Goal: Task Accomplishment & Management: Use online tool/utility

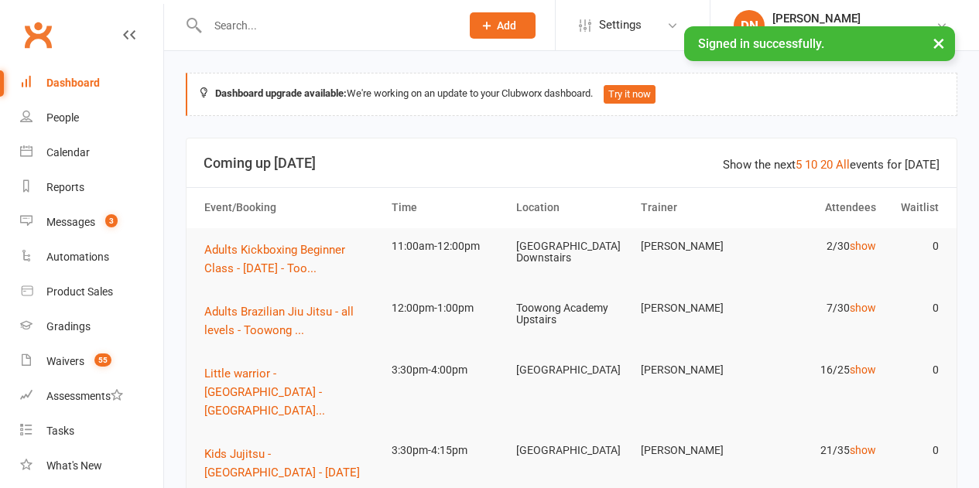
click at [241, 32] on input "text" at bounding box center [326, 26] width 247 height 22
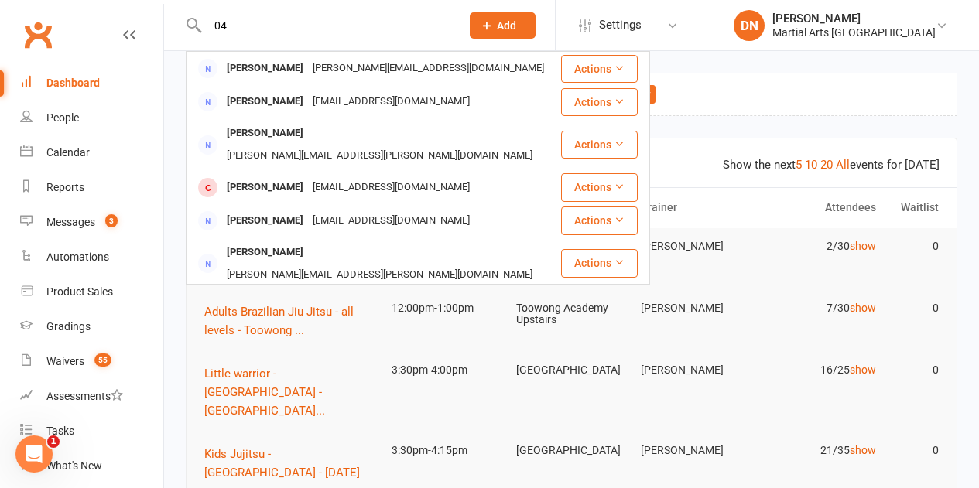
type input "0"
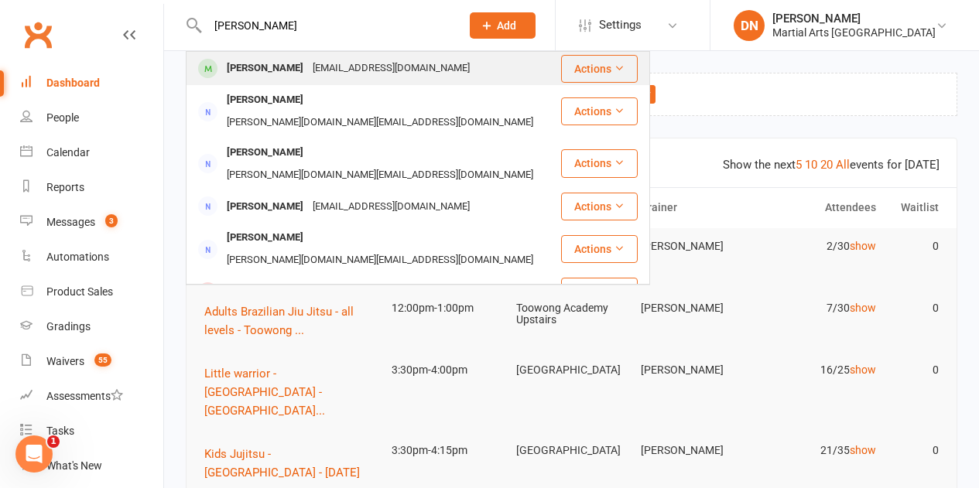
type input "angus moore"
click at [308, 66] on div "penmoore007@gmail.com" at bounding box center [391, 68] width 166 height 22
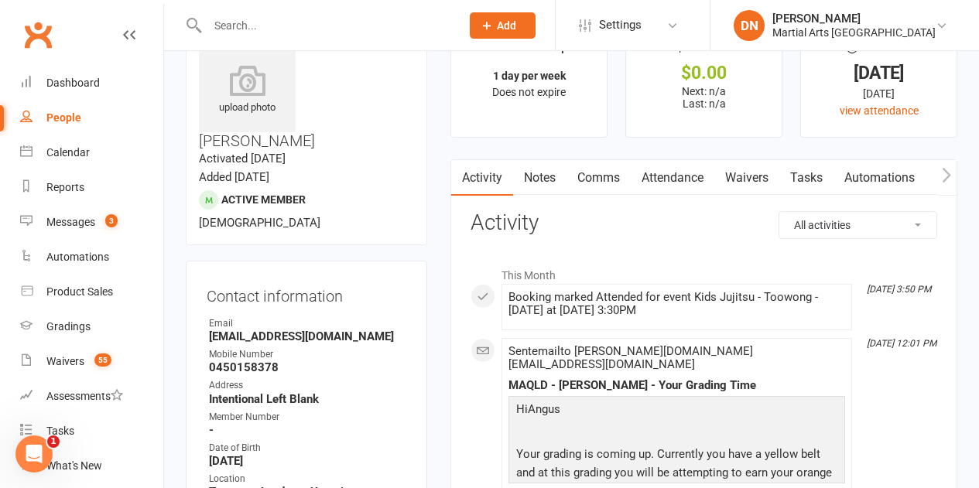
scroll to position [77, 0]
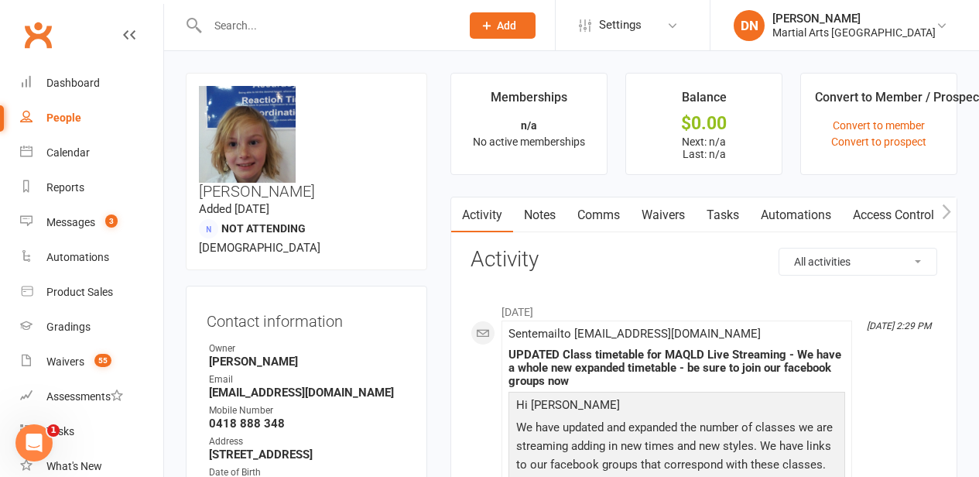
click at [217, 27] on input "text" at bounding box center [326, 26] width 247 height 22
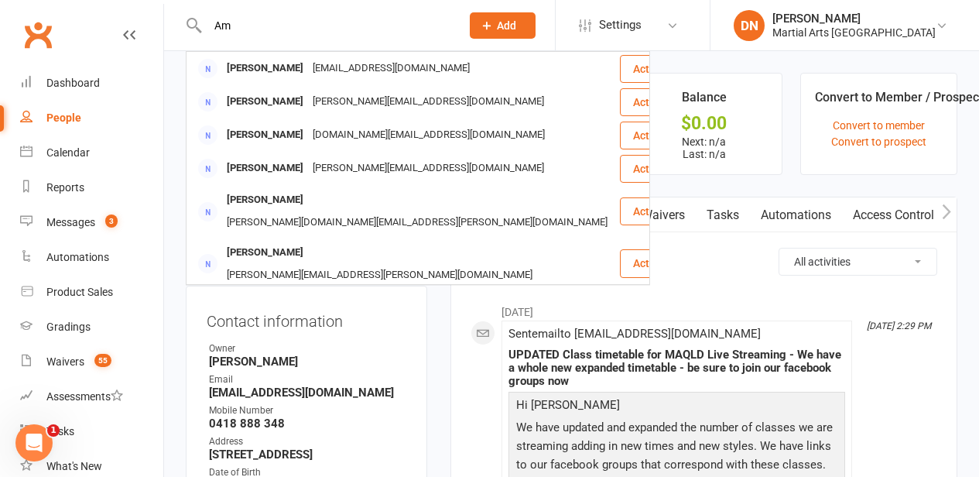
type input "A"
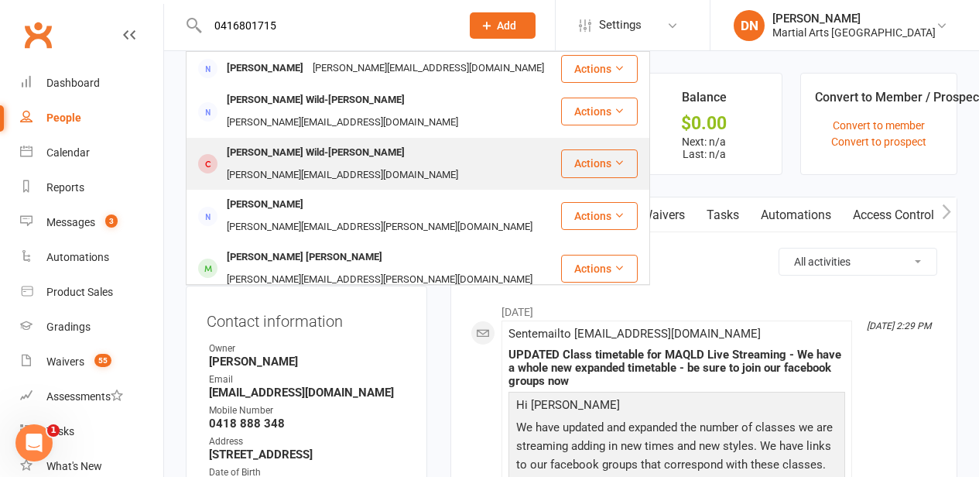
type input "0416801715"
click at [311, 142] on div "Oscar Wild-Walton" at bounding box center [315, 153] width 187 height 22
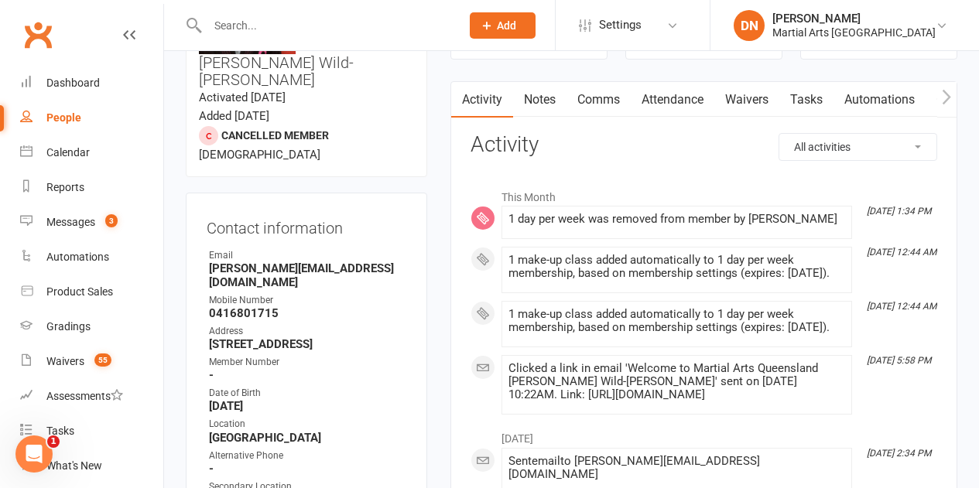
scroll to position [155, 0]
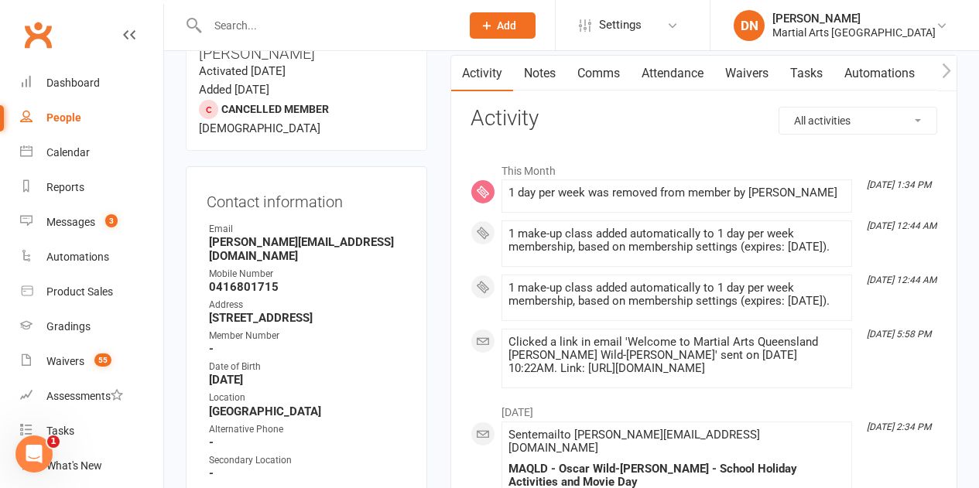
click at [545, 70] on link "Notes" at bounding box center [539, 74] width 53 height 36
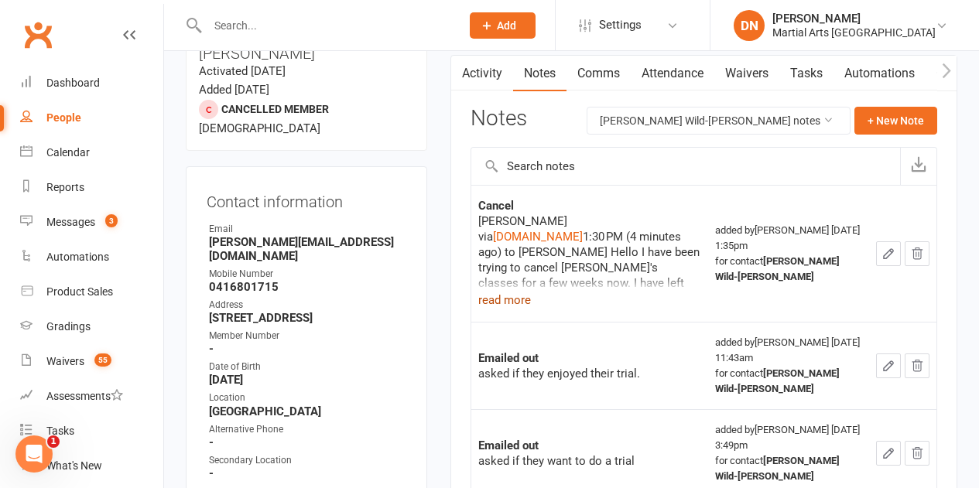
click at [506, 300] on button "read more" at bounding box center [504, 300] width 53 height 19
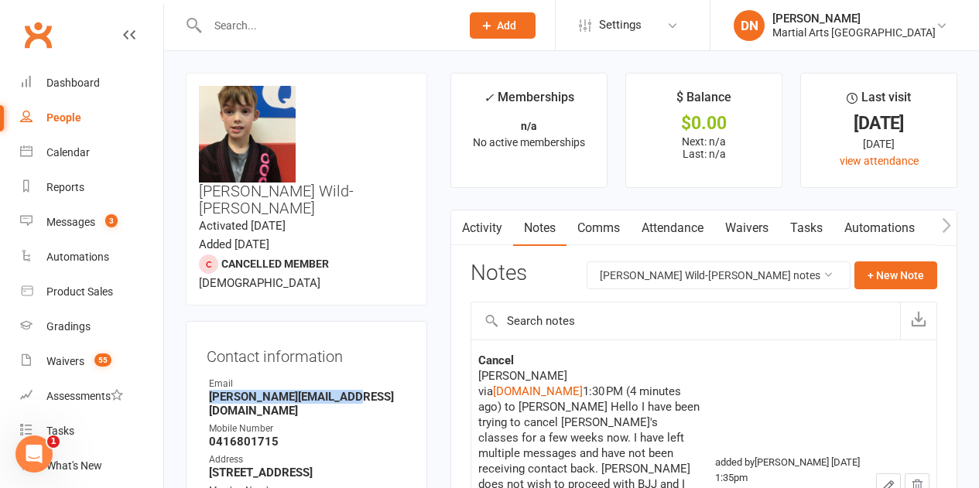
drag, startPoint x: 350, startPoint y: 331, endPoint x: 196, endPoint y: 340, distance: 155.0
copy strong "amanda.wild@hotmail.com"
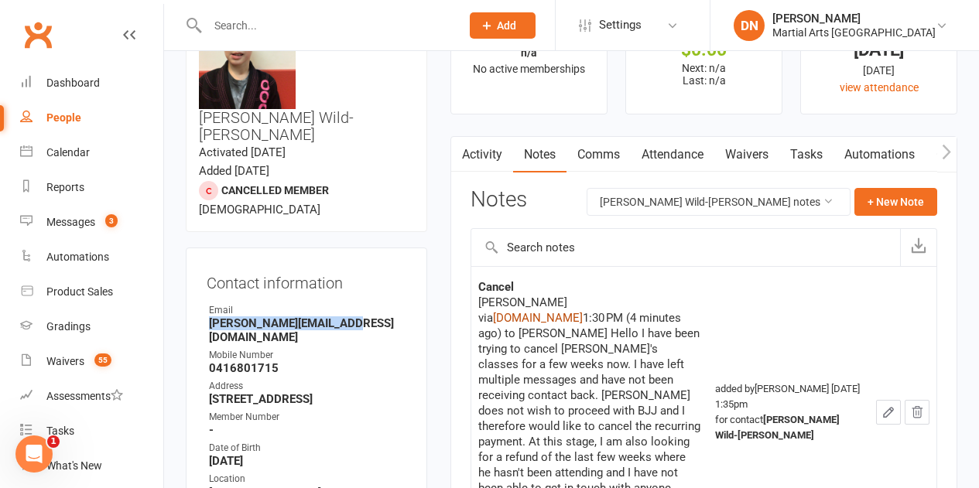
scroll to position [77, 0]
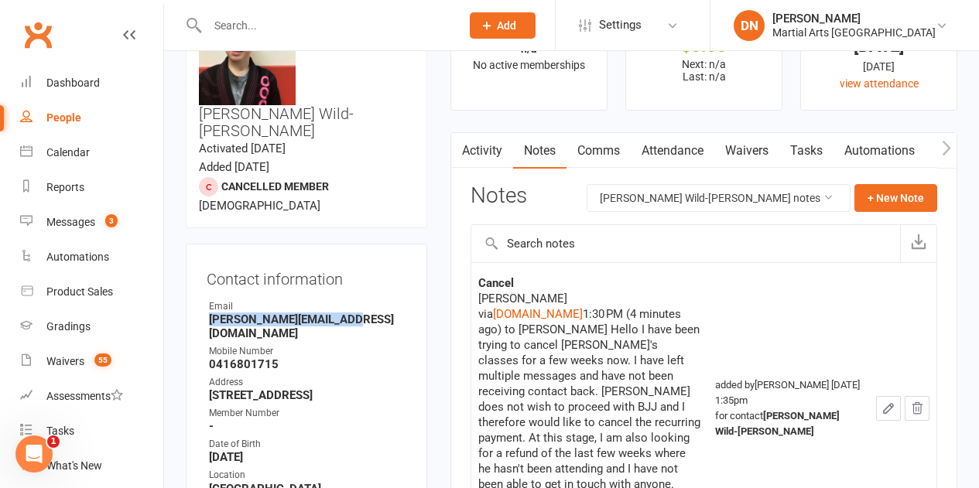
drag, startPoint x: 747, startPoint y: 367, endPoint x: 846, endPoint y: 378, distance: 99.5
click at [846, 378] on div "added by Kyle Elkenhans Oct 14, 2025 1:35pm for contact Oscar Wild-Walton" at bounding box center [788, 409] width 147 height 62
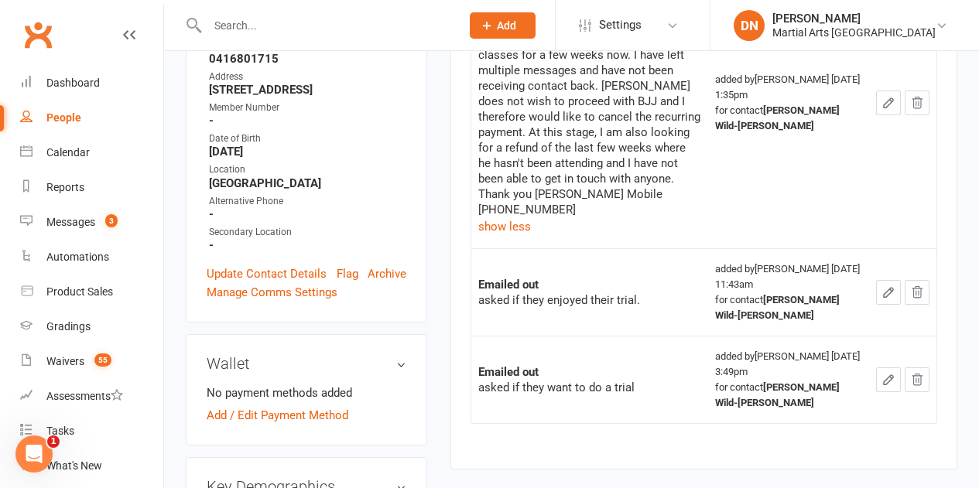
scroll to position [387, 0]
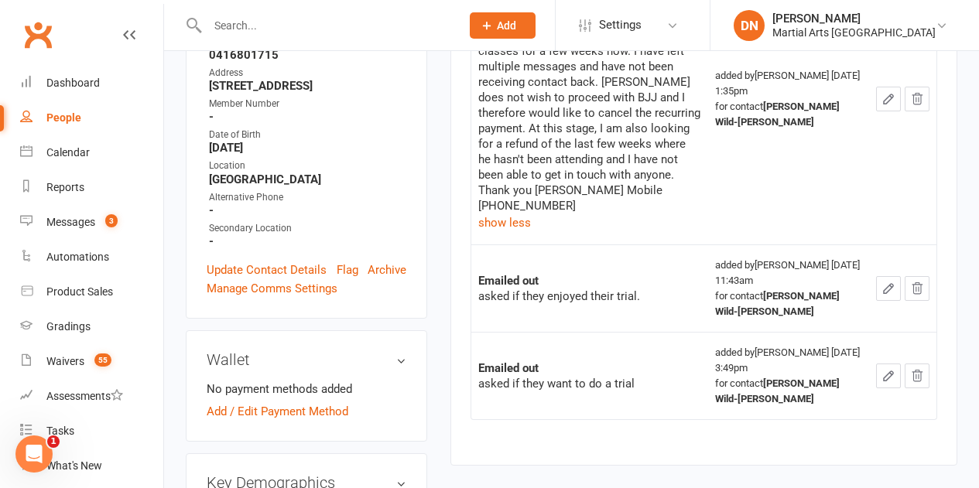
drag, startPoint x: 726, startPoint y: 239, endPoint x: 805, endPoint y: 234, distance: 79.0
click at [805, 244] on tr "Emailed out asked if they enjoyed their trial. added by Dan Nembach May 8, 2025…" at bounding box center [703, 287] width 465 height 87
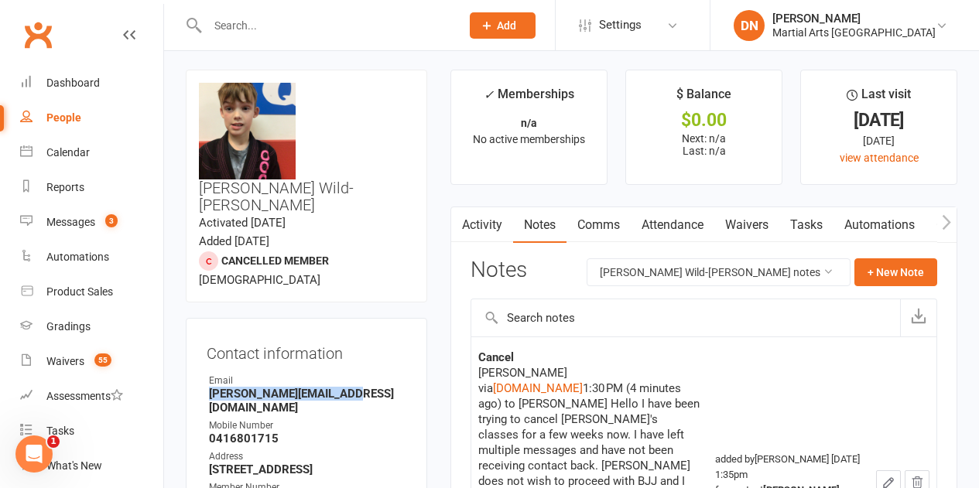
scroll to position [0, 0]
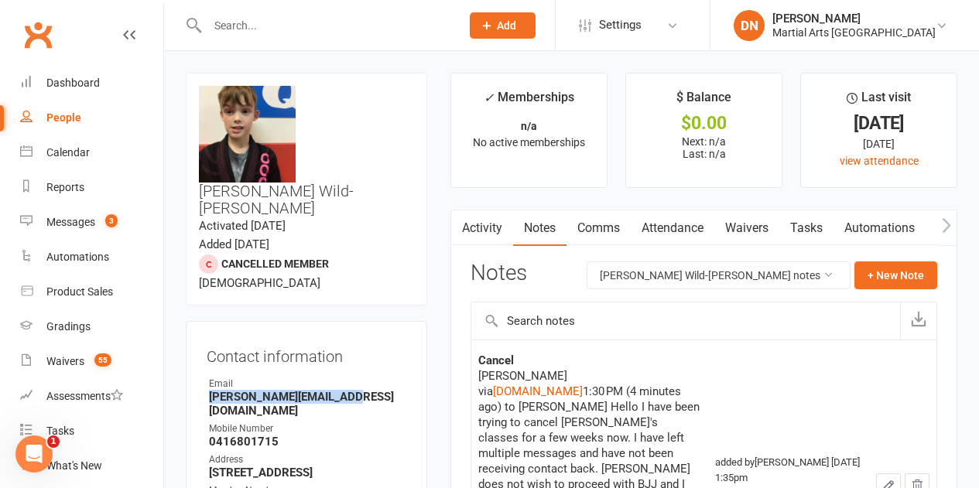
click at [494, 231] on link "Activity" at bounding box center [482, 228] width 62 height 36
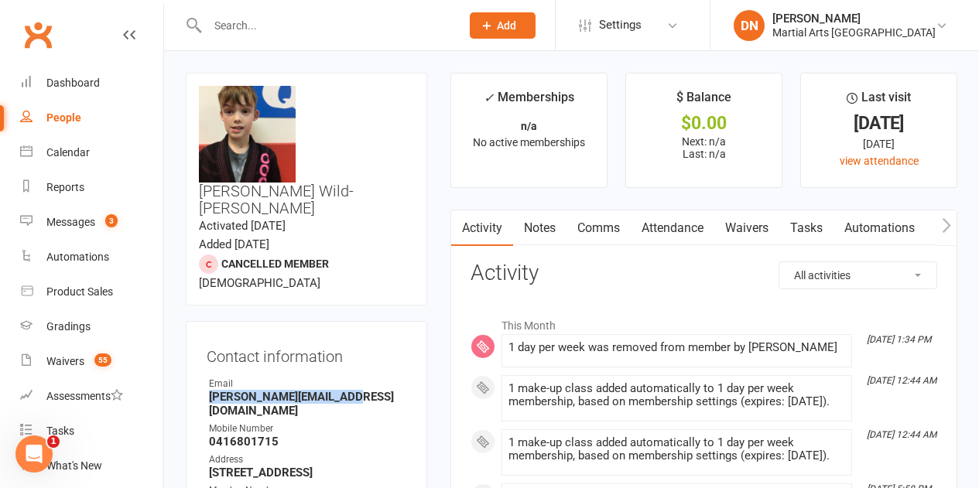
click at [563, 234] on link "Notes" at bounding box center [539, 228] width 53 height 36
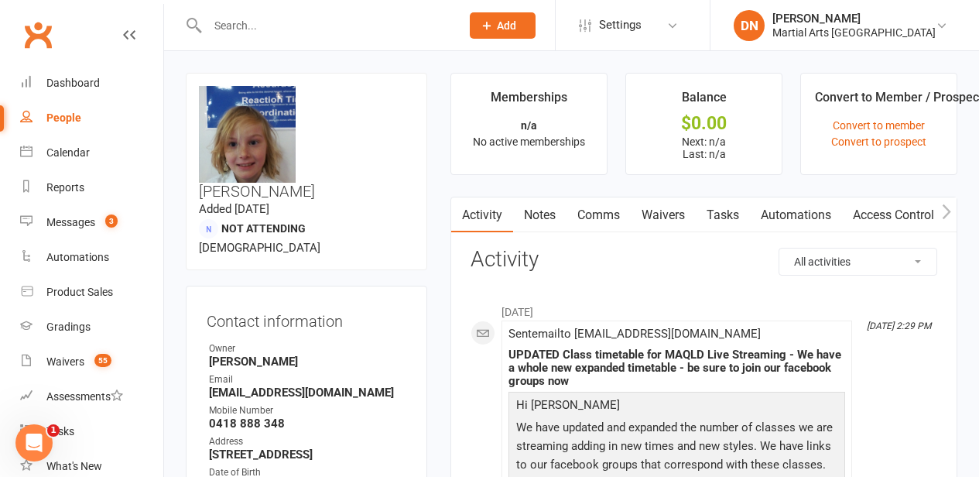
paste input "kkmacrae@gmail.com"
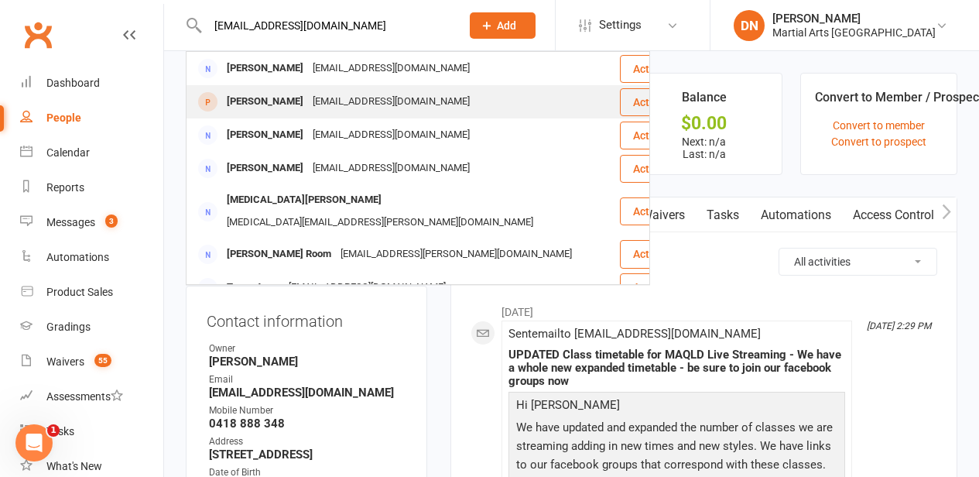
type input "kkmacrae@gmail.com"
click at [289, 104] on div "Jocelyn MacRae" at bounding box center [265, 102] width 86 height 22
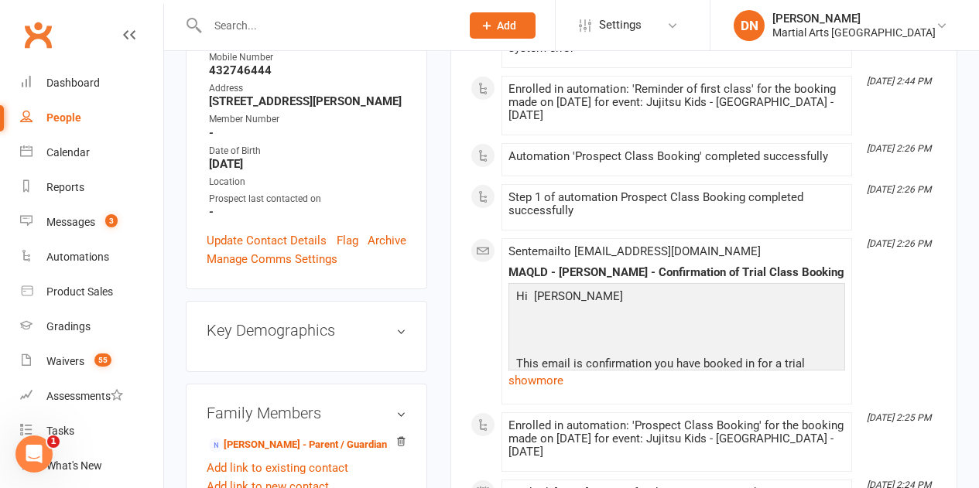
scroll to position [387, 0]
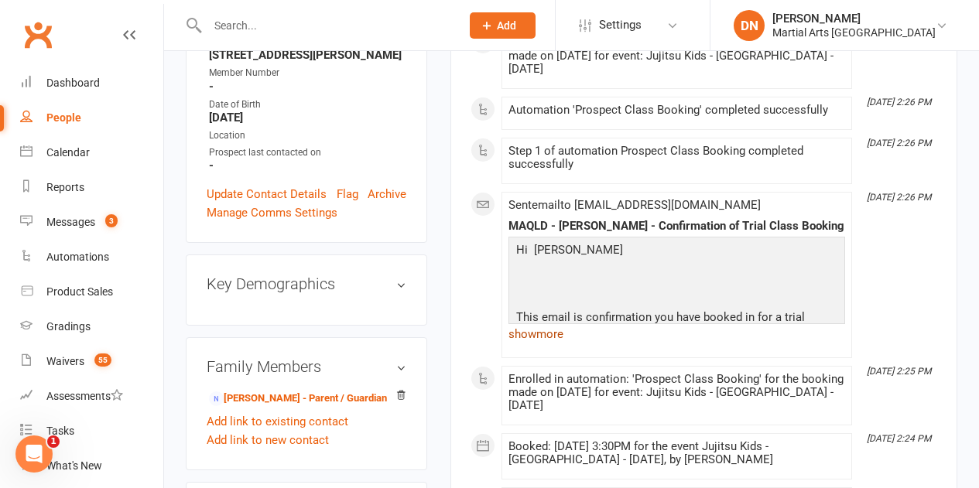
click at [565, 333] on link "show more" at bounding box center [676, 334] width 337 height 22
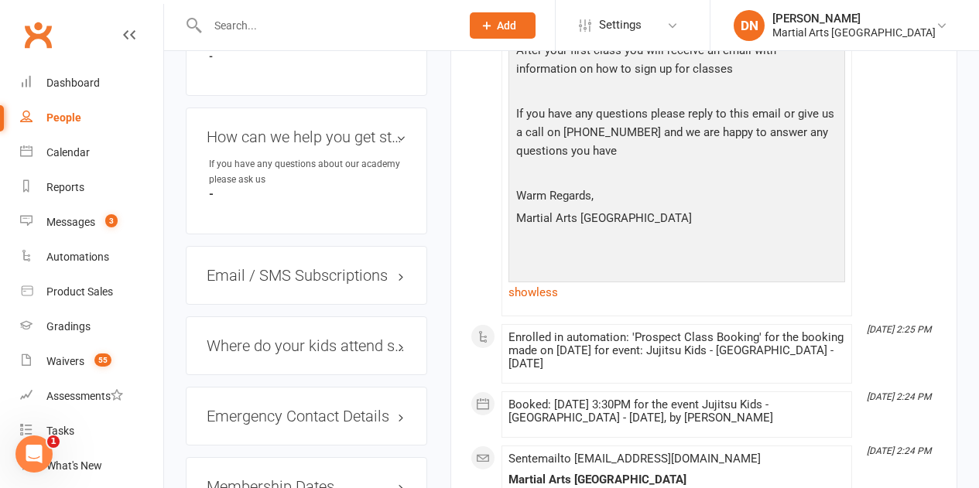
scroll to position [1006, 0]
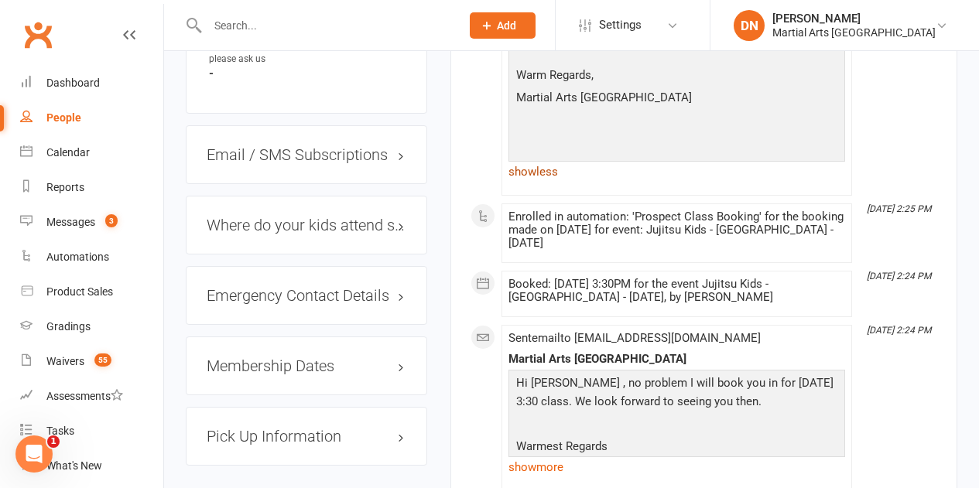
click at [545, 161] on link "show less" at bounding box center [676, 172] width 337 height 22
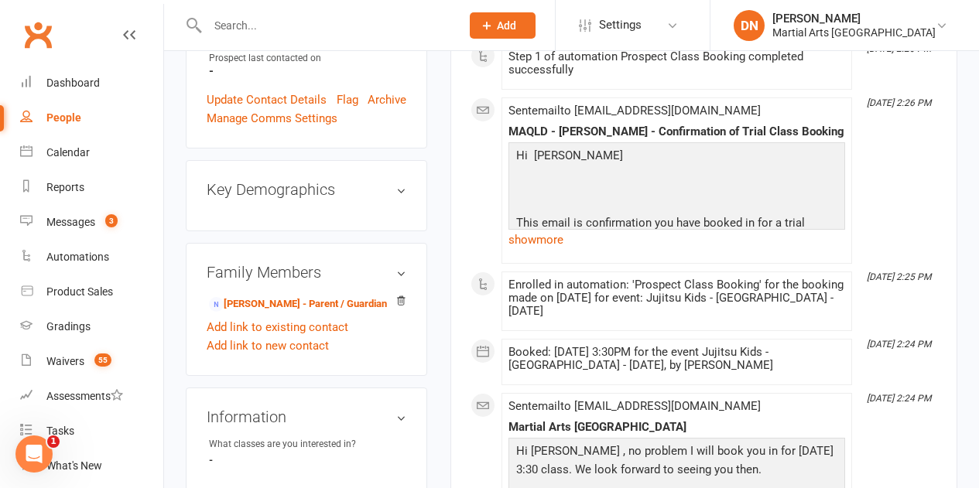
scroll to position [480, 0]
drag, startPoint x: 505, startPoint y: 355, endPoint x: 783, endPoint y: 374, distance: 278.4
click at [783, 374] on li "Oct 14, 2:24 PM Booked: 15 Oct 2025 at 3:30PM for the event Jujitsu Kids - Broo…" at bounding box center [676, 363] width 350 height 46
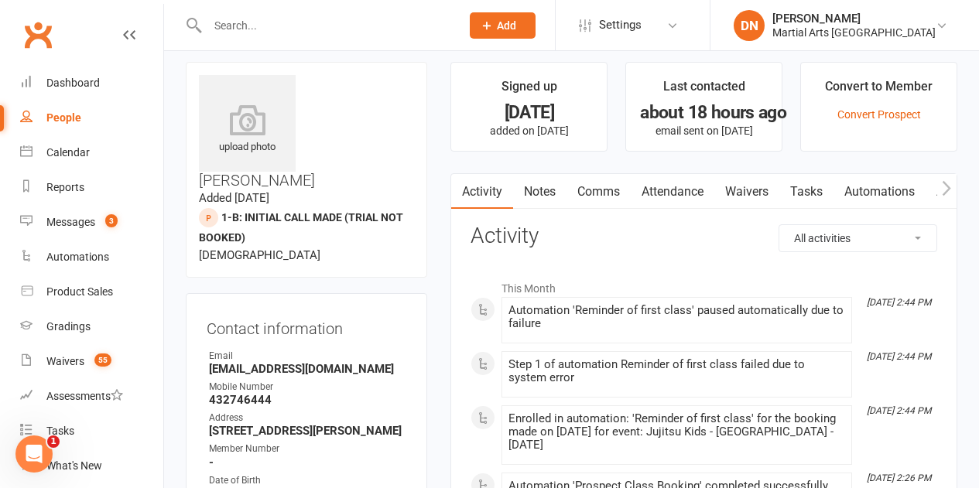
scroll to position [0, 0]
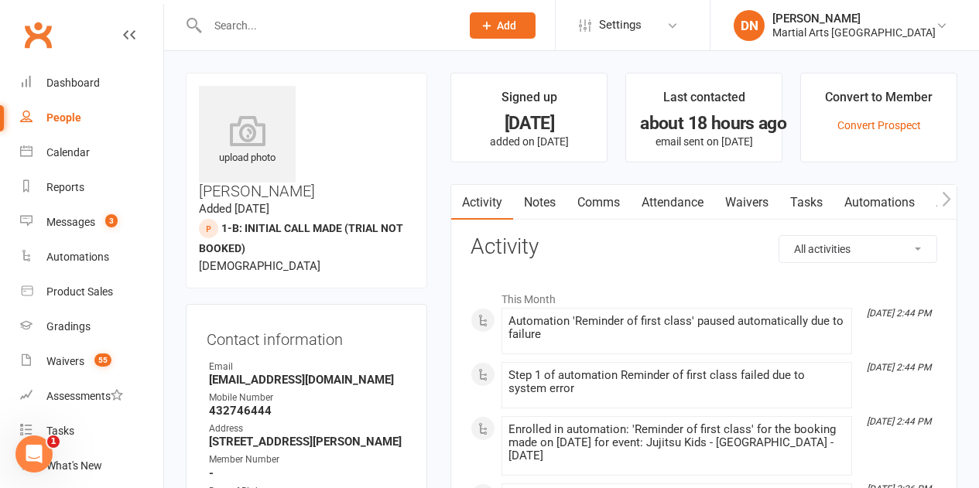
click at [584, 203] on link "Comms" at bounding box center [598, 203] width 64 height 36
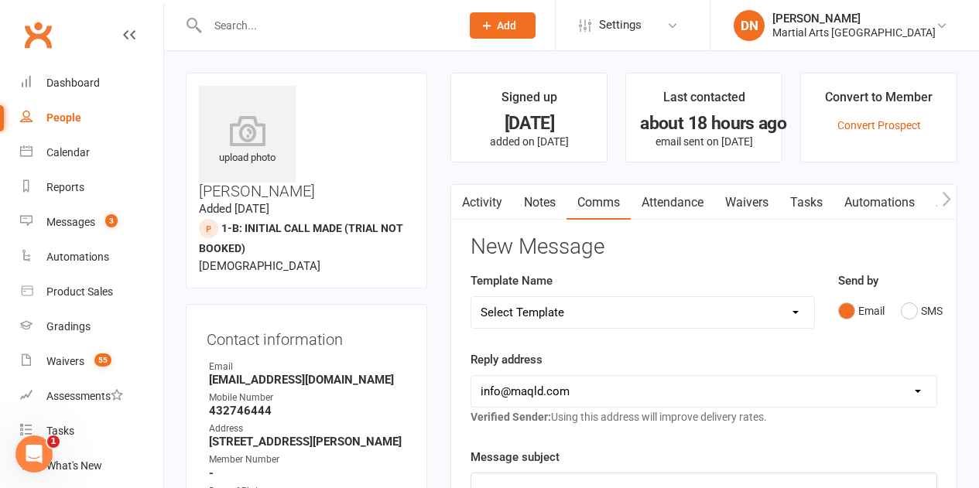
scroll to position [155, 0]
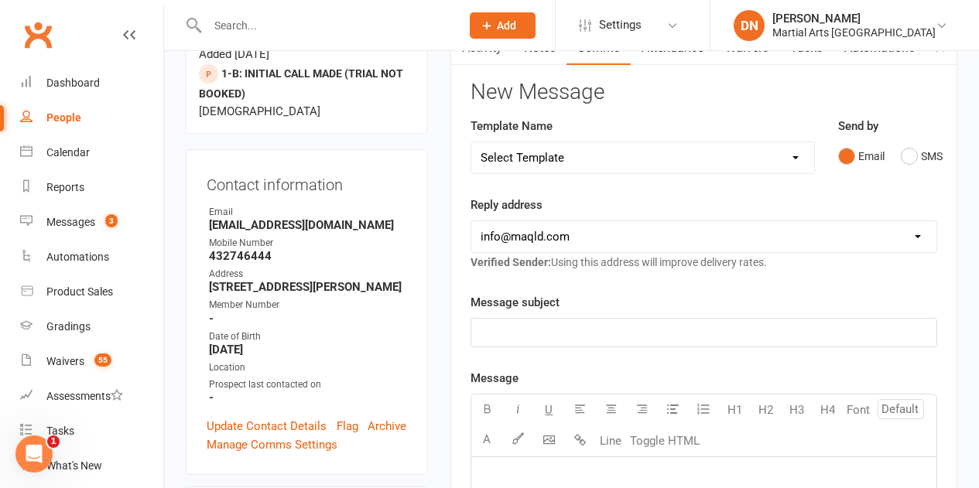
click at [792, 165] on select "Select Template [Email] Black Belt 1st degree [Email] Bushido Seminar [Email] K…" at bounding box center [642, 157] width 342 height 31
select select "10"
click at [471, 142] on select "Select Template [Email] Black Belt 1st degree [Email] Bushido Seminar [Email] K…" at bounding box center [642, 157] width 342 height 31
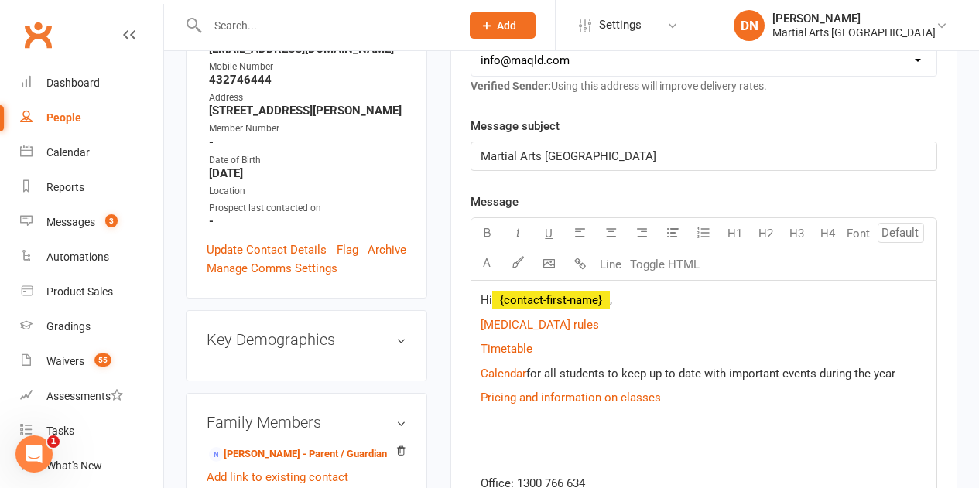
scroll to position [464, 0]
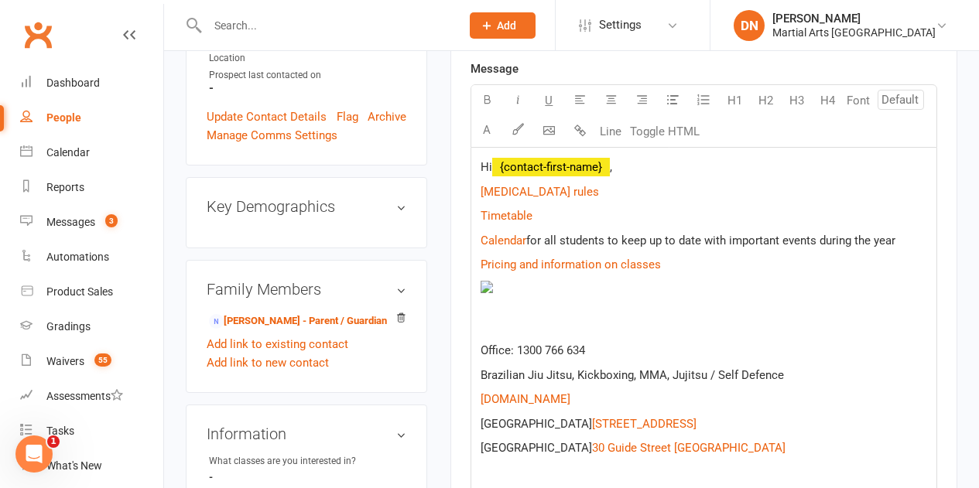
click at [663, 182] on div "Hi ﻿ {contact-first-name} , $ Covid 19 rules $ $ Timetable $ $ Calendar $ for a…" at bounding box center [703, 320] width 465 height 345
click at [651, 175] on p "Hi ﻿ {contact-first-name} ," at bounding box center [703, 167] width 446 height 19
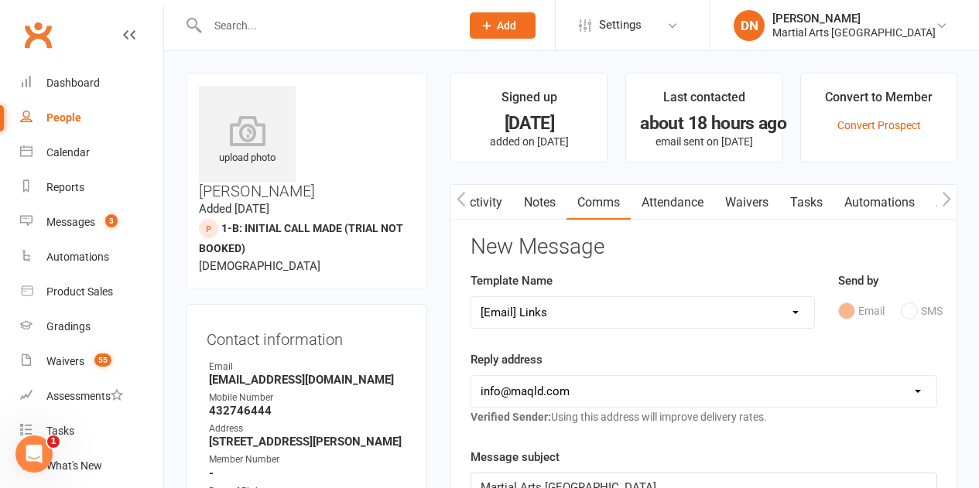
scroll to position [0, 1]
click at [497, 209] on link "Activity" at bounding box center [481, 203] width 62 height 36
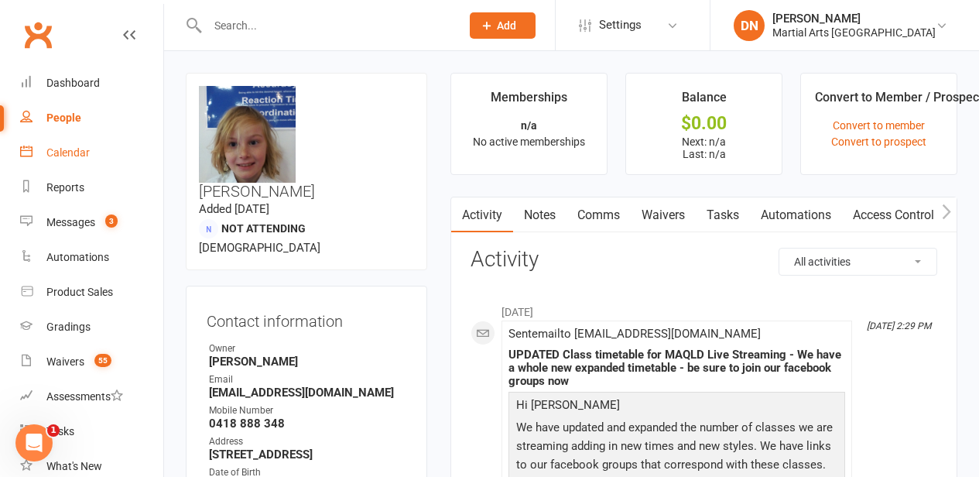
click at [80, 156] on div "Calendar" at bounding box center [67, 152] width 43 height 12
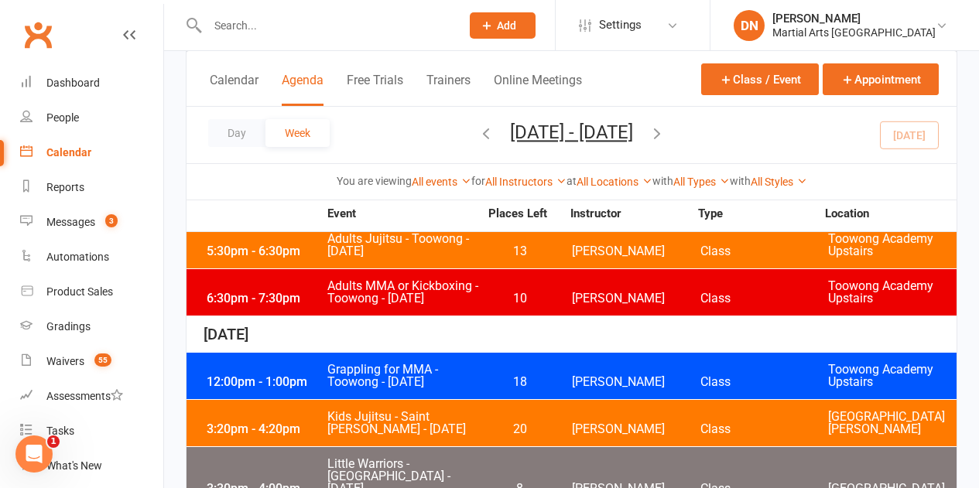
scroll to position [774, 0]
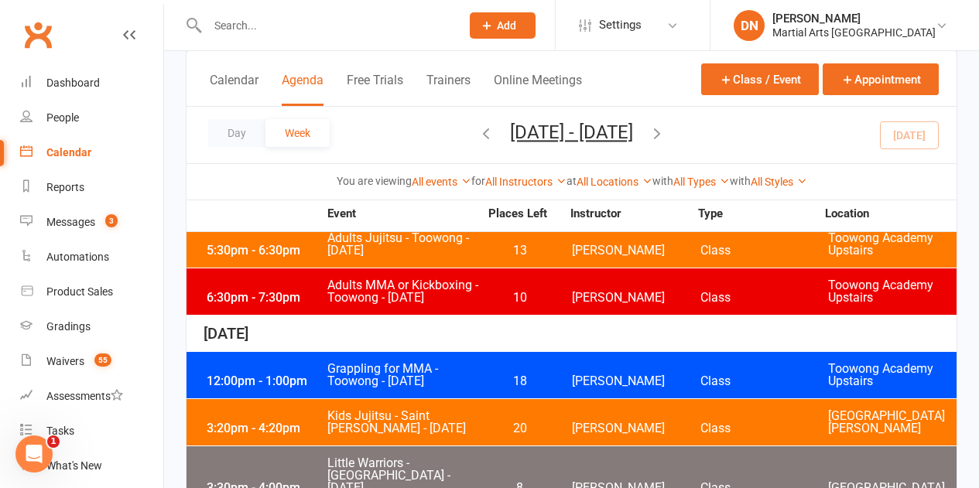
click at [545, 352] on div "12:00pm - 1:00pm Grappling for MMA - Toowong - [DATE] 18 [PERSON_NAME] Class To…" at bounding box center [571, 375] width 770 height 46
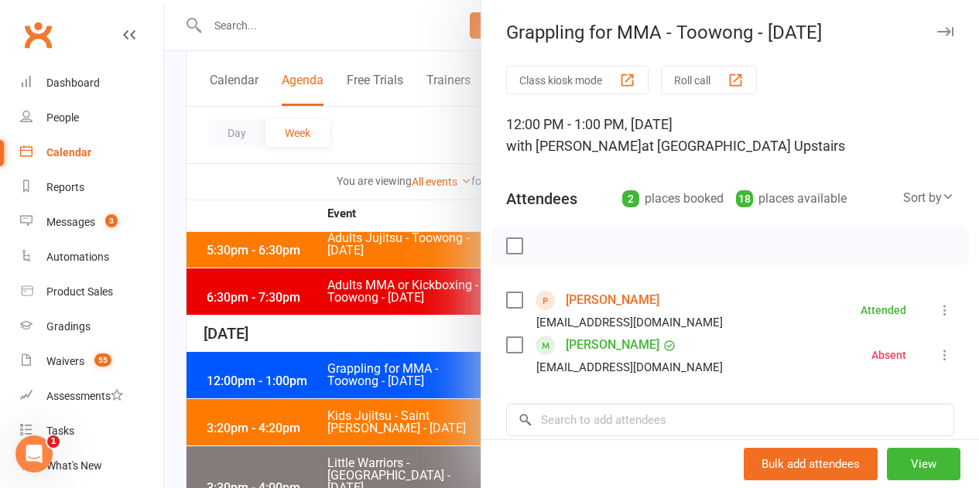
scroll to position [77, 0]
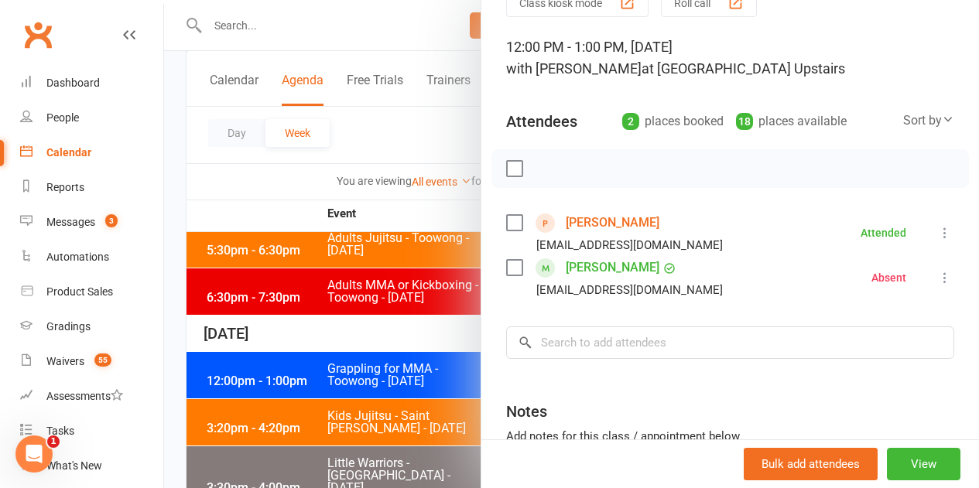
click at [399, 347] on div at bounding box center [571, 244] width 815 height 488
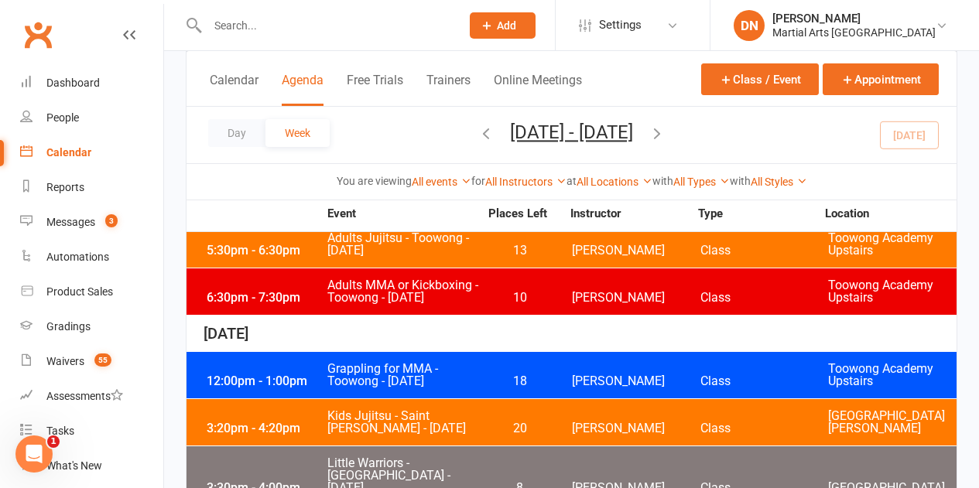
scroll to position [851, 0]
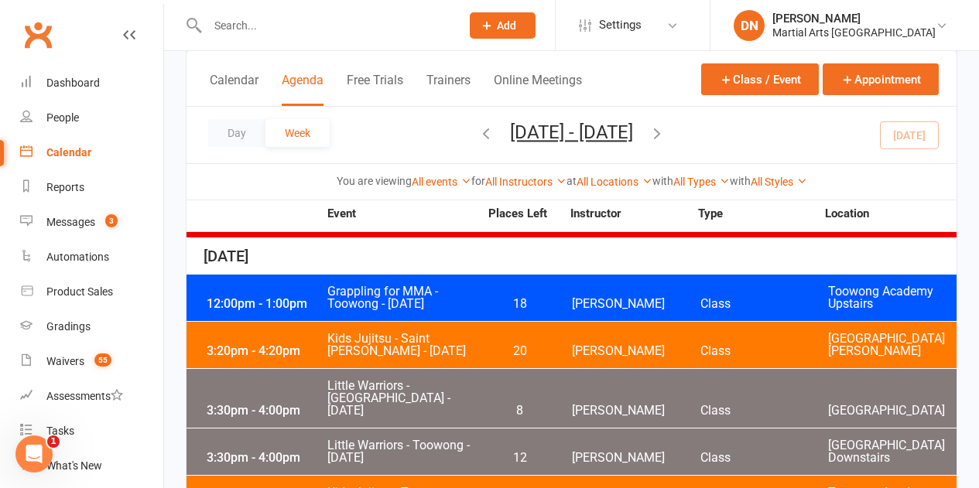
click at [516, 322] on div "3:20pm - 4:20pm Kids [PERSON_NAME][GEOGRAPHIC_DATA] - [DATE] 20 [PERSON_NAME] C…" at bounding box center [571, 345] width 770 height 46
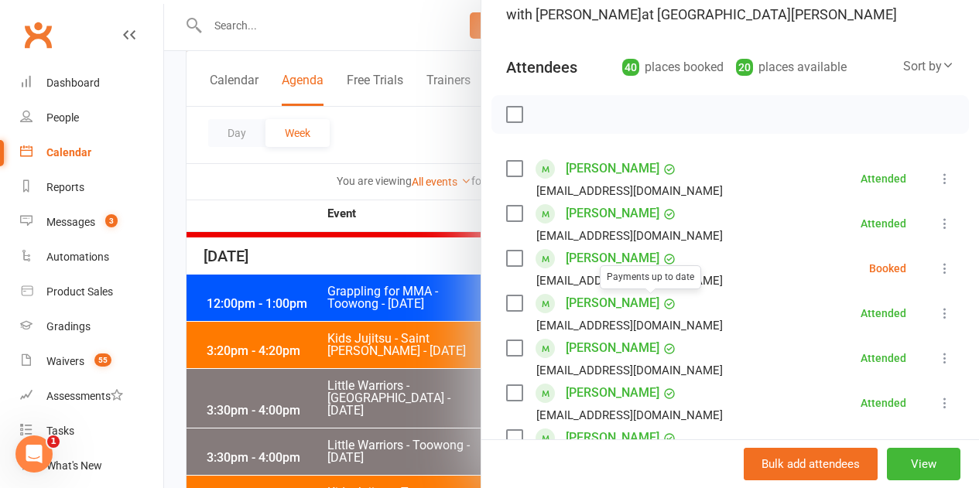
scroll to position [48, 0]
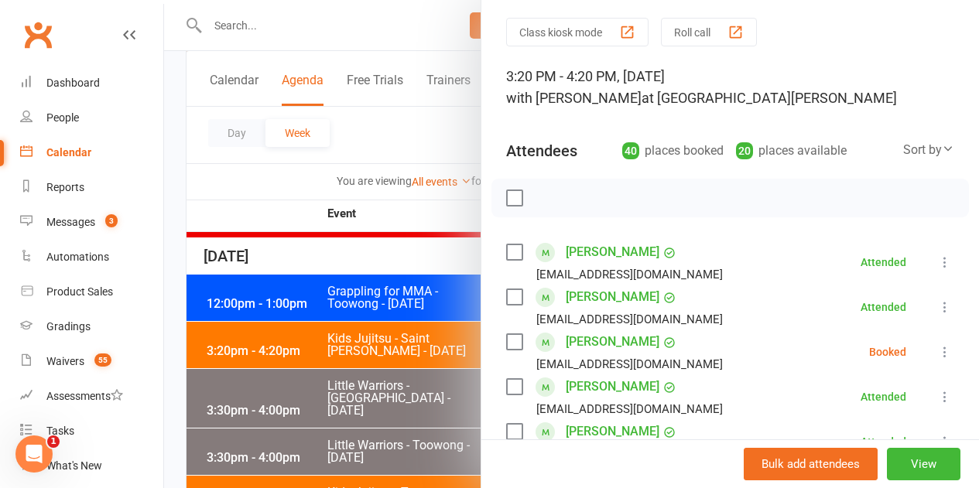
click at [937, 347] on icon at bounding box center [944, 351] width 15 height 15
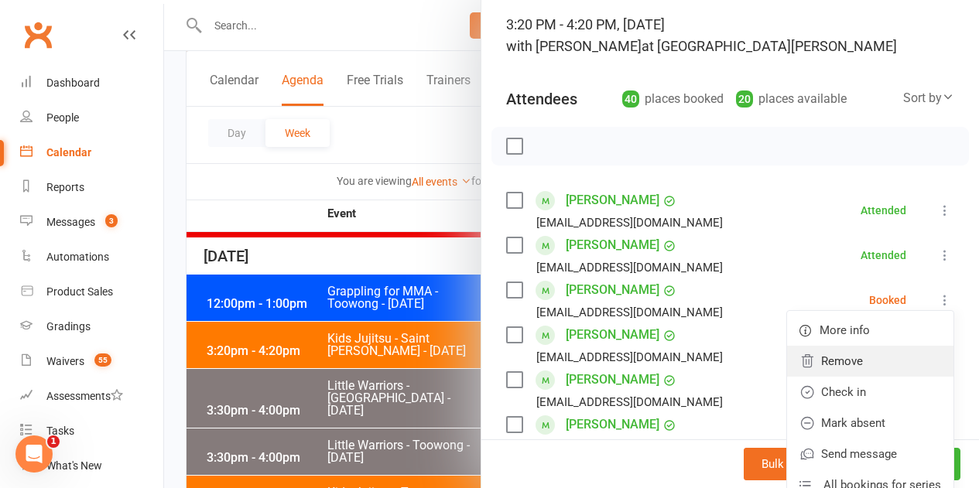
scroll to position [125, 0]
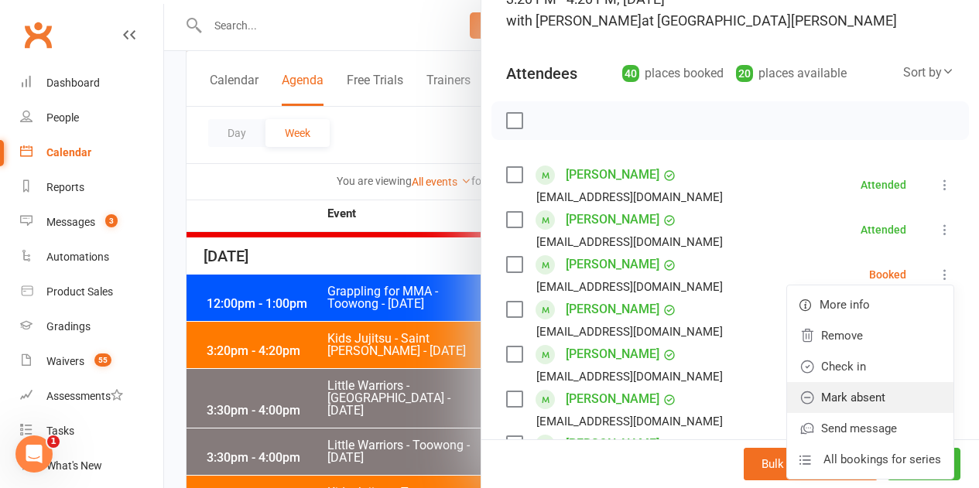
click at [814, 406] on link "Mark absent" at bounding box center [870, 397] width 166 height 31
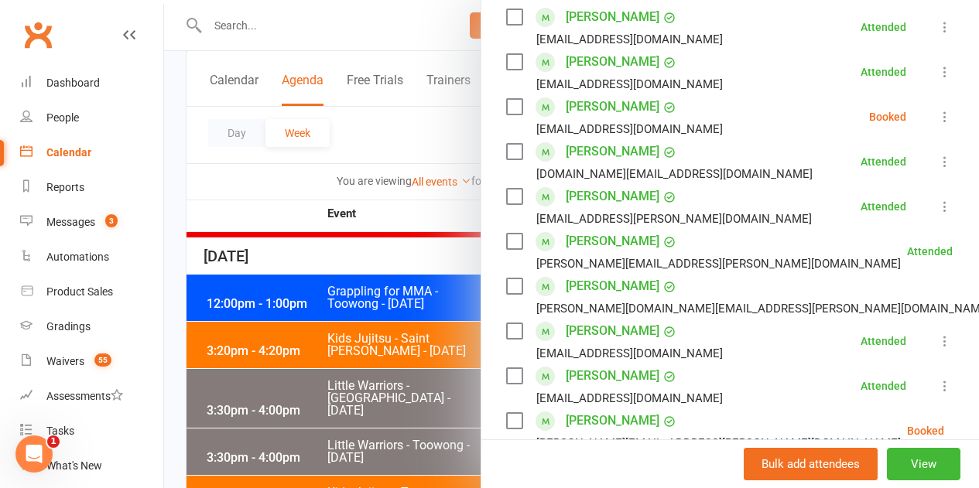
scroll to position [512, 0]
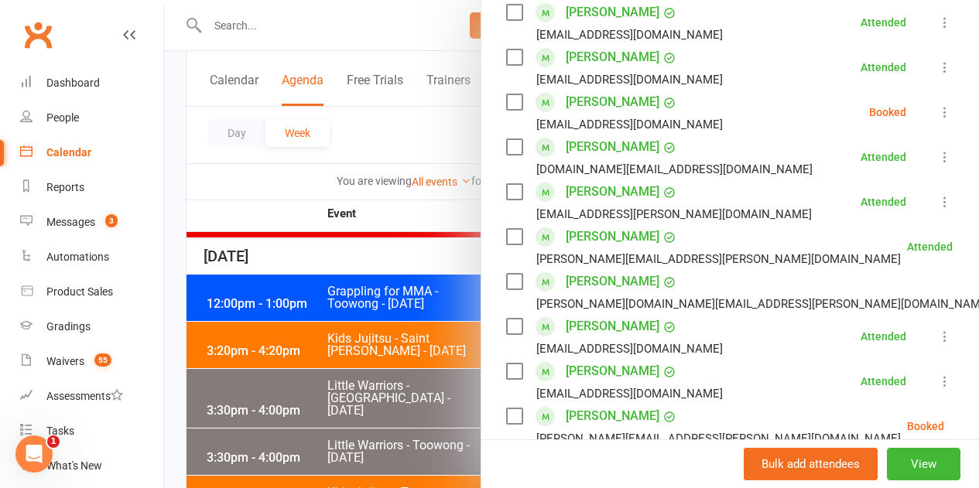
click at [935, 121] on button at bounding box center [944, 112] width 19 height 19
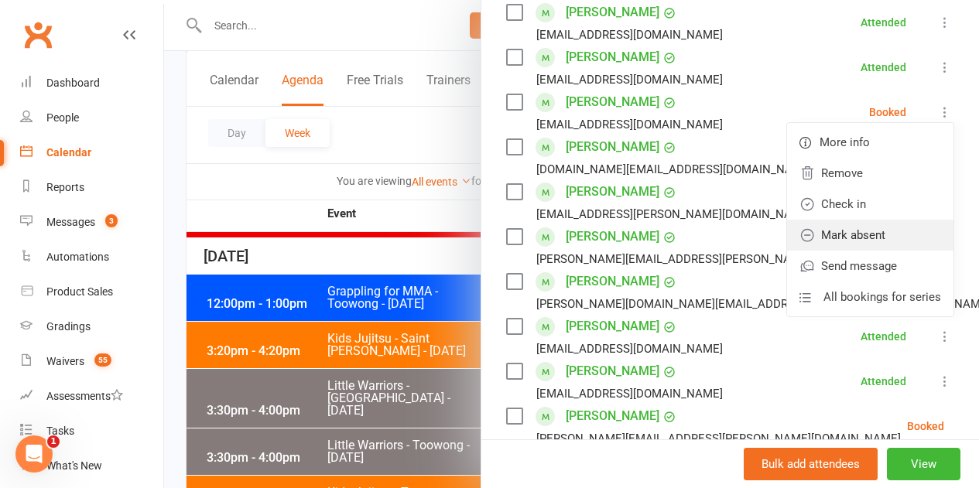
click at [825, 240] on link "Mark absent" at bounding box center [870, 235] width 166 height 31
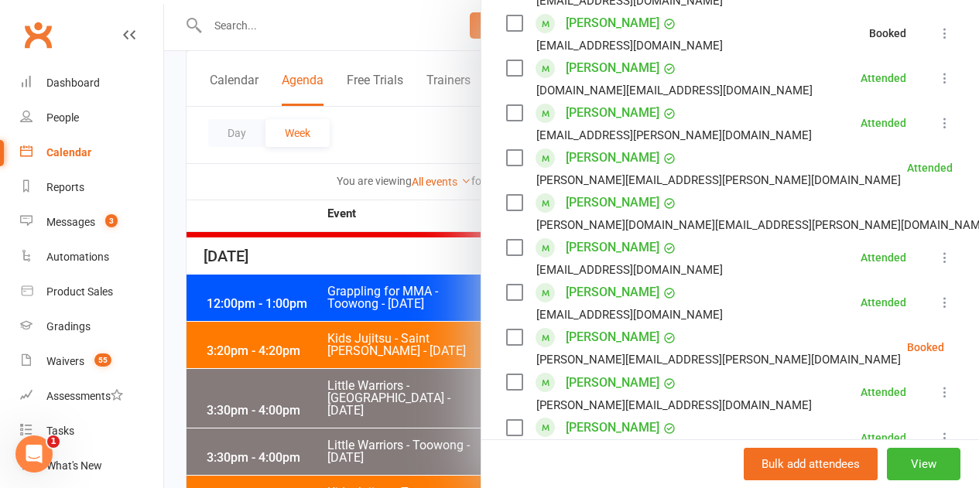
scroll to position [667, 0]
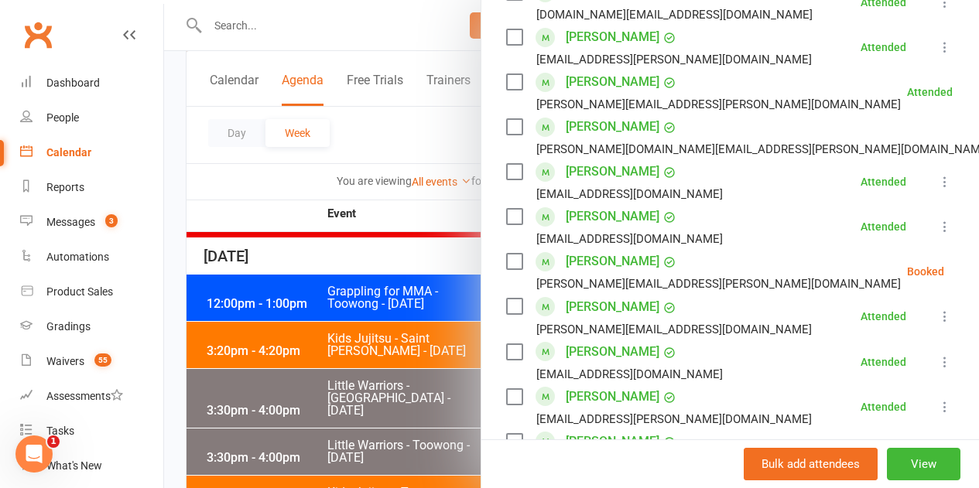
click at [975, 277] on icon at bounding box center [982, 271] width 15 height 15
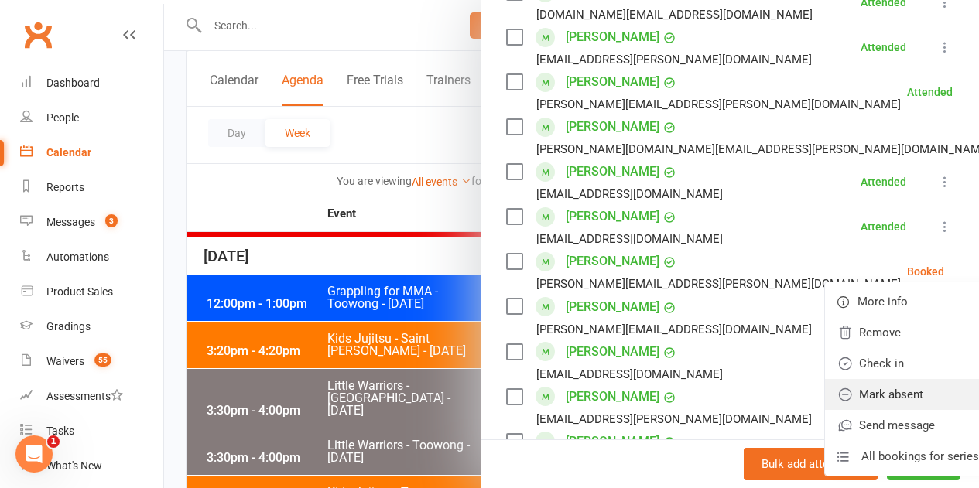
click at [873, 399] on link "Mark absent" at bounding box center [908, 394] width 166 height 31
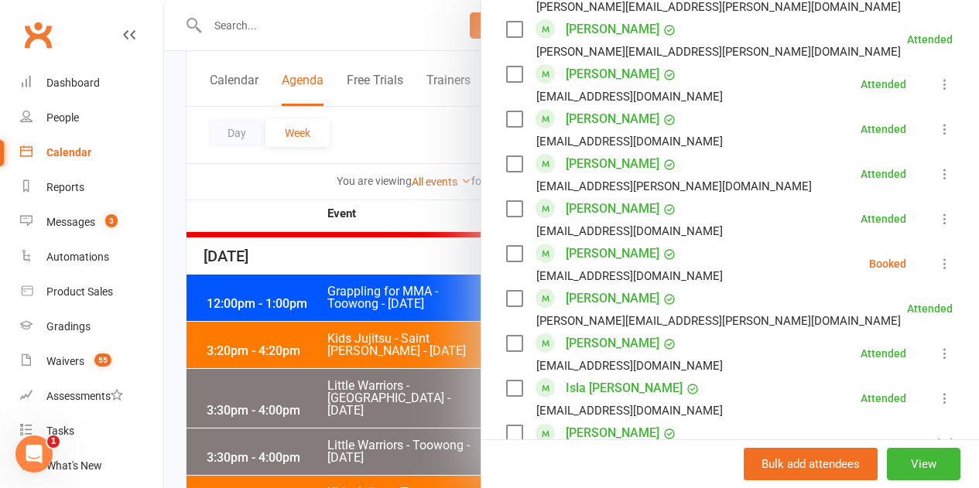
scroll to position [1286, 0]
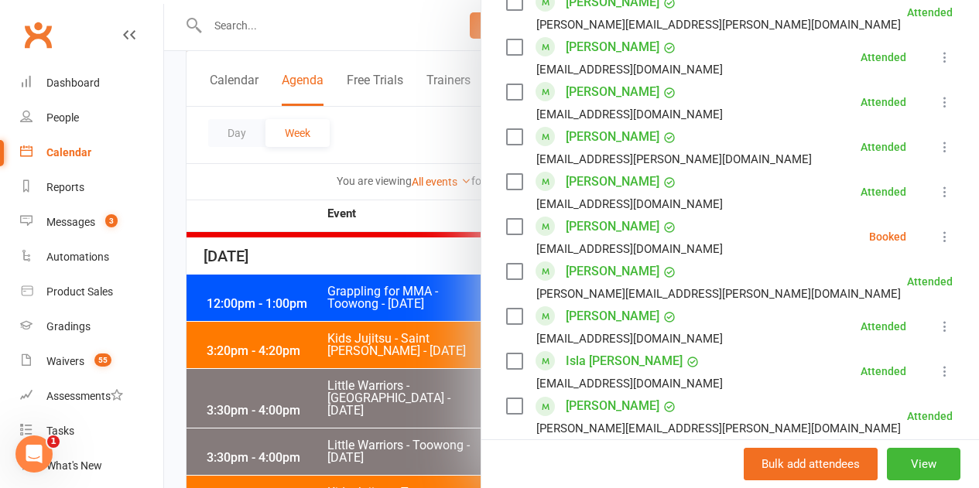
click at [937, 234] on icon at bounding box center [944, 236] width 15 height 15
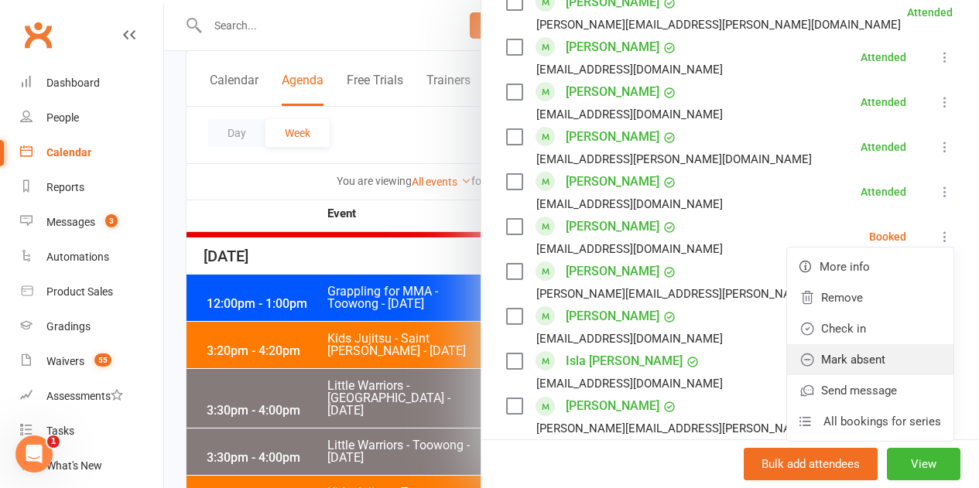
click at [863, 357] on link "Mark absent" at bounding box center [870, 359] width 166 height 31
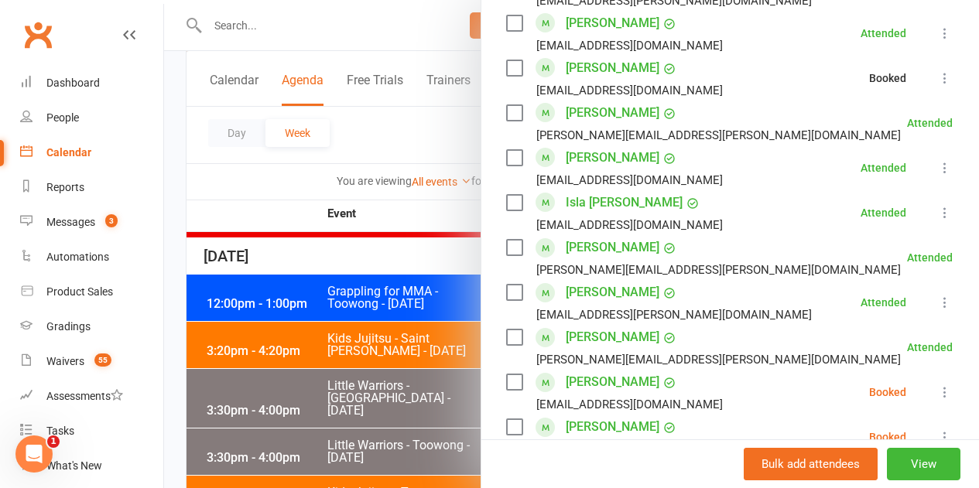
scroll to position [1595, 0]
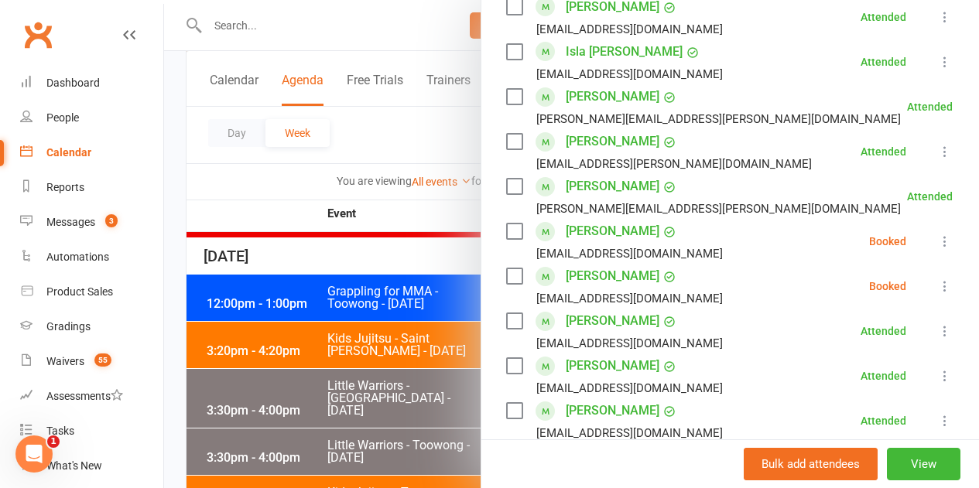
click at [937, 241] on icon at bounding box center [944, 241] width 15 height 15
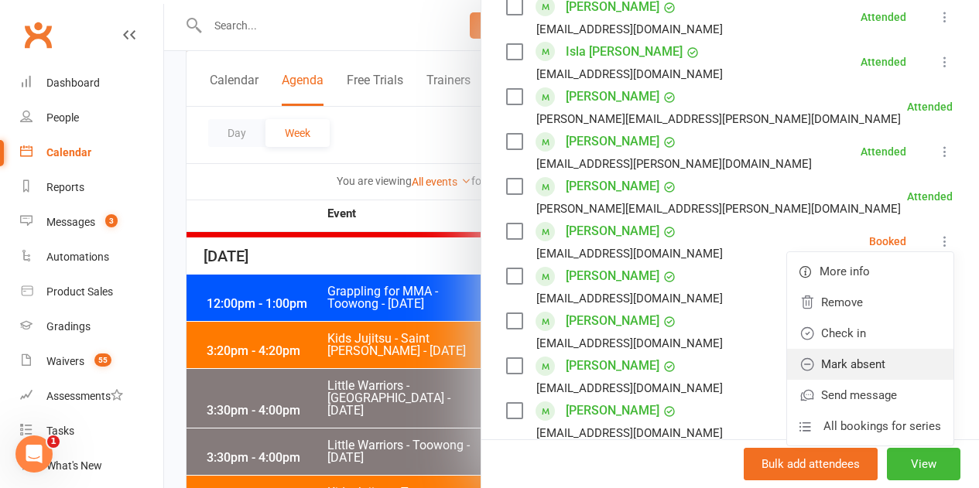
click at [874, 361] on link "Mark absent" at bounding box center [870, 364] width 166 height 31
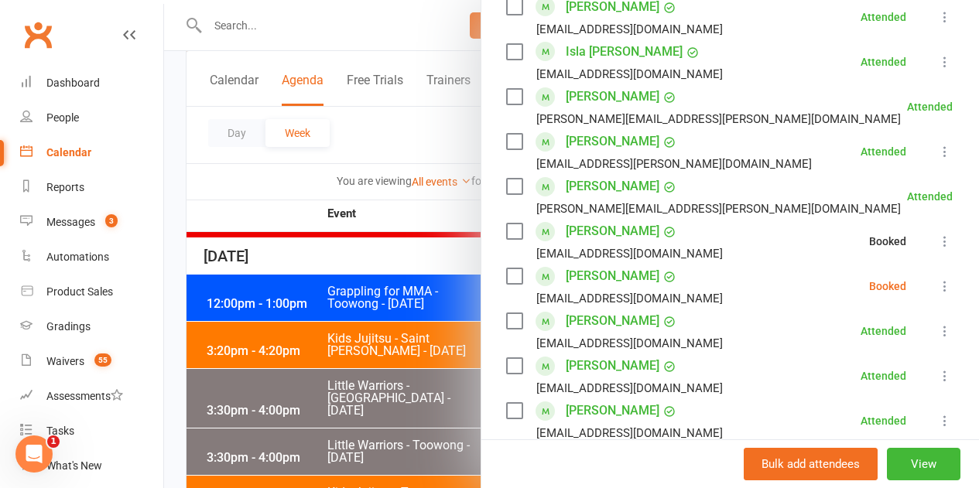
click at [937, 285] on icon at bounding box center [944, 286] width 15 height 15
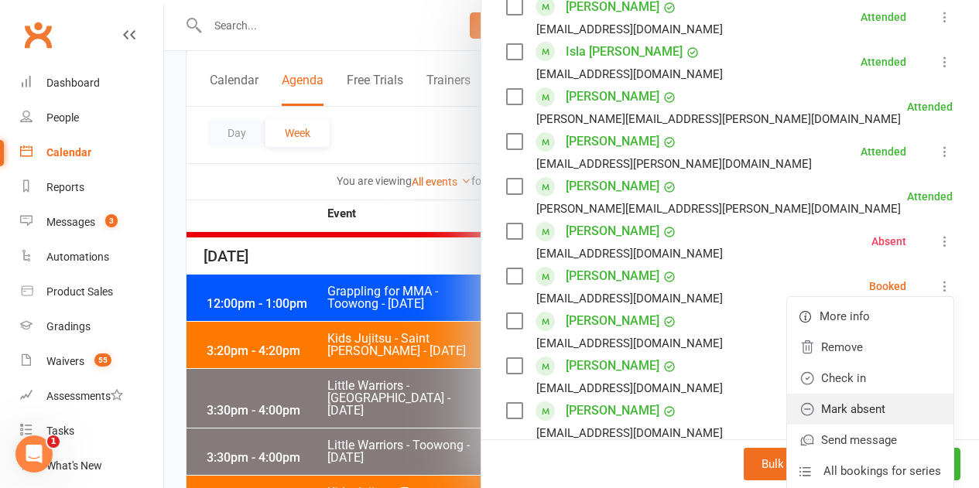
click at [874, 399] on link "Mark absent" at bounding box center [870, 409] width 166 height 31
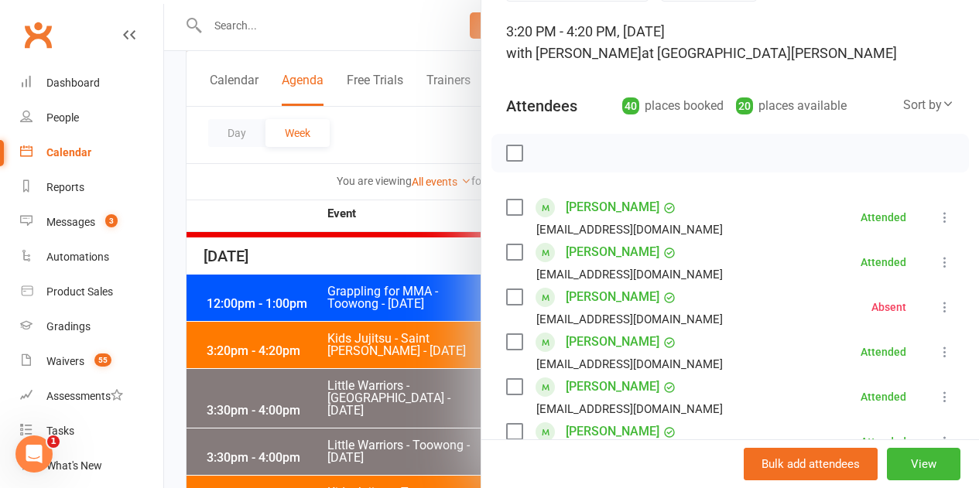
scroll to position [0, 0]
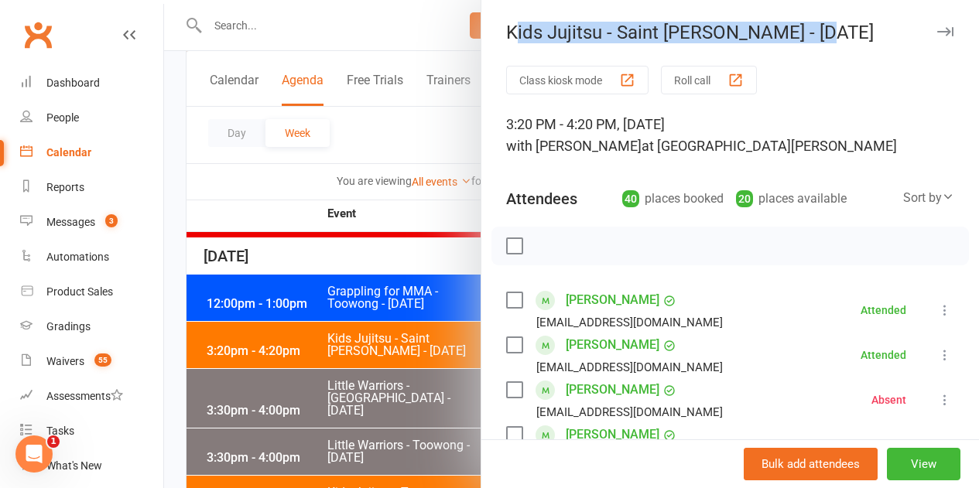
drag, startPoint x: 503, startPoint y: 29, endPoint x: 873, endPoint y: 33, distance: 370.6
click at [872, 26] on div "Kids Jujitsu - Saint Williams - Tuesday" at bounding box center [729, 33] width 497 height 22
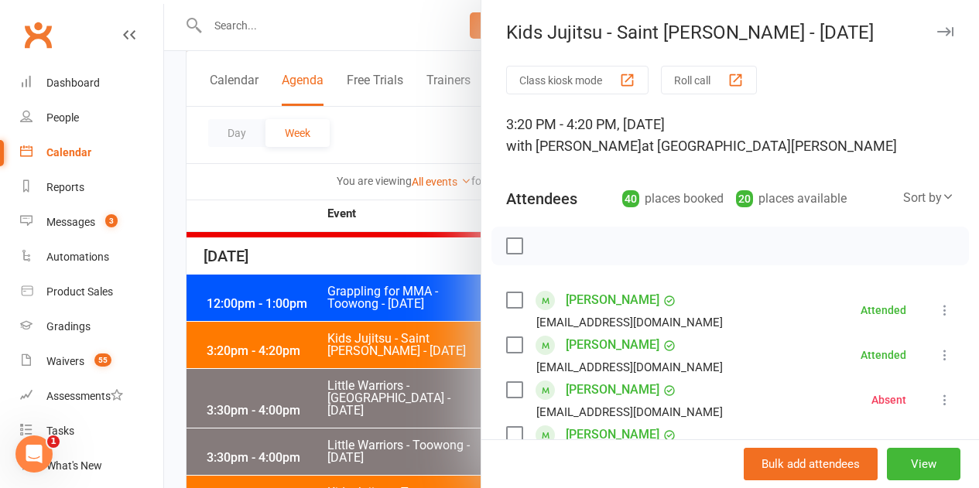
click at [330, 326] on div at bounding box center [571, 244] width 815 height 488
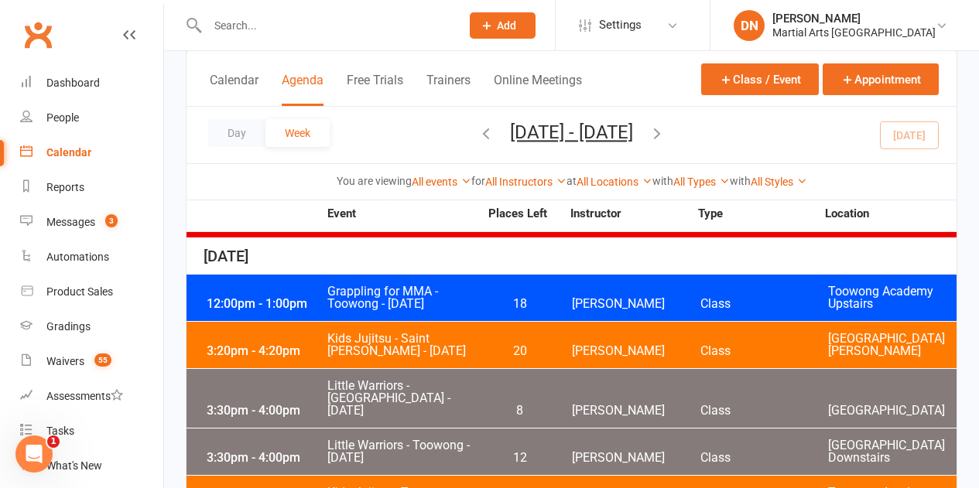
click at [501, 405] on span "8" at bounding box center [519, 411] width 81 height 12
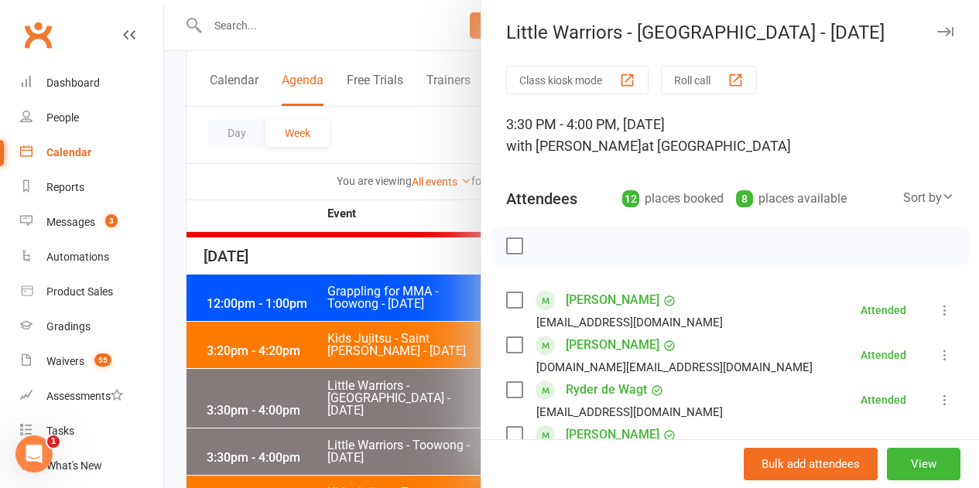
click at [353, 388] on div at bounding box center [571, 244] width 815 height 488
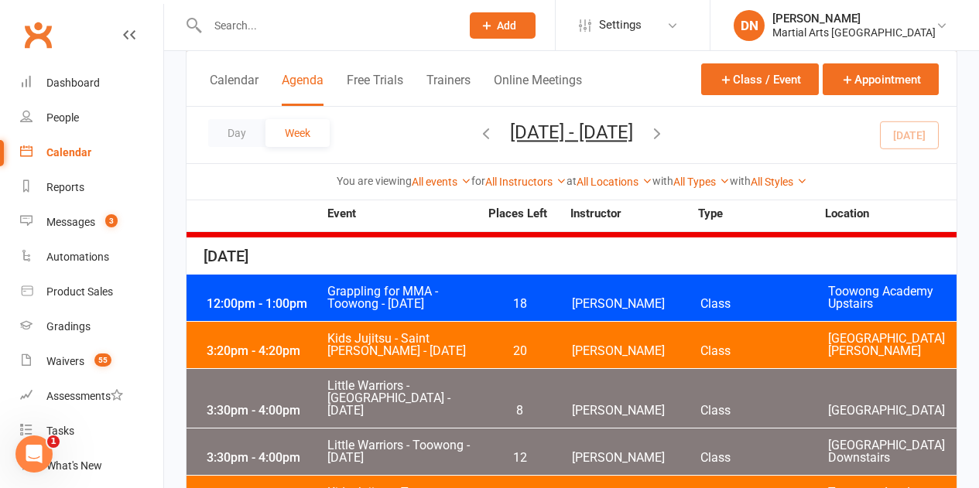
click at [533, 452] on span "12" at bounding box center [519, 458] width 81 height 12
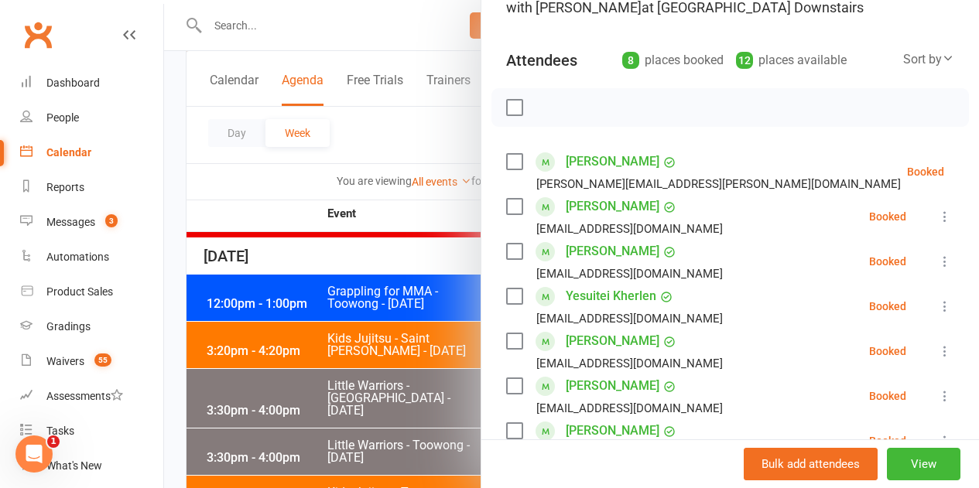
scroll to position [155, 0]
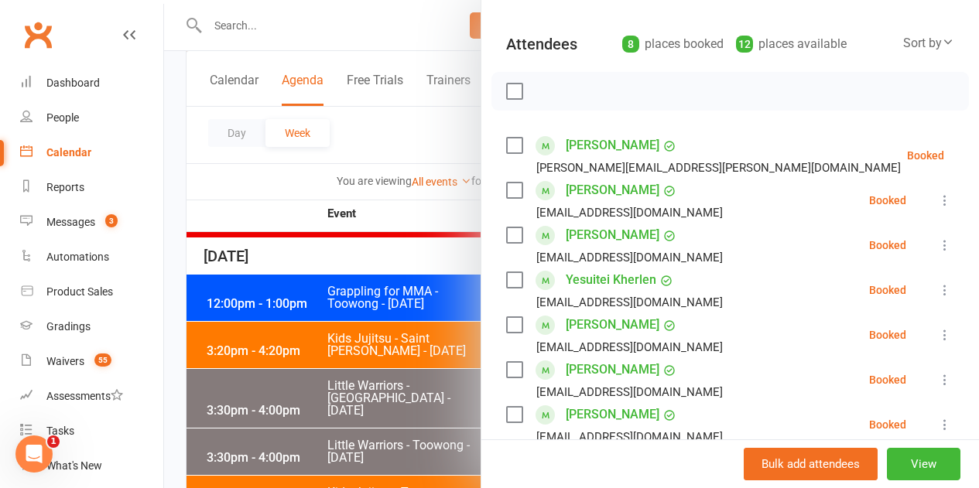
click at [975, 162] on icon at bounding box center [982, 155] width 15 height 15
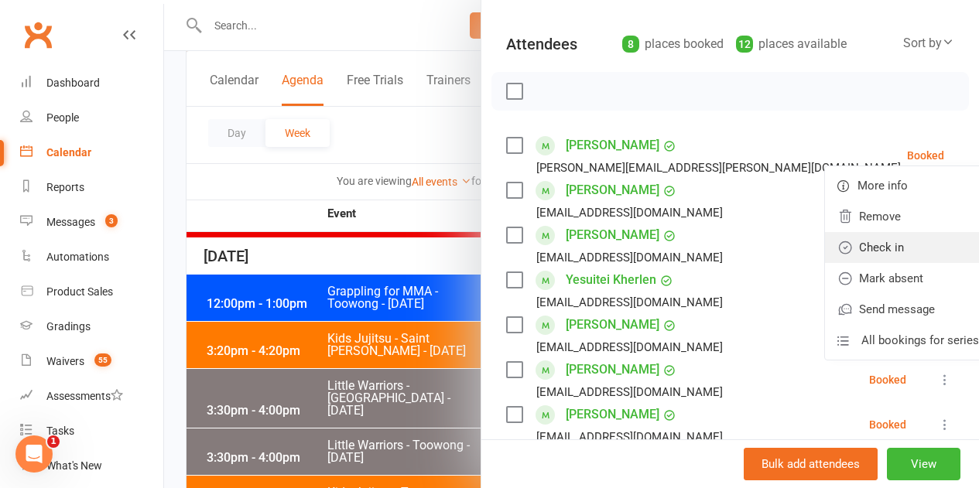
click at [848, 251] on link "Check in" at bounding box center [908, 247] width 166 height 31
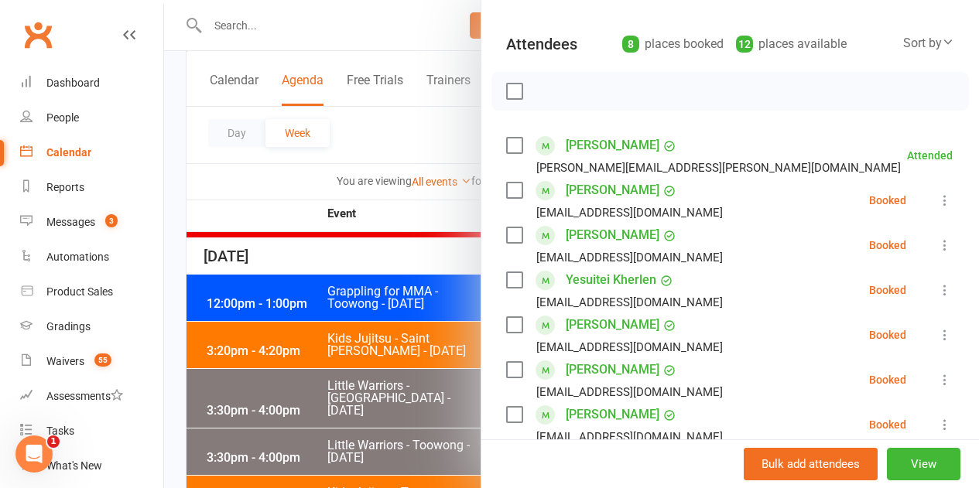
click at [937, 200] on icon at bounding box center [944, 200] width 15 height 15
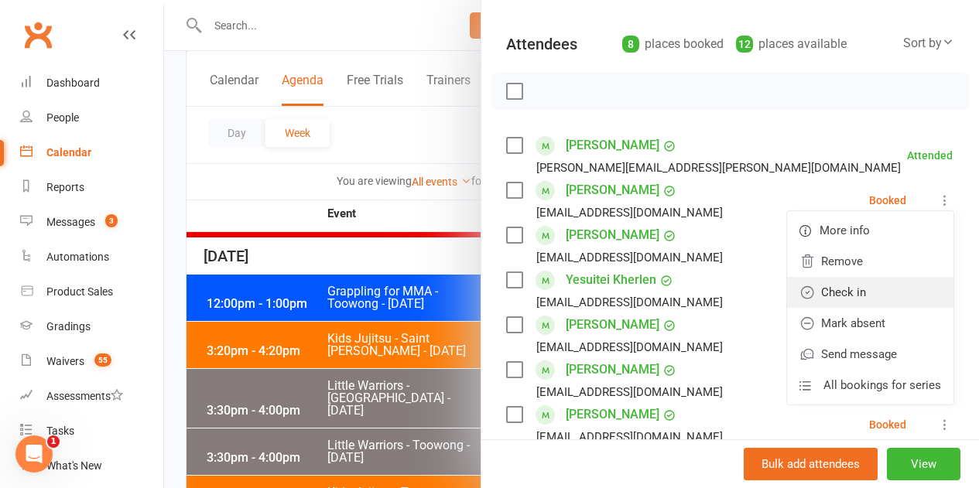
click at [890, 291] on link "Check in" at bounding box center [870, 292] width 166 height 31
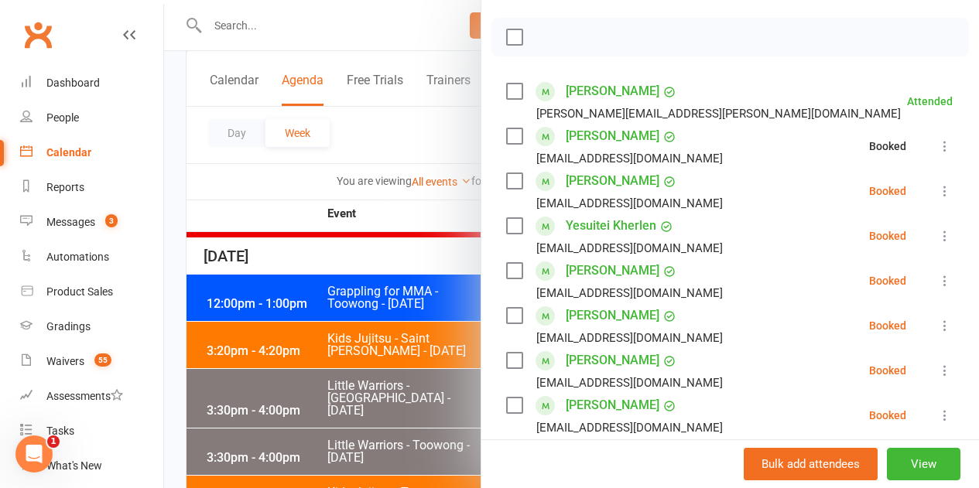
scroll to position [232, 0]
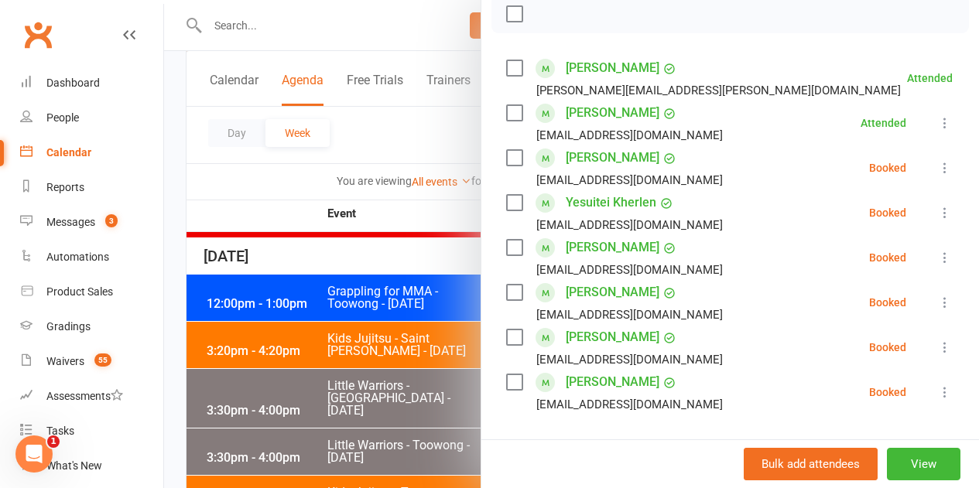
click at [937, 166] on icon at bounding box center [944, 167] width 15 height 15
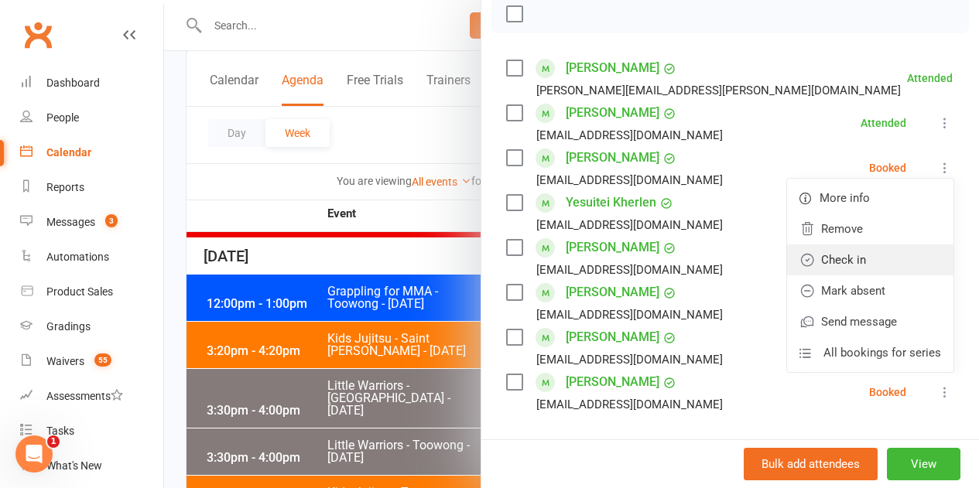
click at [896, 252] on link "Check in" at bounding box center [870, 259] width 166 height 31
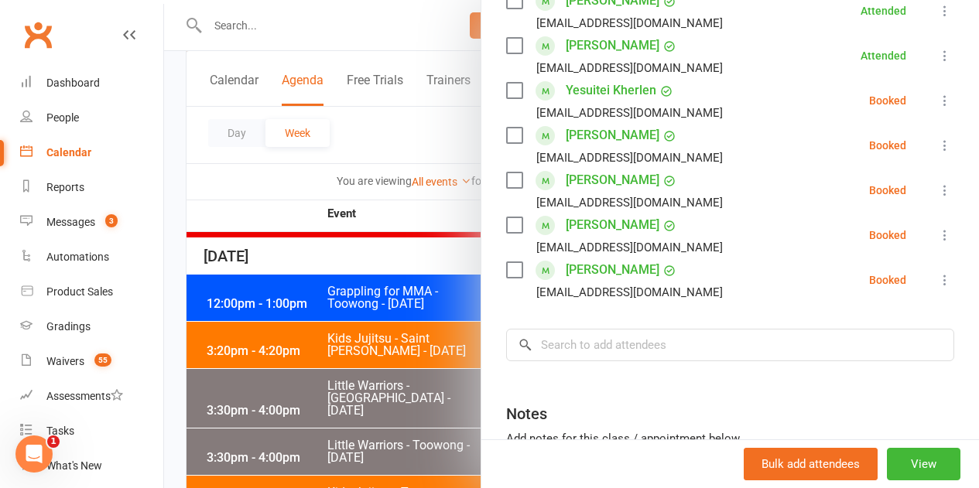
scroll to position [309, 0]
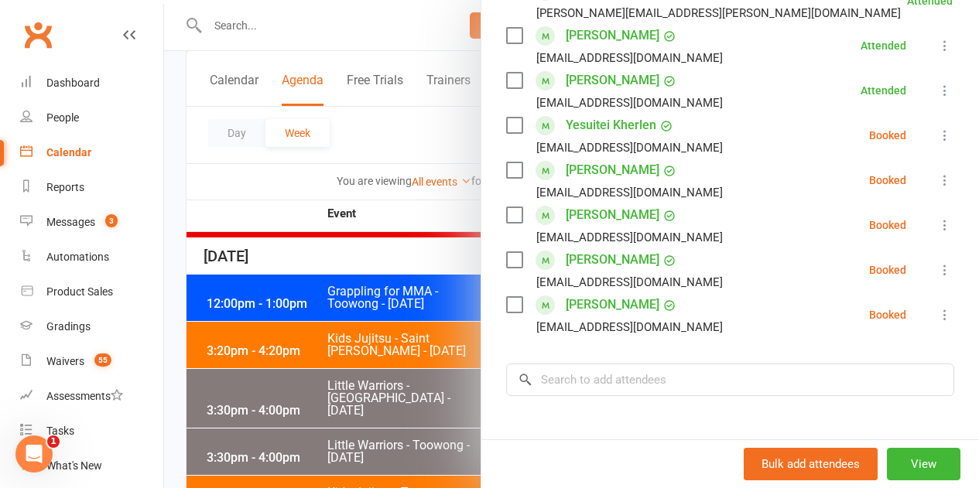
click at [937, 132] on icon at bounding box center [944, 135] width 15 height 15
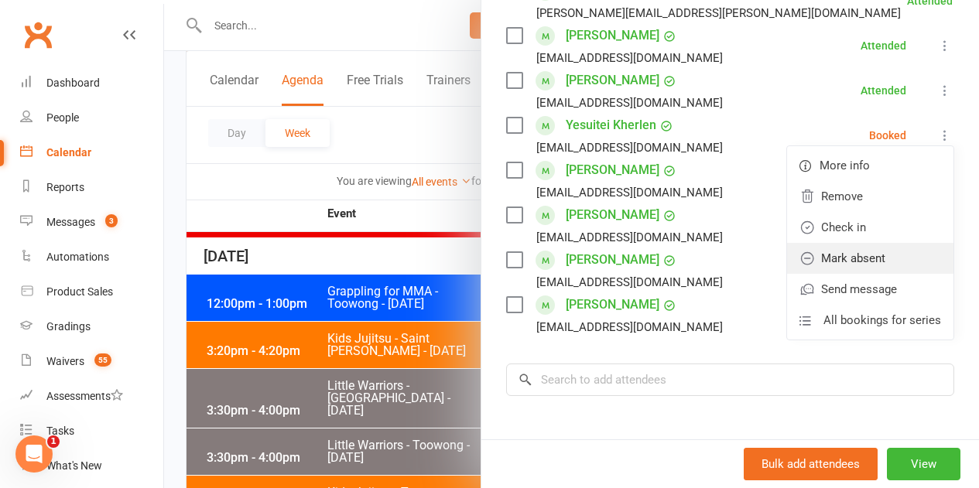
click at [876, 248] on link "Mark absent" at bounding box center [870, 258] width 166 height 31
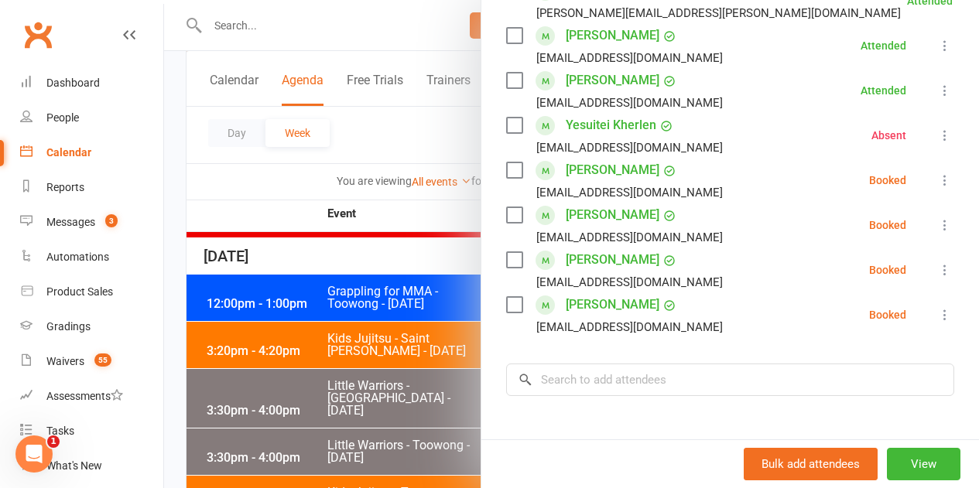
click at [937, 179] on icon at bounding box center [944, 180] width 15 height 15
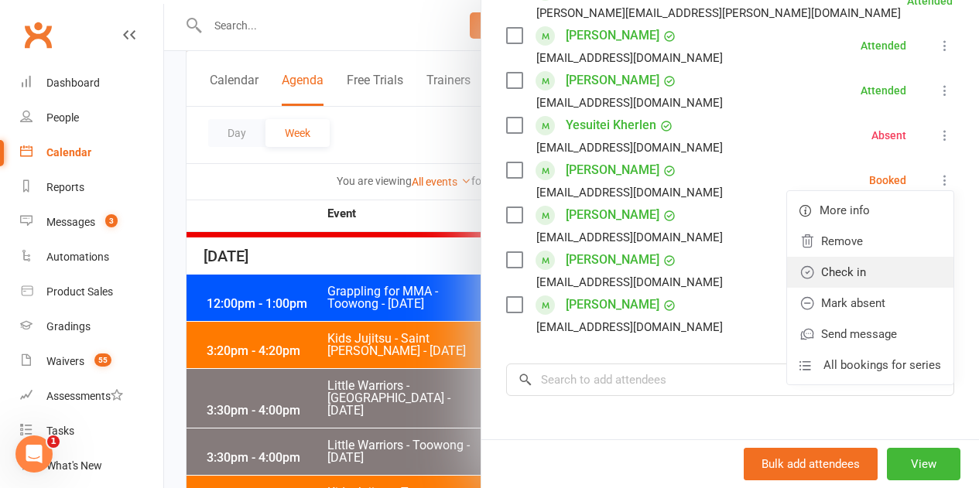
click at [875, 276] on link "Check in" at bounding box center [870, 272] width 166 height 31
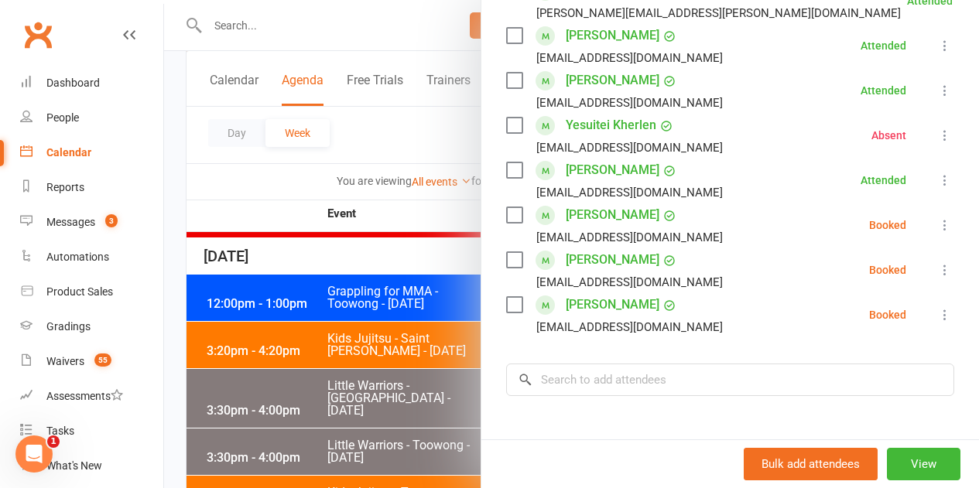
click at [937, 225] on icon at bounding box center [944, 224] width 15 height 15
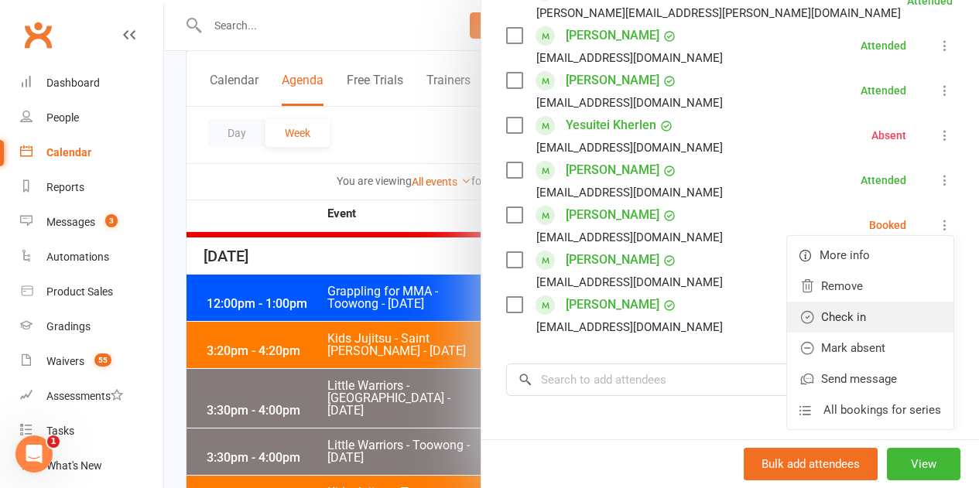
click at [855, 316] on link "Check in" at bounding box center [870, 317] width 166 height 31
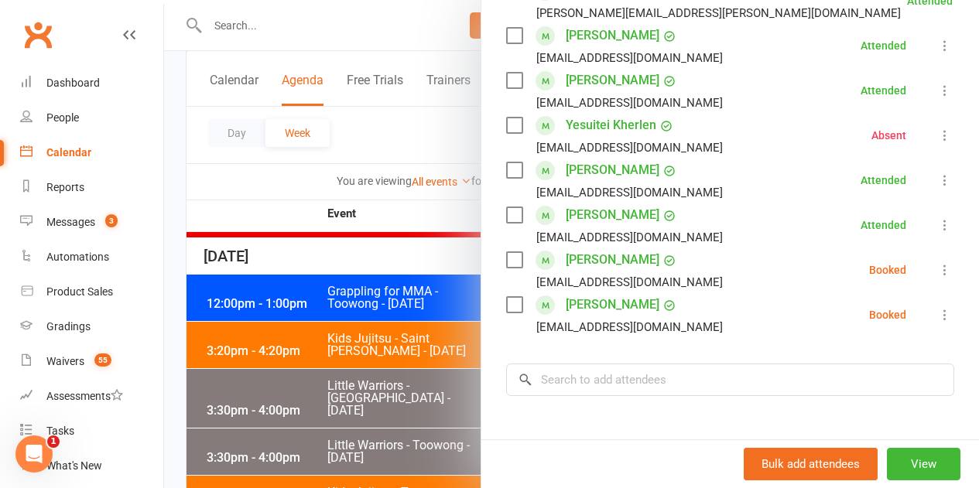
click at [935, 279] on button at bounding box center [944, 270] width 19 height 19
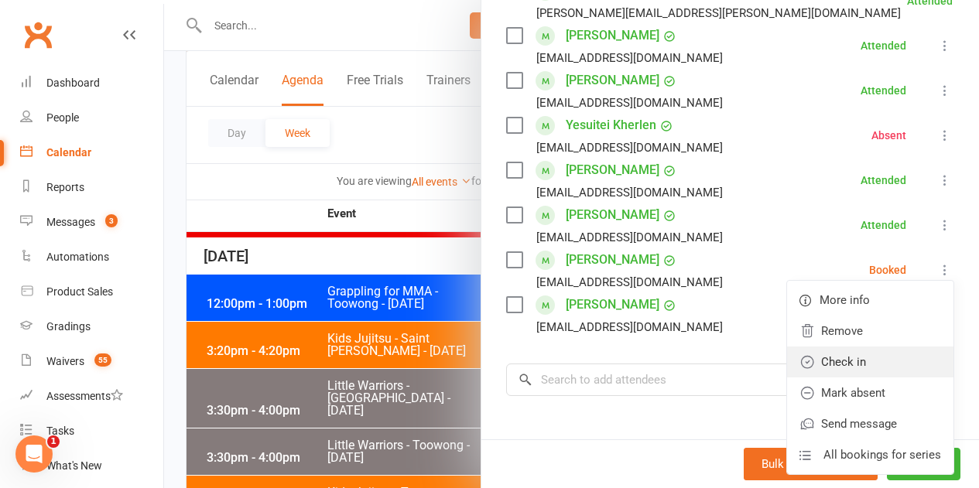
click at [850, 367] on link "Check in" at bounding box center [870, 362] width 166 height 31
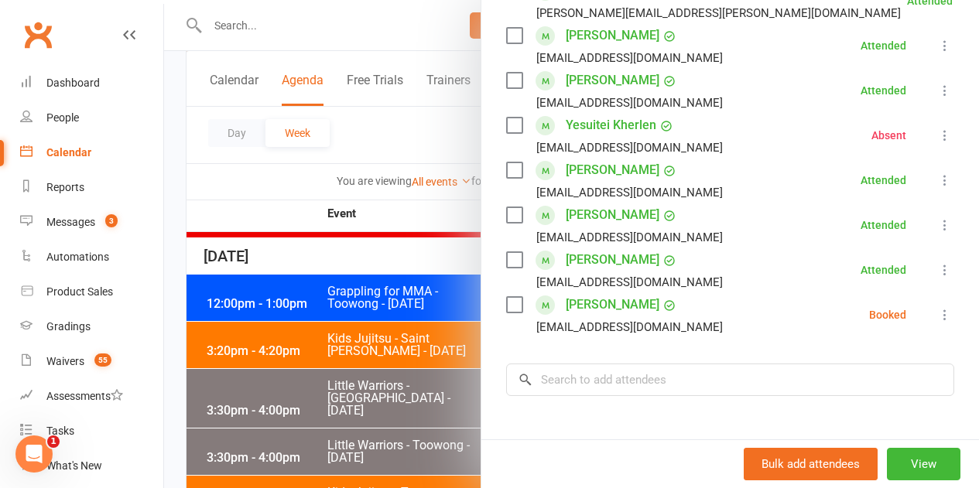
click at [931, 317] on div "Class kiosk mode Roll call 3:30 PM - 4:00 PM, Tuesday, October, 14, 2025 with Q…" at bounding box center [729, 185] width 497 height 859
click at [935, 323] on button at bounding box center [944, 315] width 19 height 19
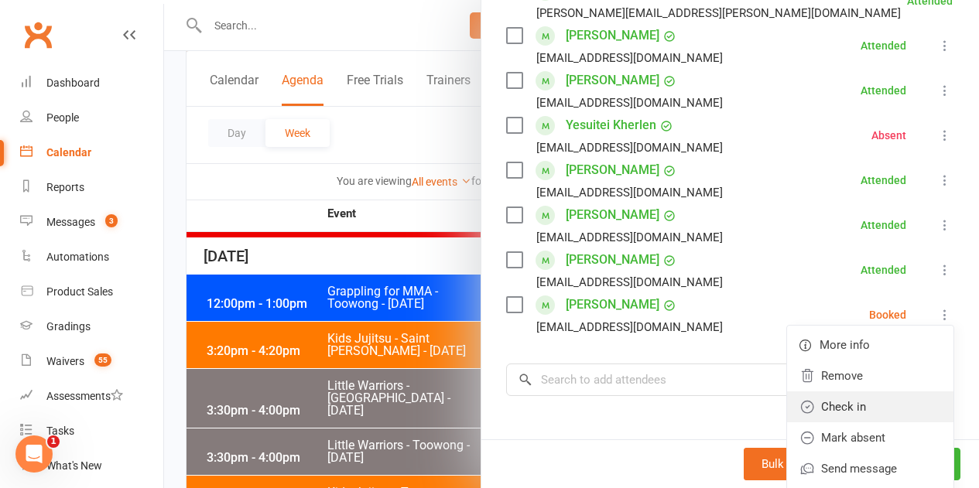
click at [836, 405] on link "Check in" at bounding box center [870, 406] width 166 height 31
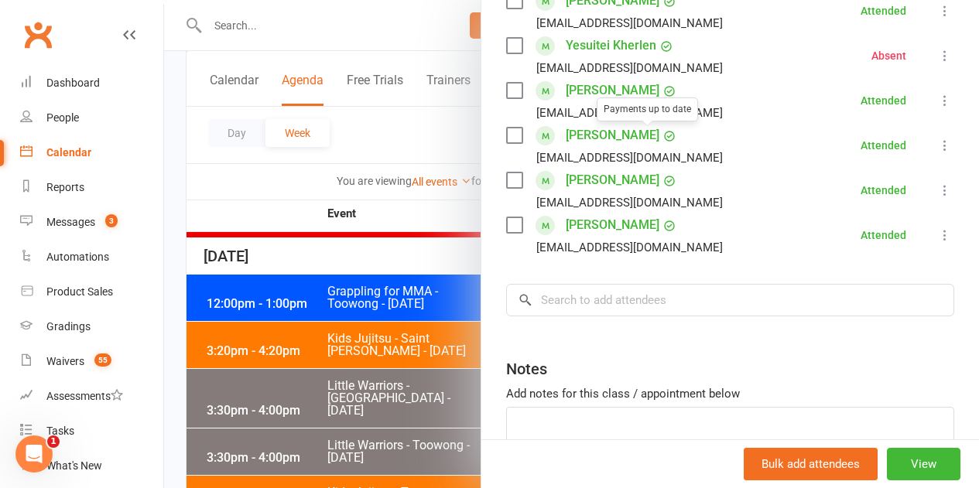
scroll to position [464, 0]
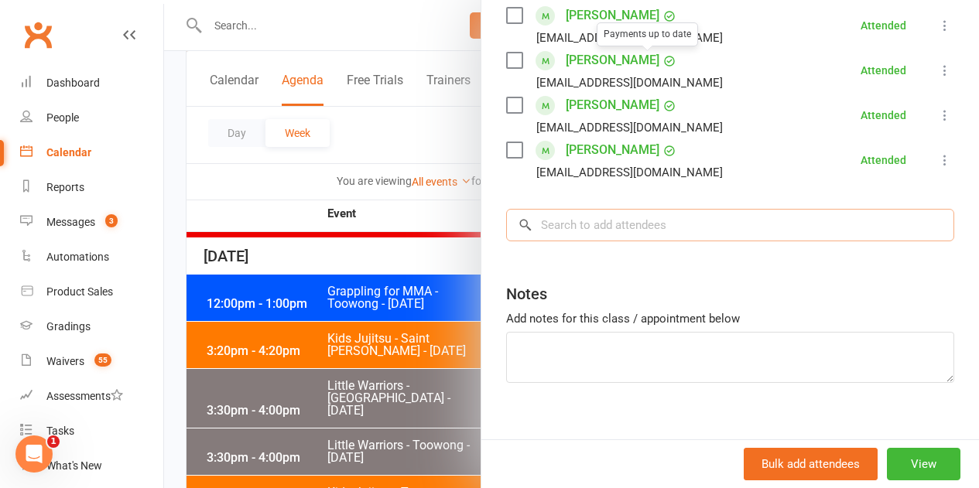
click at [586, 234] on input "search" at bounding box center [730, 225] width 448 height 32
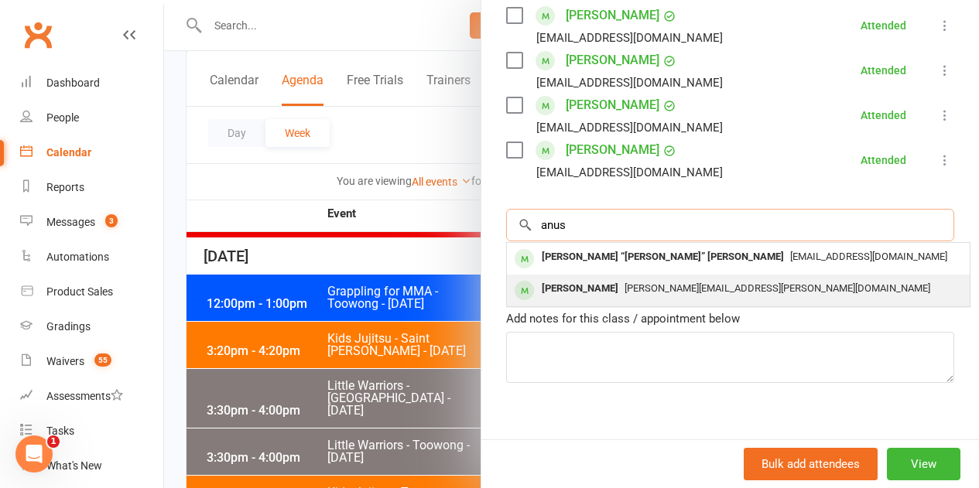
type input "anus"
click at [567, 298] on div "Anushka Kotecha" at bounding box center [579, 289] width 89 height 22
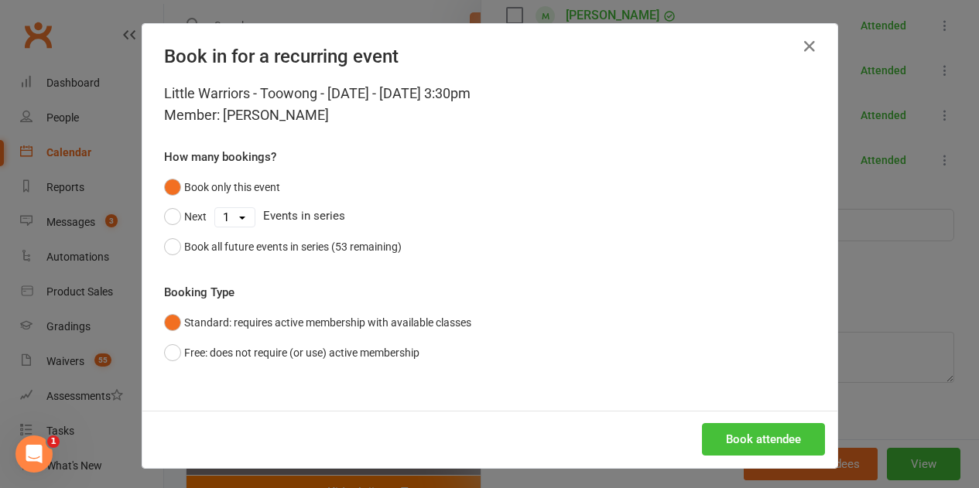
click at [719, 429] on button "Book attendee" at bounding box center [763, 439] width 123 height 32
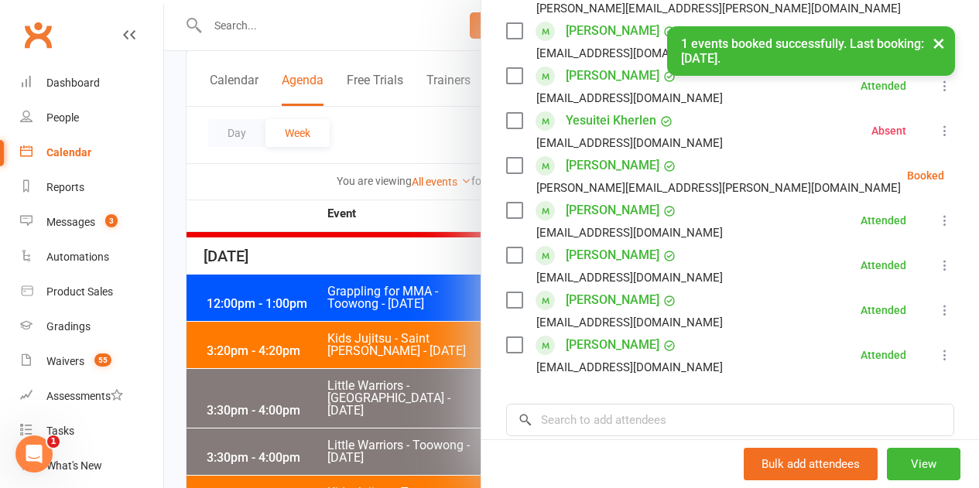
scroll to position [309, 0]
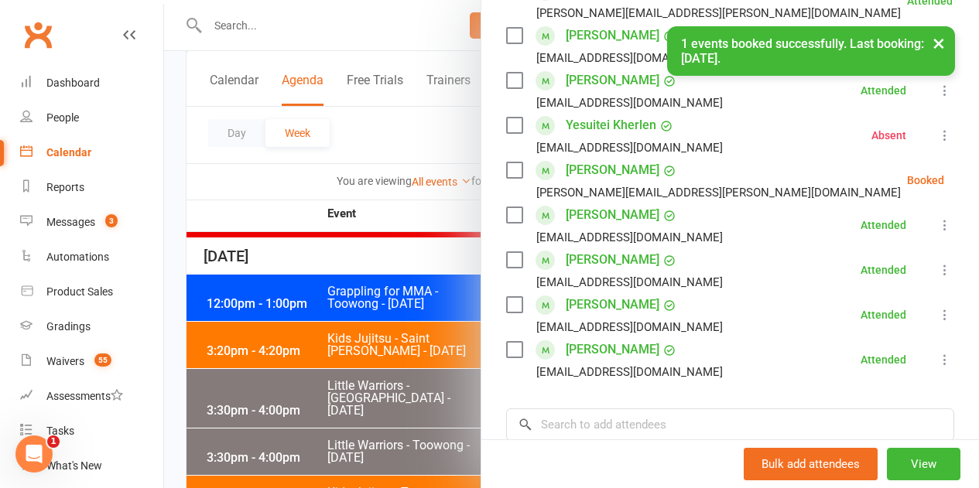
click at [975, 177] on icon at bounding box center [982, 180] width 15 height 15
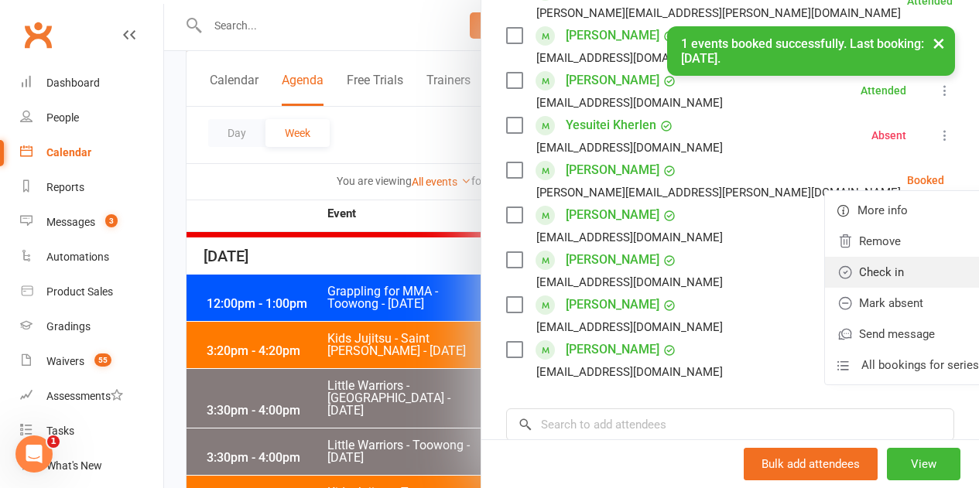
click at [861, 279] on link "Check in" at bounding box center [908, 272] width 166 height 31
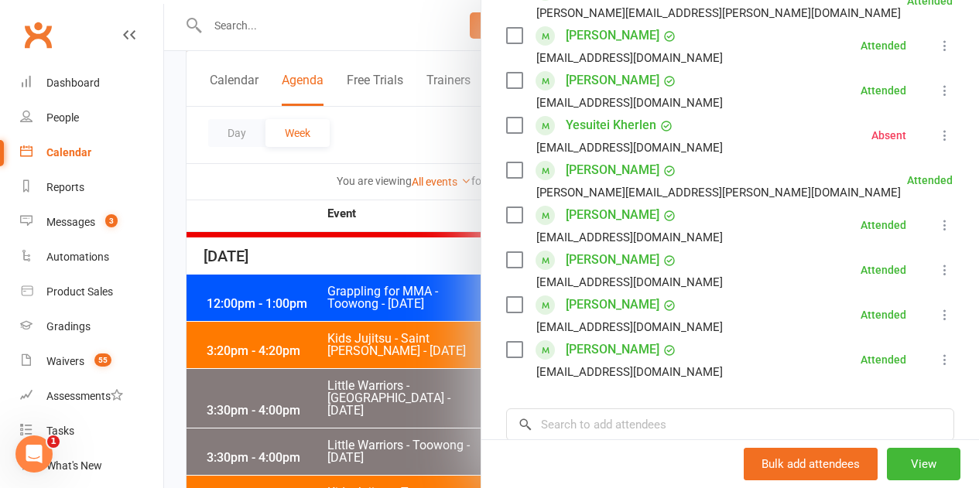
scroll to position [387, 0]
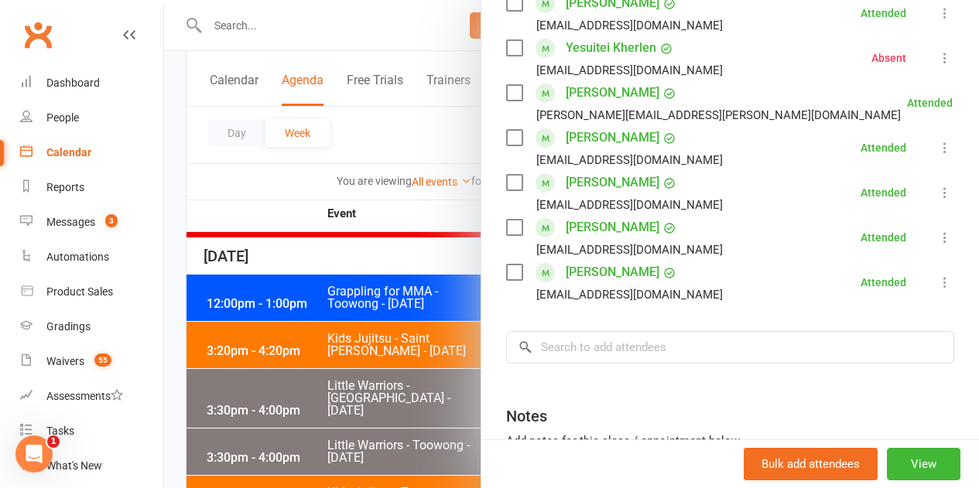
drag, startPoint x: 347, startPoint y: 422, endPoint x: 369, endPoint y: 386, distance: 42.1
click at [347, 421] on div at bounding box center [571, 244] width 815 height 488
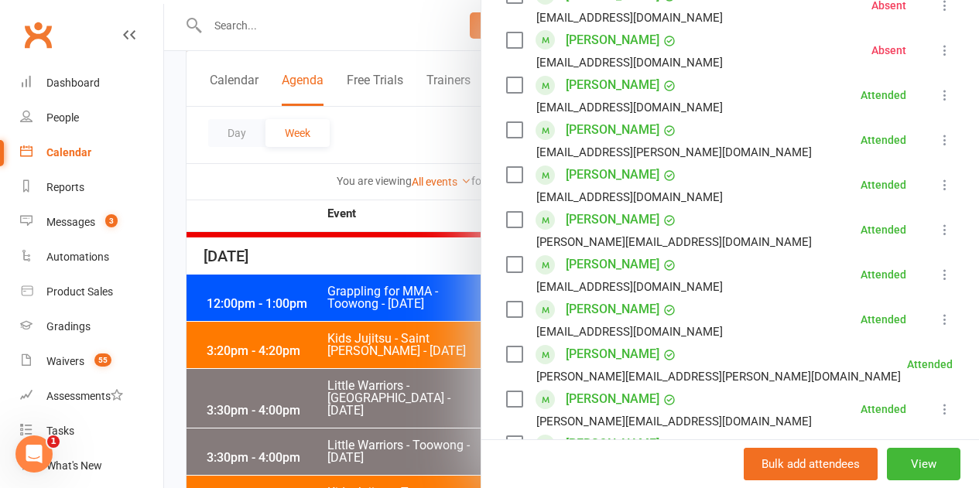
scroll to position [1702, 0]
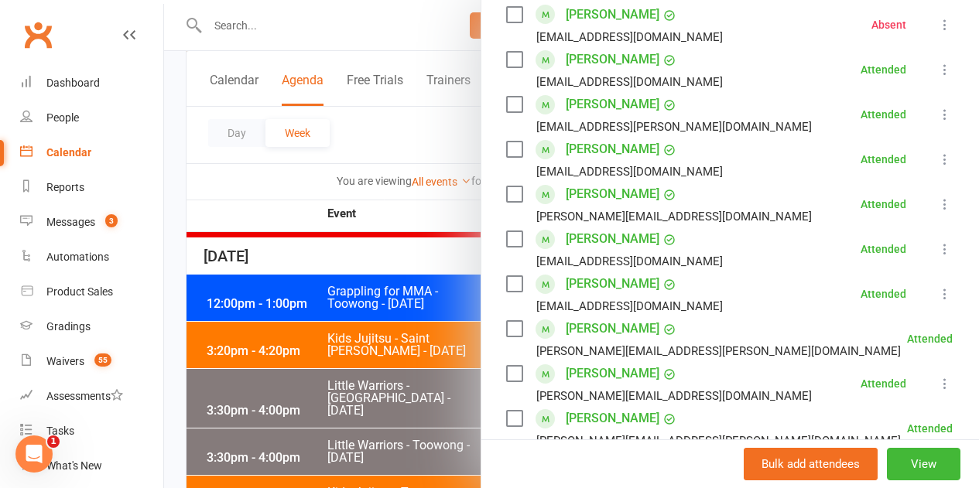
drag, startPoint x: 660, startPoint y: 304, endPoint x: 608, endPoint y: 313, distance: 52.5
click at [608, 316] on div "Emerson Thorpe" at bounding box center [621, 328] width 111 height 25
copy link "Thorpe"
click at [287, 362] on div at bounding box center [571, 244] width 815 height 488
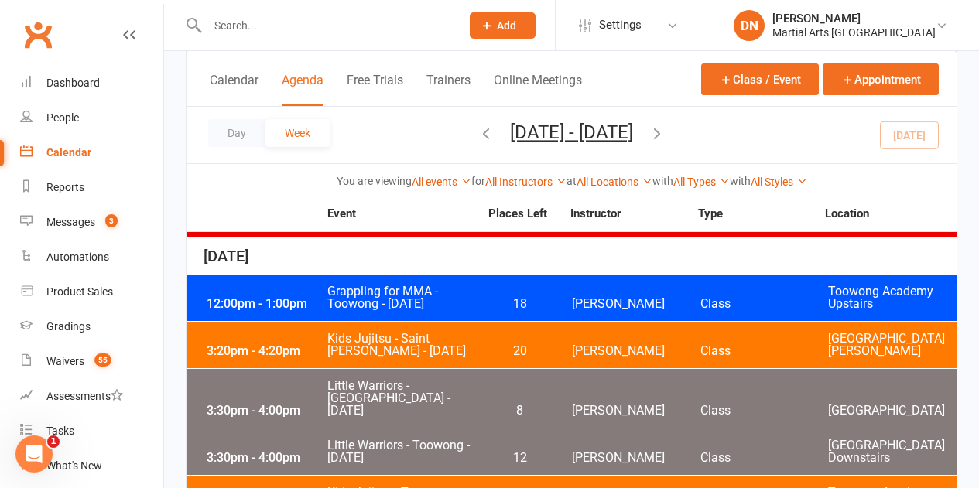
click at [471, 439] on span "Little Warriors - Toowong - Tuesday" at bounding box center [402, 451] width 152 height 25
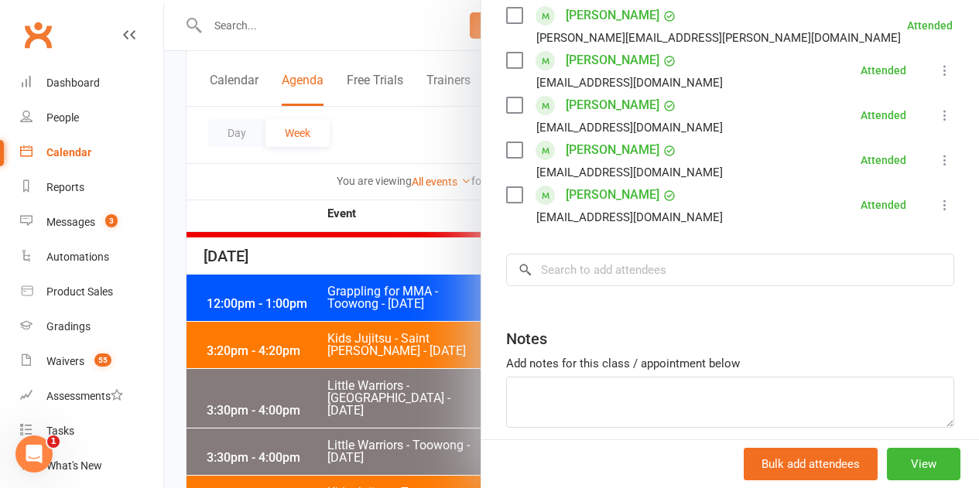
scroll to position [530, 0]
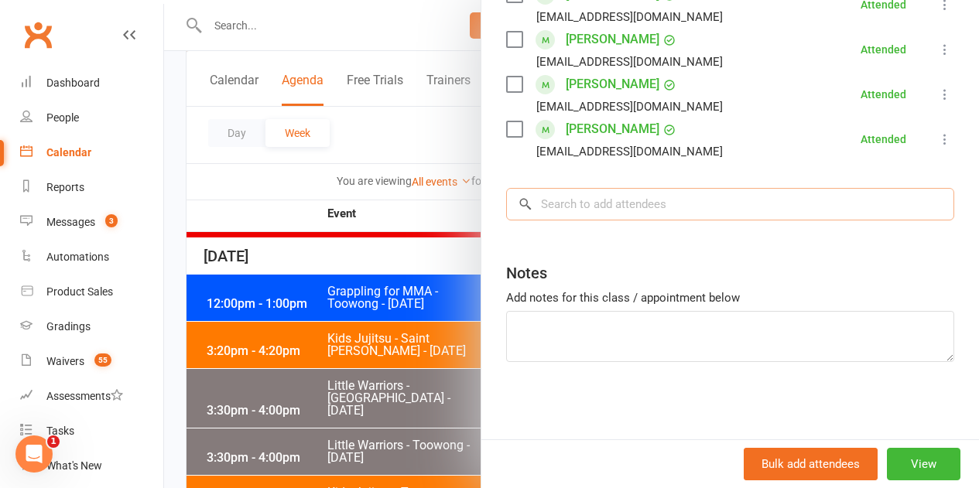
click at [634, 218] on input "search" at bounding box center [730, 204] width 448 height 32
paste input "Thorpe"
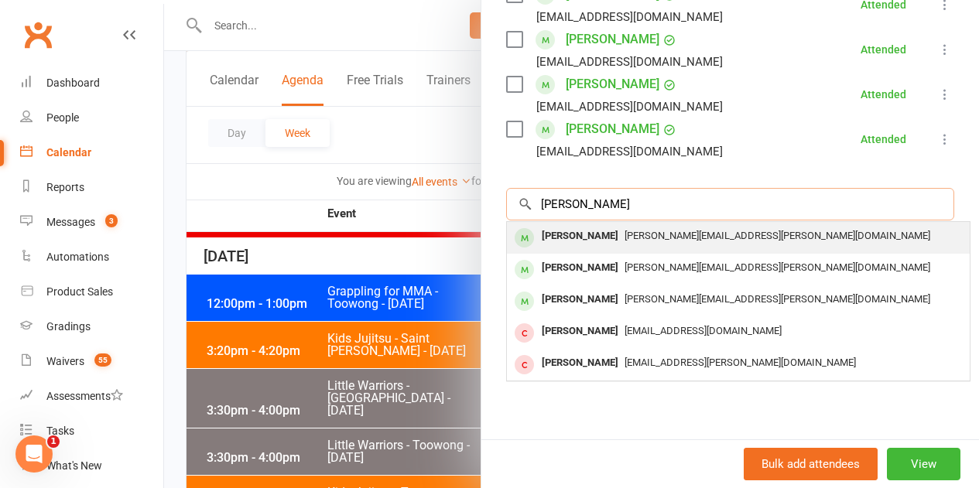
type input "Thorpe"
click at [566, 241] on div "Georgie Thorpe" at bounding box center [579, 236] width 89 height 22
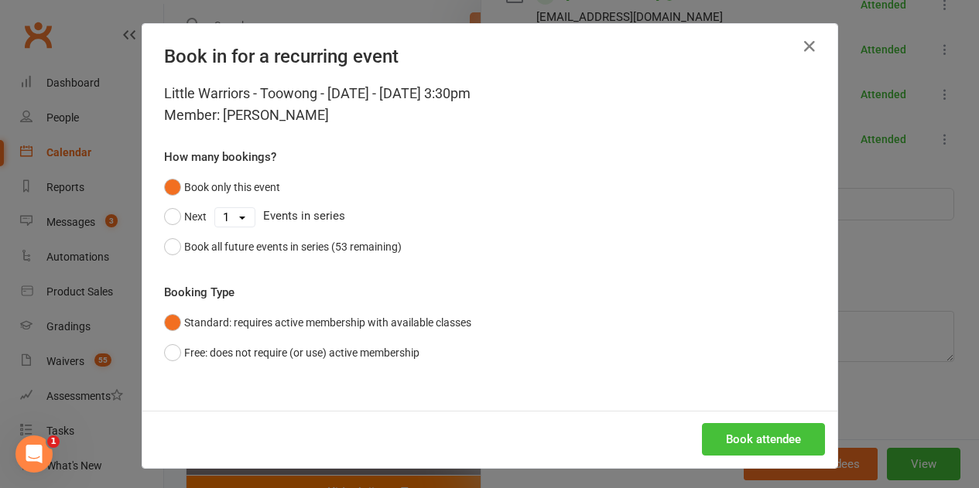
click at [731, 439] on button "Book attendee" at bounding box center [763, 439] width 123 height 32
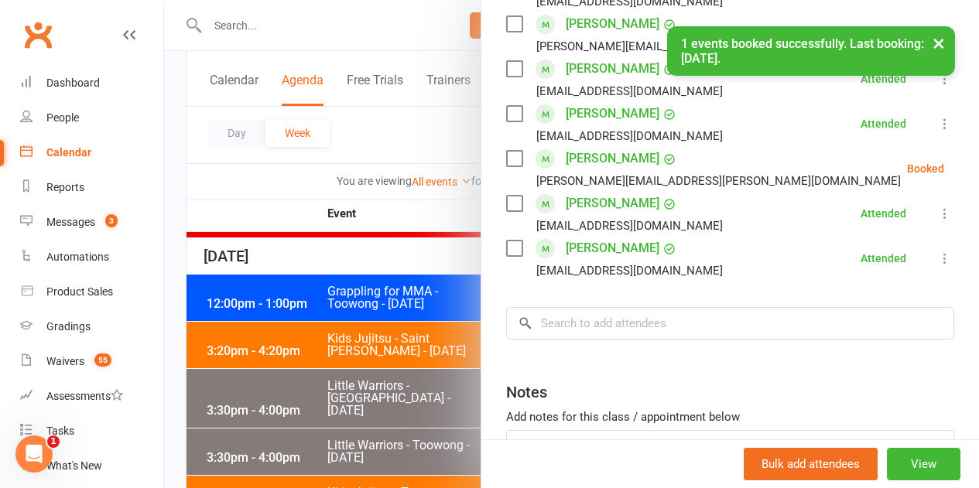
scroll to position [375, 0]
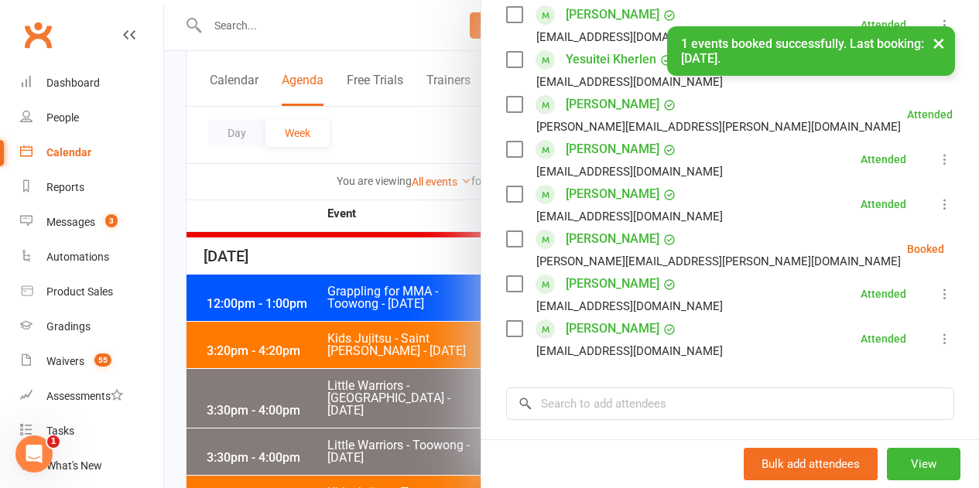
click at [973, 250] on button at bounding box center [982, 249] width 19 height 19
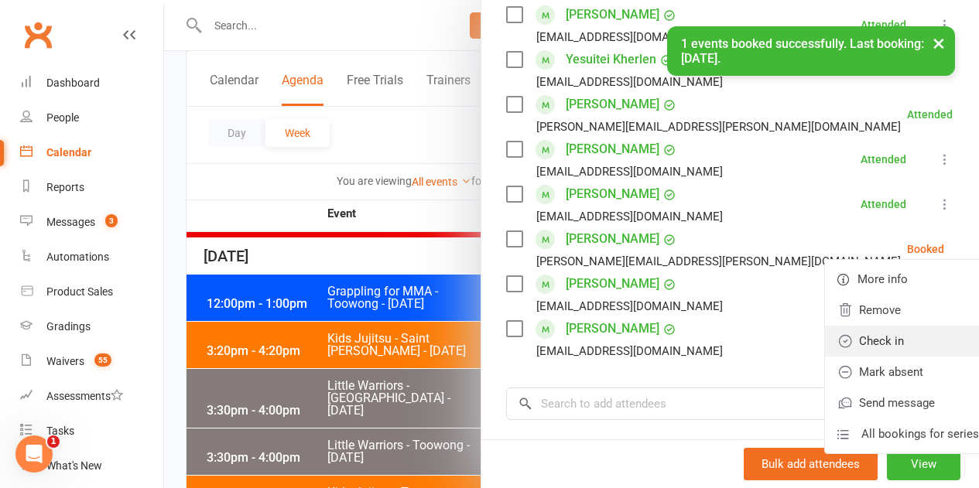
click at [825, 333] on link "Check in" at bounding box center [908, 341] width 166 height 31
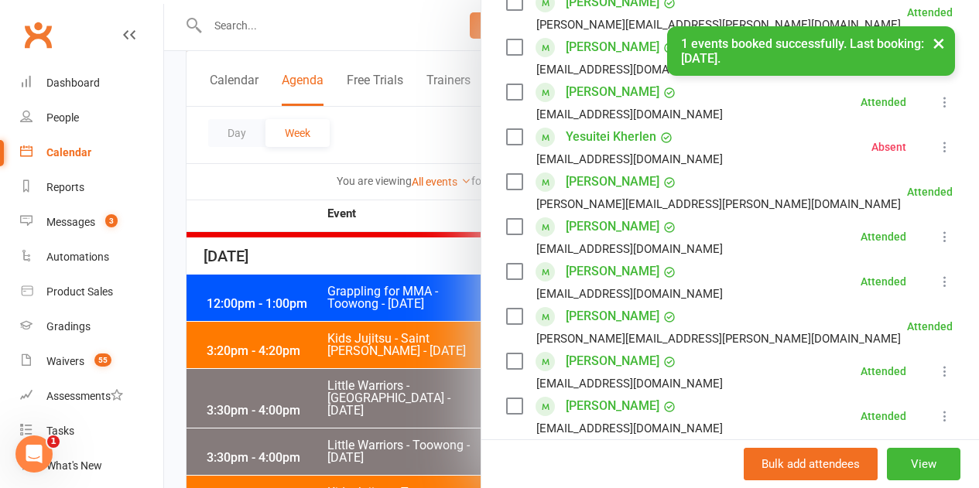
scroll to position [220, 0]
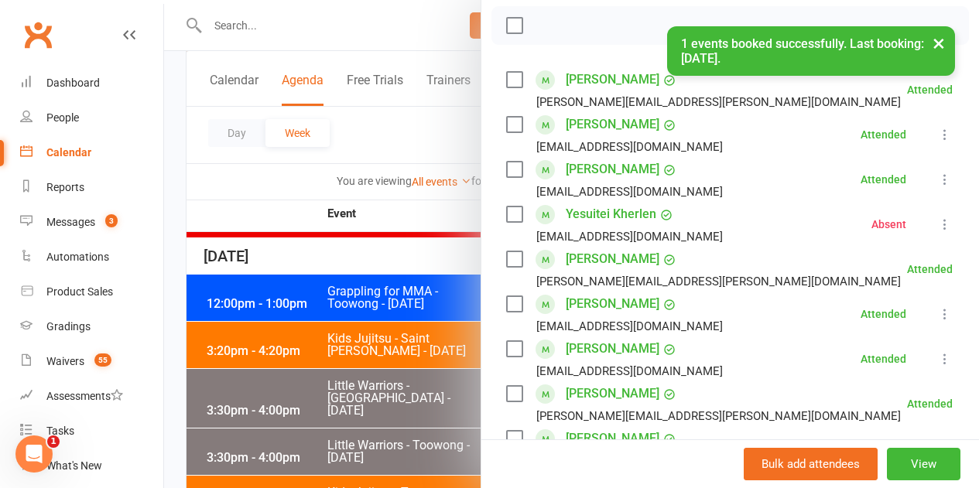
click at [340, 357] on div at bounding box center [571, 244] width 815 height 488
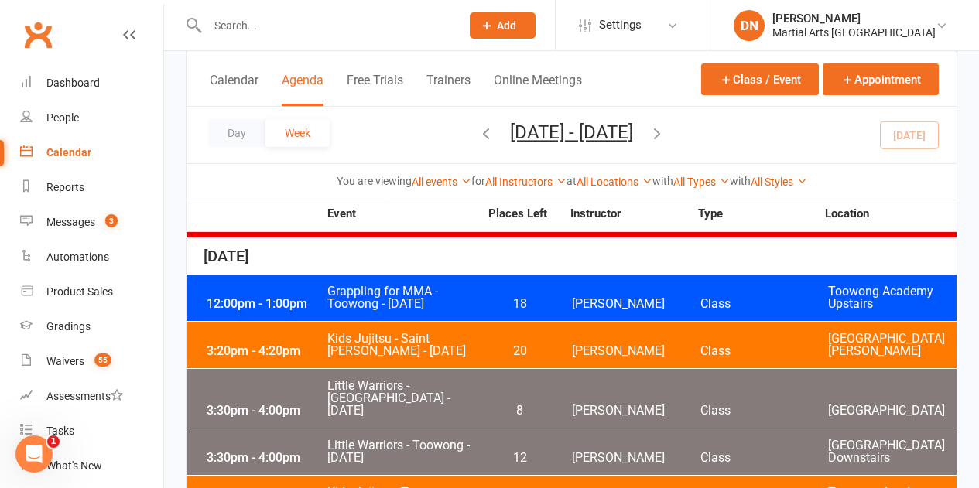
click at [607, 452] on span "Quinton Cugola" at bounding box center [636, 458] width 128 height 12
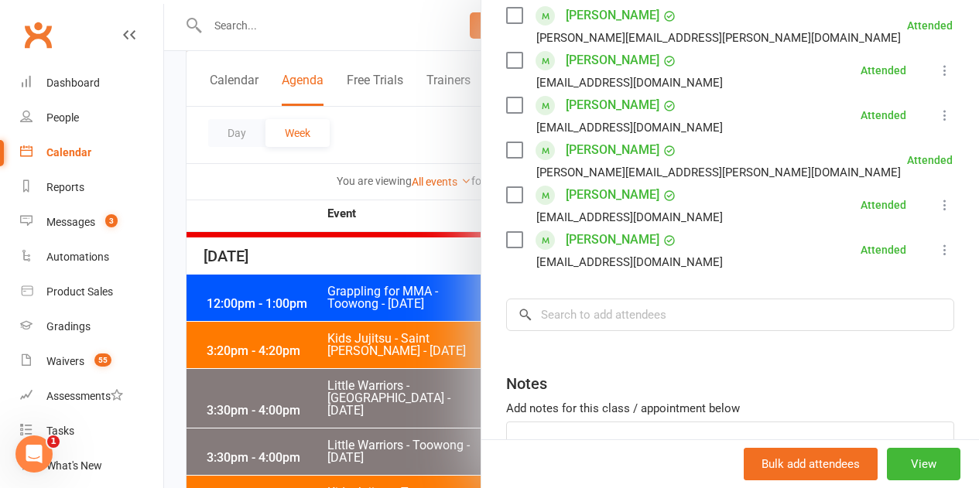
scroll to position [575, 0]
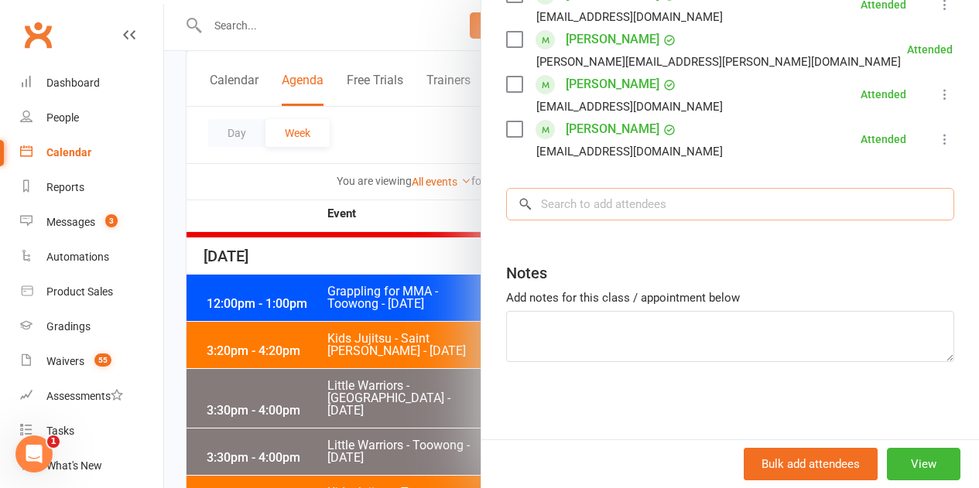
click at [562, 217] on input "search" at bounding box center [730, 204] width 448 height 32
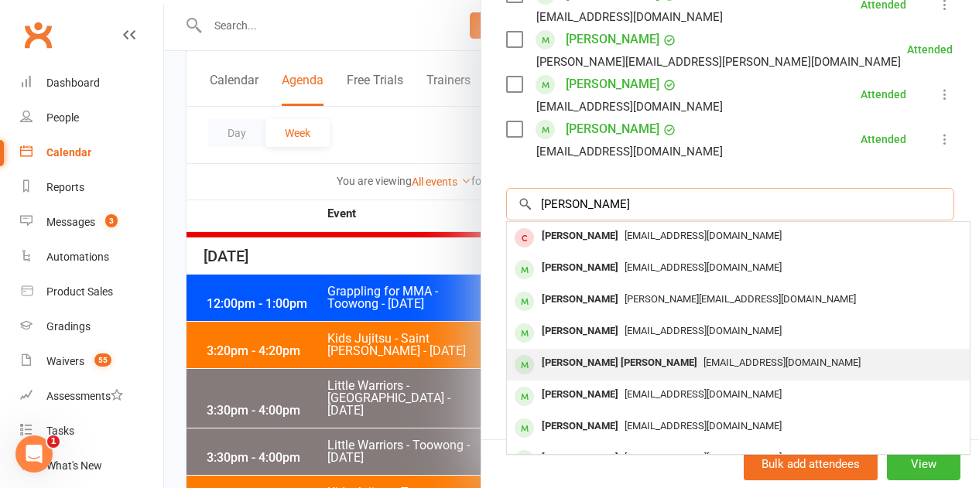
type input "Lucas tse"
click at [608, 370] on div "Lukas Tse Le Tan" at bounding box center [619, 363] width 168 height 22
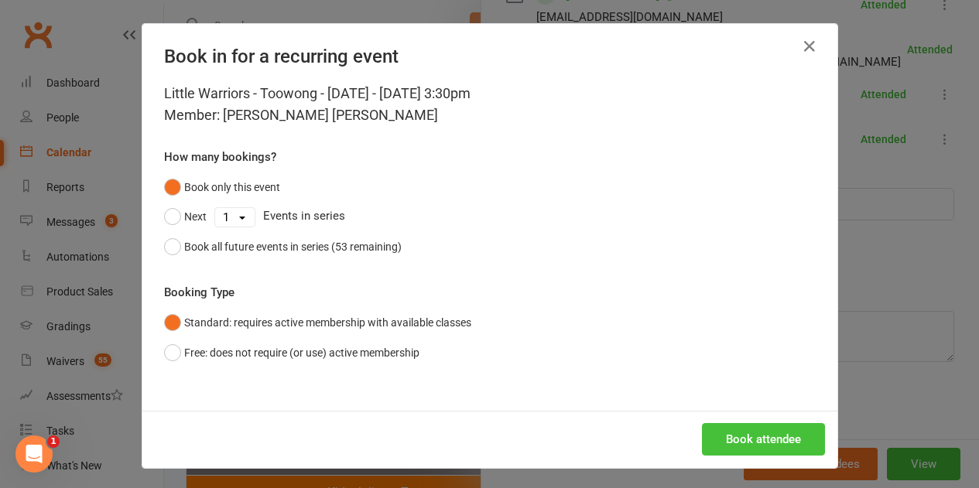
click at [750, 438] on button "Book attendee" at bounding box center [763, 439] width 123 height 32
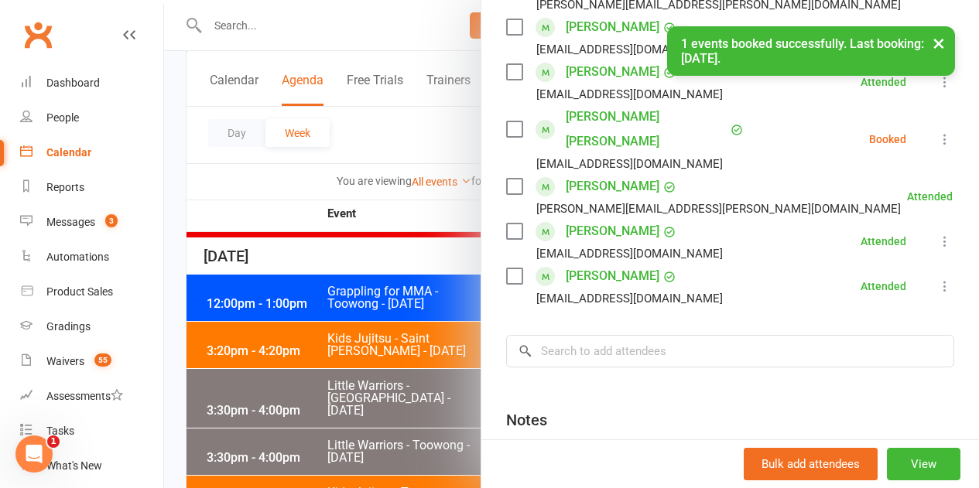
scroll to position [343, 0]
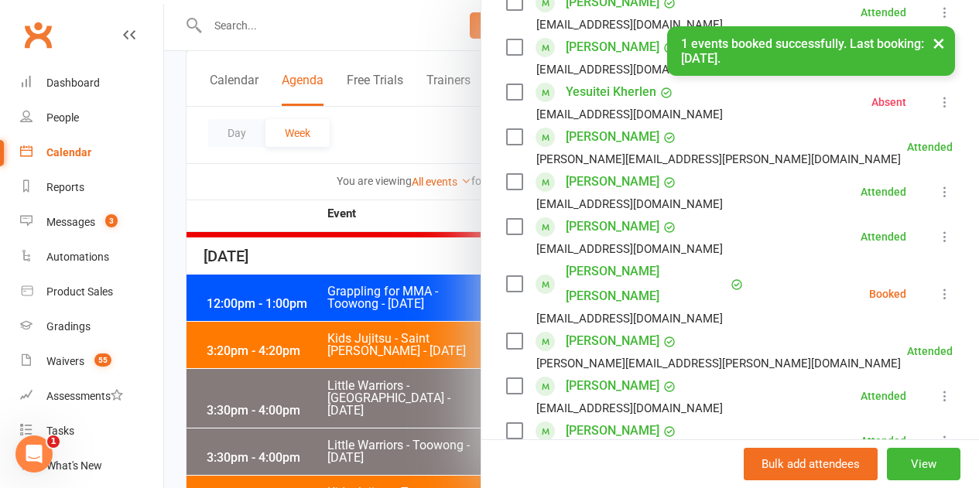
click at [937, 286] on icon at bounding box center [944, 293] width 15 height 15
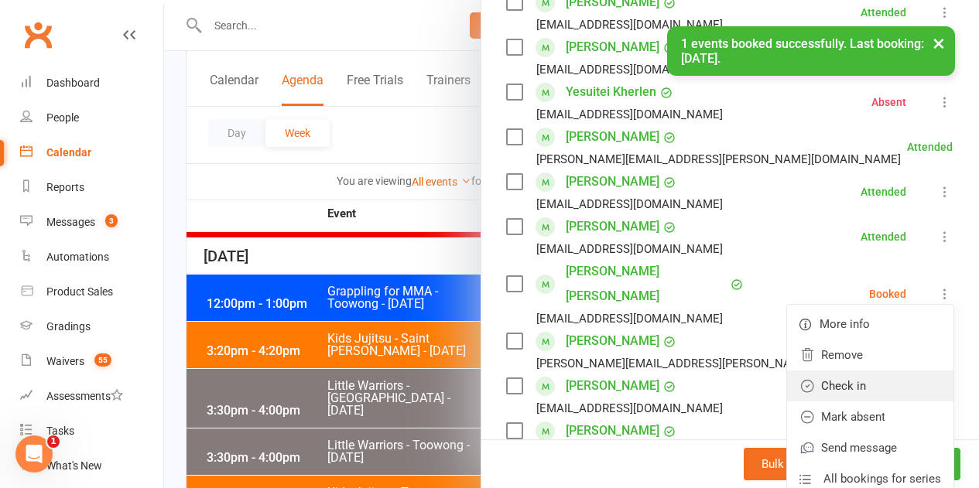
click at [825, 386] on link "Check in" at bounding box center [870, 386] width 166 height 31
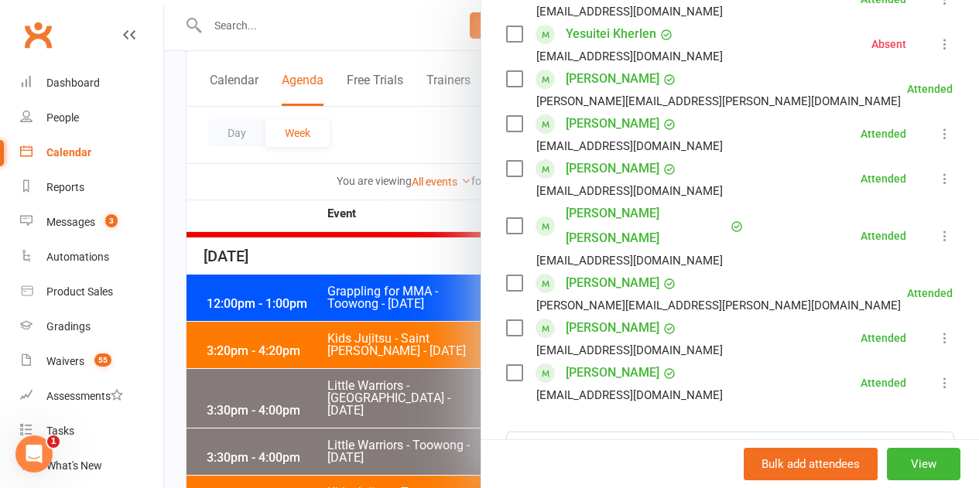
scroll to position [497, 0]
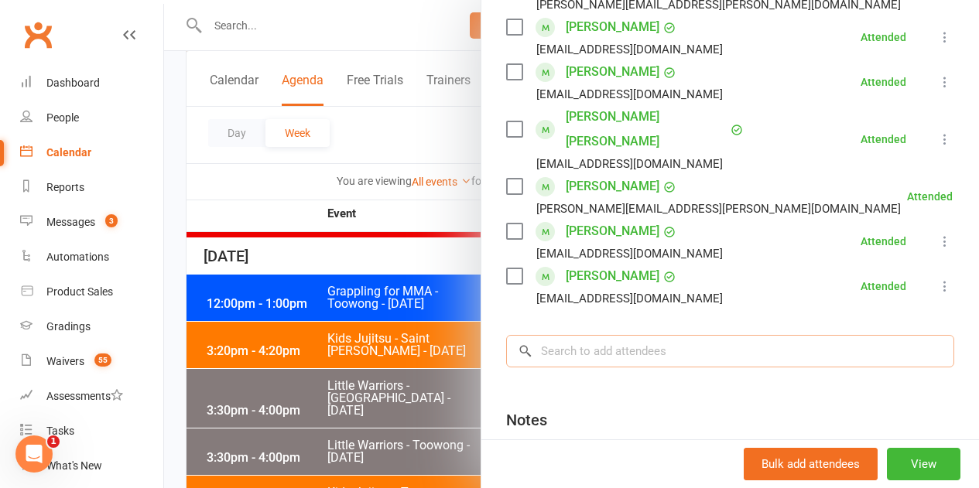
click at [620, 337] on input "search" at bounding box center [730, 351] width 448 height 32
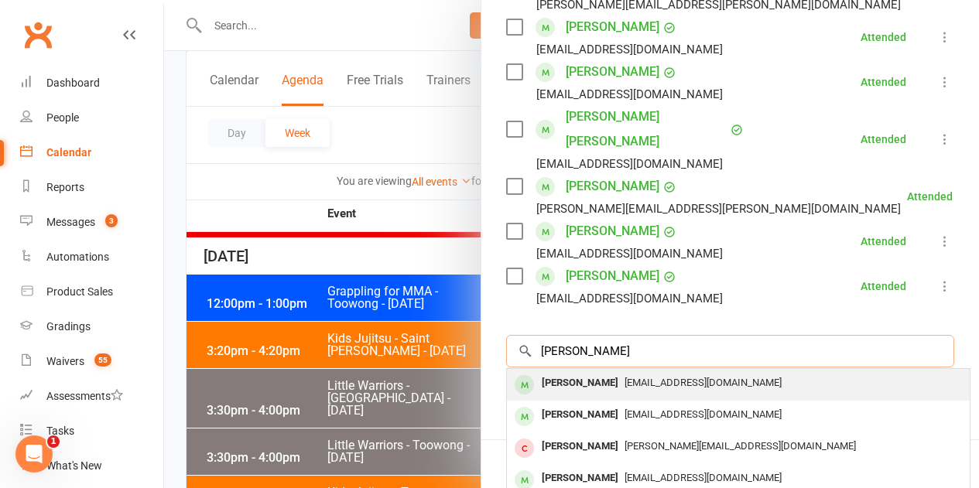
type input "harvey x"
click at [624, 377] on span "sunlife124@hotmail.com" at bounding box center [702, 383] width 157 height 12
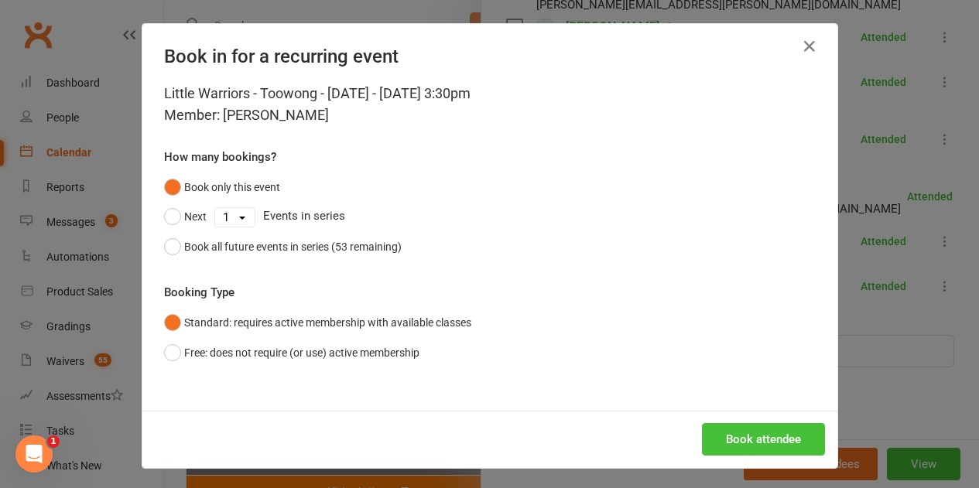
click at [728, 426] on button "Book attendee" at bounding box center [763, 439] width 123 height 32
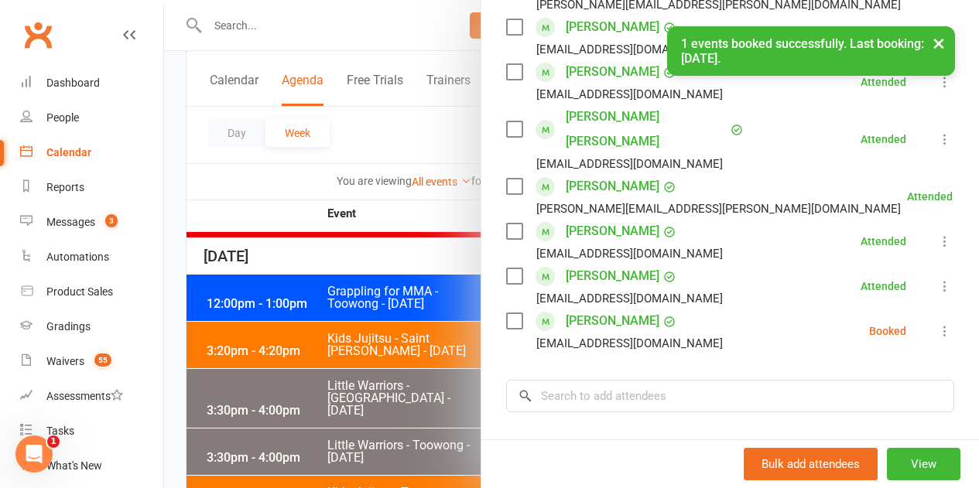
click at [937, 323] on icon at bounding box center [944, 330] width 15 height 15
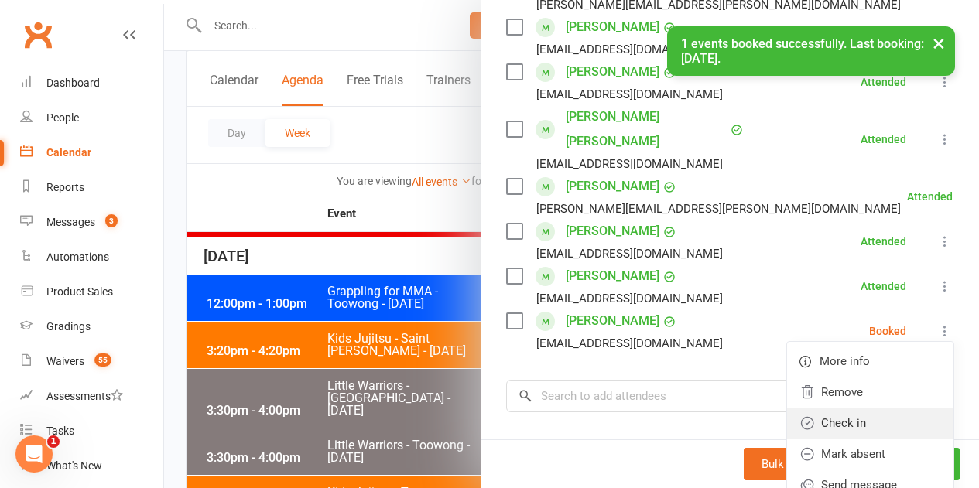
click at [861, 408] on link "Check in" at bounding box center [870, 423] width 166 height 31
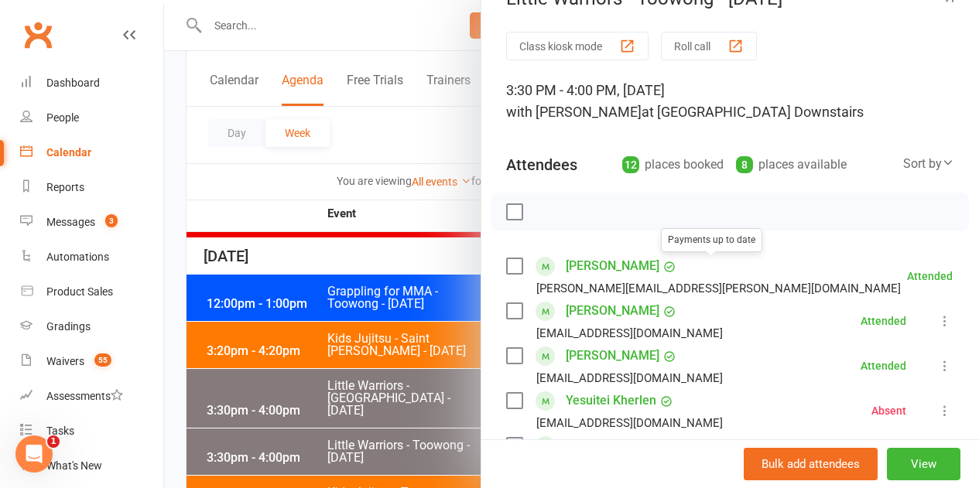
scroll to position [33, 0]
drag, startPoint x: 350, startPoint y: 211, endPoint x: 436, endPoint y: 190, distance: 87.6
click at [350, 210] on div at bounding box center [571, 244] width 815 height 488
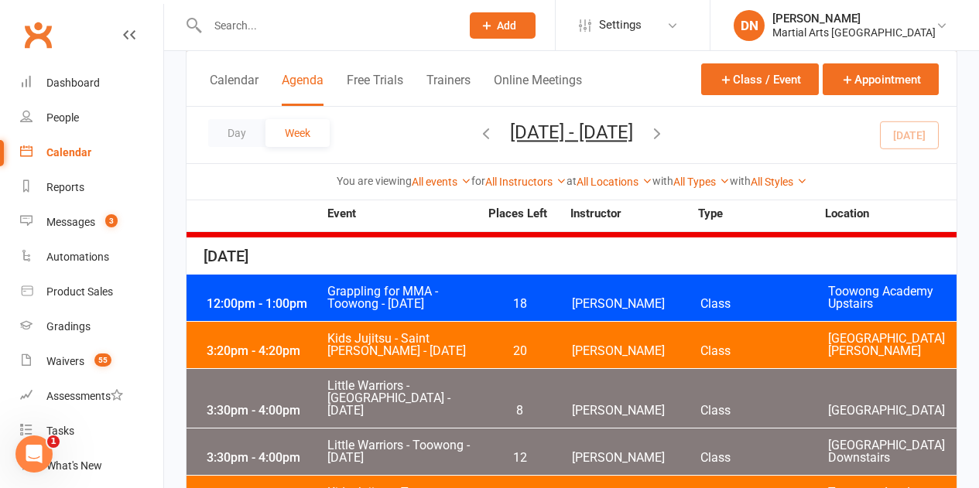
click at [477, 135] on icon "button" at bounding box center [485, 133] width 17 height 17
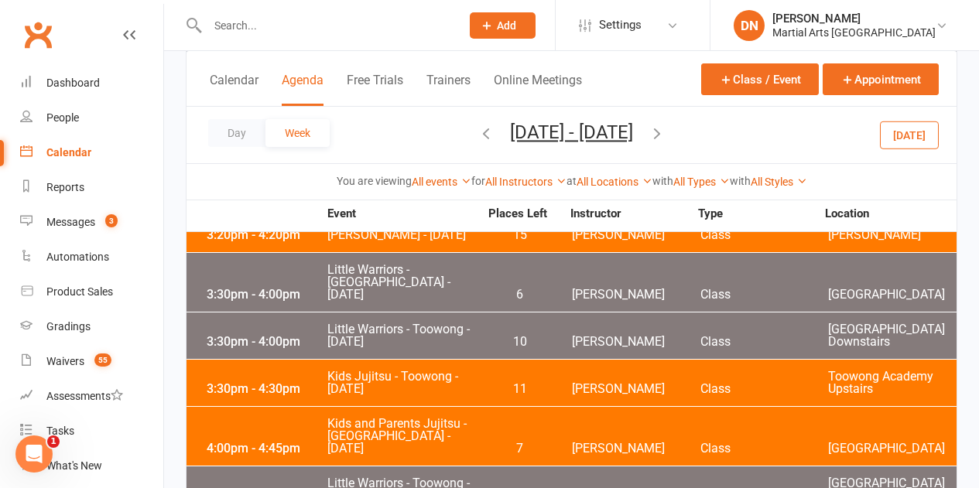
scroll to position [387, 0]
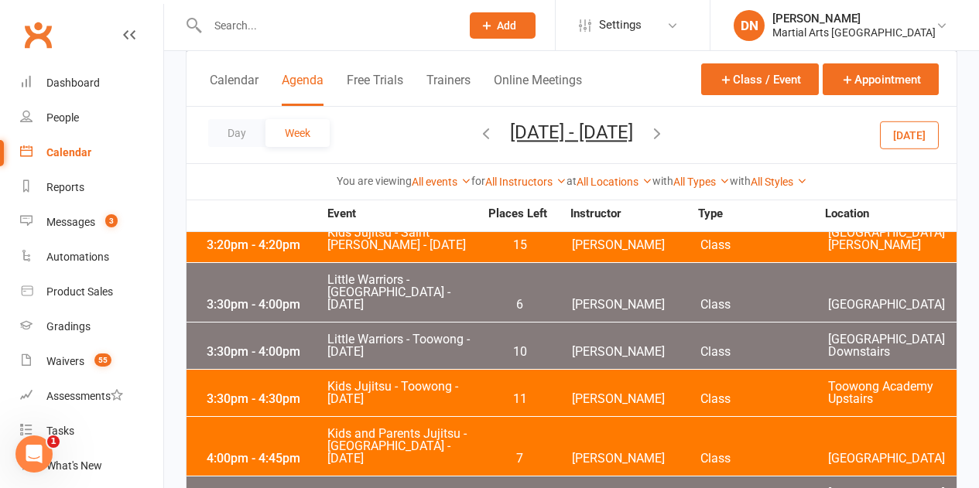
click at [558, 323] on div "3:30pm - 4:00pm Little Warriors - Toowong - Tuesday 10 Quinton Cugola Class Too…" at bounding box center [571, 346] width 770 height 46
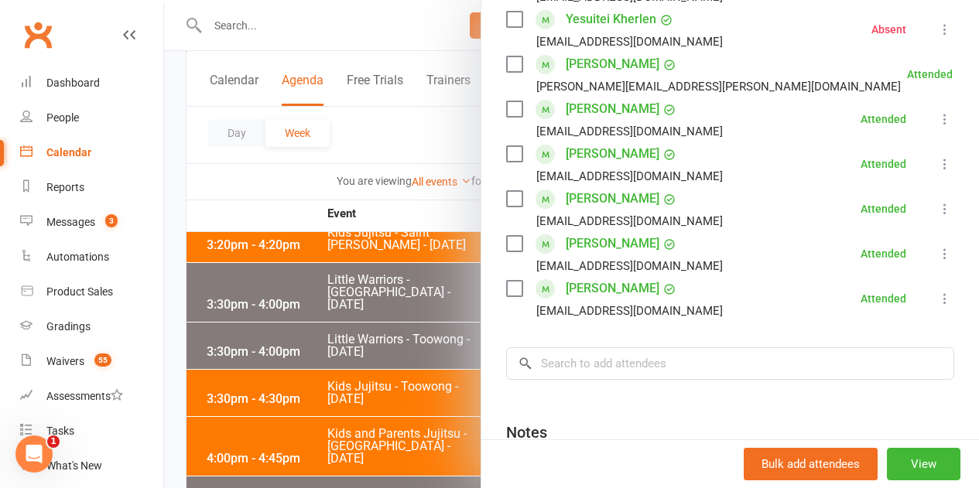
scroll to position [464, 0]
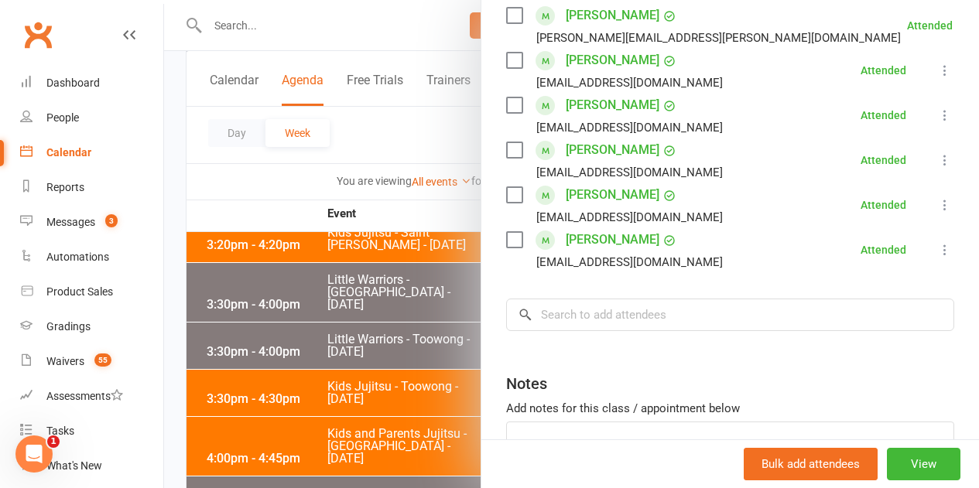
click at [418, 271] on div at bounding box center [571, 244] width 815 height 488
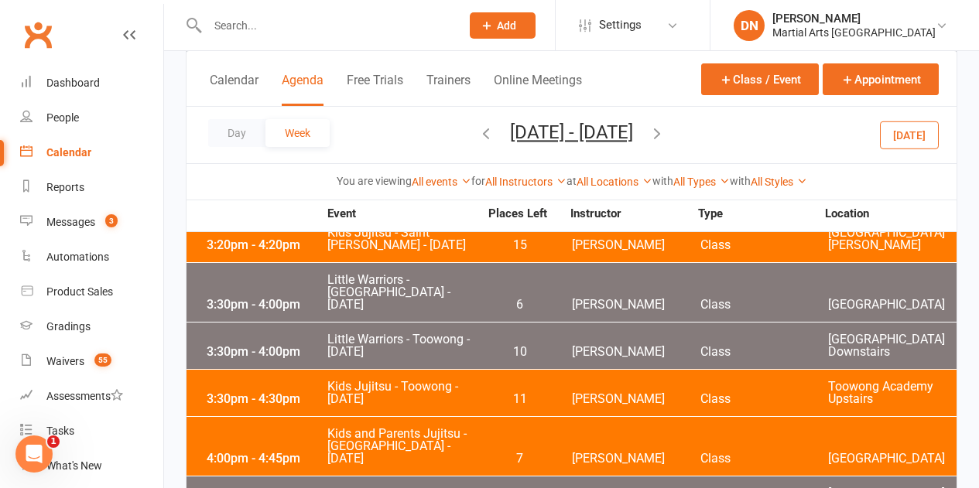
click at [477, 125] on icon "button" at bounding box center [485, 133] width 17 height 17
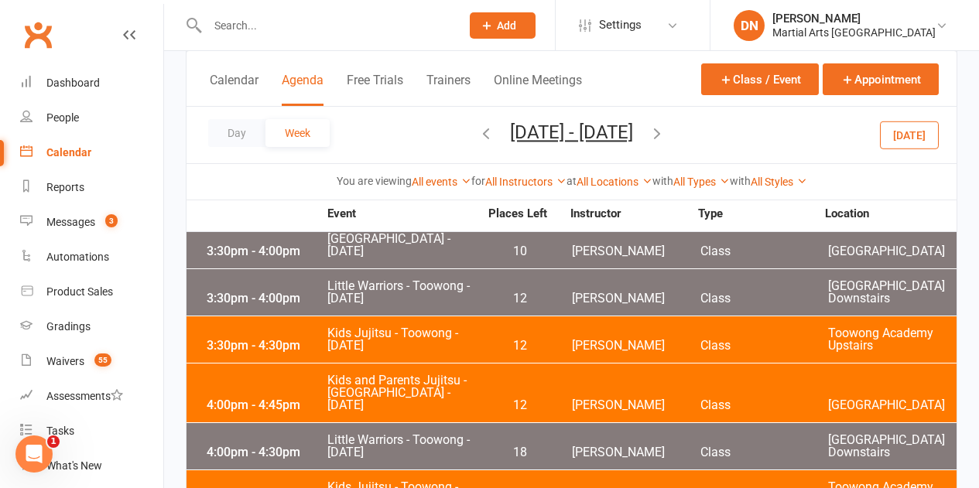
scroll to position [1006, 0]
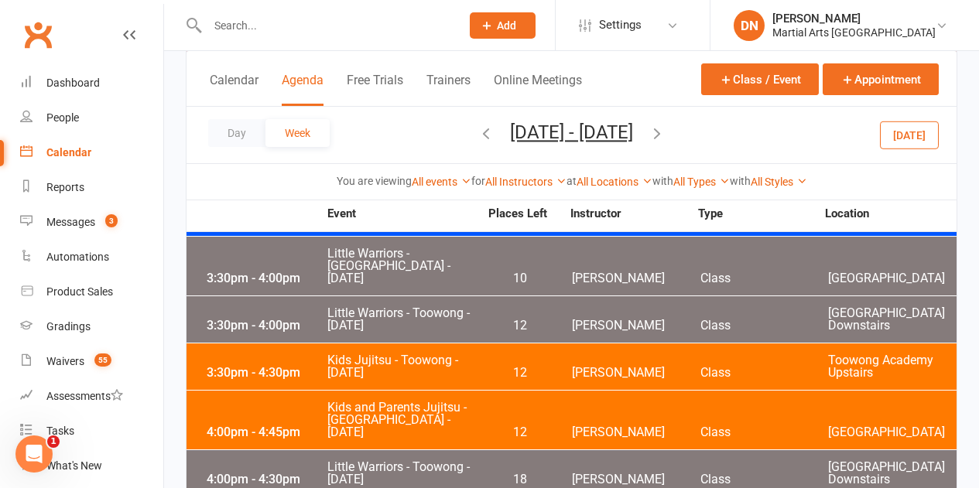
click at [554, 320] on span "12" at bounding box center [519, 326] width 81 height 12
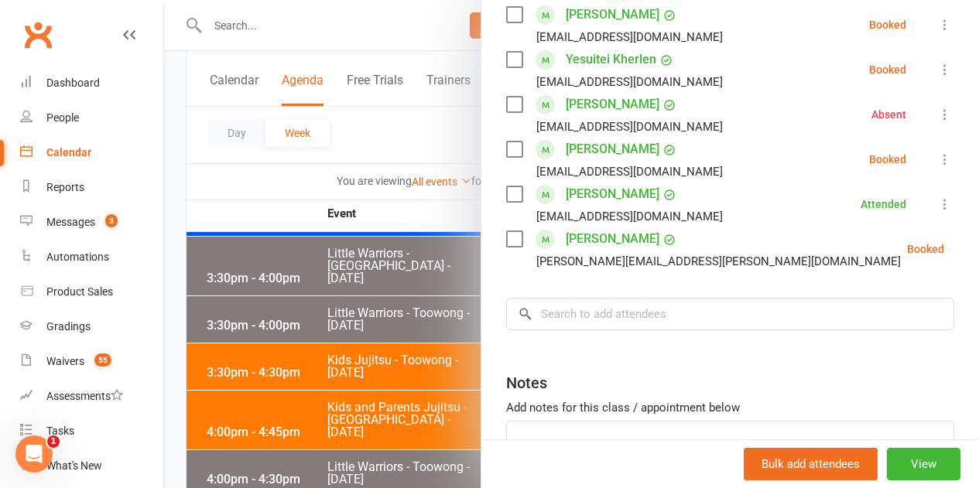
scroll to position [387, 0]
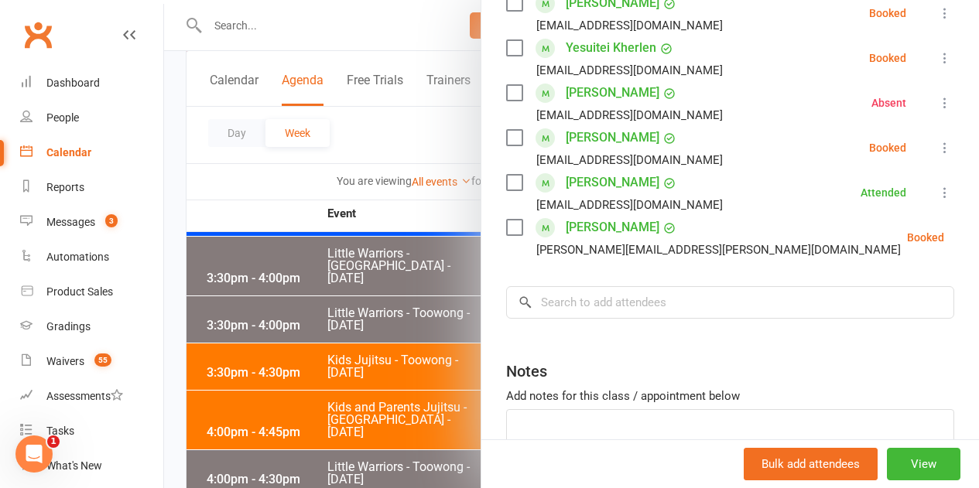
drag, startPoint x: 356, startPoint y: 290, endPoint x: 420, endPoint y: 245, distance: 78.3
click at [355, 289] on div at bounding box center [571, 244] width 815 height 488
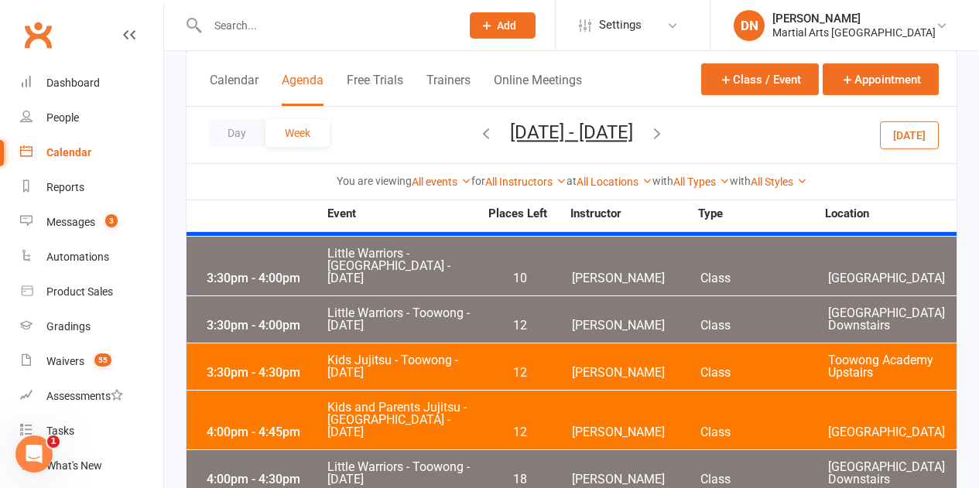
click at [494, 139] on span "Sep 28, 2025 - Oct 4, 2025 October 2025 Sun Mon Tue Wed Thu Fri Sat 28 29 30 01…" at bounding box center [571, 134] width 154 height 27
click at [477, 139] on icon "button" at bounding box center [485, 133] width 17 height 17
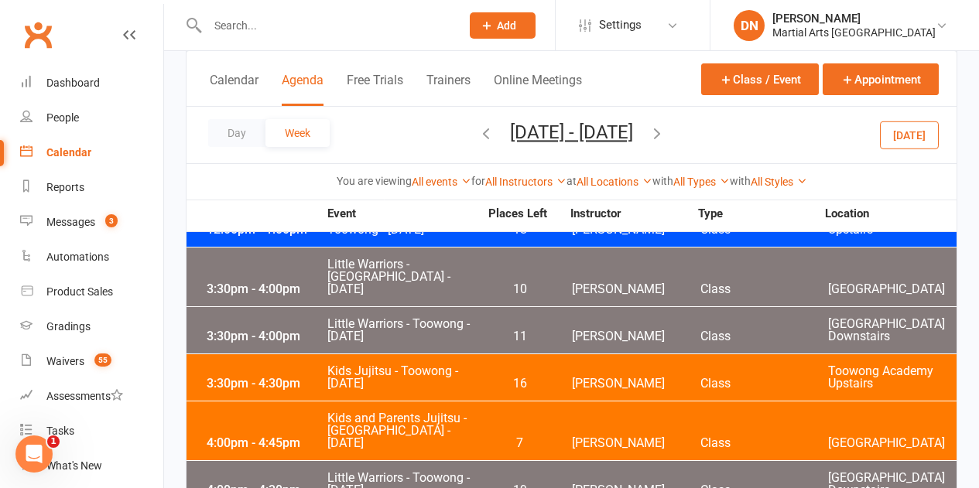
click at [547, 330] on span "11" at bounding box center [519, 336] width 81 height 12
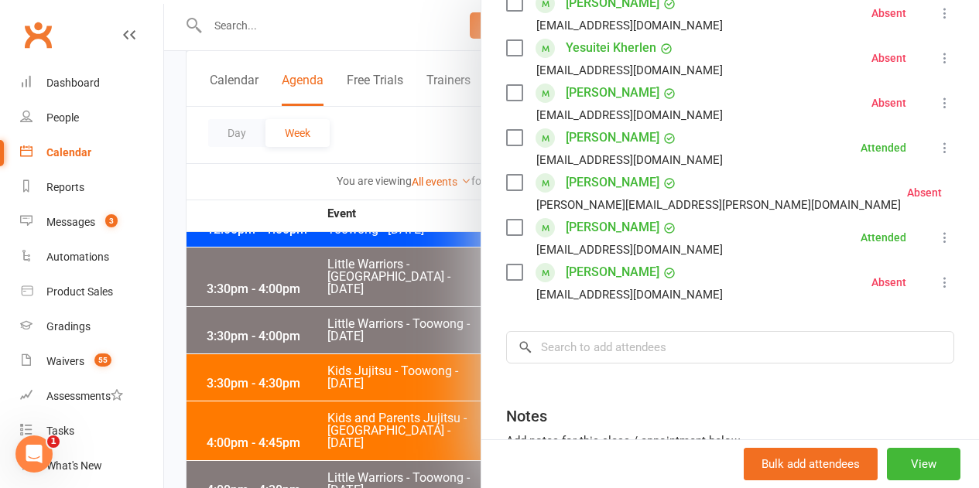
drag, startPoint x: 354, startPoint y: 309, endPoint x: 410, endPoint y: 210, distance: 112.9
click at [357, 300] on div at bounding box center [571, 244] width 815 height 488
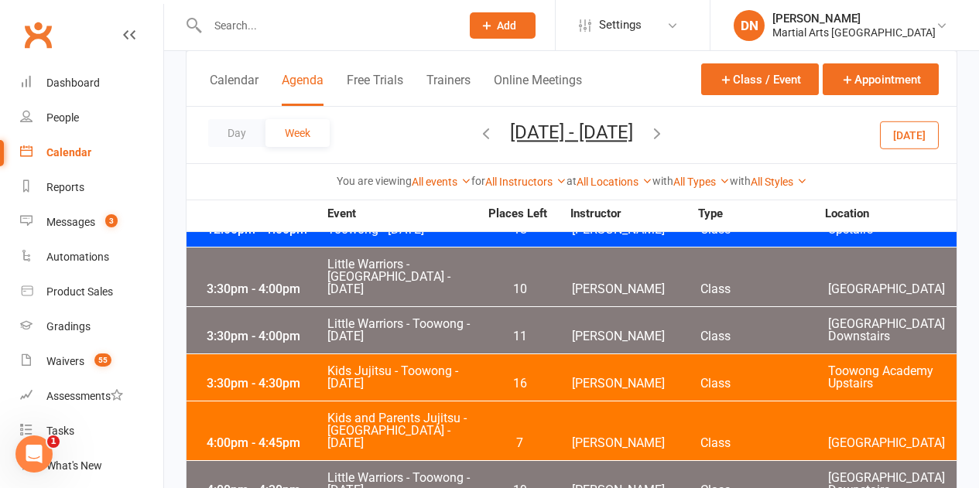
click at [477, 142] on button "button" at bounding box center [485, 134] width 17 height 27
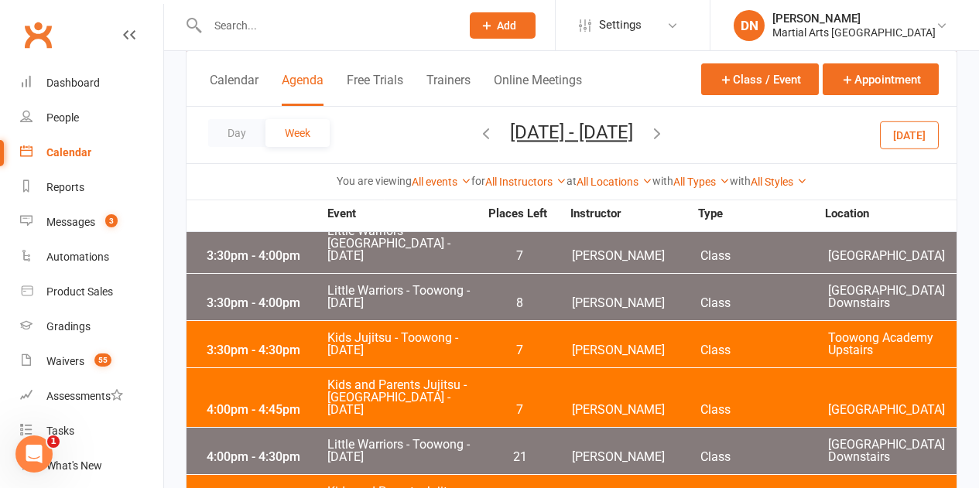
click at [509, 297] on span "8" at bounding box center [519, 303] width 81 height 12
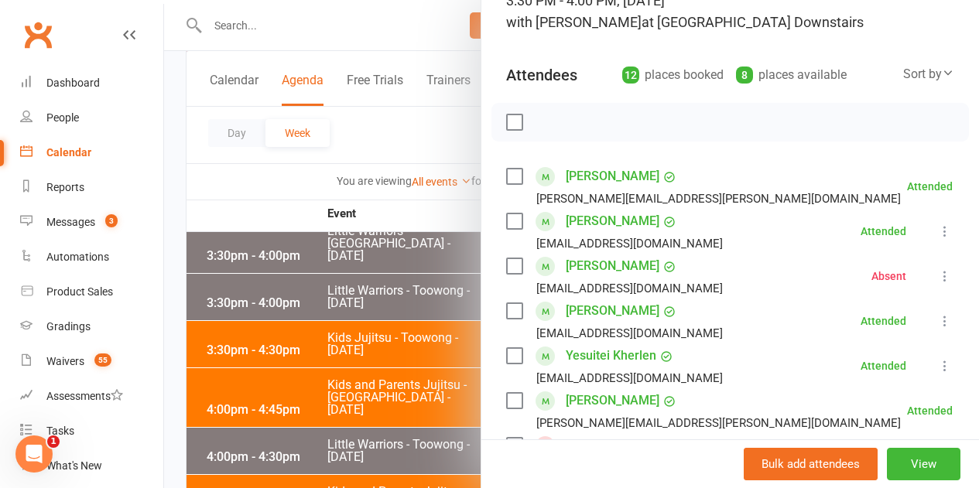
scroll to position [77, 0]
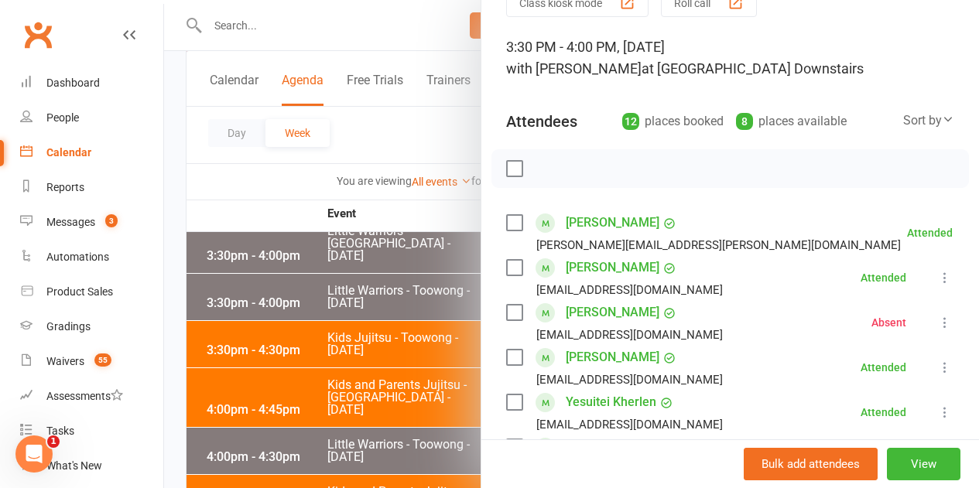
drag, startPoint x: 439, startPoint y: 279, endPoint x: 438, endPoint y: 271, distance: 7.8
click at [439, 272] on div at bounding box center [571, 244] width 815 height 488
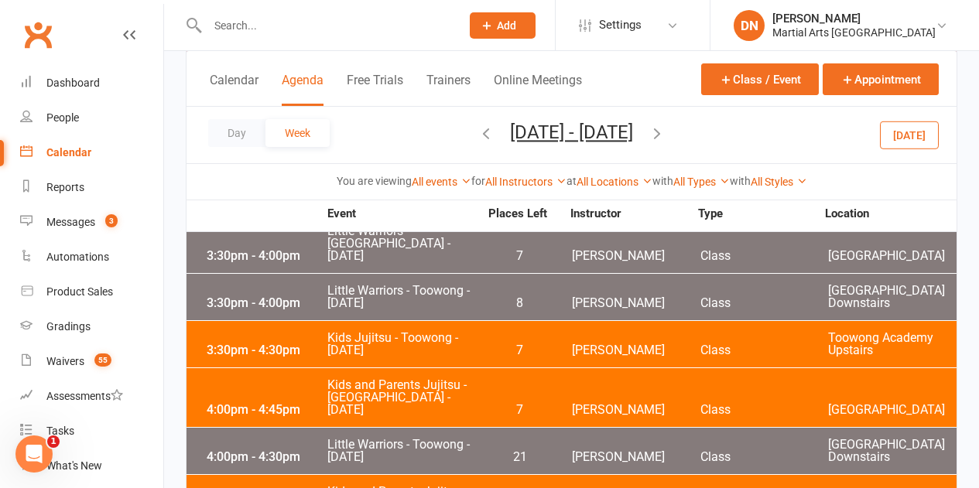
click at [494, 136] on span "Sep 14, 2025 - Sep 20, 2025 October 2025 Sun Mon Tue Wed Thu Fri Sat 28 29 30 0…" at bounding box center [571, 134] width 154 height 27
click at [477, 135] on icon "button" at bounding box center [485, 133] width 17 height 17
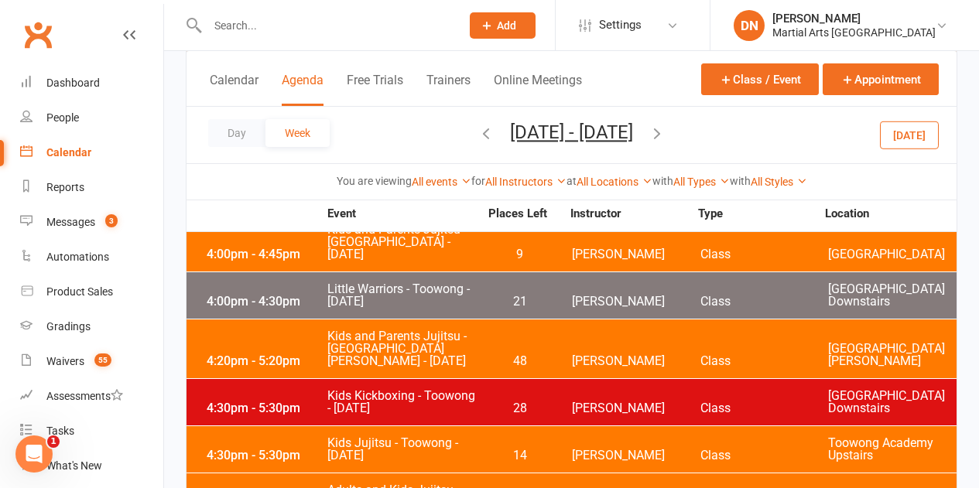
click at [518, 296] on span "21" at bounding box center [519, 302] width 81 height 12
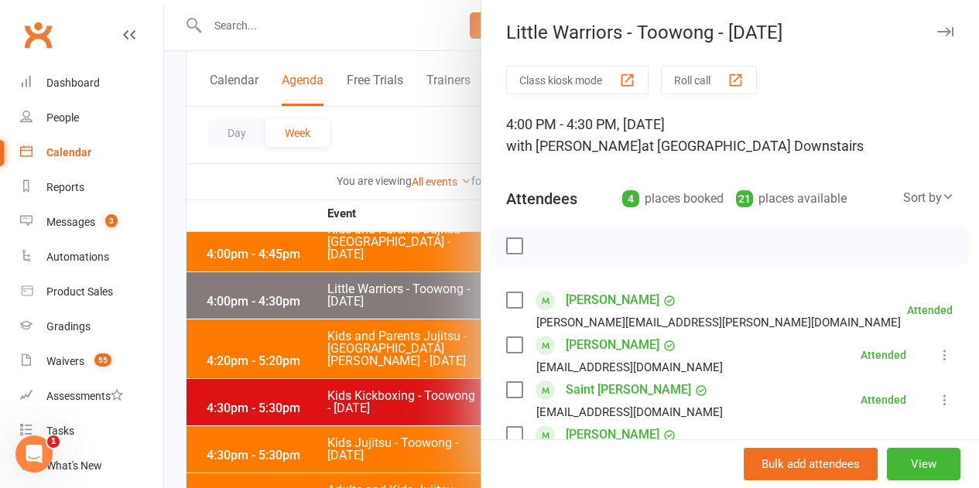
drag, startPoint x: 373, startPoint y: 274, endPoint x: 384, endPoint y: 274, distance: 10.8
click at [376, 274] on div at bounding box center [571, 244] width 815 height 488
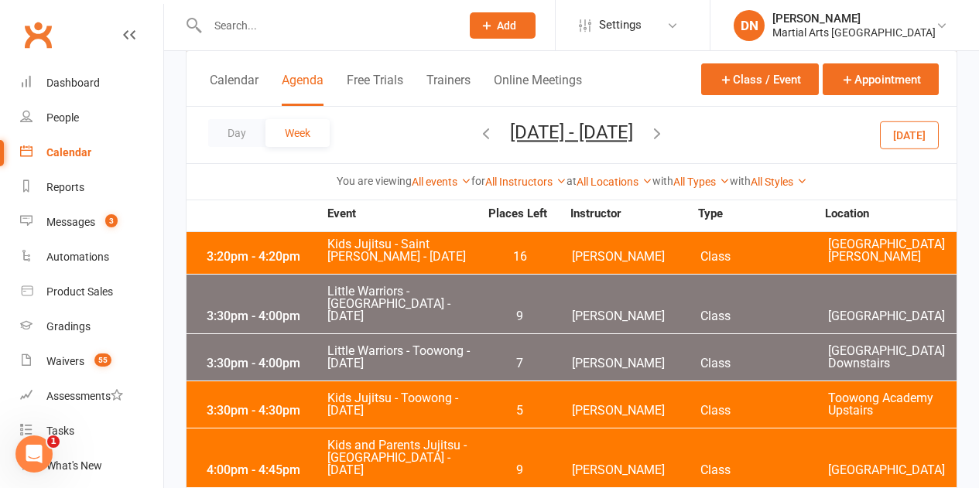
scroll to position [774, 0]
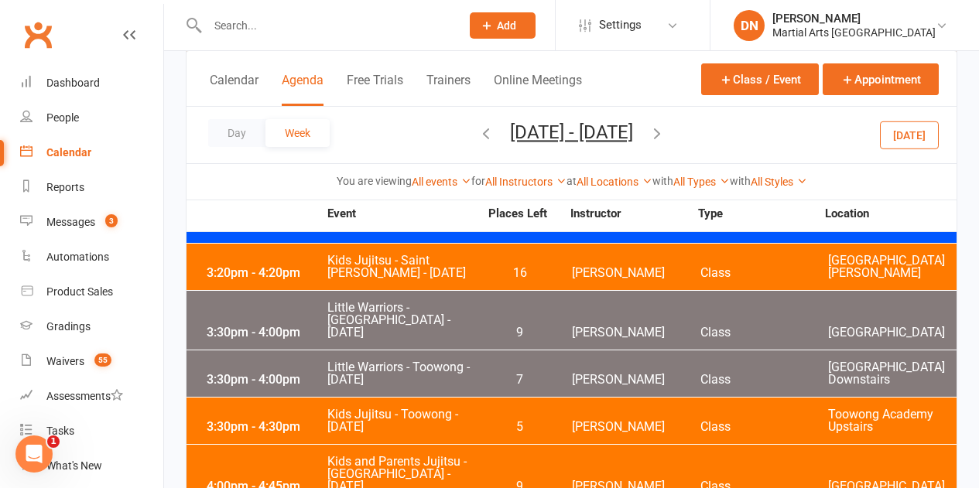
click at [525, 374] on span "7" at bounding box center [519, 380] width 81 height 12
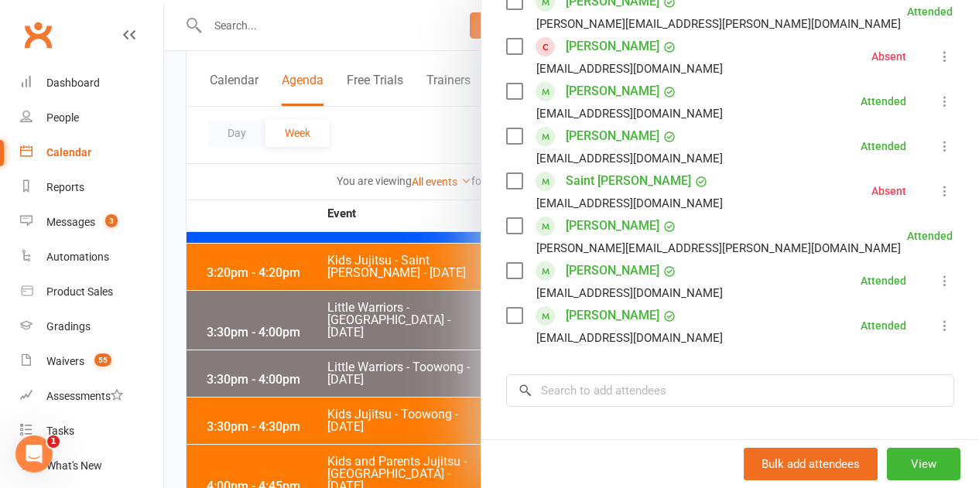
scroll to position [619, 0]
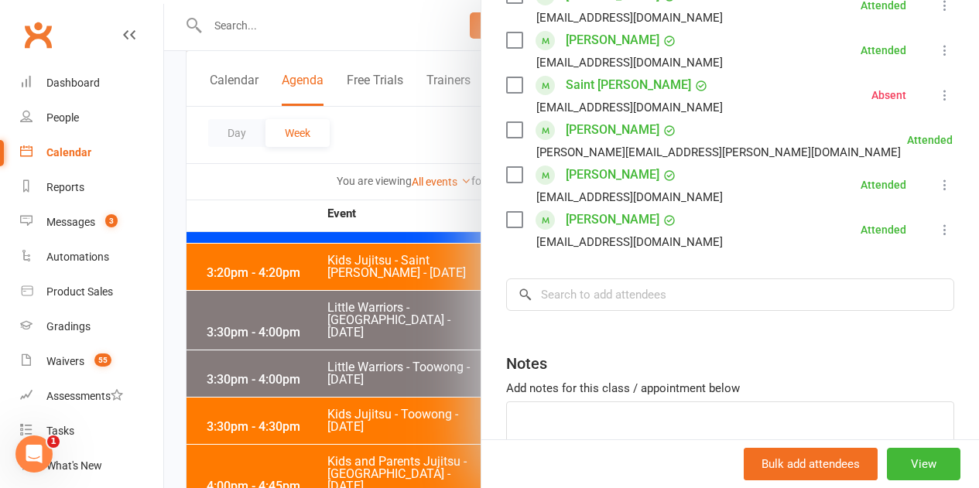
click at [417, 271] on div at bounding box center [571, 244] width 815 height 488
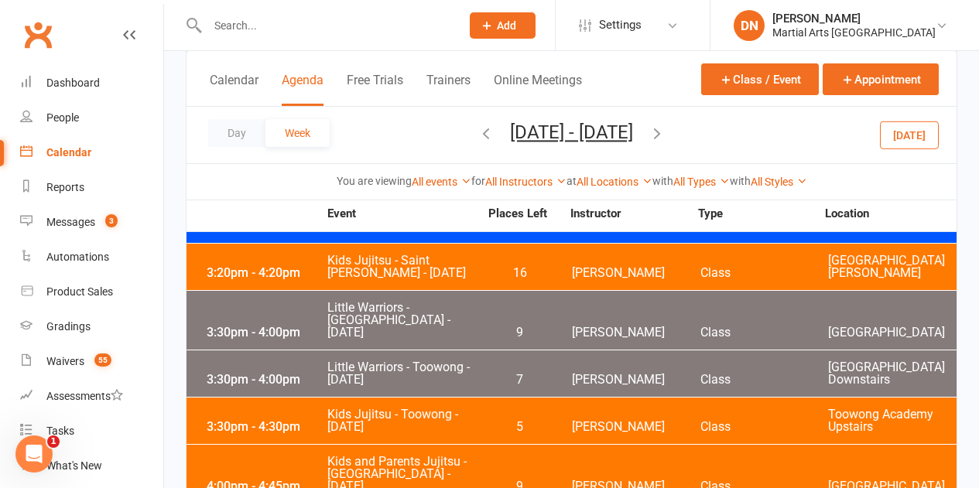
click at [477, 136] on icon "button" at bounding box center [485, 133] width 17 height 17
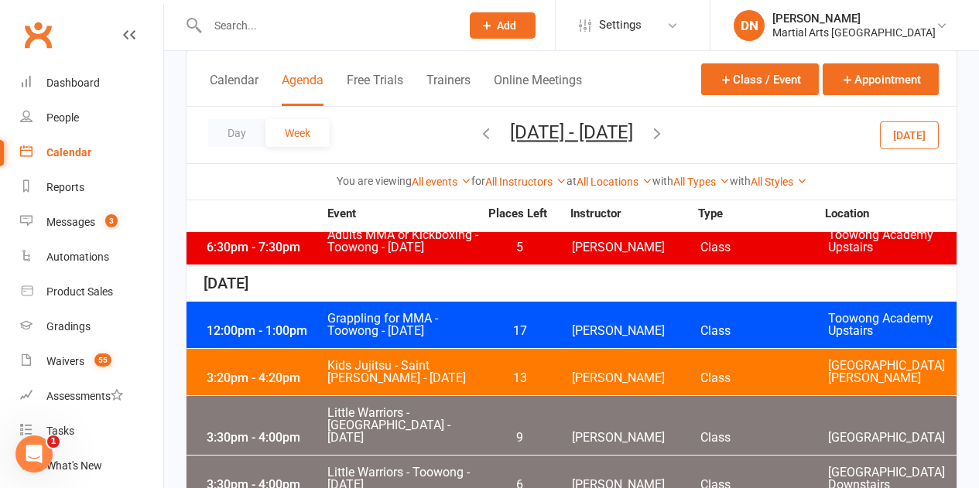
scroll to position [851, 0]
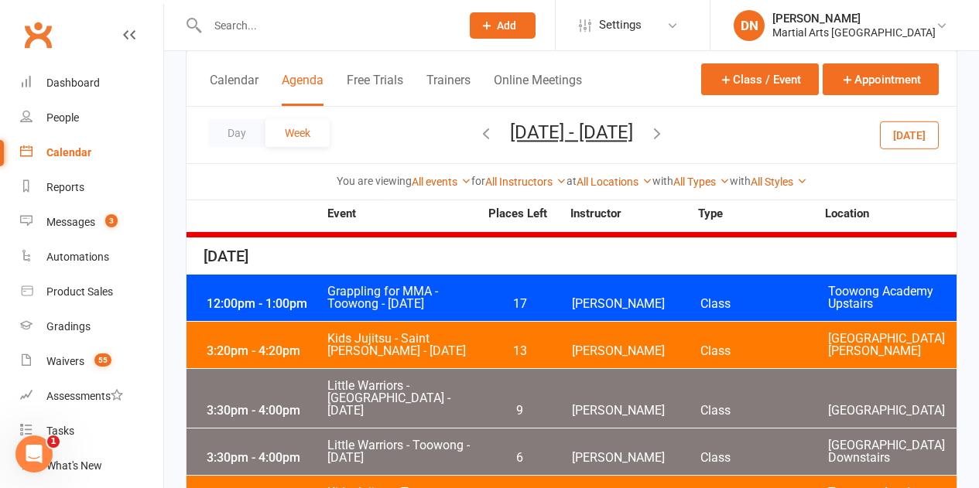
click at [534, 429] on div "3:30pm - 4:00pm Little Warriors - Toowong - Tuesday 6 Quinton Cugola Class Toow…" at bounding box center [571, 452] width 770 height 46
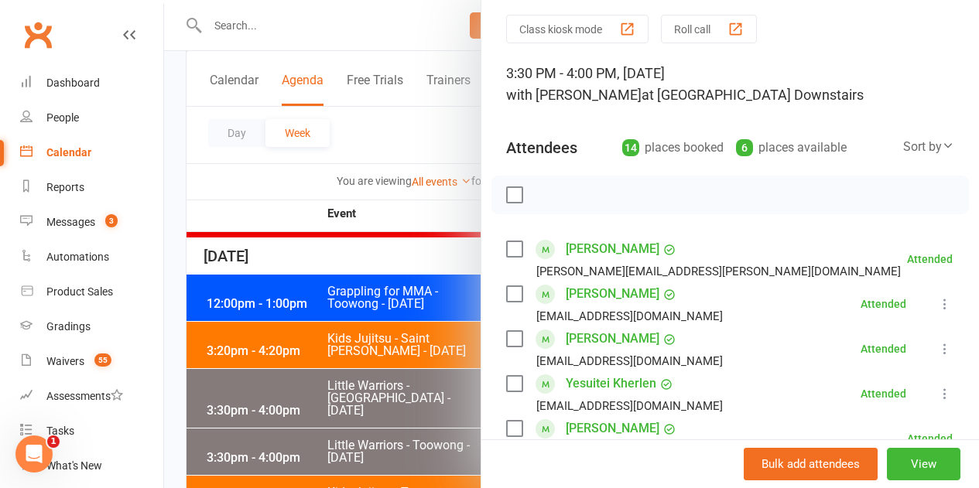
scroll to position [77, 0]
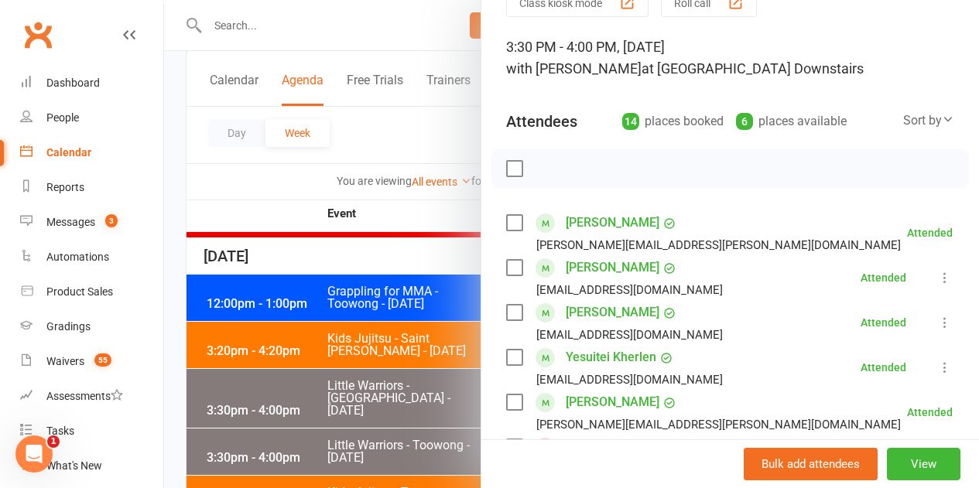
drag, startPoint x: 644, startPoint y: 318, endPoint x: 551, endPoint y: 319, distance: 93.6
click at [551, 319] on div "Lucas Fujimoto quel.souza1995@gmail.com" at bounding box center [617, 322] width 223 height 45
copy link "Lucas Fujimoto"
drag, startPoint x: 354, startPoint y: 257, endPoint x: 590, endPoint y: 196, distance: 243.7
click at [354, 255] on div at bounding box center [571, 244] width 815 height 488
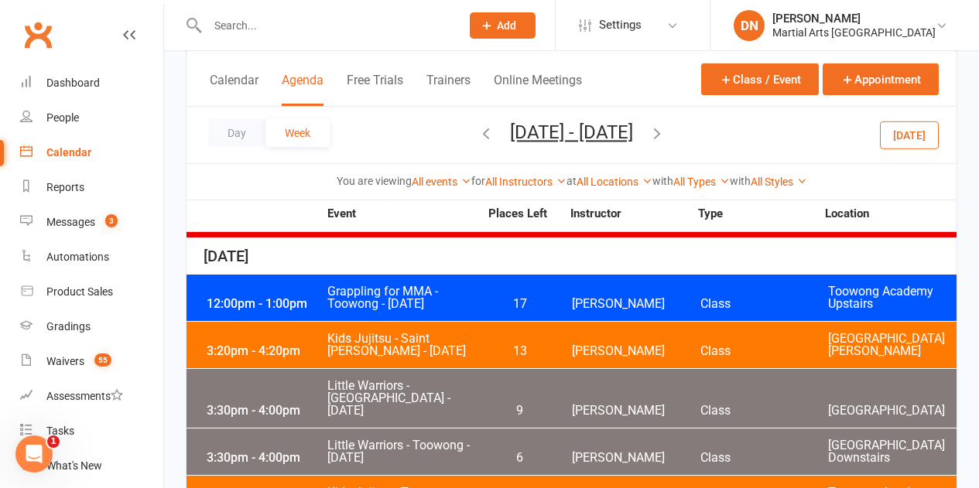
click at [896, 136] on button "Today" at bounding box center [909, 135] width 59 height 28
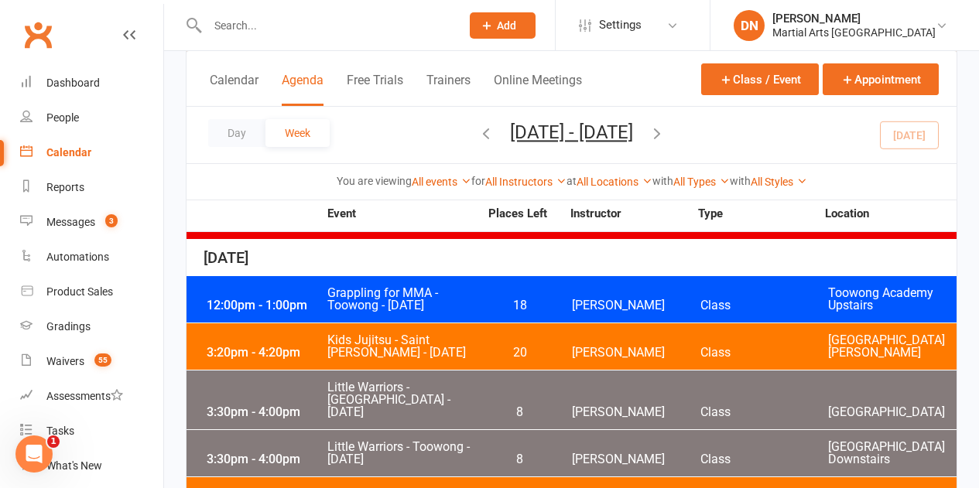
scroll to position [851, 0]
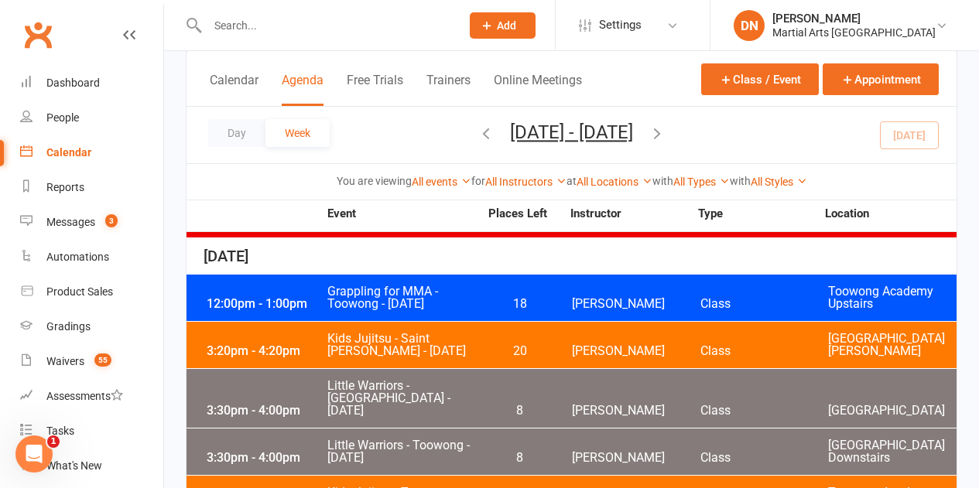
click at [567, 429] on div "3:30pm - 4:00pm Little Warriors - Toowong - Tuesday 8 Quinton Cugola Class Toow…" at bounding box center [571, 452] width 770 height 46
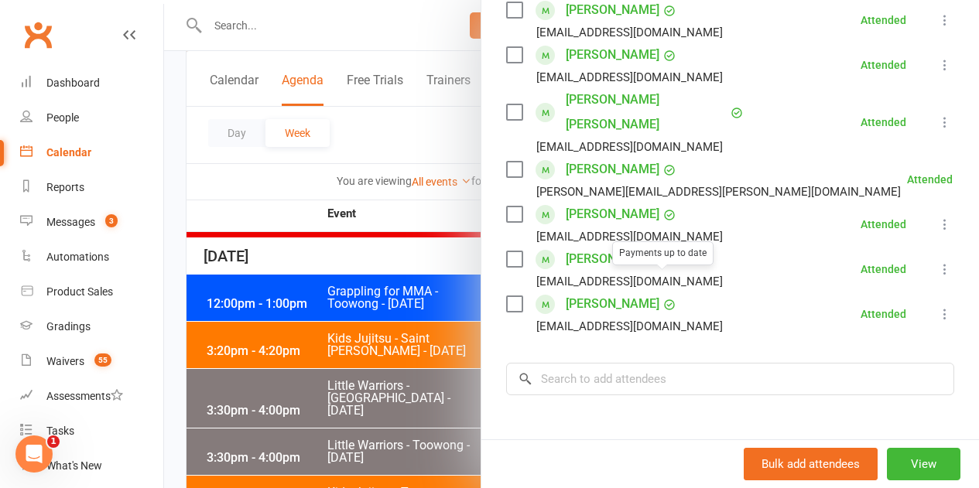
scroll to position [542, 0]
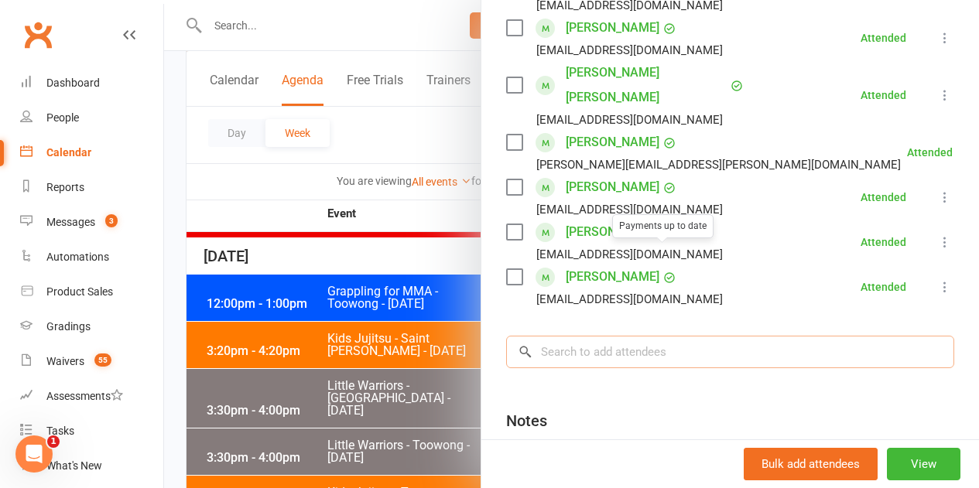
click at [613, 336] on input "search" at bounding box center [730, 352] width 448 height 32
paste input "Lucas Fujimoto"
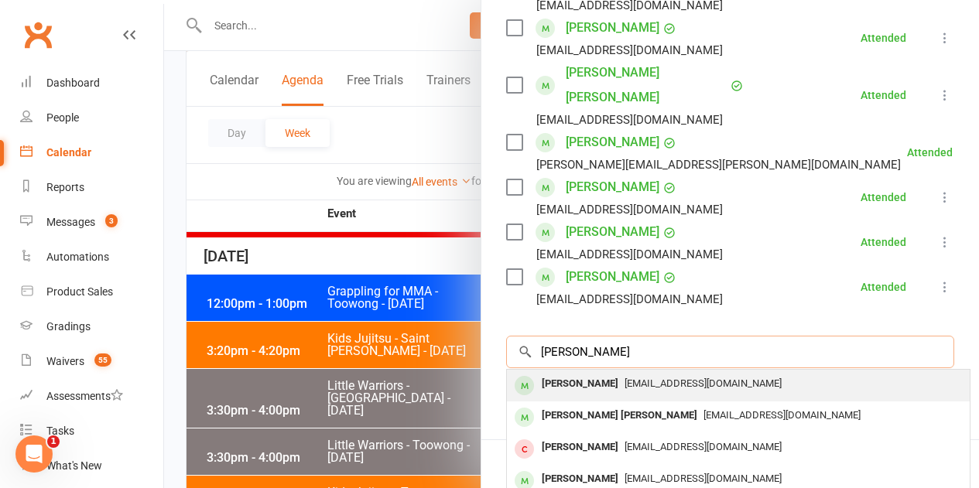
type input "Lucas Fujimoto"
click at [585, 373] on div "Lucas Fujimoto" at bounding box center [579, 384] width 89 height 22
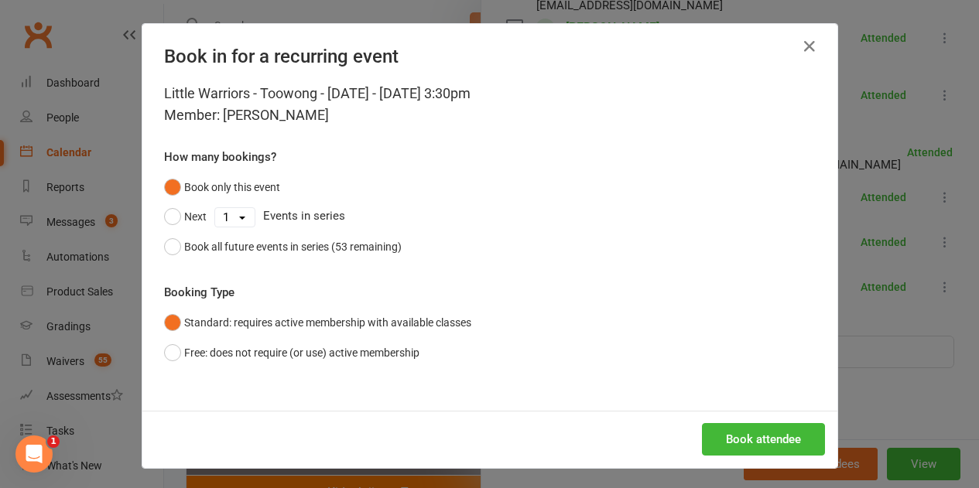
click at [726, 417] on div "Book attendee" at bounding box center [489, 439] width 695 height 57
click at [727, 425] on button "Book attendee" at bounding box center [763, 439] width 123 height 32
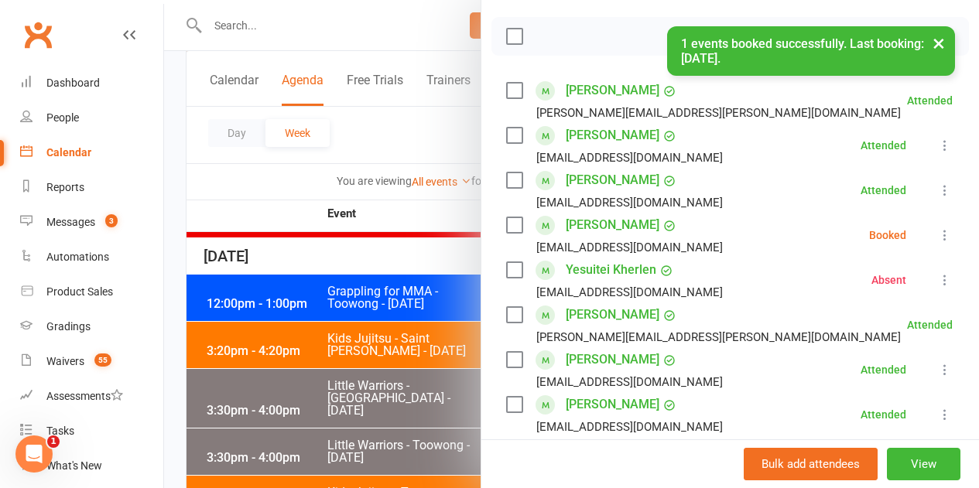
scroll to position [200, 0]
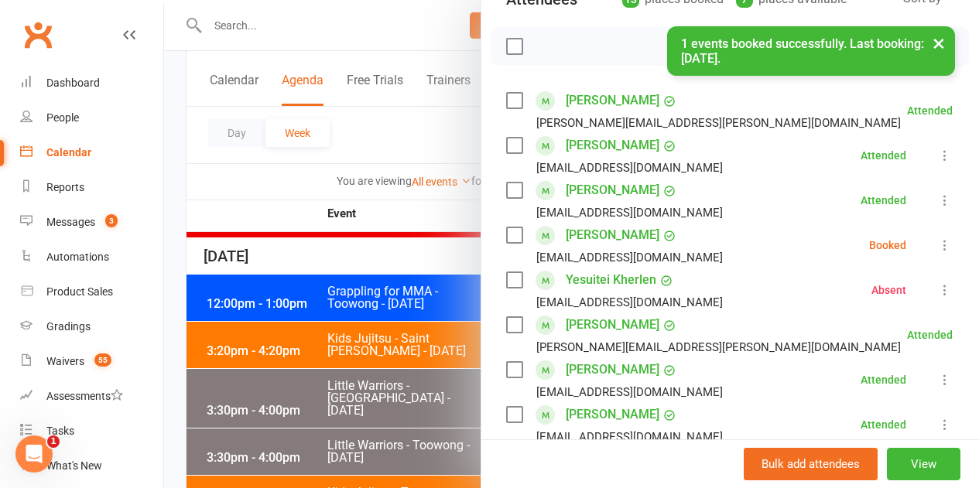
click at [937, 252] on icon at bounding box center [944, 245] width 15 height 15
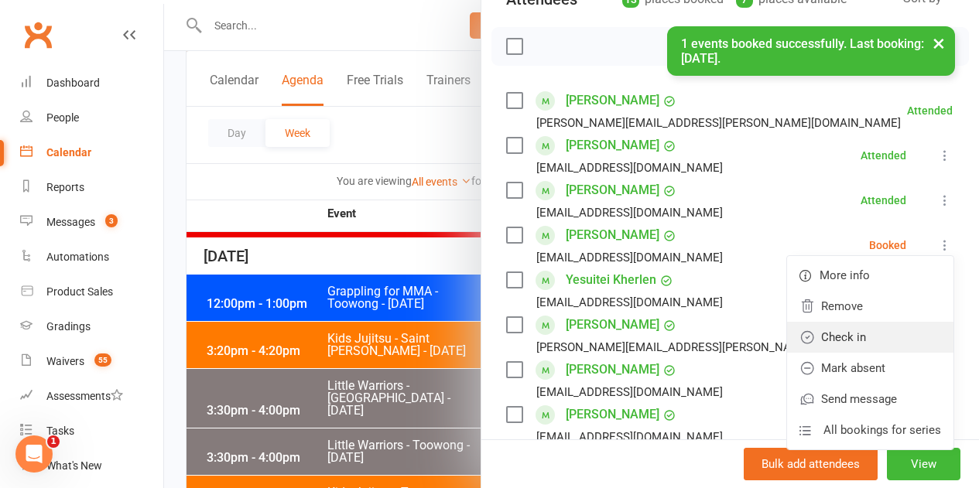
click at [837, 343] on link "Check in" at bounding box center [870, 337] width 166 height 31
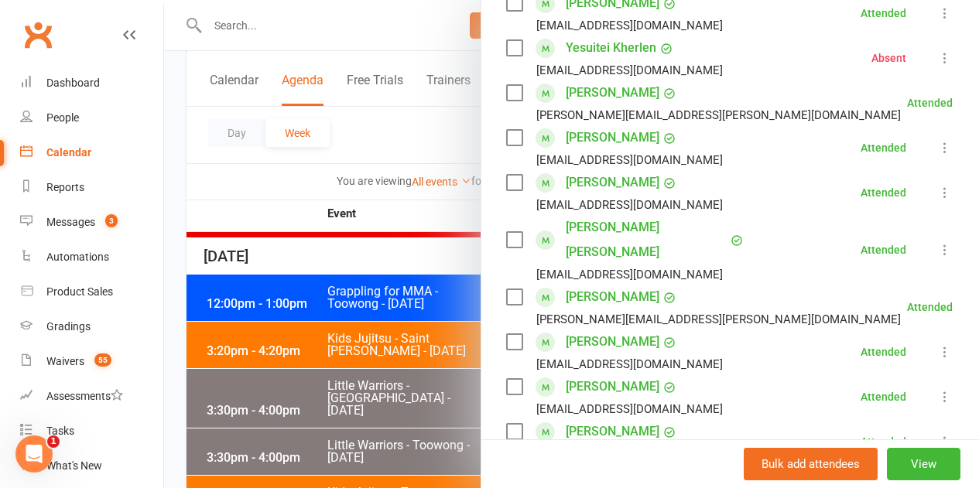
scroll to position [509, 0]
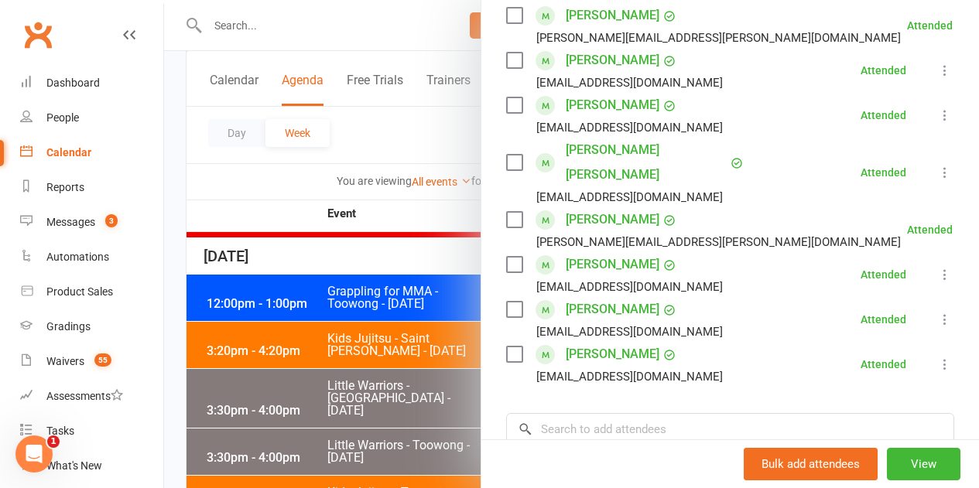
click at [408, 385] on div at bounding box center [571, 244] width 815 height 488
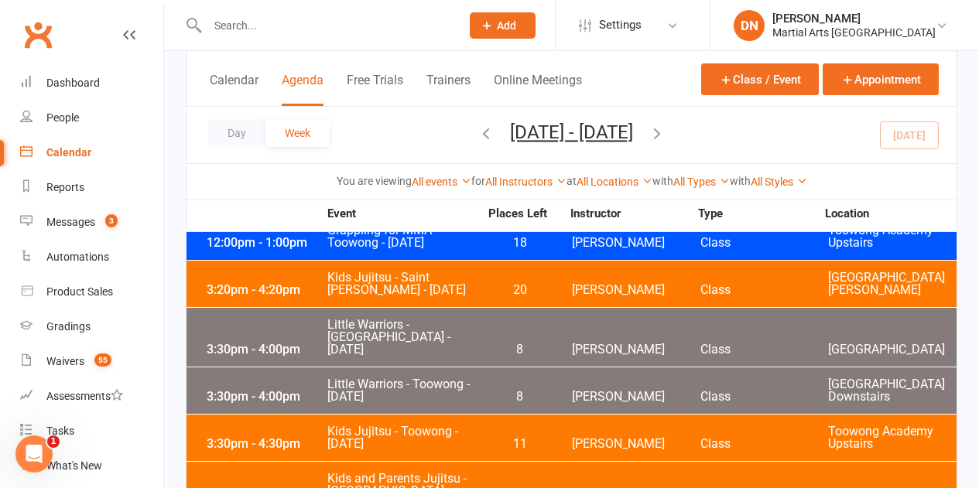
scroll to position [928, 0]
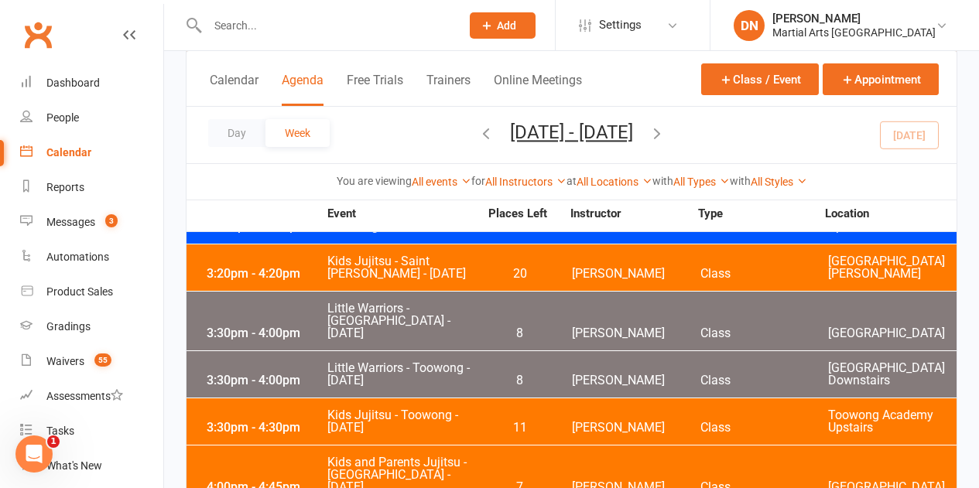
click at [513, 422] on span "11" at bounding box center [519, 428] width 81 height 12
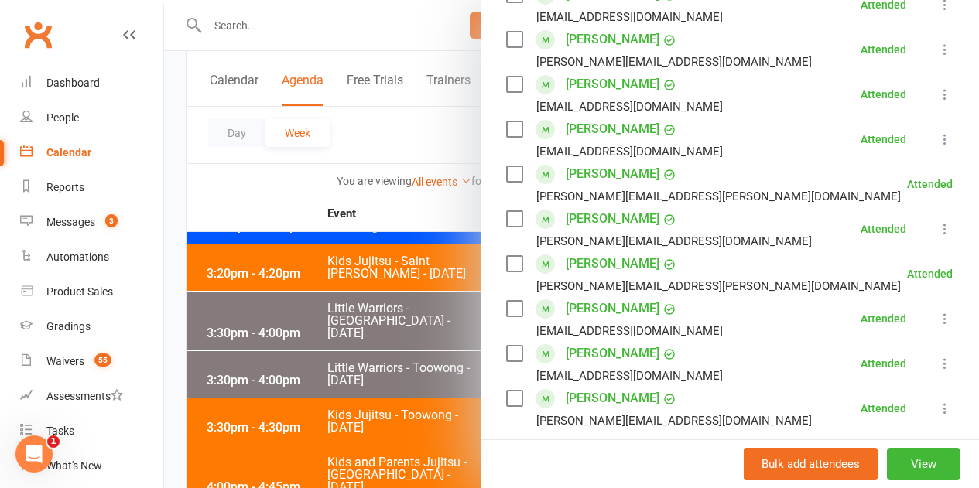
scroll to position [1934, 0]
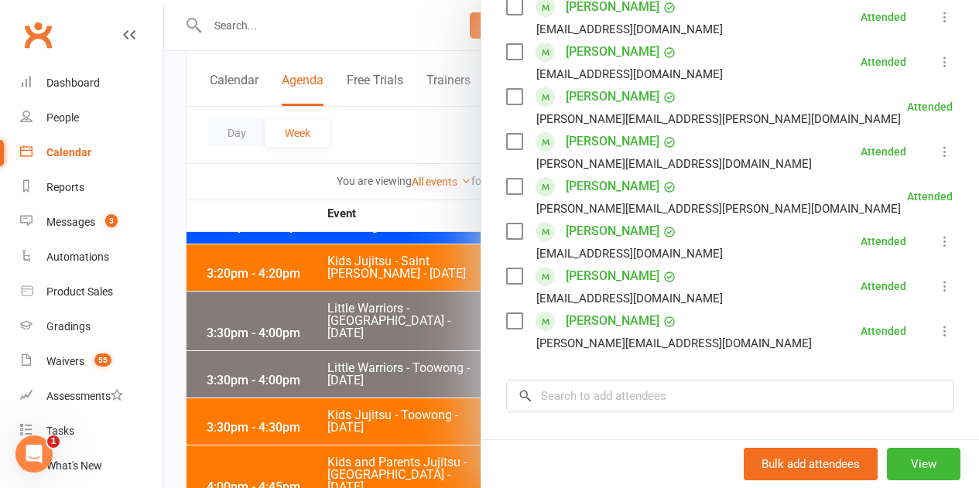
click at [396, 358] on div at bounding box center [571, 244] width 815 height 488
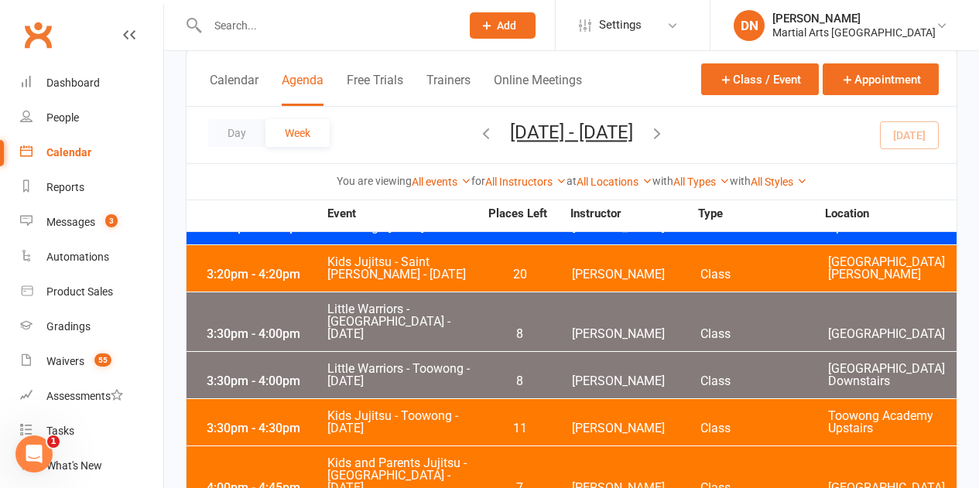
scroll to position [928, 0]
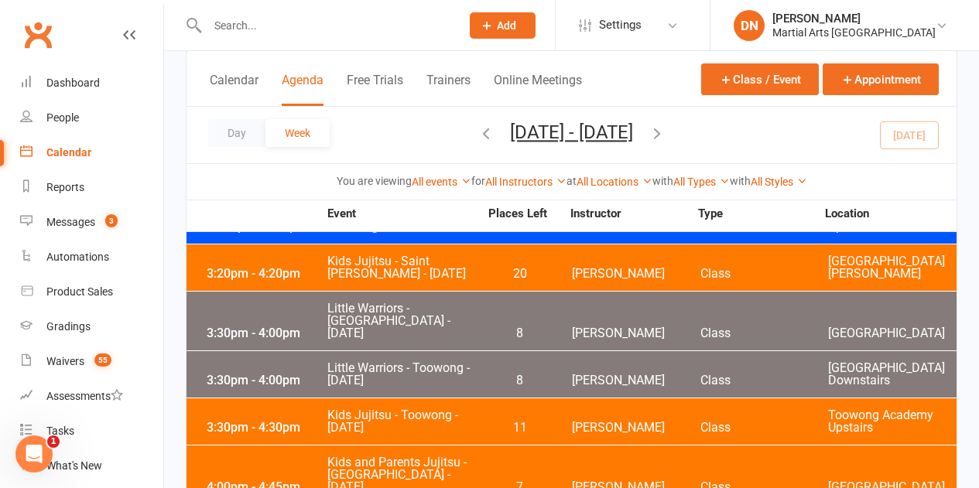
click at [533, 398] on div "3:30pm - 4:30pm Kids Jujitsu - Toowong - Tuesday 11 Robert Dupont Class Toowong…" at bounding box center [571, 421] width 770 height 46
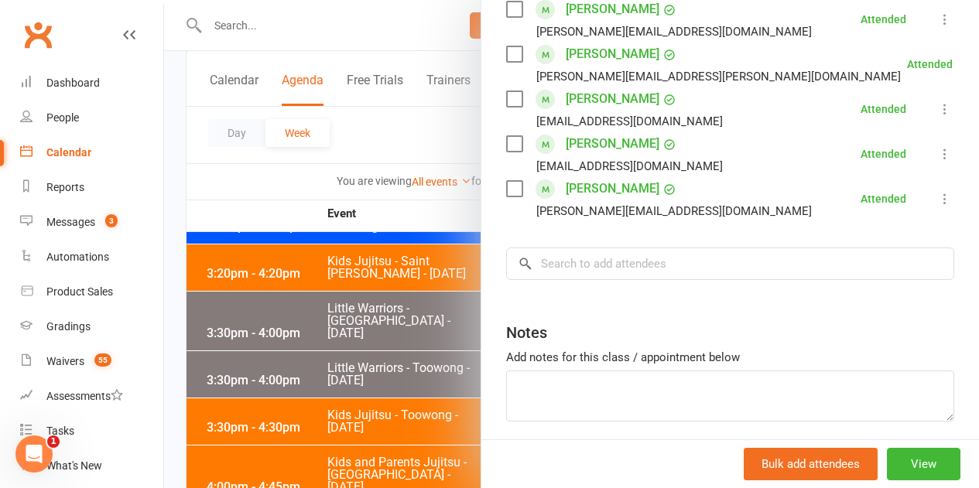
scroll to position [2101, 0]
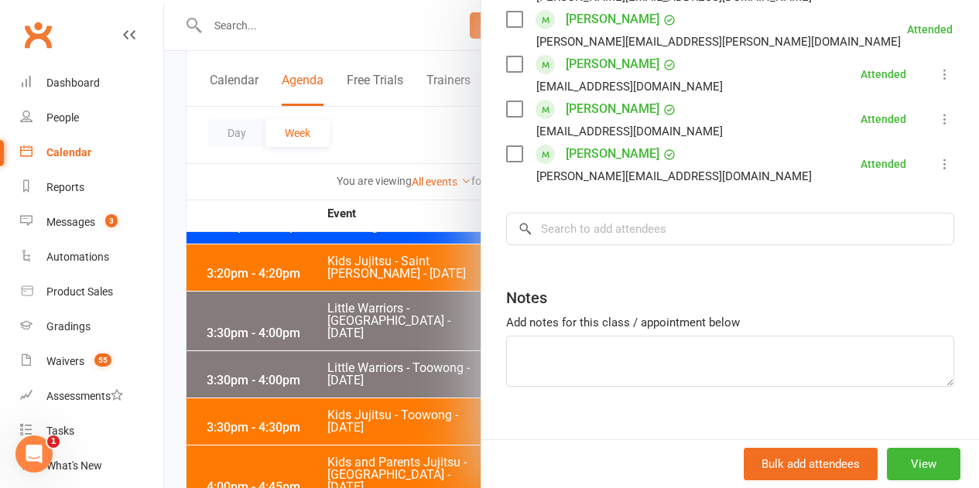
click at [276, 336] on div at bounding box center [571, 244] width 815 height 488
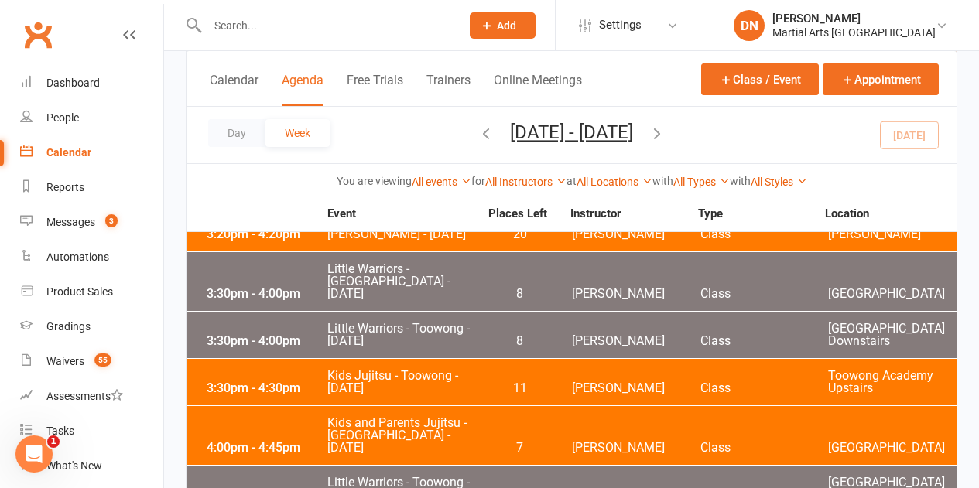
scroll to position [1006, 0]
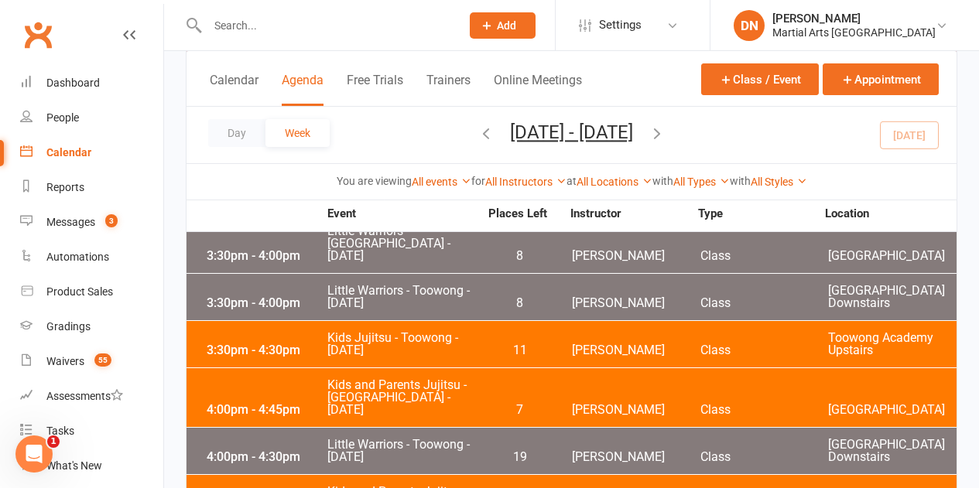
click at [562, 368] on div "4:00pm - 4:45pm Kids and Parents Jujitsu - Jamboree Heights - Tuesday 7 Shane P…" at bounding box center [571, 397] width 770 height 59
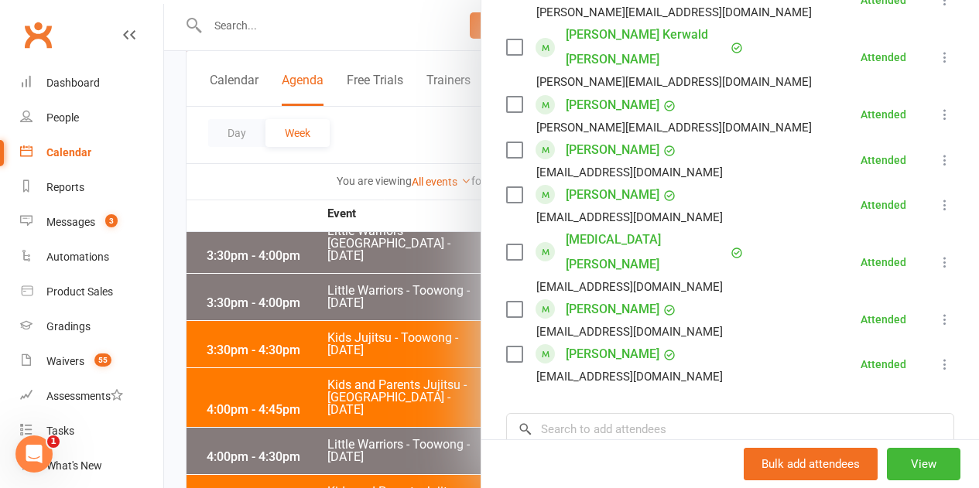
scroll to position [1083, 0]
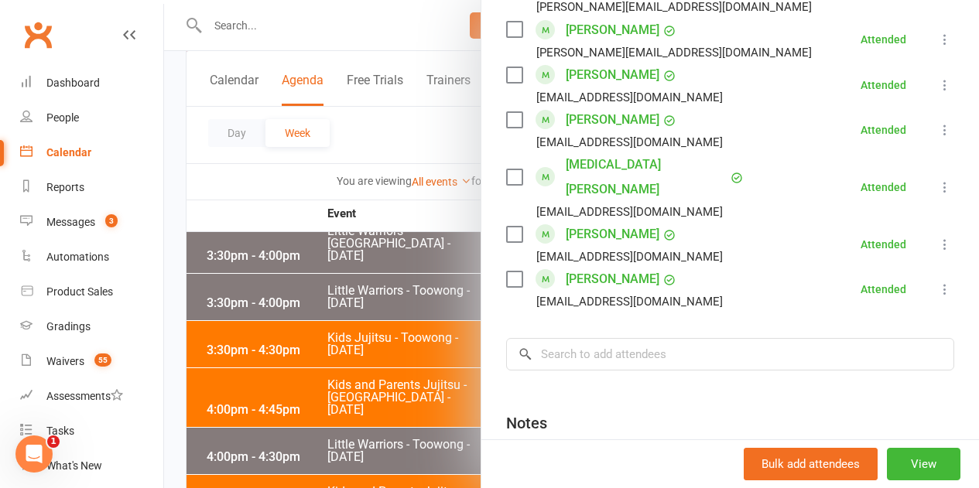
click at [400, 335] on div at bounding box center [571, 244] width 815 height 488
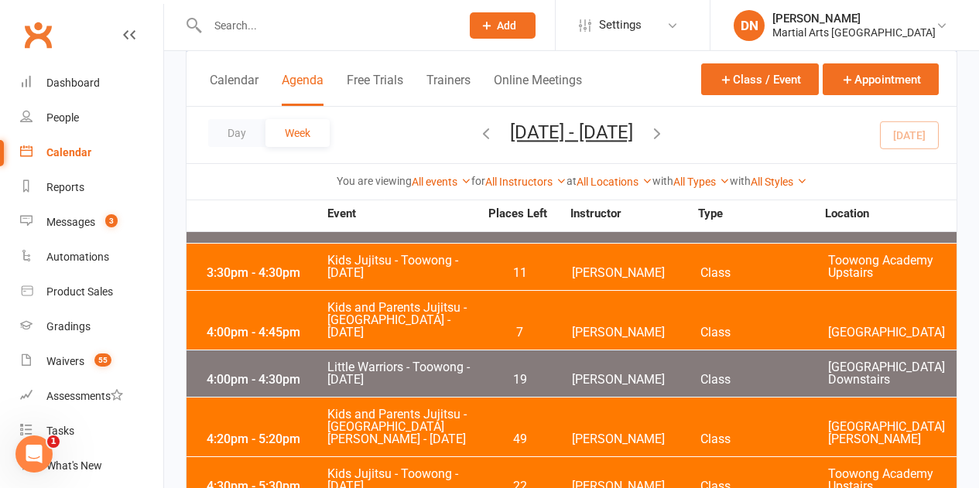
click at [519, 374] on span "19" at bounding box center [519, 380] width 81 height 12
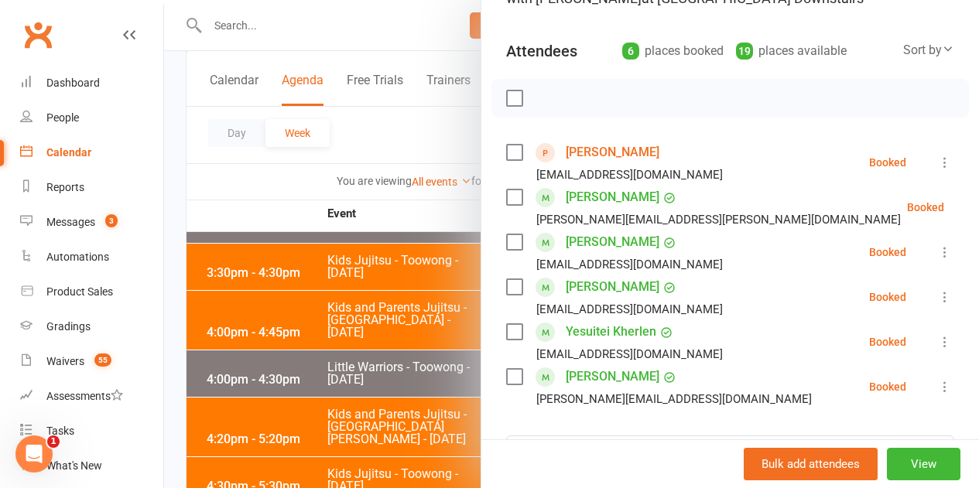
scroll to position [155, 0]
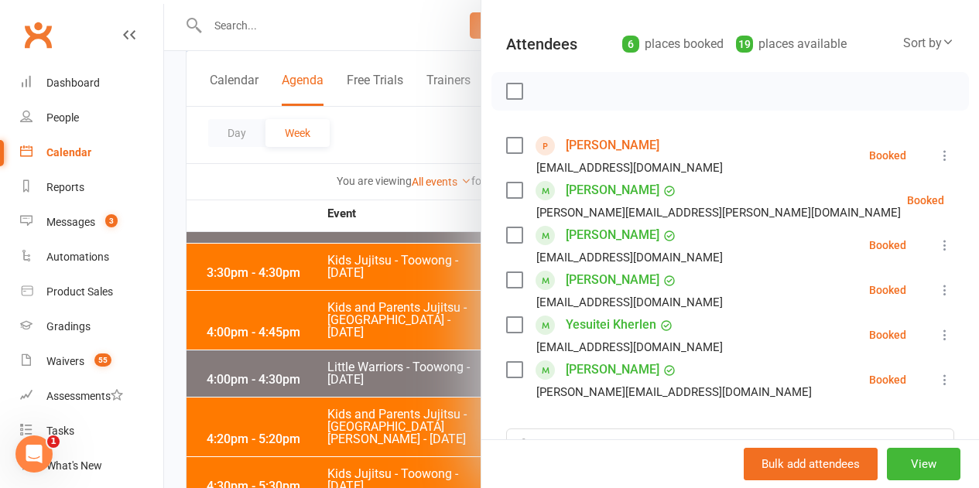
click at [937, 154] on icon at bounding box center [944, 155] width 15 height 15
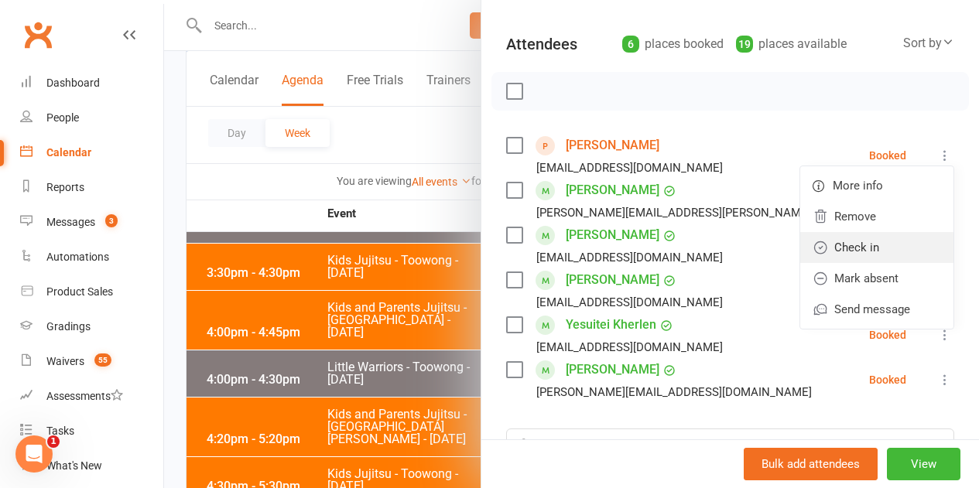
click at [837, 241] on link "Check in" at bounding box center [876, 247] width 153 height 31
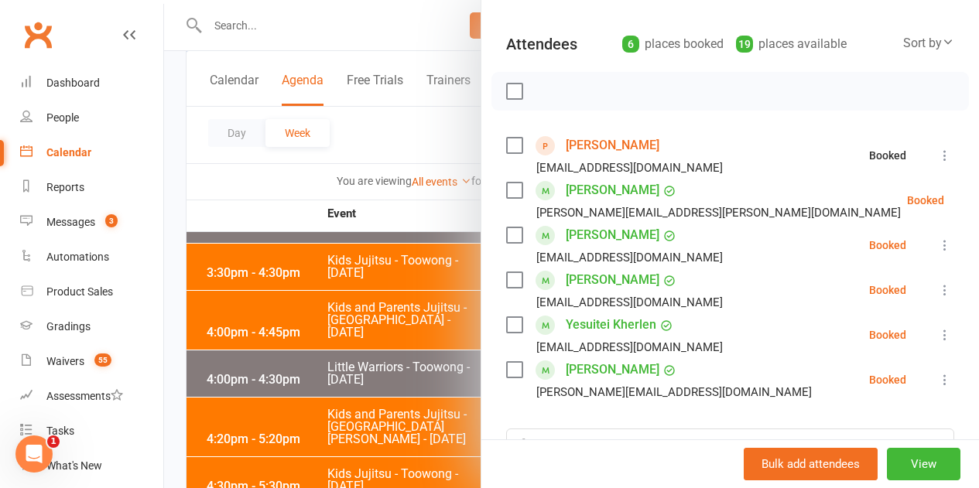
click at [975, 194] on icon at bounding box center [982, 200] width 15 height 15
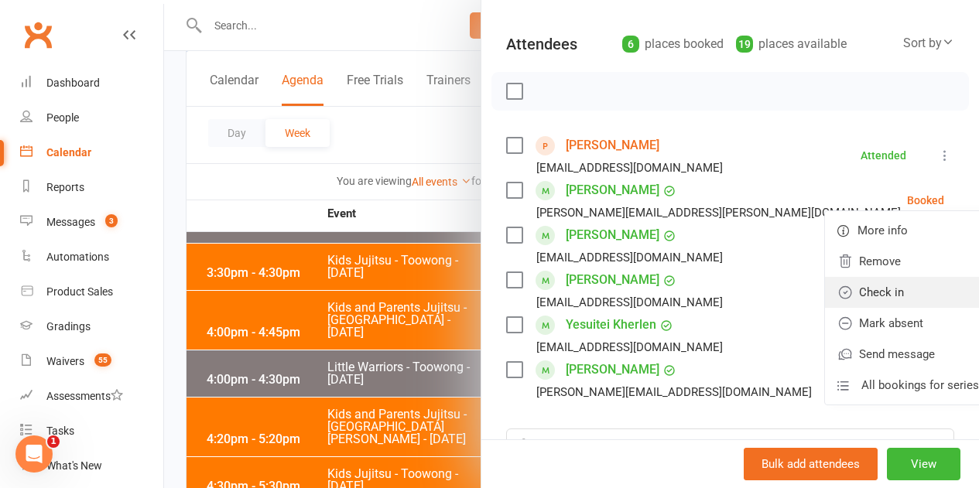
click at [863, 285] on link "Check in" at bounding box center [908, 292] width 166 height 31
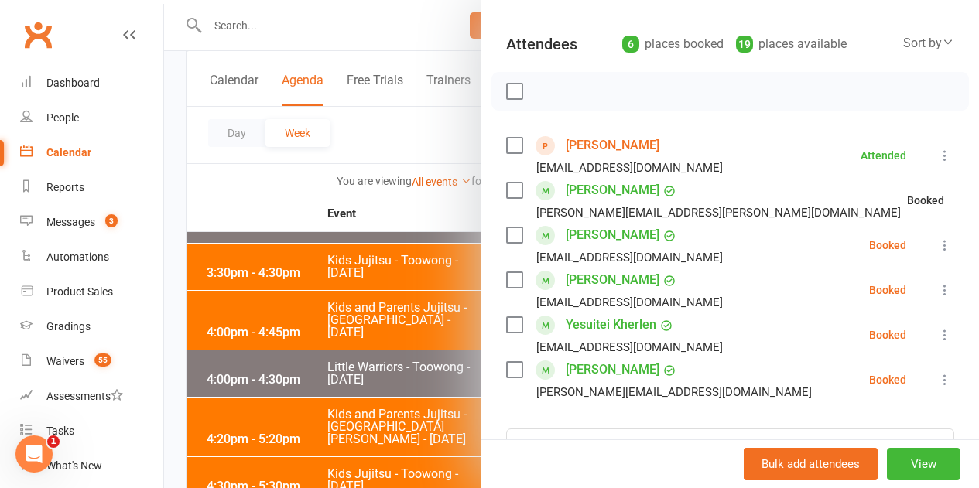
click at [937, 242] on icon at bounding box center [944, 245] width 15 height 15
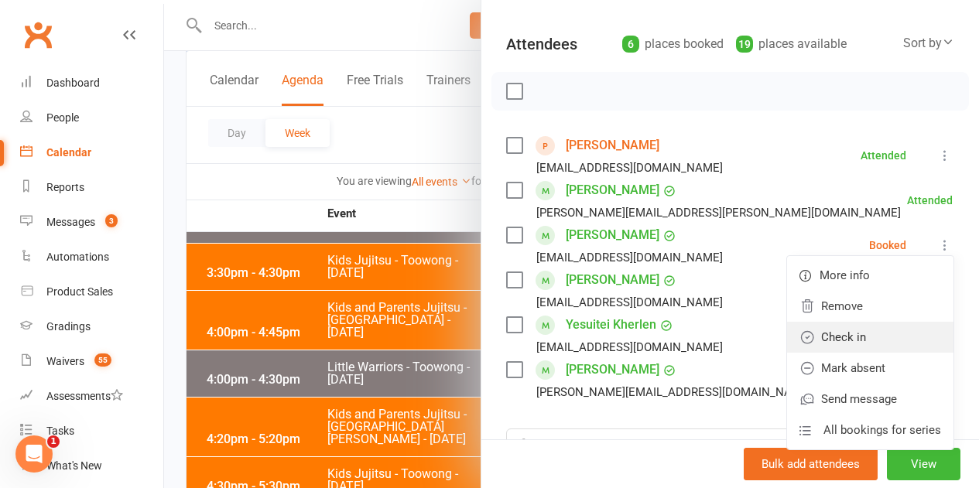
click at [845, 347] on link "Check in" at bounding box center [870, 337] width 166 height 31
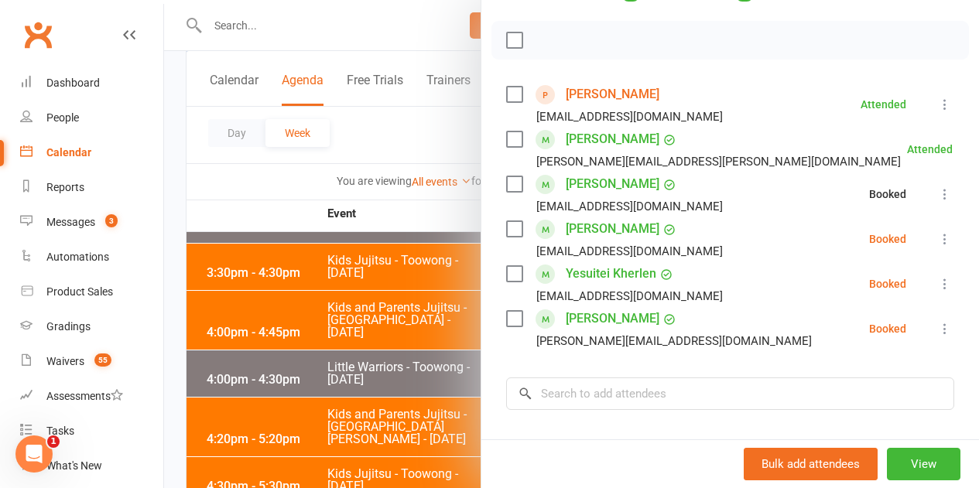
scroll to position [232, 0]
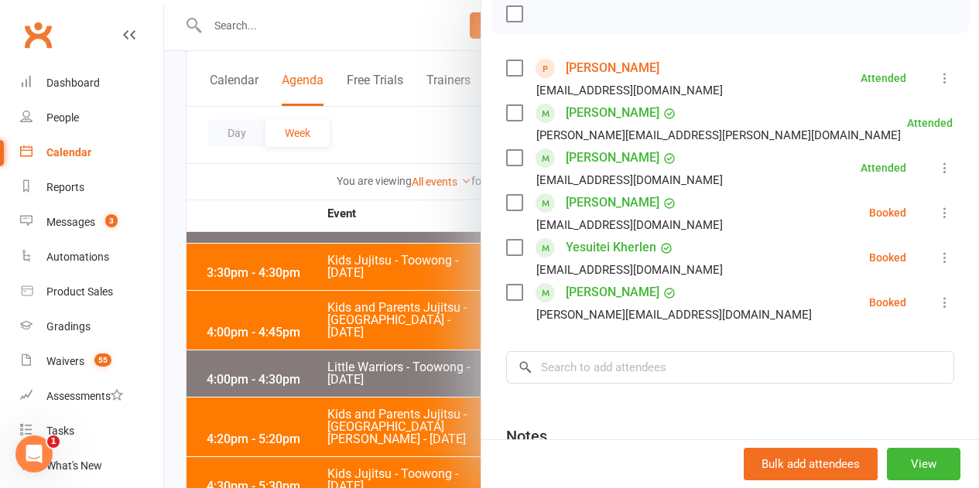
click at [937, 207] on icon at bounding box center [944, 212] width 15 height 15
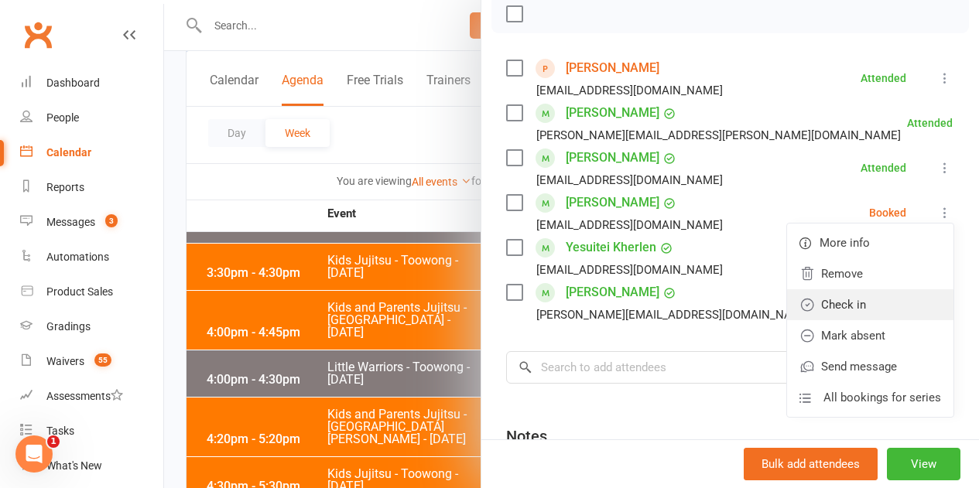
click at [829, 311] on link "Check in" at bounding box center [870, 304] width 166 height 31
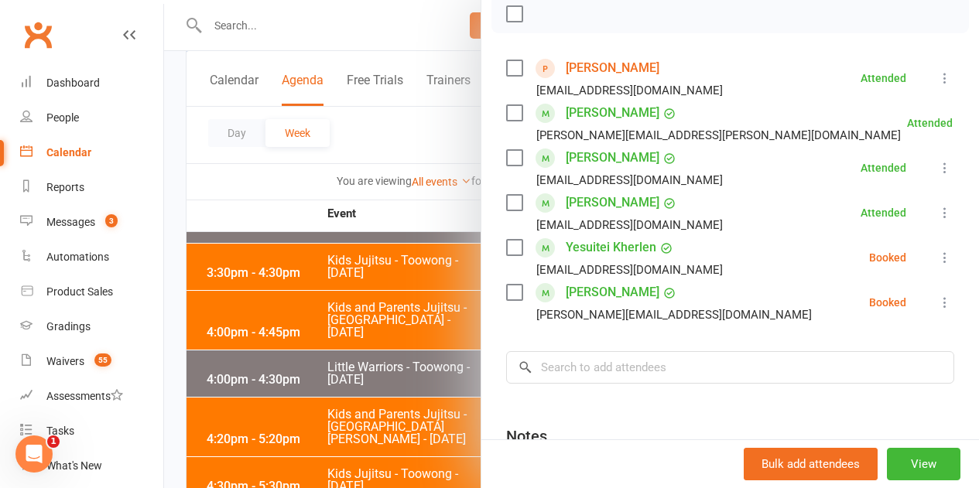
click at [935, 266] on button at bounding box center [944, 257] width 19 height 19
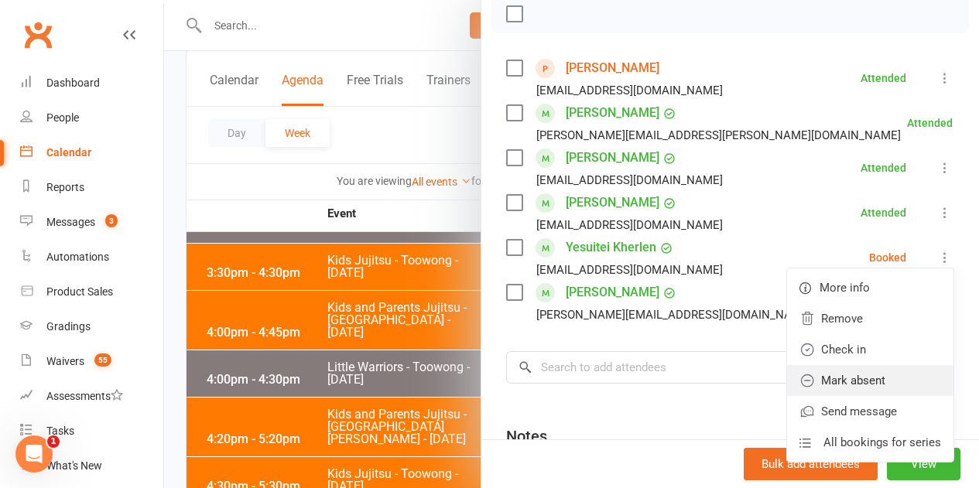
click at [849, 378] on link "Mark absent" at bounding box center [870, 380] width 166 height 31
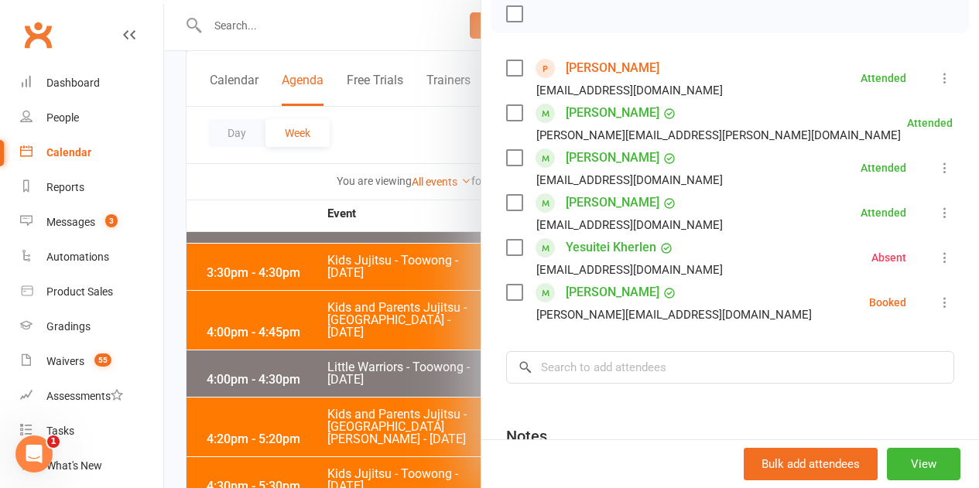
click at [937, 301] on icon at bounding box center [944, 302] width 15 height 15
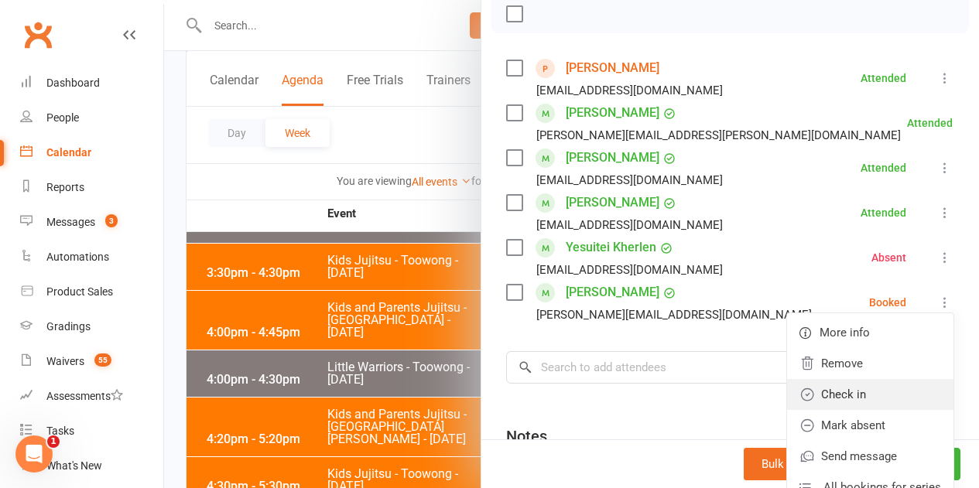
click at [857, 389] on link "Check in" at bounding box center [870, 394] width 166 height 31
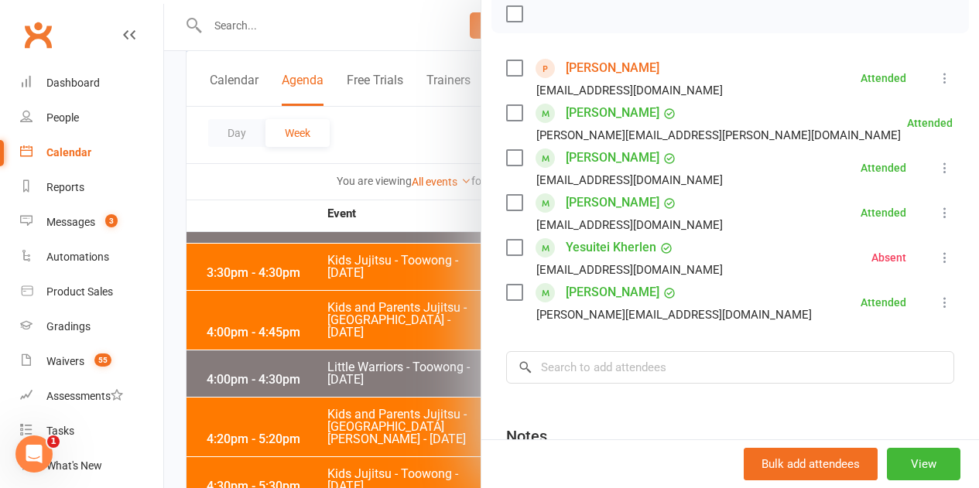
drag, startPoint x: 600, startPoint y: 384, endPoint x: 601, endPoint y: 371, distance: 13.2
click at [602, 383] on div "Class kiosk mode Roll call 4:00 PM - 4:30 PM, Tuesday, October, 14, 2025 with Q…" at bounding box center [729, 218] width 497 height 769
click at [601, 371] on input "search" at bounding box center [730, 367] width 448 height 32
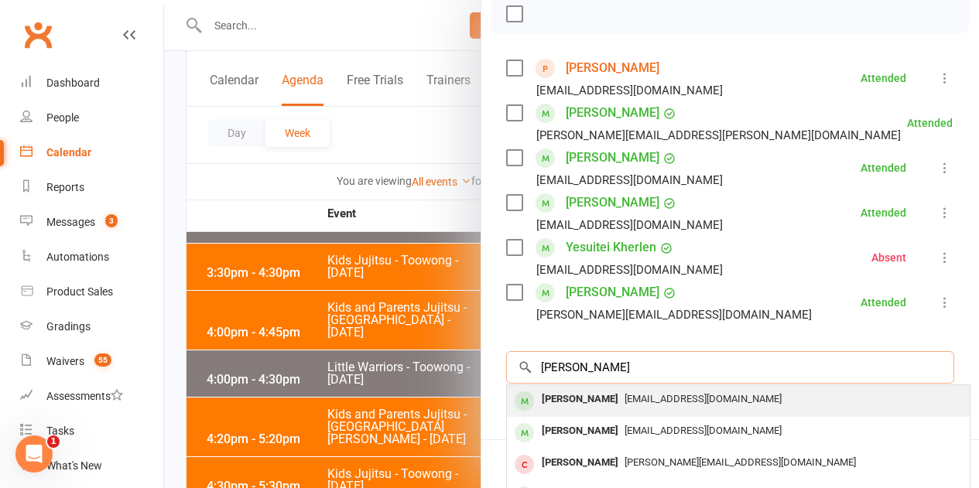
type input "harvey x"
click at [634, 400] on span "sunlife124@hotmail.com" at bounding box center [702, 399] width 157 height 12
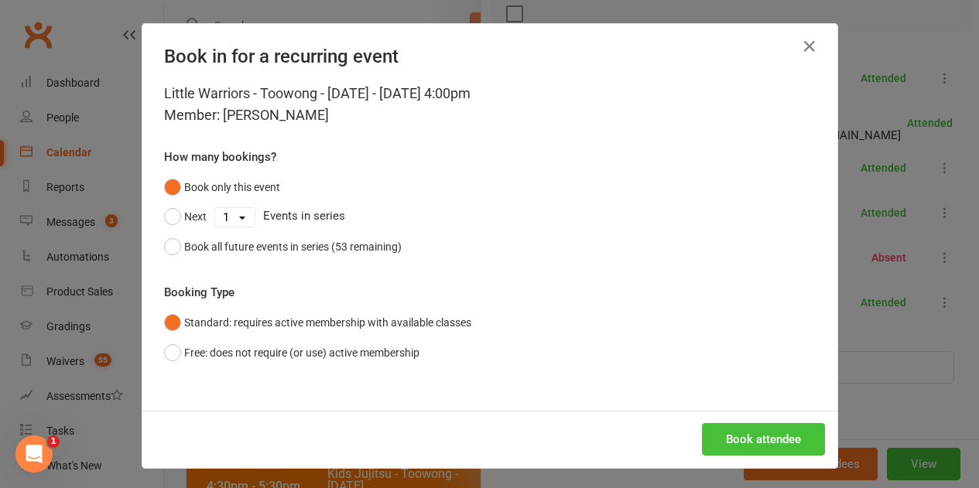
click at [741, 429] on button "Book attendee" at bounding box center [763, 439] width 123 height 32
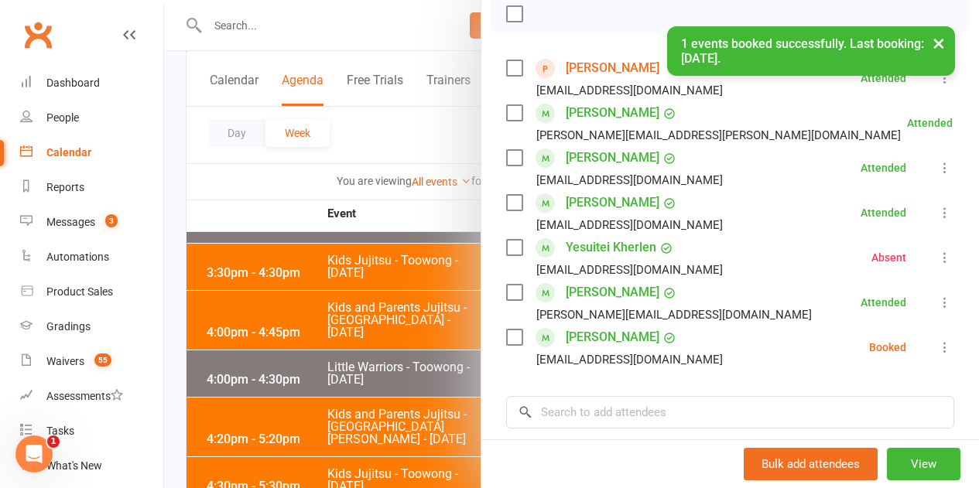
click at [937, 354] on icon at bounding box center [944, 347] width 15 height 15
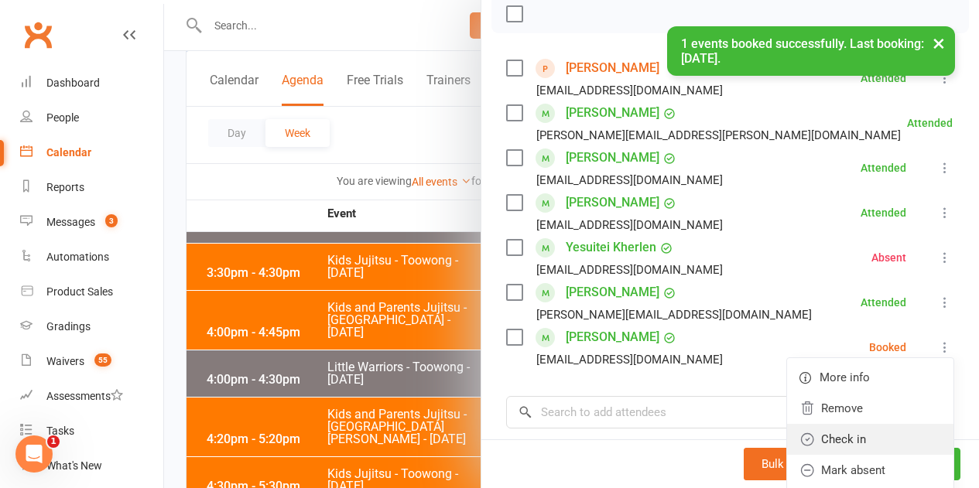
click at [841, 439] on link "Check in" at bounding box center [870, 439] width 166 height 31
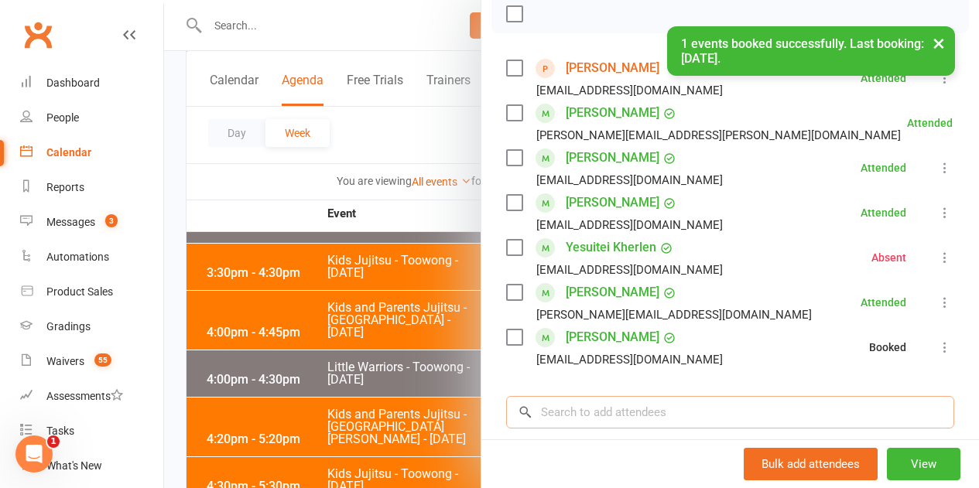
click at [750, 422] on input "search" at bounding box center [730, 412] width 448 height 32
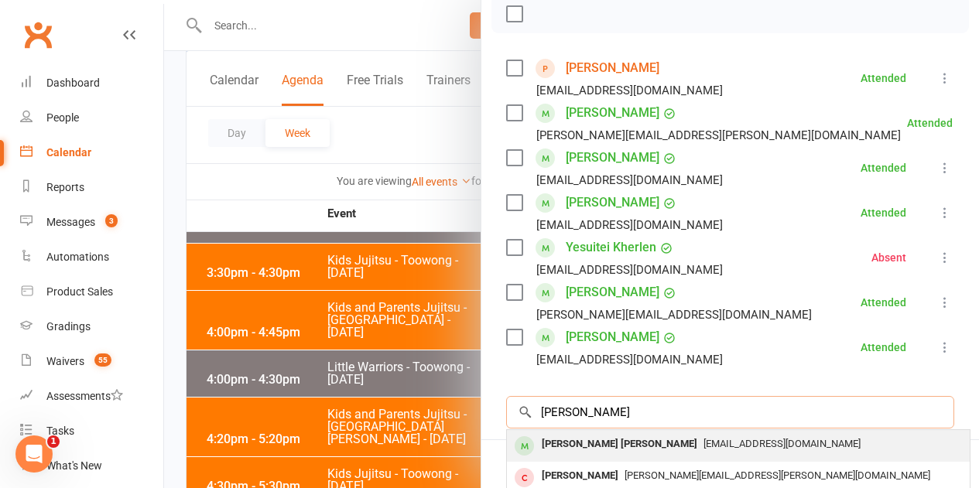
type input "Lukas tse"
click at [535, 446] on div "Lukas Tse Le Tan" at bounding box center [619, 444] width 168 height 22
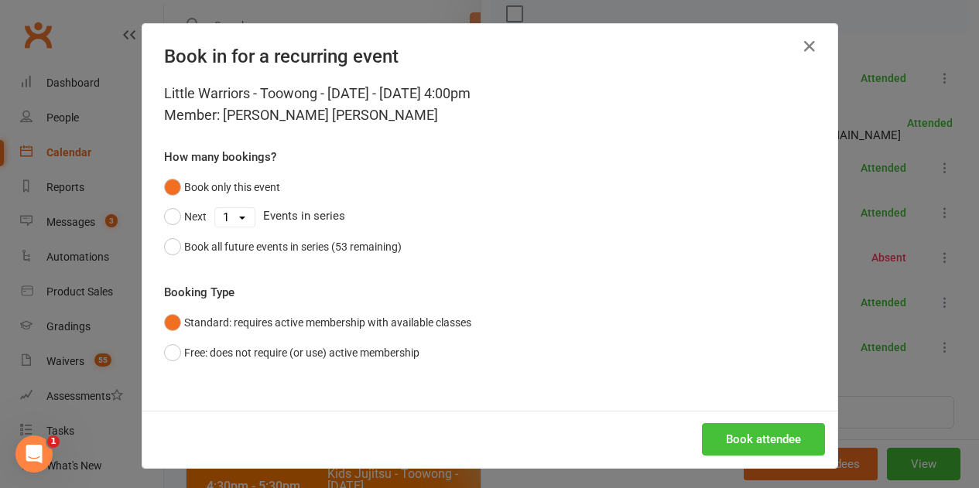
click at [709, 443] on button "Book attendee" at bounding box center [763, 439] width 123 height 32
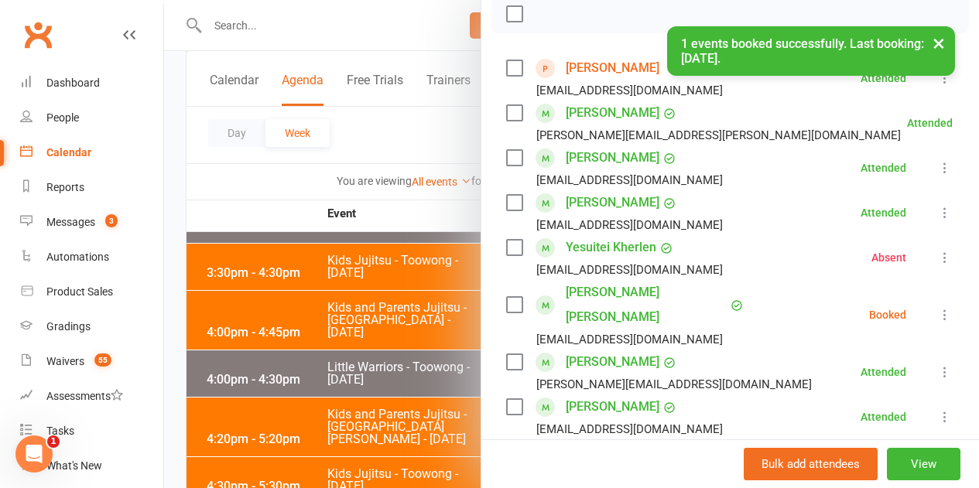
click at [937, 307] on icon at bounding box center [944, 314] width 15 height 15
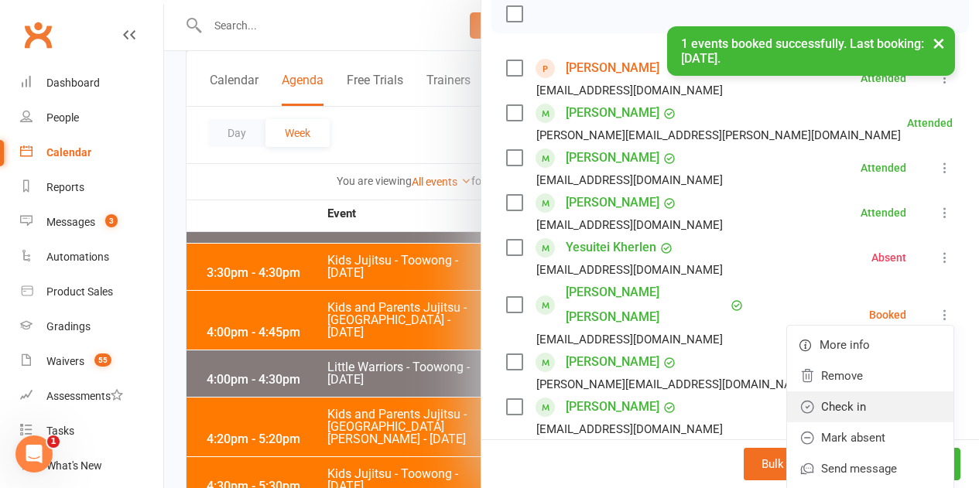
click at [829, 391] on link "Check in" at bounding box center [870, 406] width 166 height 31
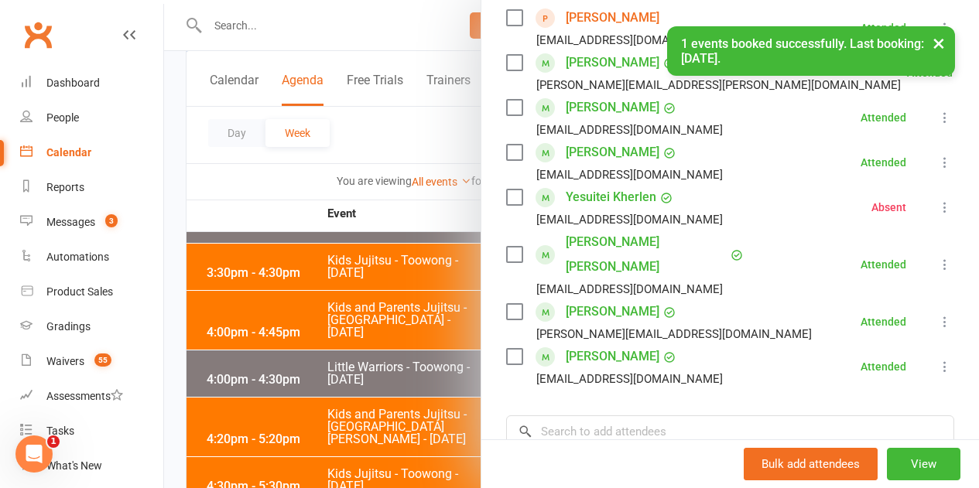
scroll to position [309, 0]
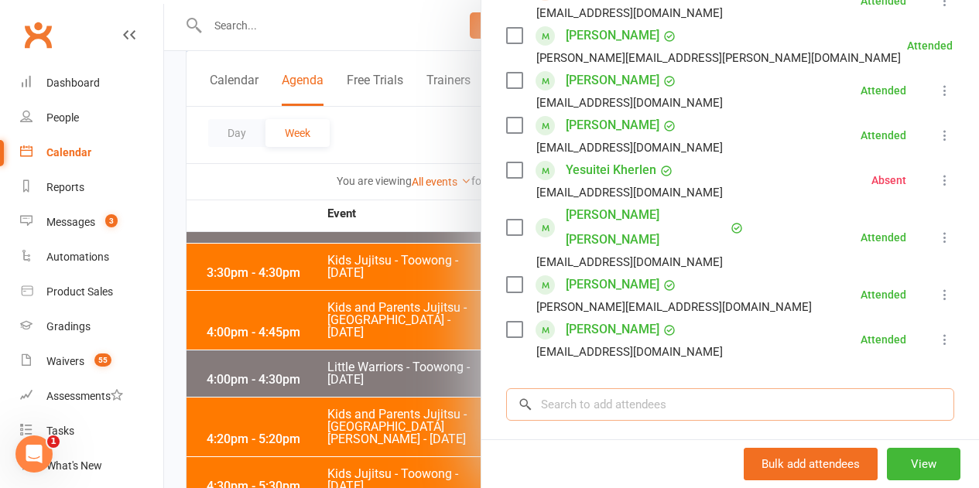
click at [565, 388] on input "search" at bounding box center [730, 404] width 448 height 32
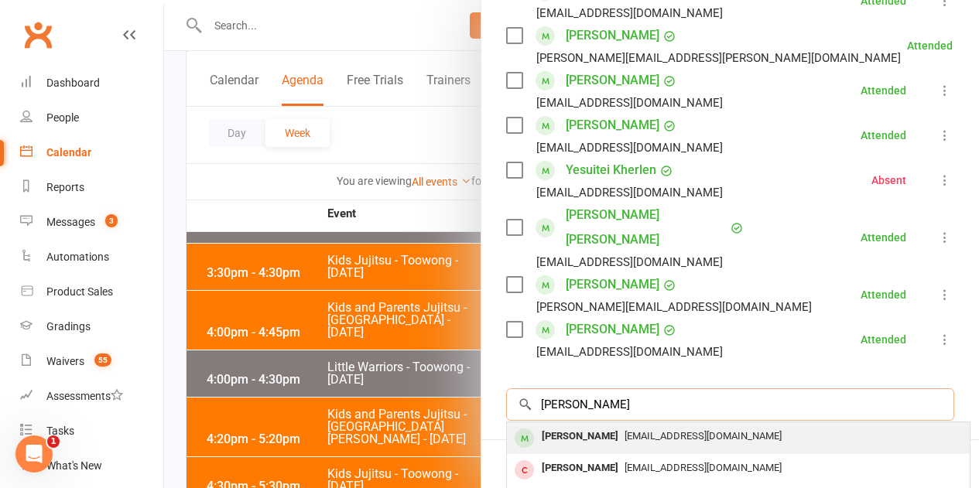
type input "Emily wang"
click at [545, 425] on div "Emily Wang" at bounding box center [579, 436] width 89 height 22
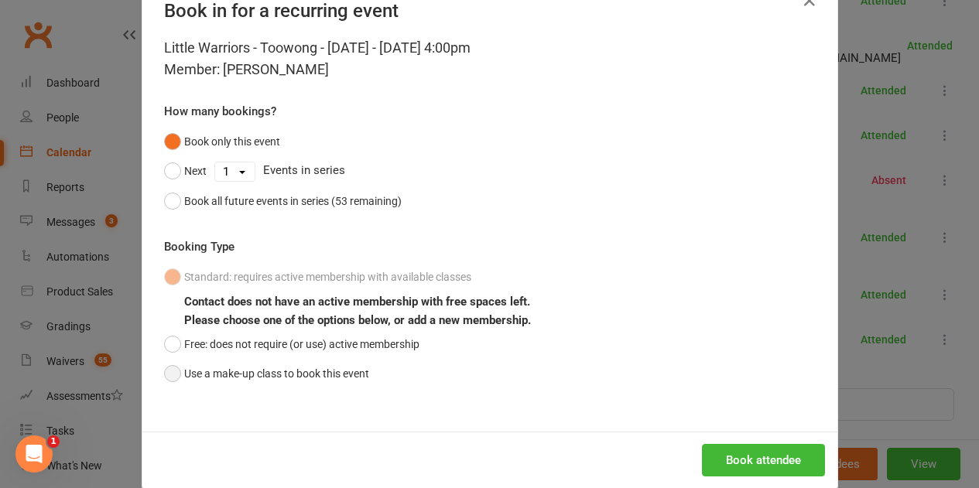
scroll to position [70, 0]
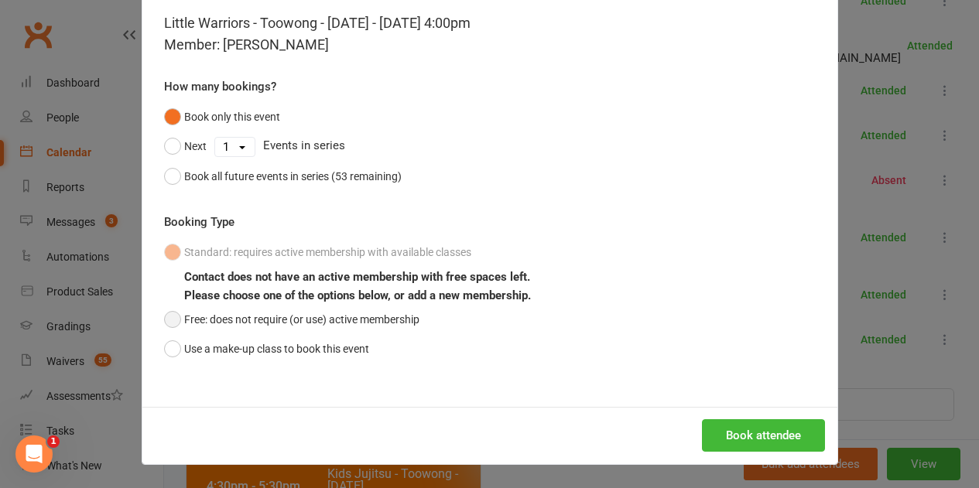
click at [176, 316] on button "Free: does not require (or use) active membership" at bounding box center [291, 319] width 255 height 29
click at [730, 438] on button "Book attendee" at bounding box center [763, 435] width 123 height 32
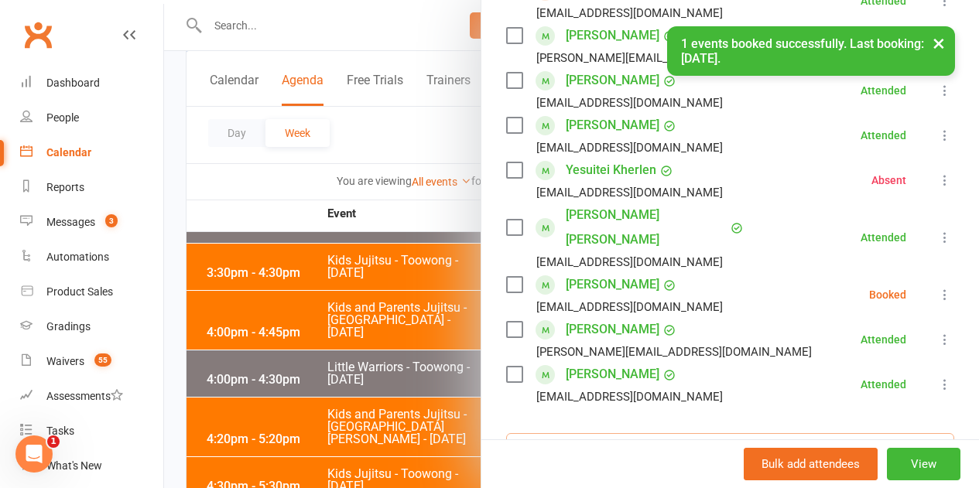
click at [614, 433] on input "search" at bounding box center [730, 449] width 448 height 32
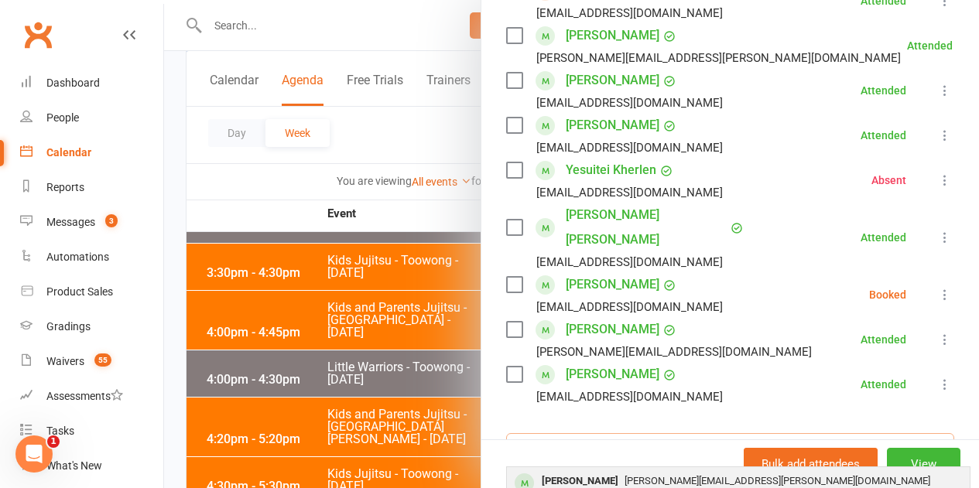
type input "Anuska"
click at [580, 470] on div "Anushka Kotecha" at bounding box center [579, 481] width 89 height 22
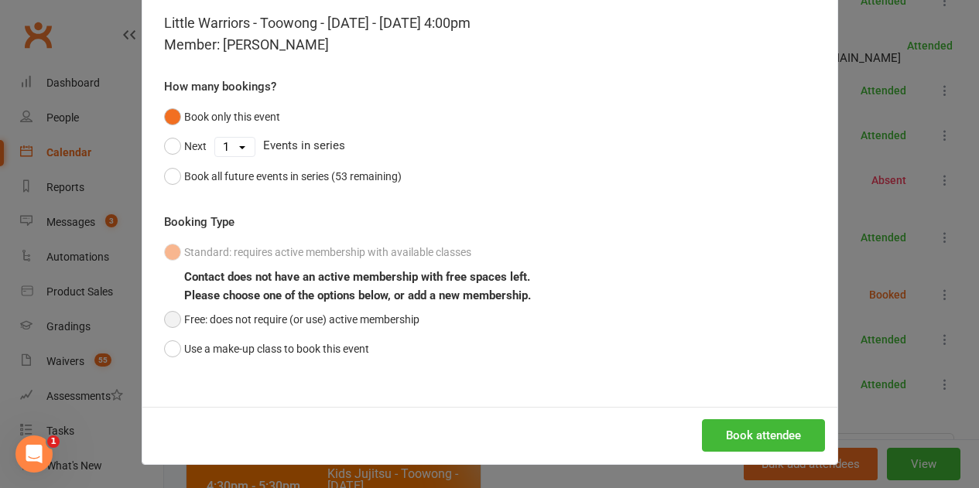
click at [256, 324] on button "Free: does not require (or use) active membership" at bounding box center [291, 319] width 255 height 29
click at [740, 444] on button "Book attendee" at bounding box center [763, 435] width 123 height 32
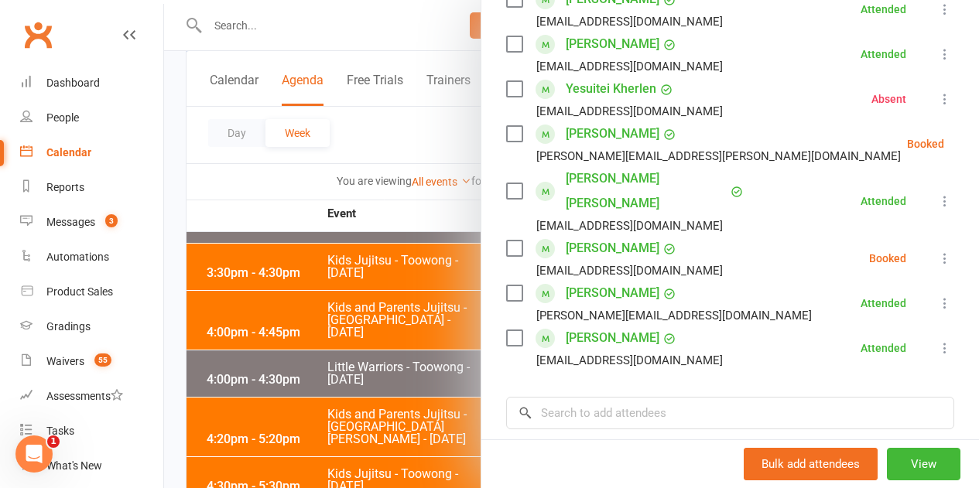
scroll to position [464, 0]
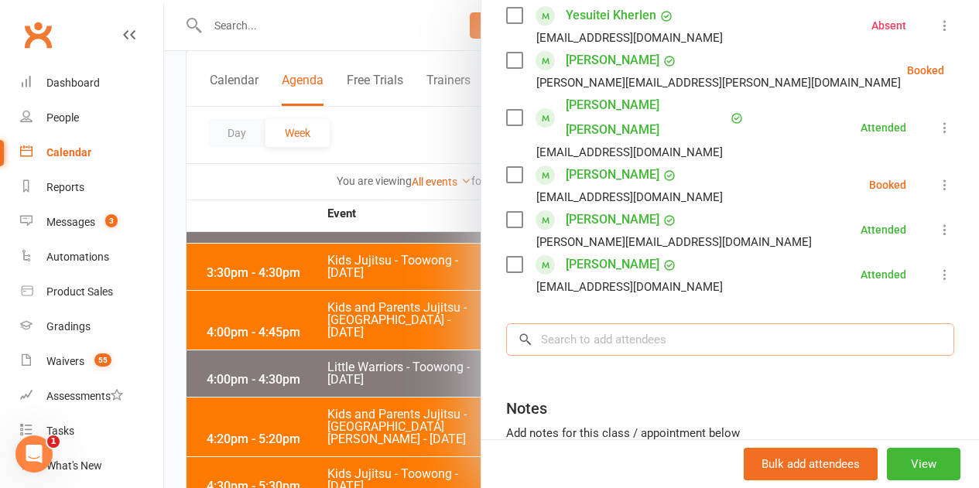
click at [623, 323] on input "search" at bounding box center [730, 339] width 448 height 32
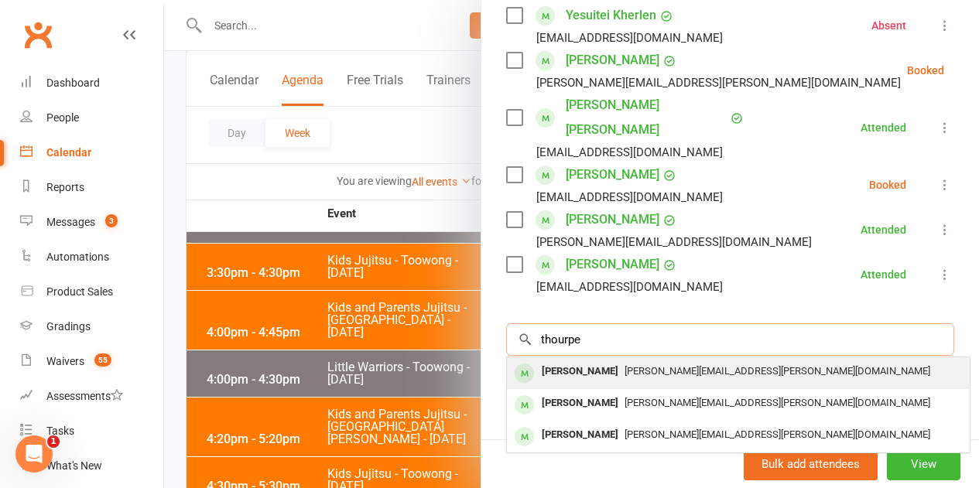
type input "thourpe"
click at [583, 361] on div "Georgie Thorpe" at bounding box center [579, 372] width 89 height 22
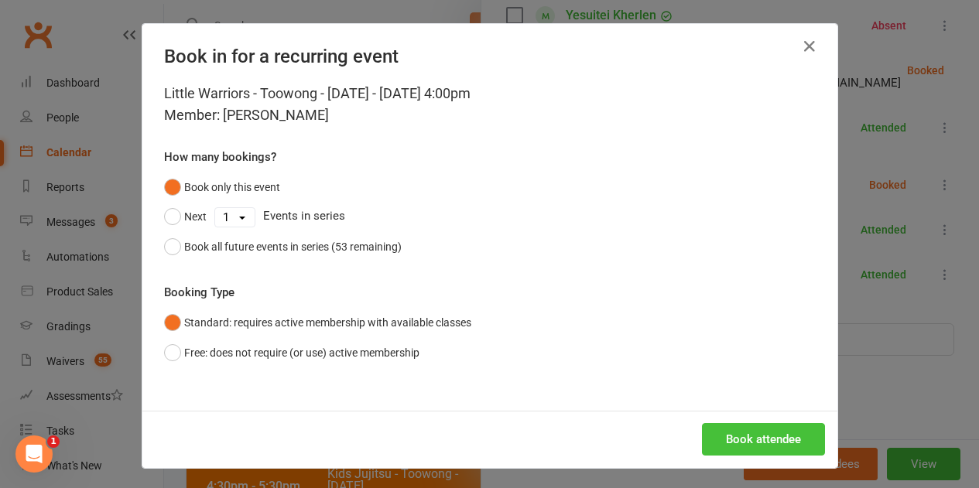
click at [731, 432] on button "Book attendee" at bounding box center [763, 439] width 123 height 32
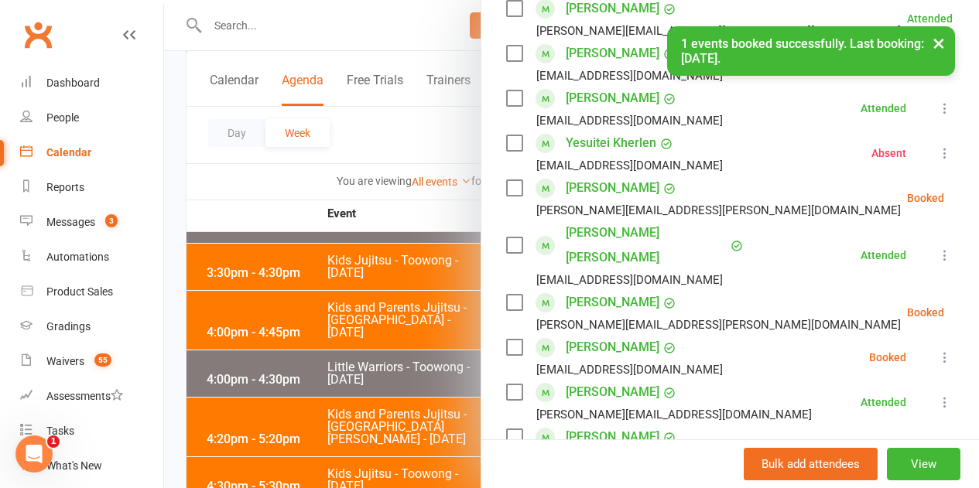
scroll to position [309, 0]
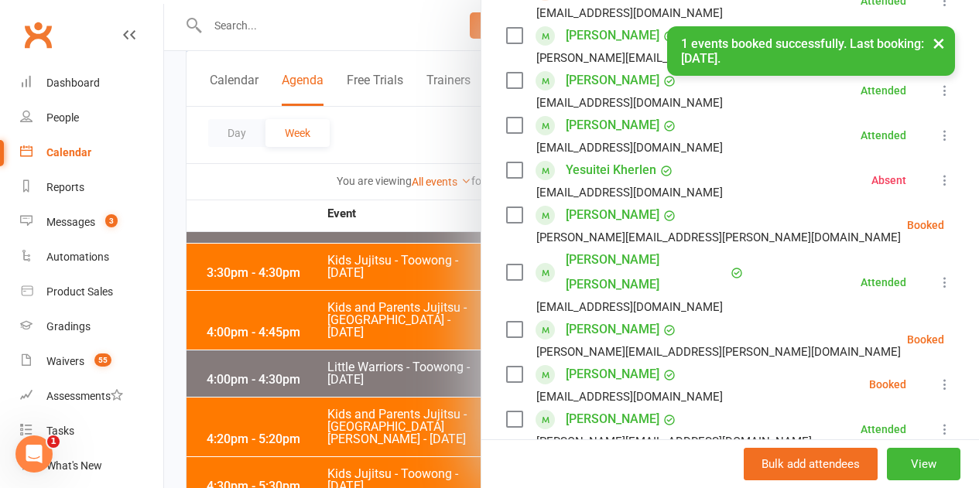
click at [975, 232] on icon at bounding box center [982, 224] width 15 height 15
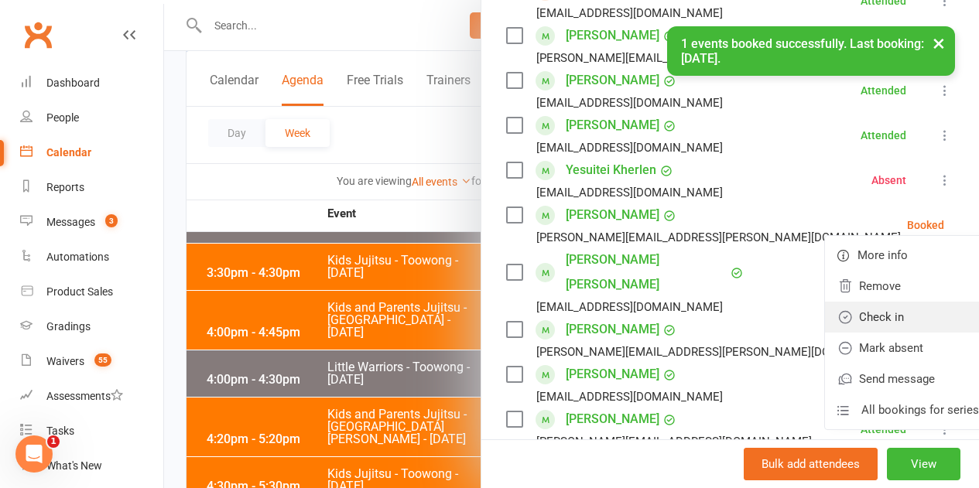
click at [841, 321] on link "Check in" at bounding box center [908, 317] width 166 height 31
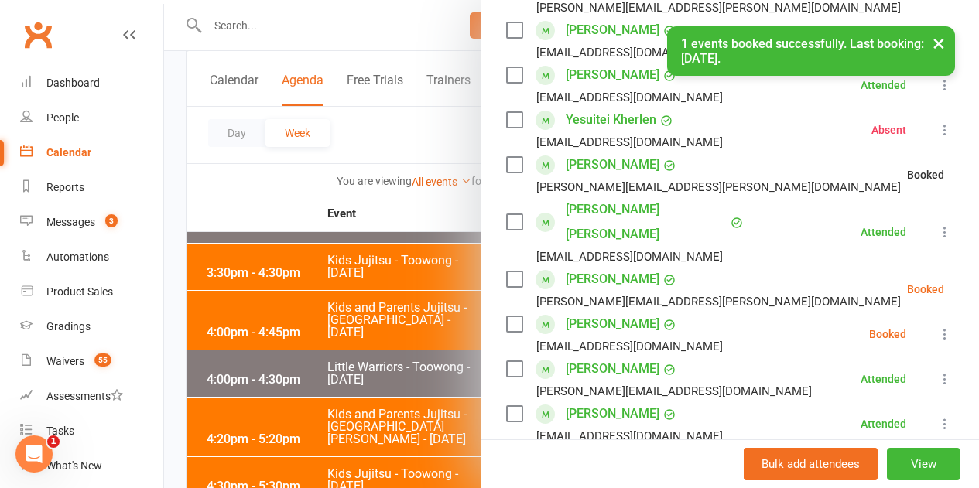
scroll to position [387, 0]
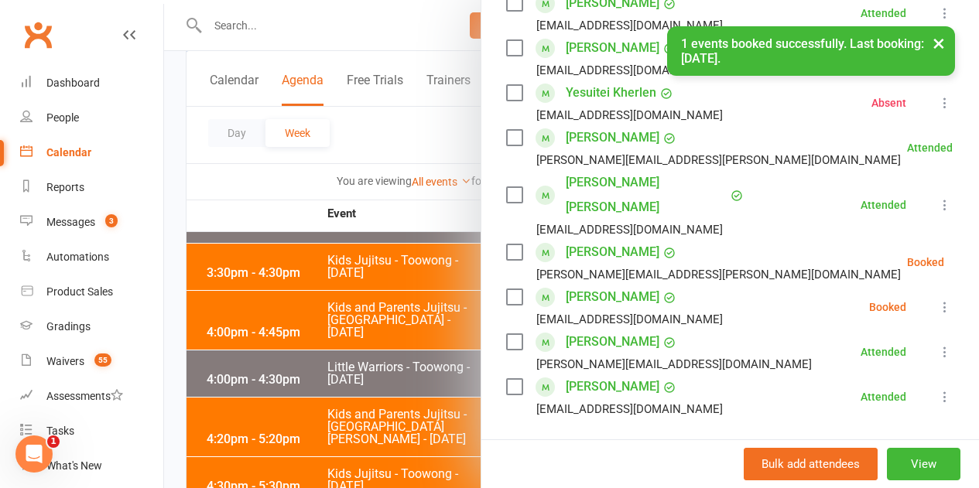
click at [975, 255] on icon at bounding box center [982, 262] width 15 height 15
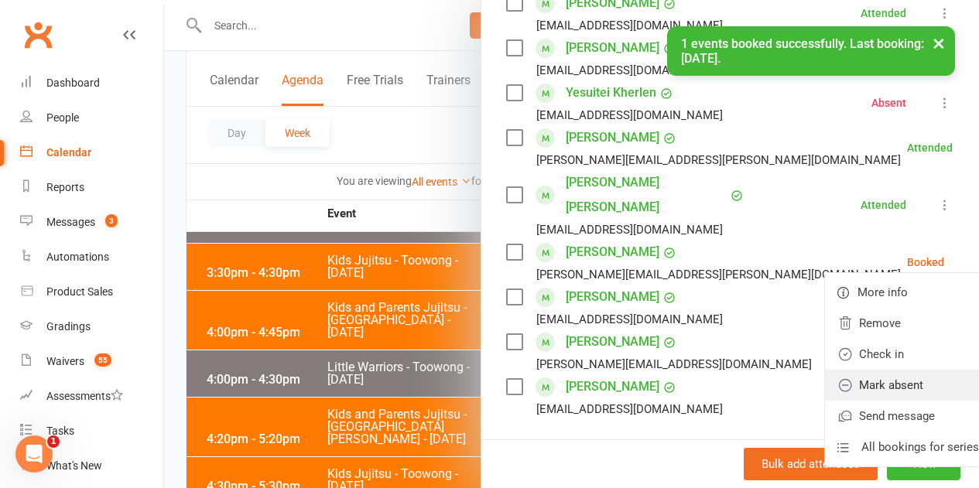
click at [865, 370] on link "Mark absent" at bounding box center [908, 385] width 166 height 31
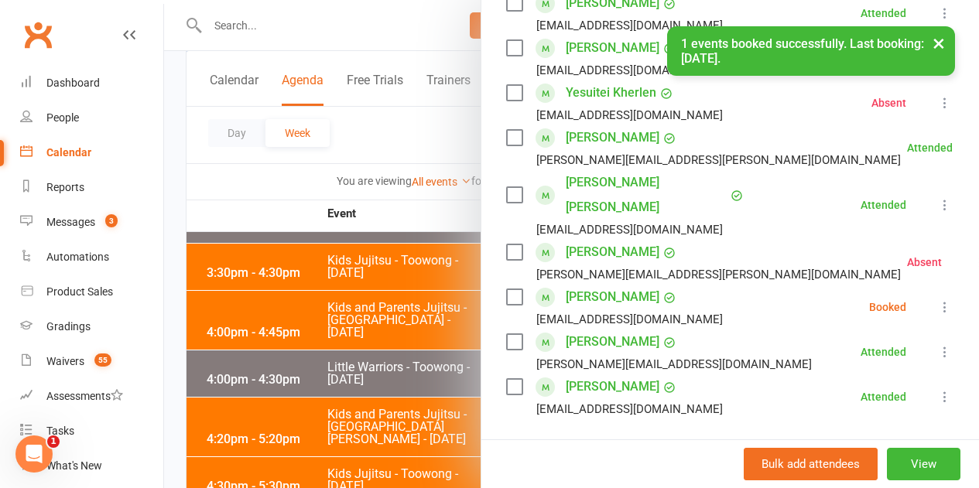
click at [972, 255] on icon at bounding box center [979, 262] width 15 height 15
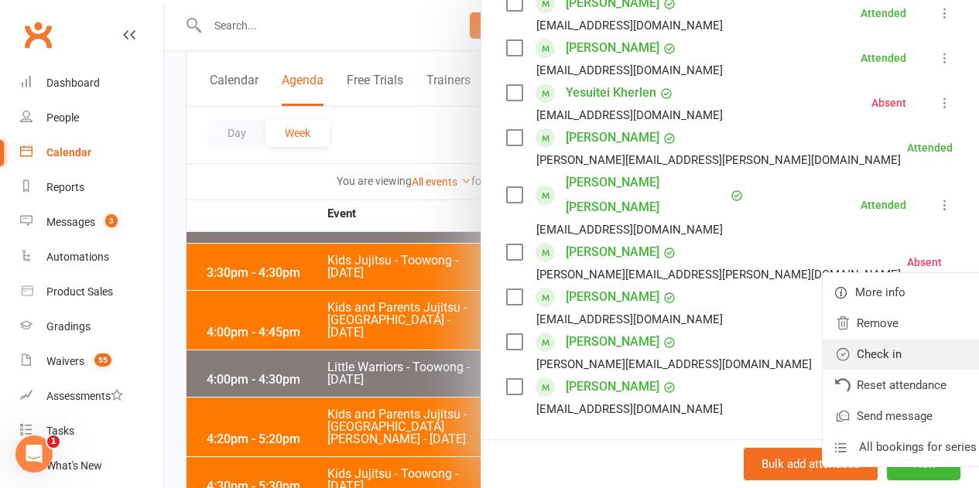
click at [842, 339] on link "Check in" at bounding box center [905, 354] width 166 height 31
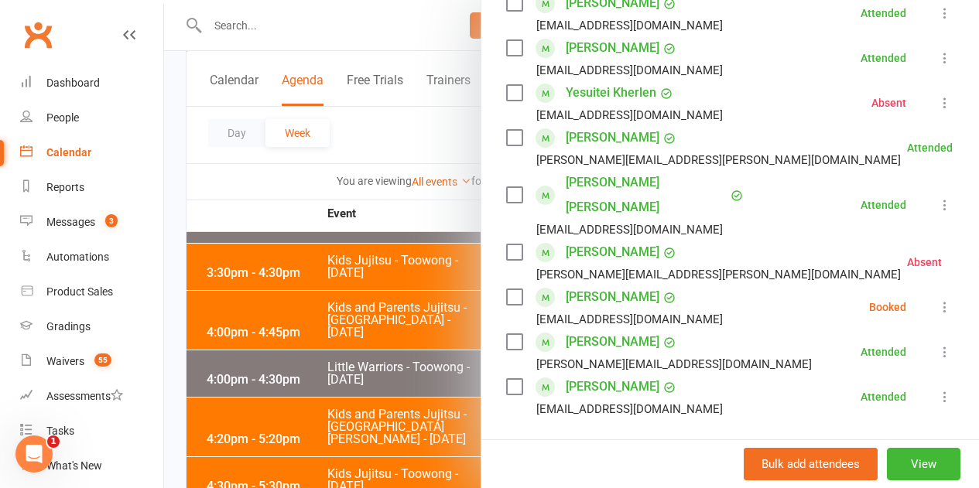
click at [937, 299] on icon at bounding box center [944, 306] width 15 height 15
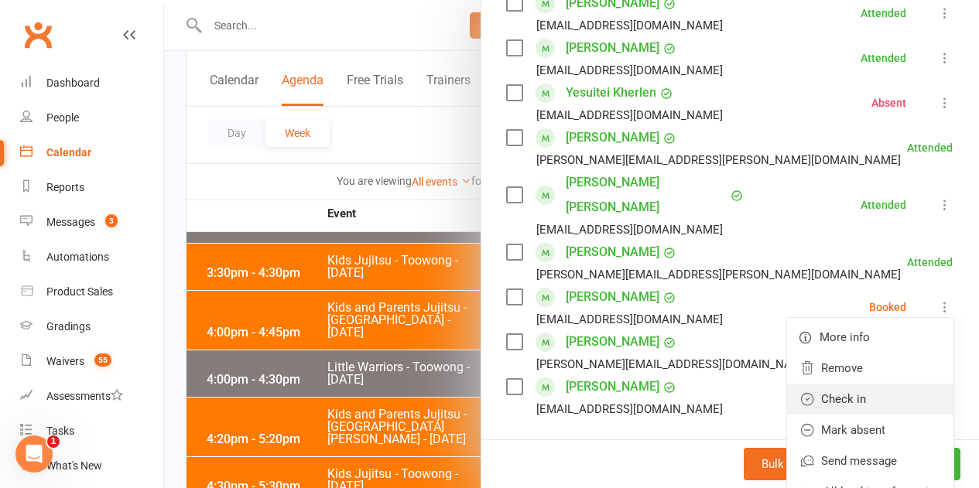
click at [836, 384] on link "Check in" at bounding box center [870, 399] width 166 height 31
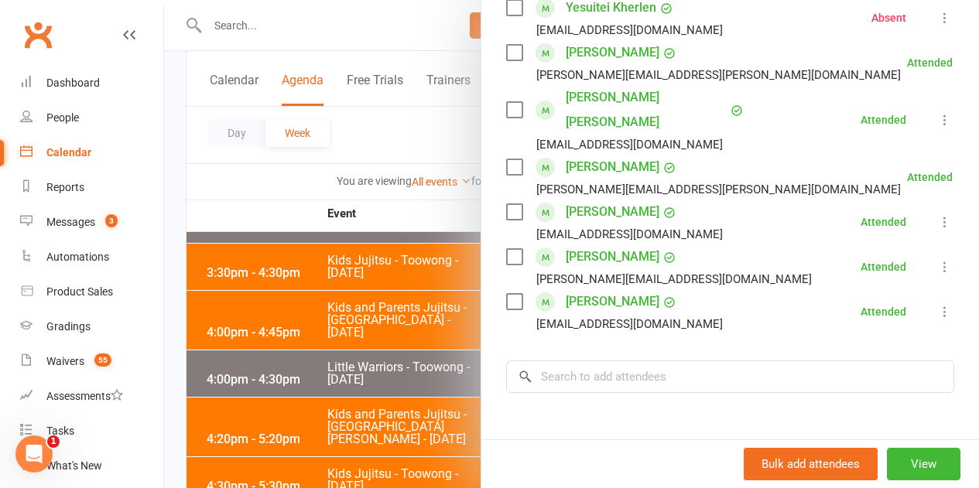
scroll to position [542, 0]
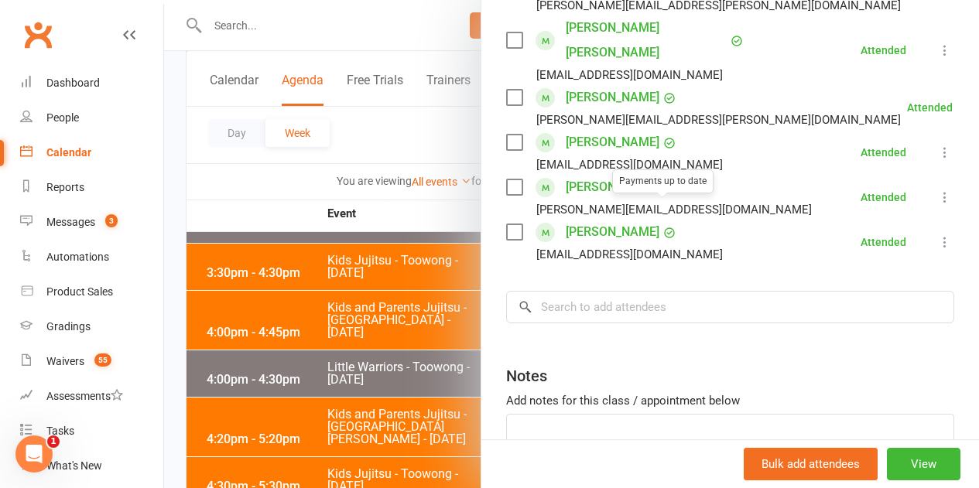
drag, startPoint x: 289, startPoint y: 366, endPoint x: 354, endPoint y: 349, distance: 67.2
click at [296, 364] on div at bounding box center [571, 244] width 815 height 488
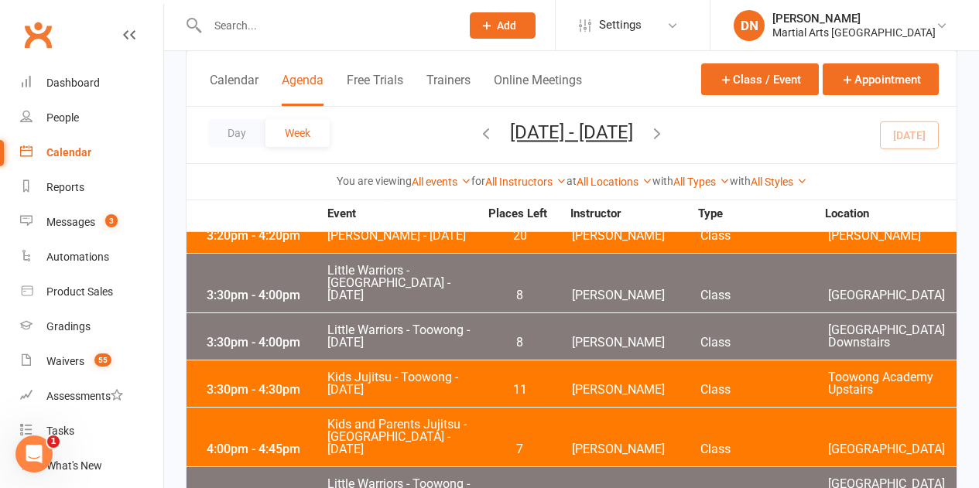
scroll to position [928, 0]
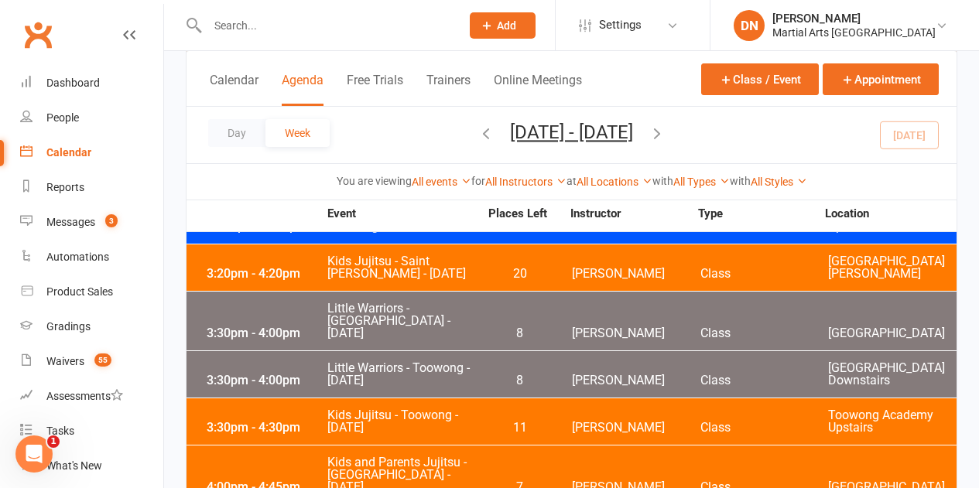
click at [543, 351] on div "3:30pm - 4:00pm Little Warriors - Toowong - Tuesday 8 Quinton Cugola Class Toow…" at bounding box center [571, 374] width 770 height 46
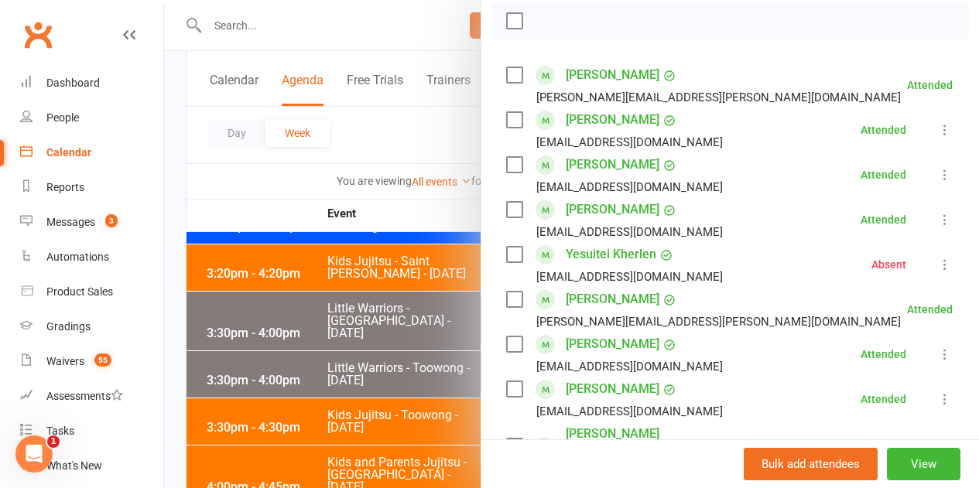
scroll to position [232, 0]
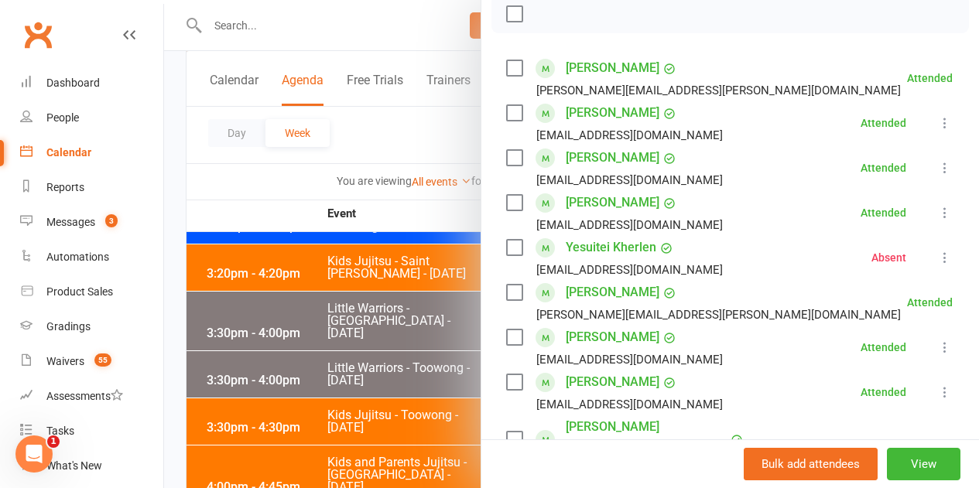
click at [672, 206] on div "Lucas Fujimoto quel.souza1995@gmail.com" at bounding box center [617, 212] width 223 height 45
drag, startPoint x: 663, startPoint y: 334, endPoint x: 549, endPoint y: 335, distance: 114.5
click at [549, 335] on div "Francesco Monaco Payments up to date irenemonaco23@gmail.com" at bounding box center [617, 347] width 223 height 45
drag, startPoint x: 294, startPoint y: 361, endPoint x: 378, endPoint y: 361, distance: 83.6
click at [296, 361] on div at bounding box center [571, 244] width 815 height 488
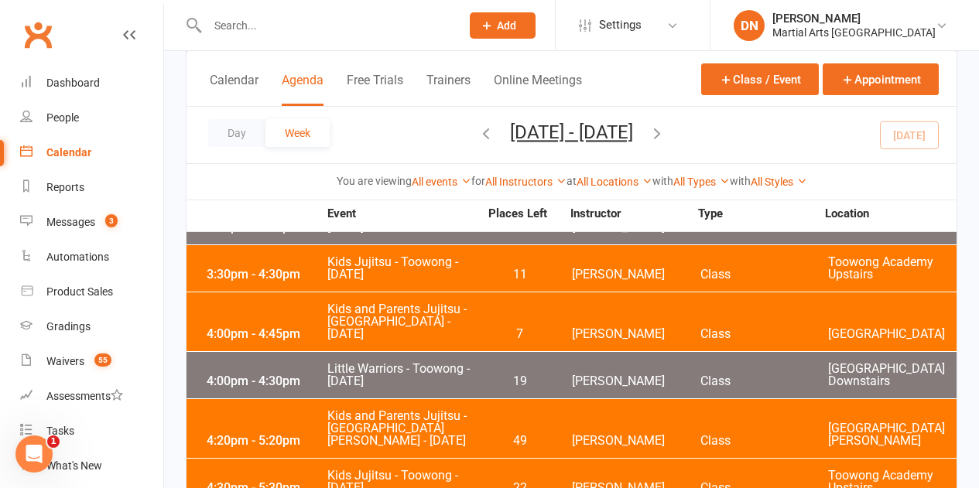
scroll to position [1083, 0]
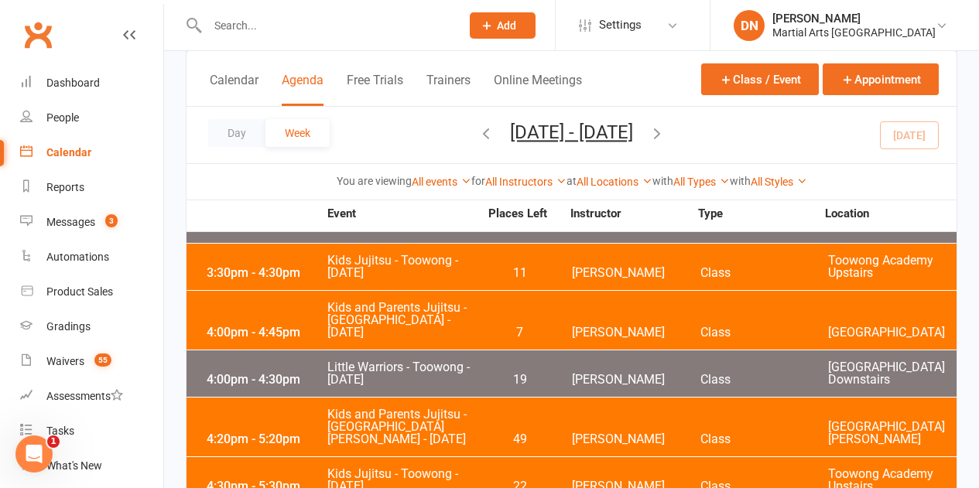
click at [555, 374] on span "19" at bounding box center [519, 380] width 81 height 12
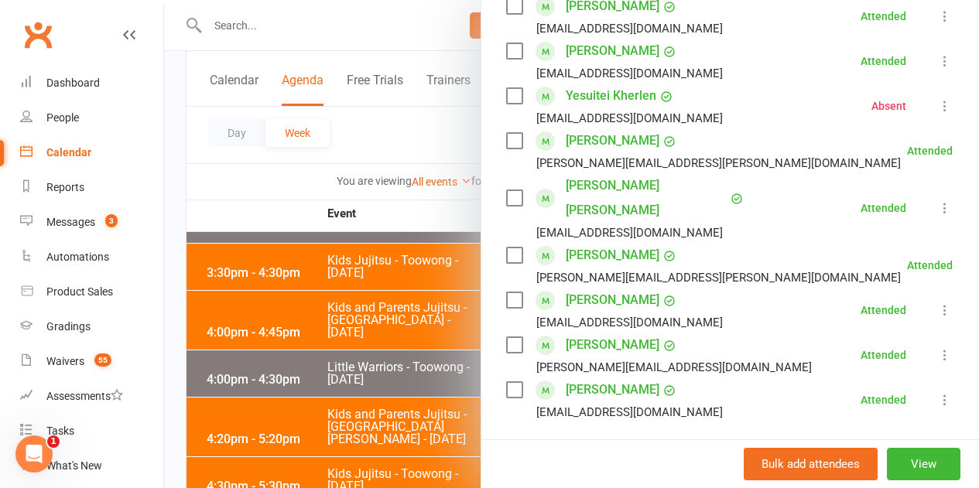
scroll to position [464, 0]
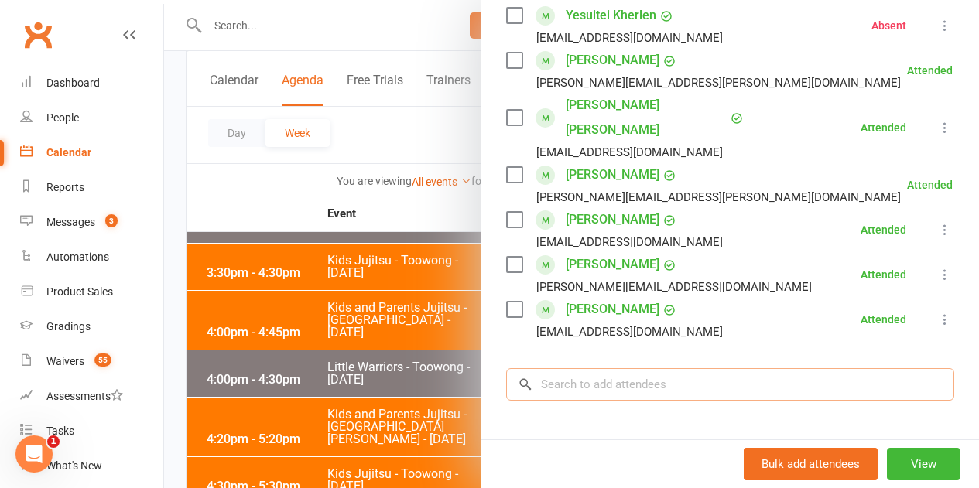
click at [631, 368] on input "search" at bounding box center [730, 384] width 448 height 32
paste input "Francesco Monaco"
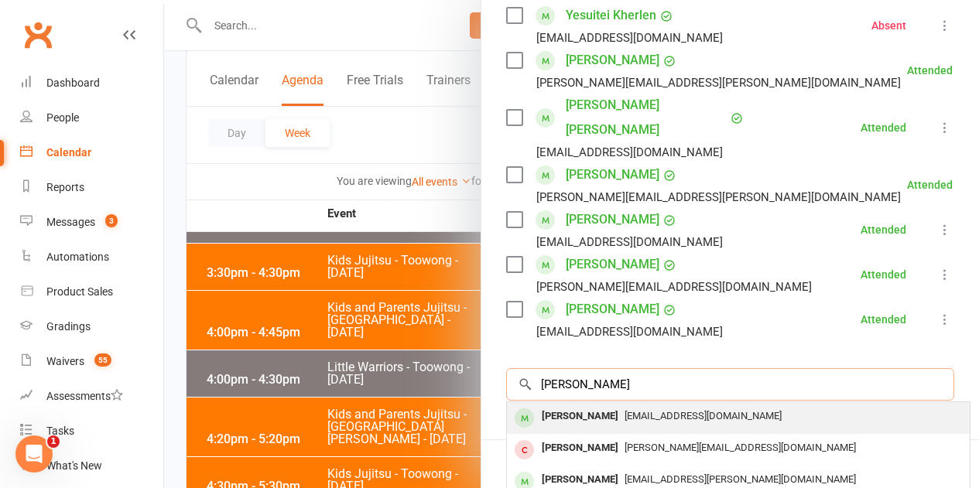
type input "Francesco Monaco"
click at [579, 405] on div "Francesco Monaco" at bounding box center [579, 416] width 89 height 22
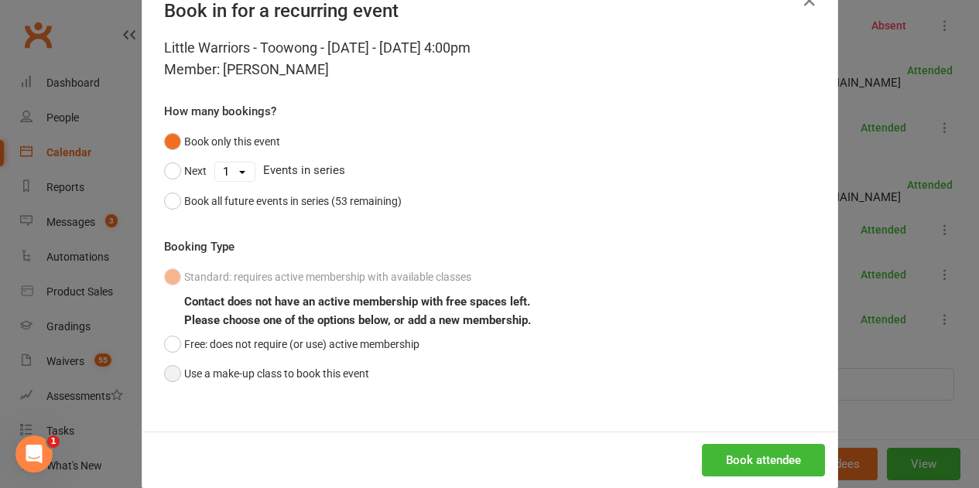
scroll to position [70, 0]
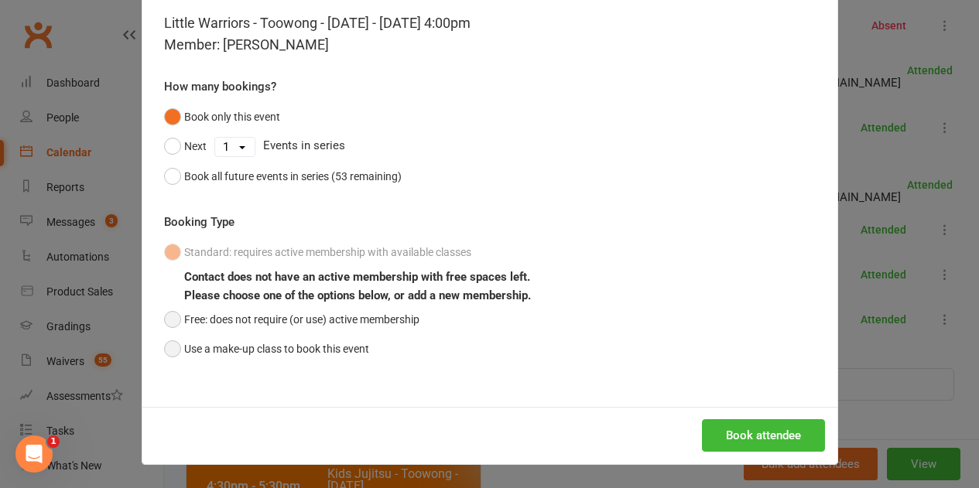
click at [279, 320] on button "Free: does not require (or use) active membership" at bounding box center [291, 319] width 255 height 29
click at [733, 430] on button "Book attendee" at bounding box center [763, 435] width 123 height 32
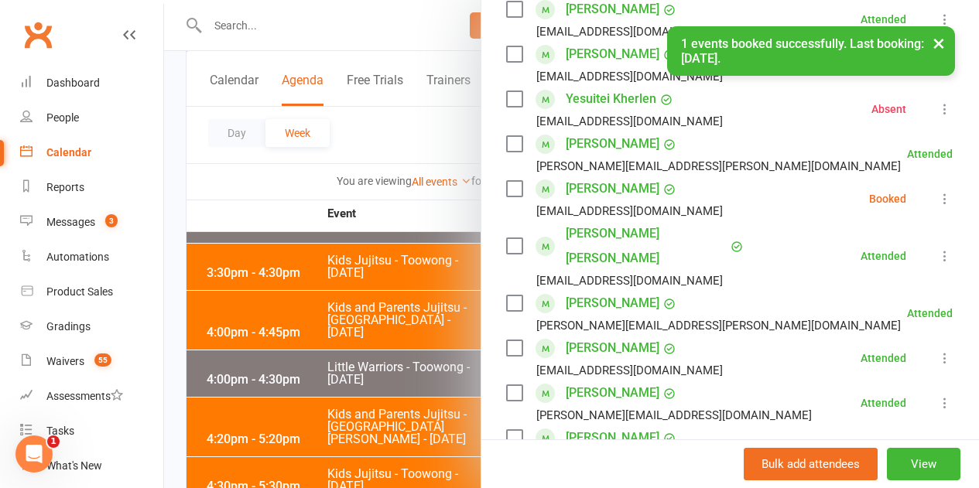
scroll to position [309, 0]
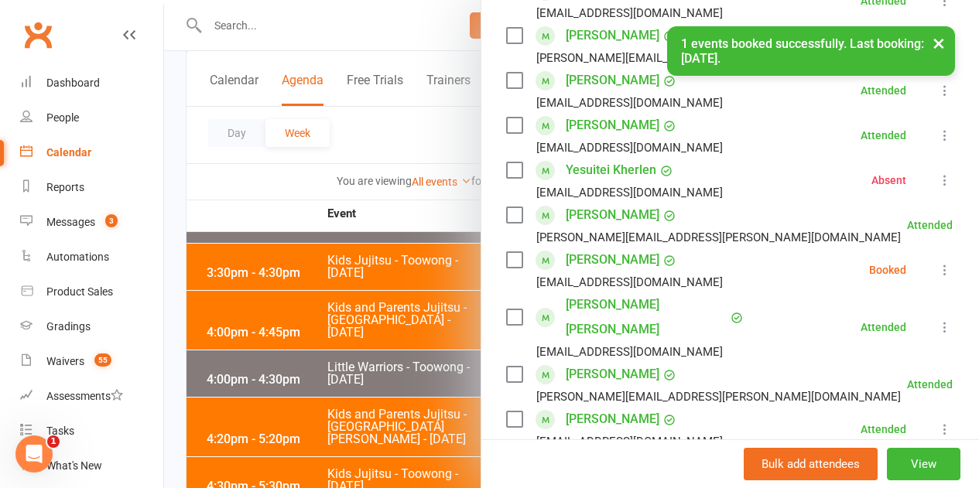
click at [935, 261] on button at bounding box center [944, 270] width 19 height 19
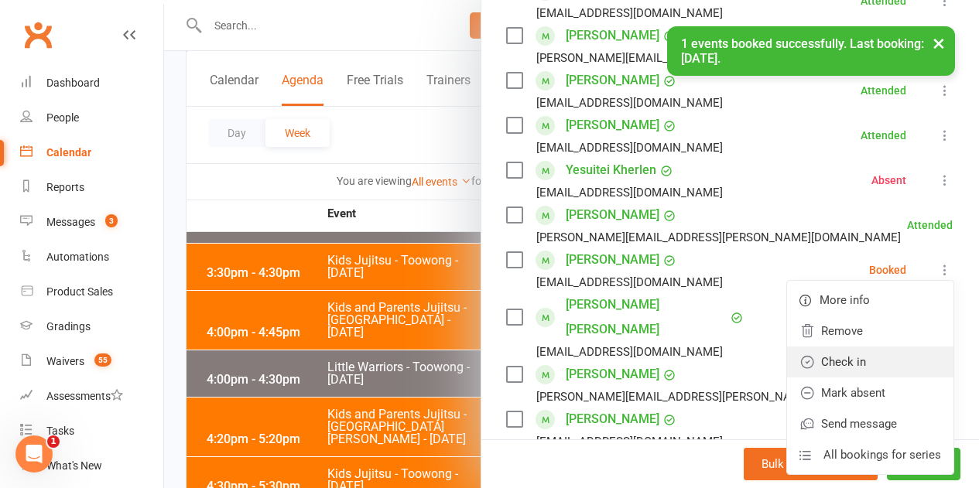
click at [859, 354] on link "Check in" at bounding box center [870, 362] width 166 height 31
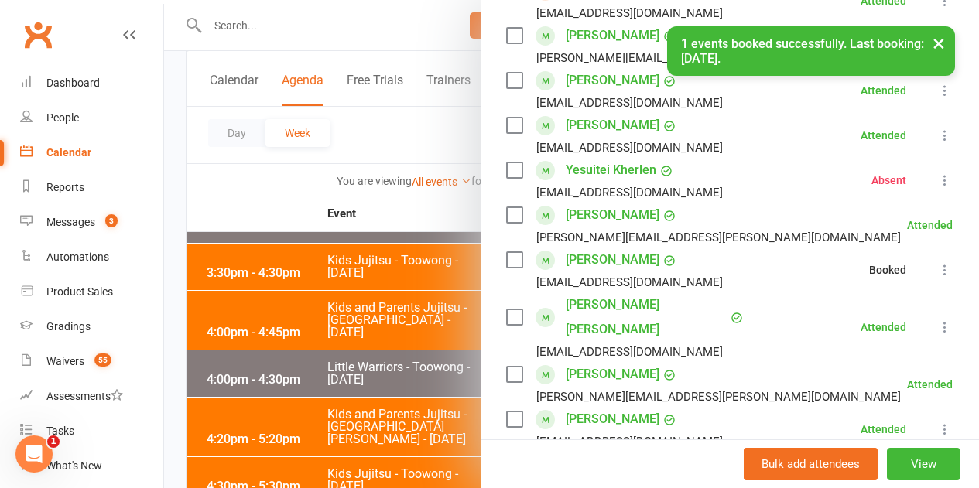
drag, startPoint x: 367, startPoint y: 333, endPoint x: 384, endPoint y: 337, distance: 16.9
click at [367, 332] on div at bounding box center [571, 244] width 815 height 488
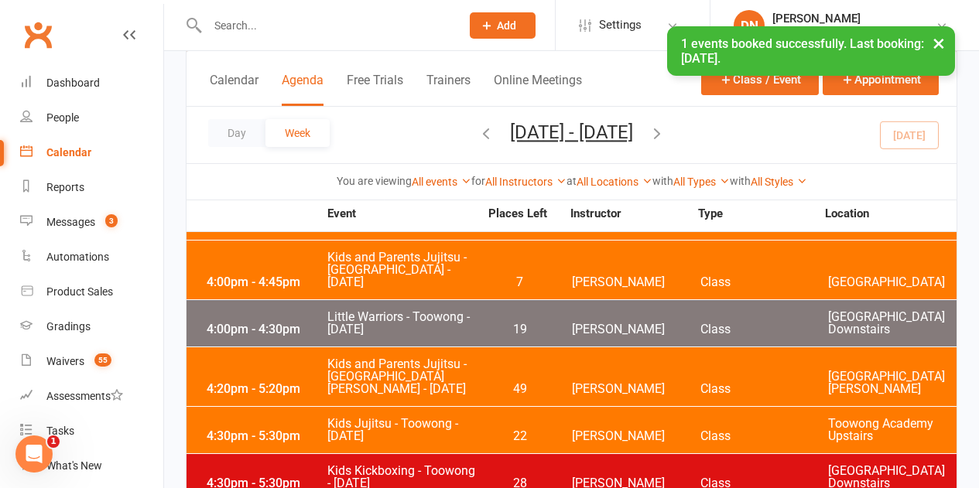
scroll to position [1160, 0]
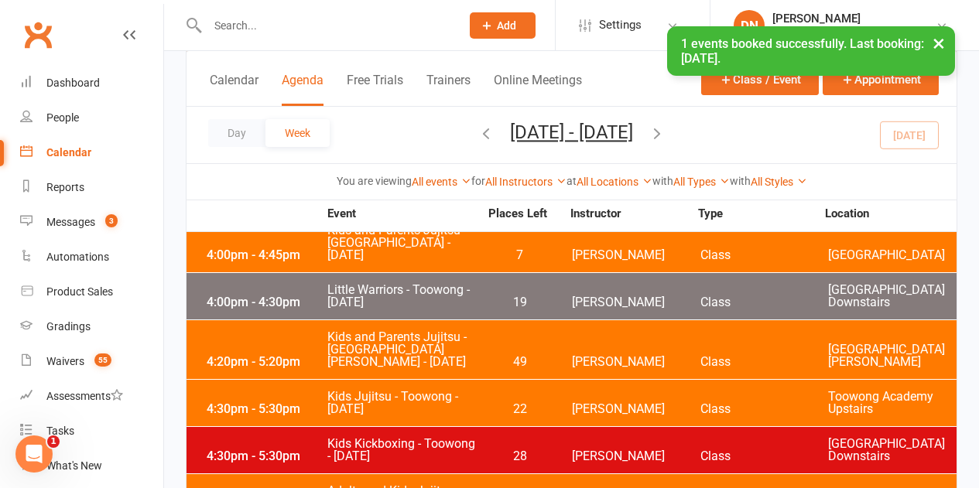
click at [494, 320] on div "4:20pm - 5:20pm Kids and Parents Jujitsu - St Williams - Tuesday 49 Kyle Elkenh…" at bounding box center [571, 349] width 770 height 59
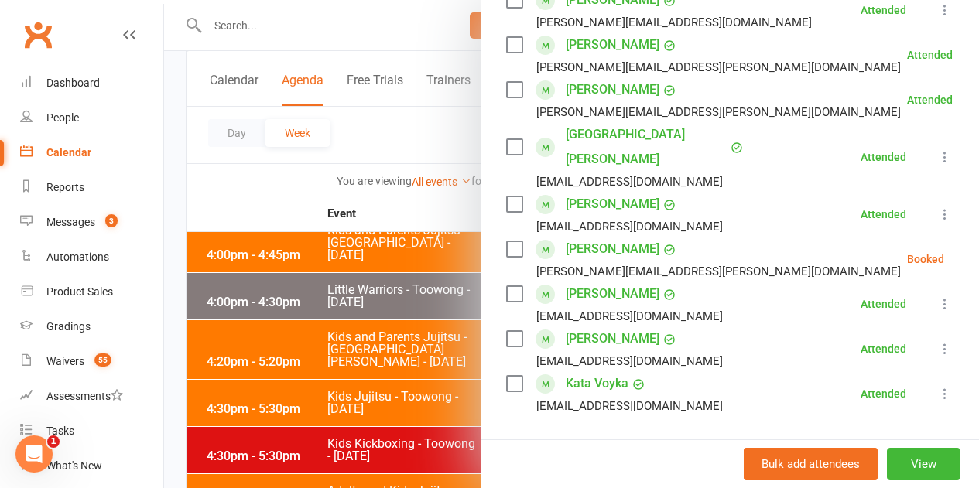
scroll to position [542, 0]
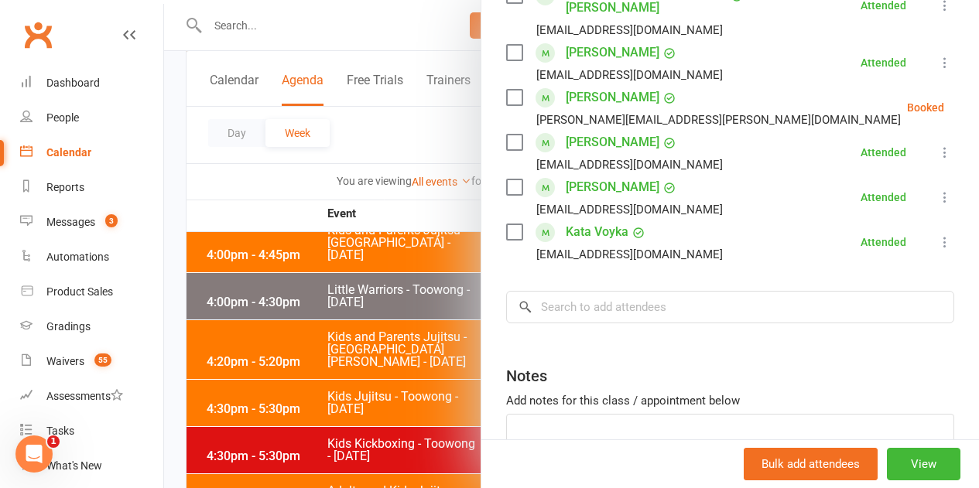
click at [919, 91] on li "Alex Ridge sandra.j.ridge@gmail.com Booked More info Remove Check in Mark absen…" at bounding box center [730, 107] width 448 height 45
click at [975, 100] on icon at bounding box center [982, 107] width 15 height 15
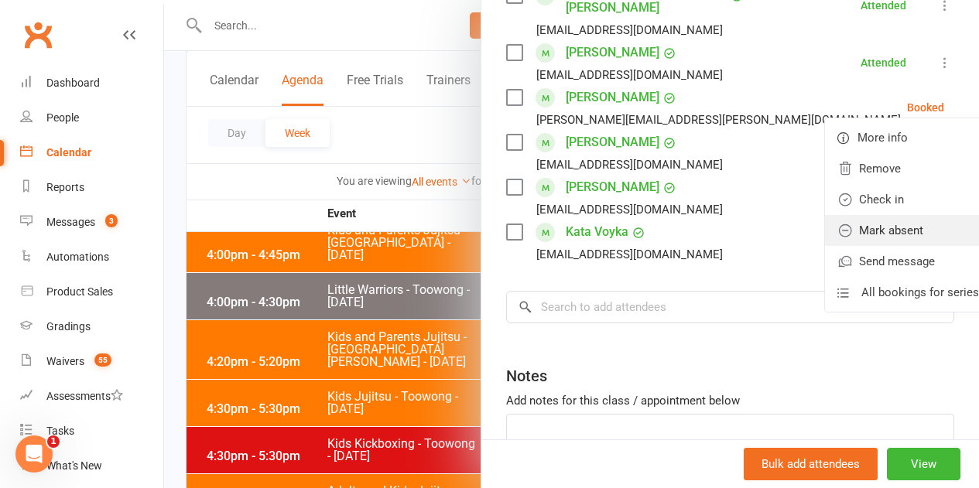
click at [836, 215] on link "Mark absent" at bounding box center [908, 230] width 166 height 31
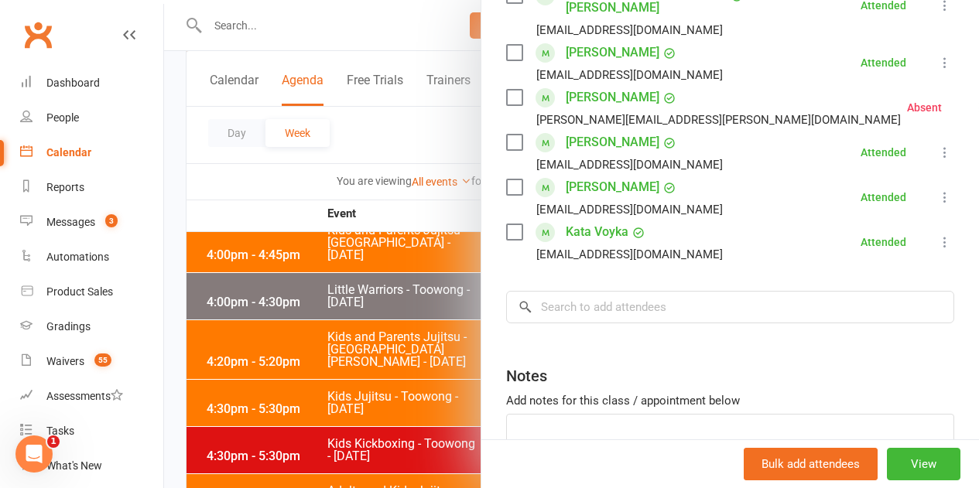
click at [282, 363] on div at bounding box center [571, 244] width 815 height 488
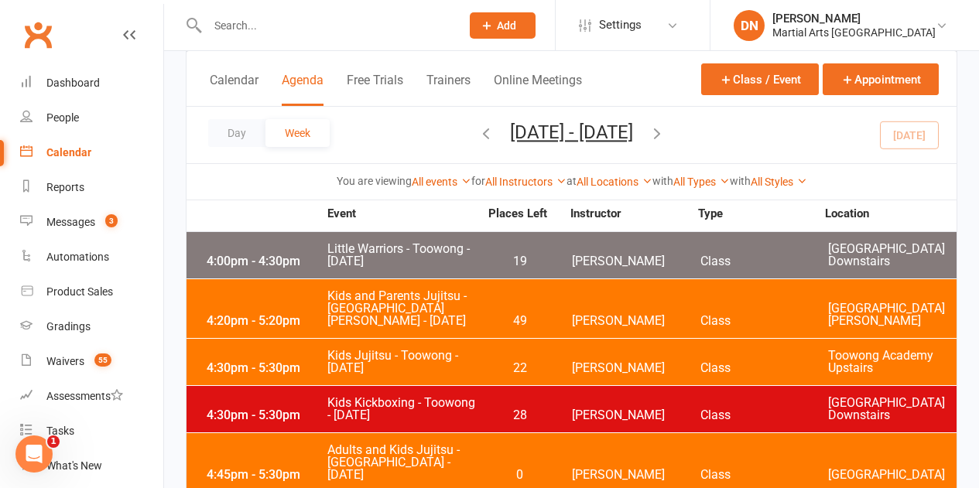
scroll to position [1238, 0]
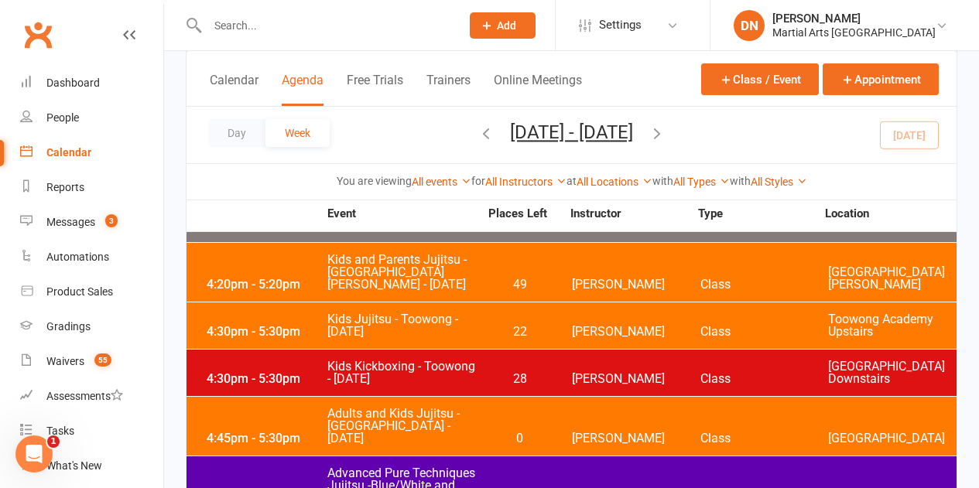
click at [554, 302] on div "4:30pm - 5:30pm Kids Jujitsu - Toowong - Tuesday 22 Robert Dupont Class Toowong…" at bounding box center [571, 325] width 770 height 46
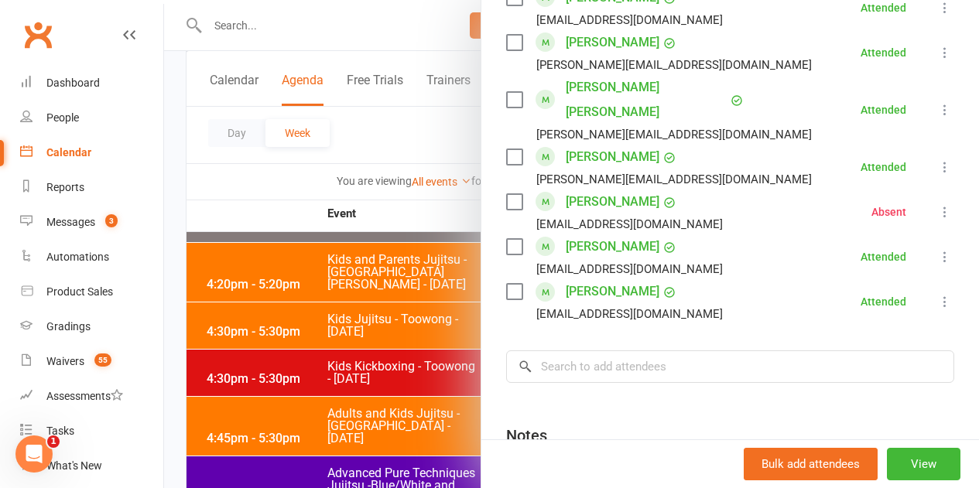
scroll to position [1608, 0]
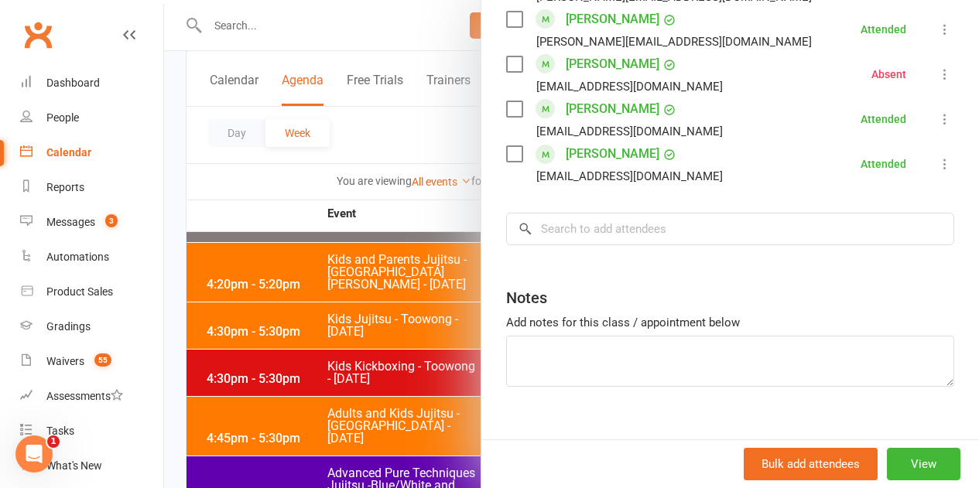
click at [395, 329] on div at bounding box center [571, 244] width 815 height 488
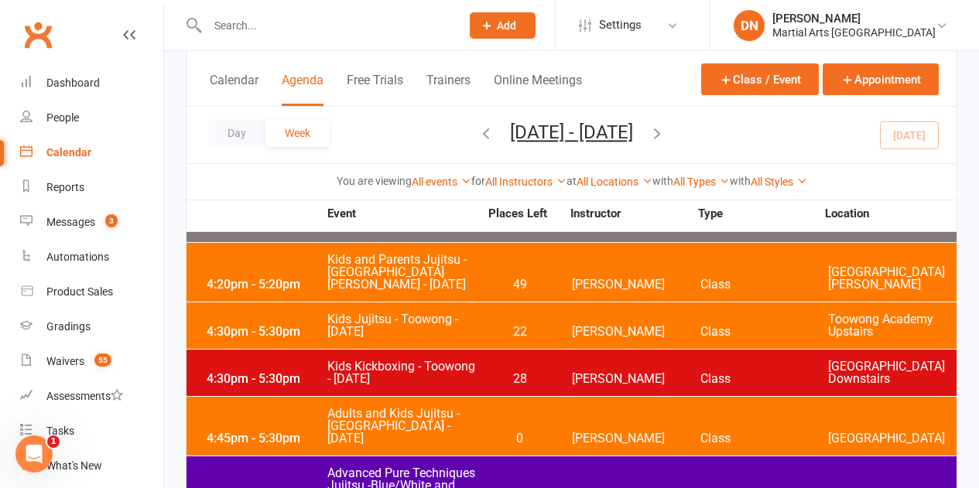
click at [503, 350] on div "4:30pm - 5:30pm Kids Kickboxing - Toowong - Tuesday 28 Dan Nembach Class Toowon…" at bounding box center [571, 373] width 770 height 46
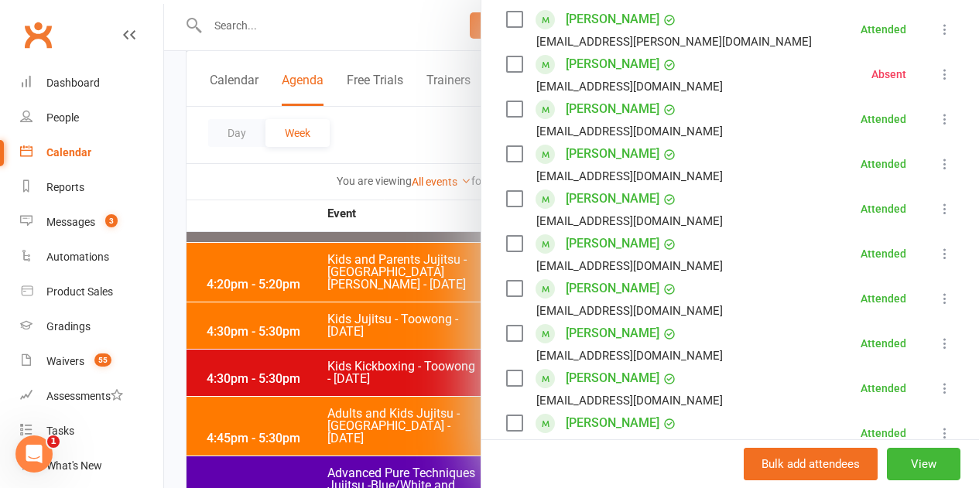
scroll to position [232, 0]
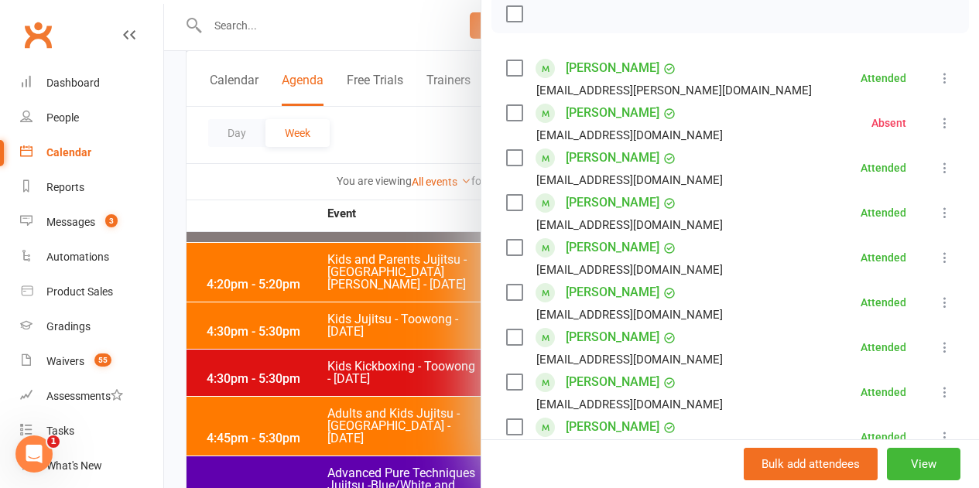
drag, startPoint x: 384, startPoint y: 375, endPoint x: 428, endPoint y: 378, distance: 43.4
click at [384, 376] on div at bounding box center [571, 244] width 815 height 488
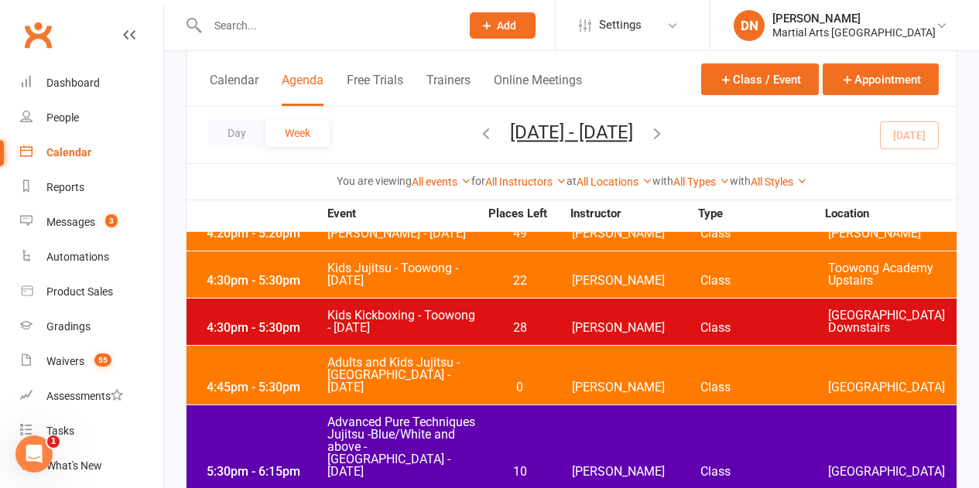
scroll to position [1315, 0]
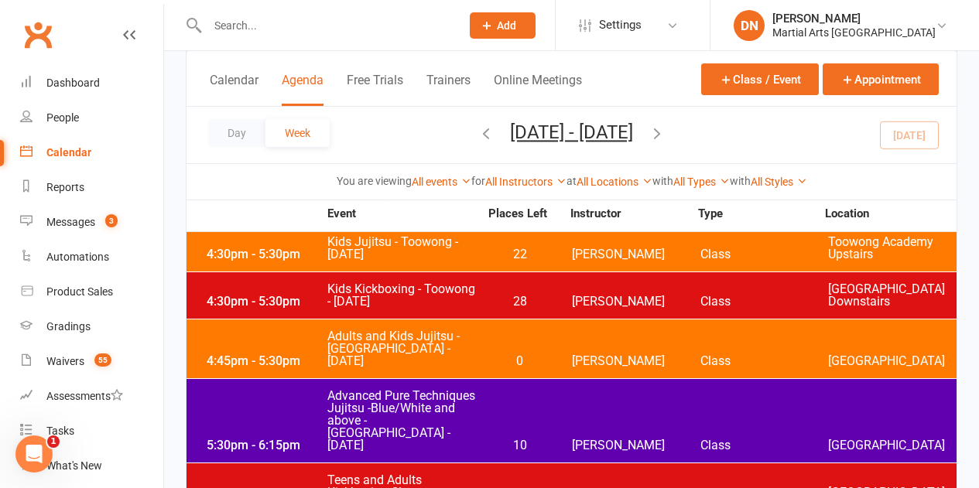
click at [488, 320] on div "4:45pm - 5:30pm Adults and Kids Jujitsu - Jamboree Heights - Tuesday 0 Shane Ph…" at bounding box center [571, 349] width 770 height 59
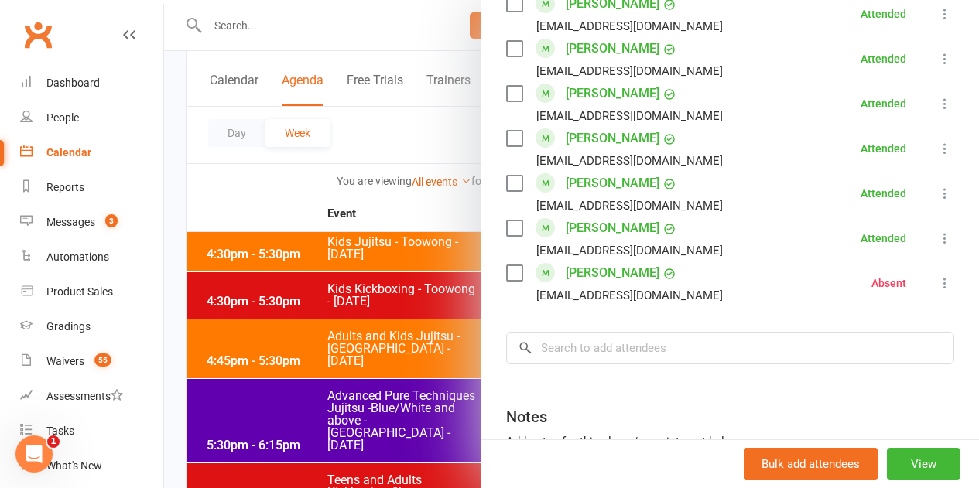
scroll to position [1470, 0]
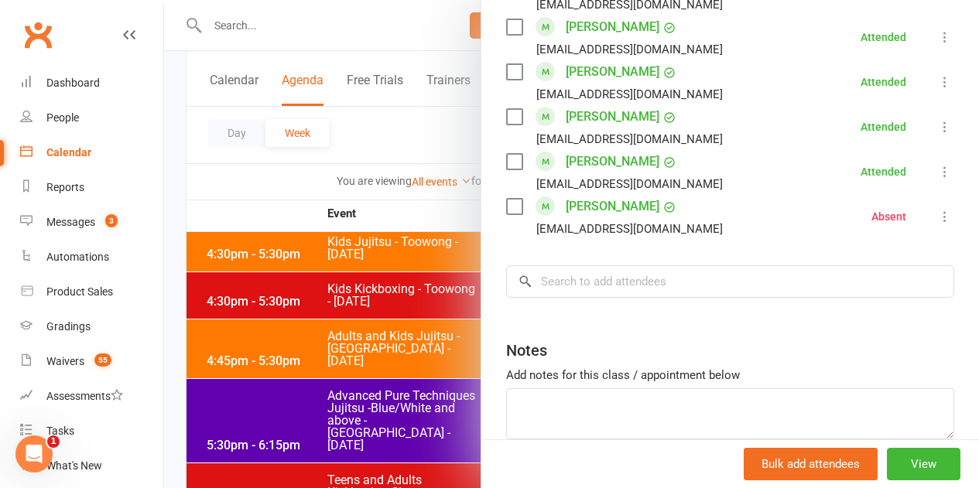
click at [384, 343] on div at bounding box center [571, 244] width 815 height 488
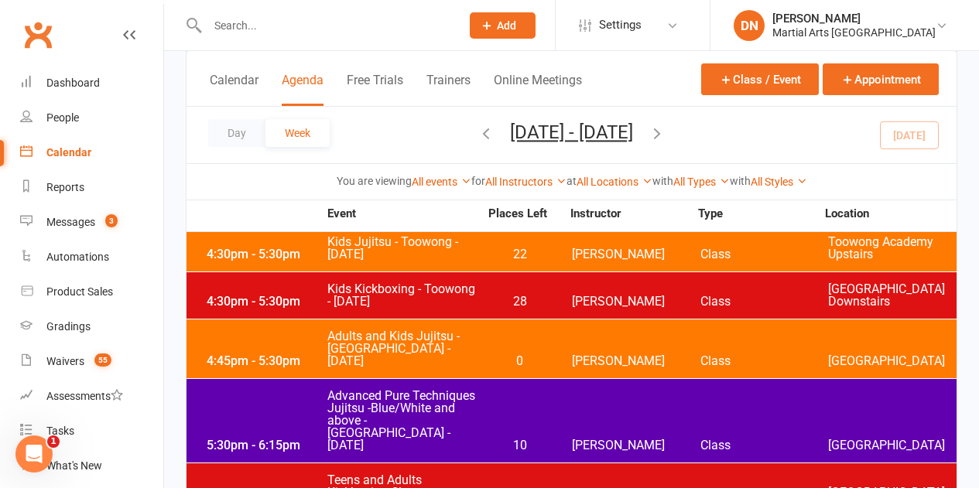
click at [509, 379] on div "5:30pm - 6:15pm Advanced Pure Techniques Jujitsu -Blue/White and above - Jambor…" at bounding box center [571, 421] width 770 height 84
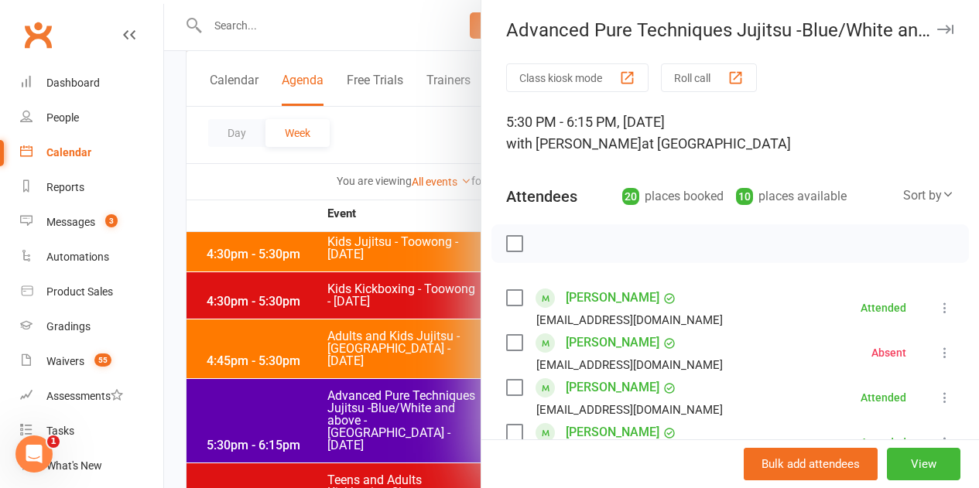
scroll to position [0, 0]
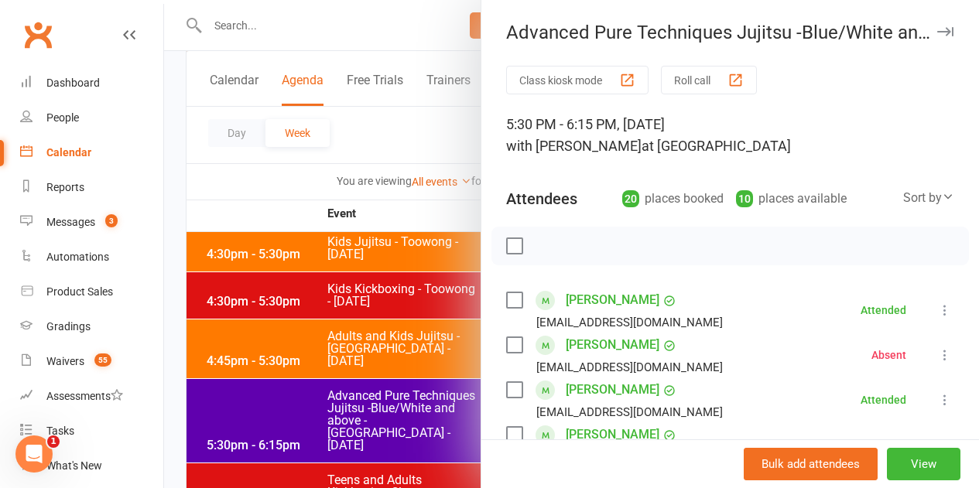
drag, startPoint x: 320, startPoint y: 316, endPoint x: 371, endPoint y: 321, distance: 51.3
click at [319, 316] on div at bounding box center [571, 244] width 815 height 488
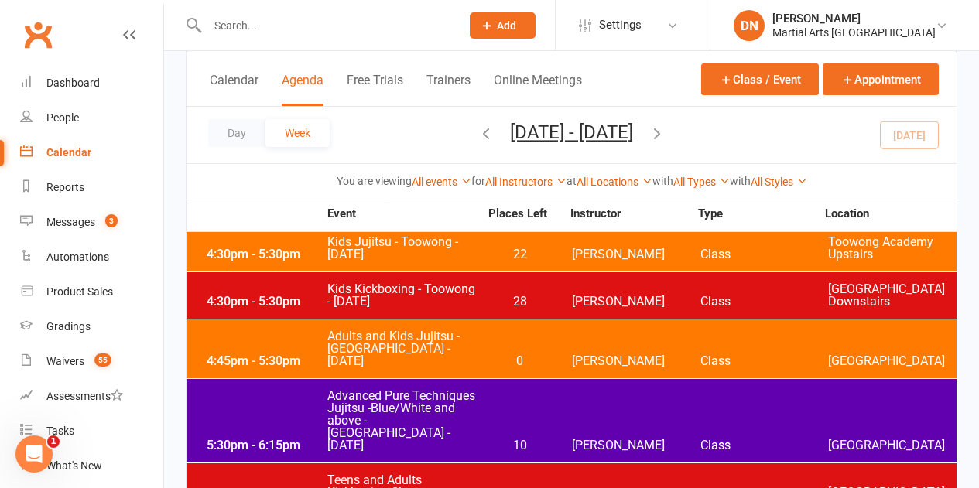
scroll to position [1393, 0]
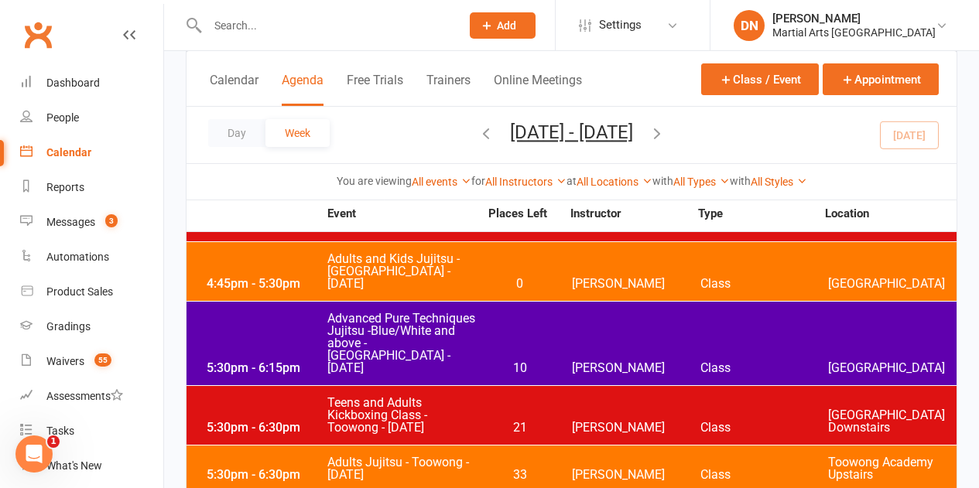
click at [477, 397] on span "Teens and Adults Kickboxing Class - Toowong - Tuesday" at bounding box center [402, 415] width 152 height 37
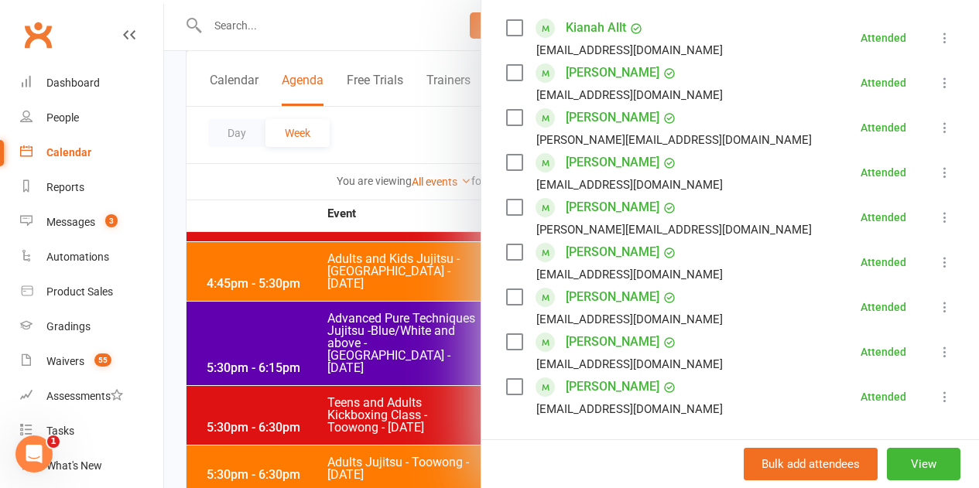
scroll to position [309, 0]
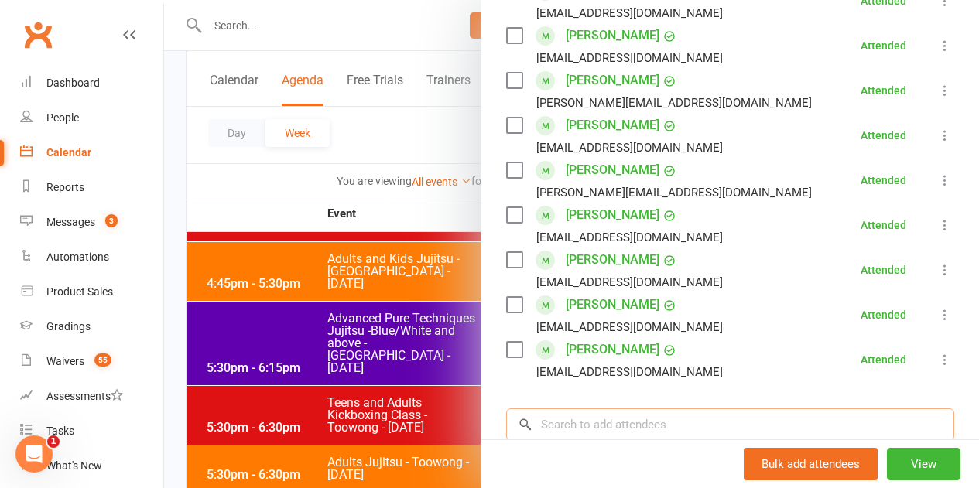
click at [595, 431] on input "search" at bounding box center [730, 424] width 448 height 32
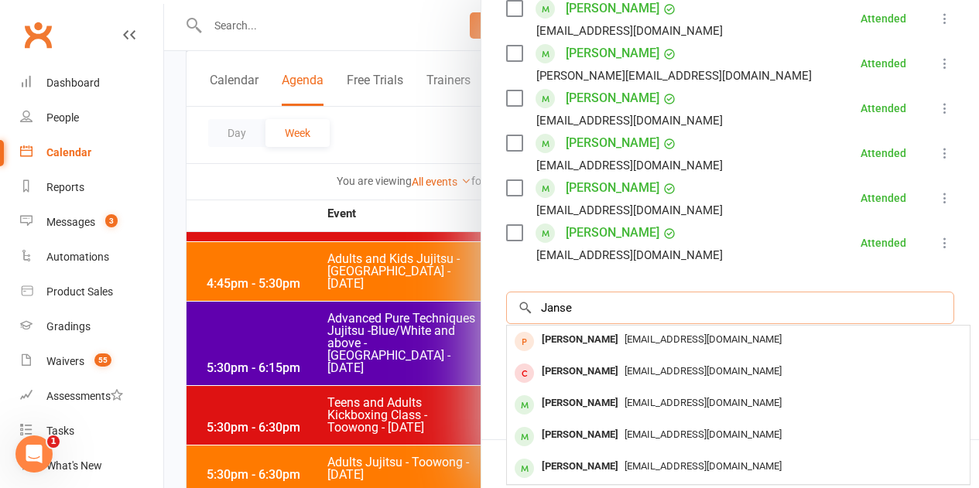
scroll to position [464, 0]
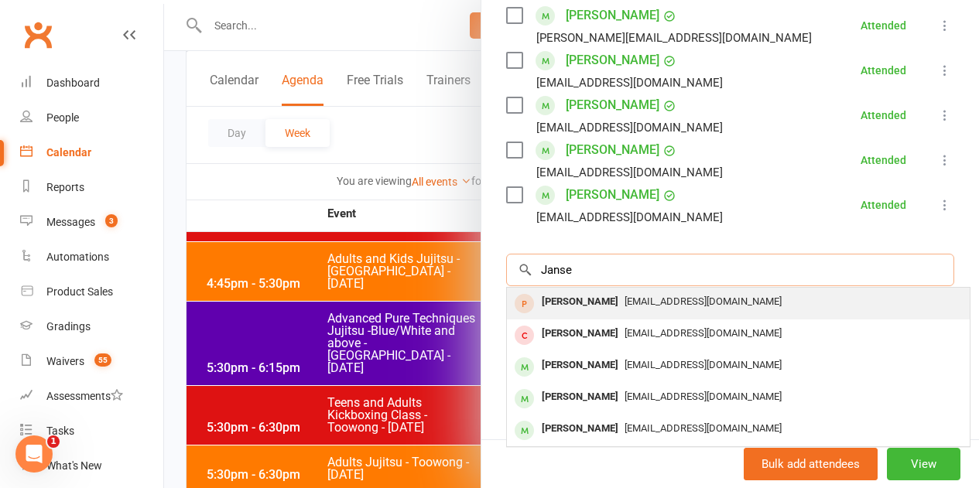
type input "Janse"
click at [590, 307] on div "Damian Jansen" at bounding box center [579, 302] width 89 height 22
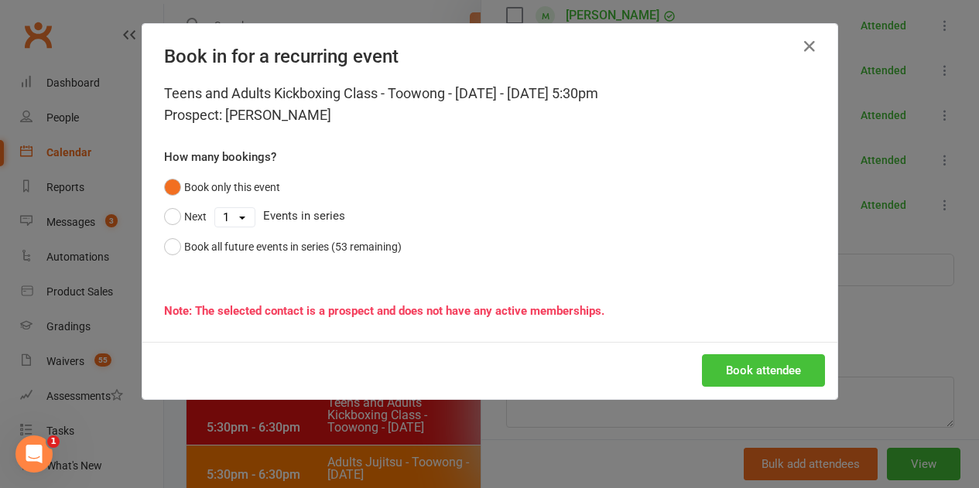
click at [719, 387] on div "Book attendee" at bounding box center [489, 370] width 695 height 57
click at [719, 386] on button "Book attendee" at bounding box center [763, 370] width 123 height 32
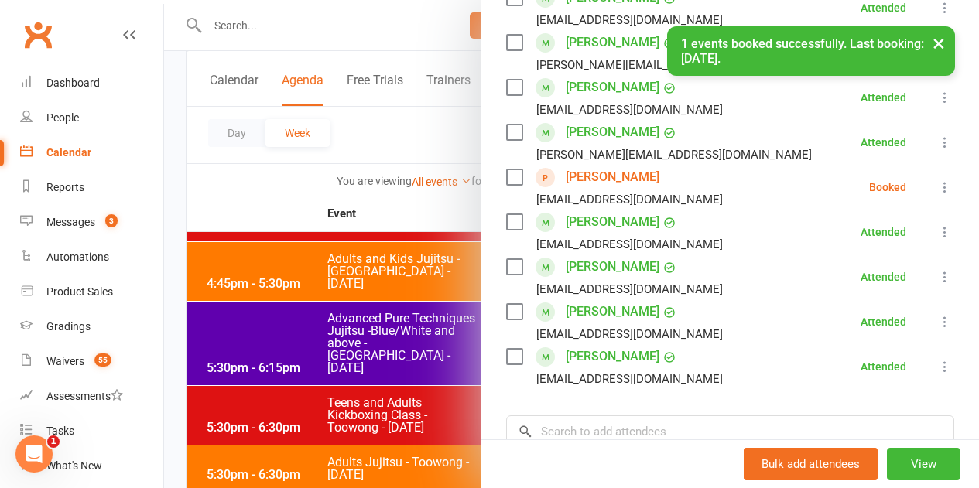
scroll to position [232, 0]
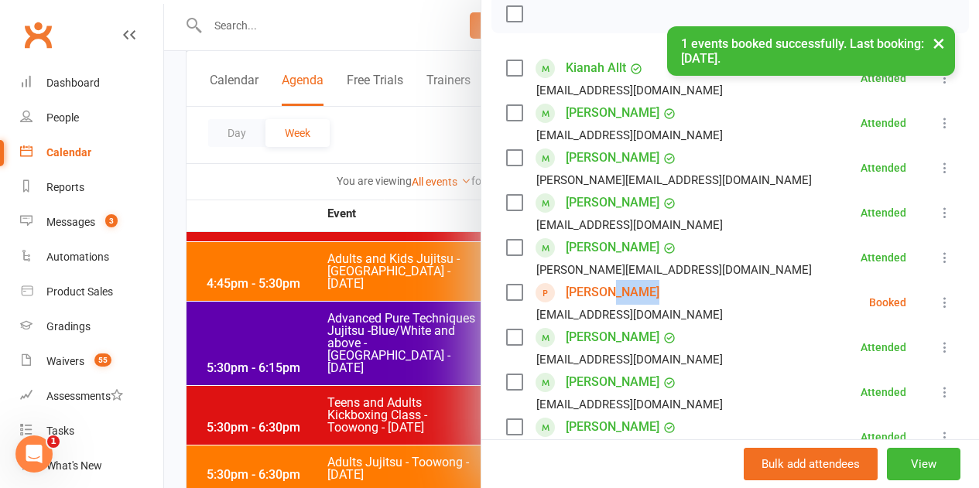
drag, startPoint x: 665, startPoint y: 283, endPoint x: 600, endPoint y: 296, distance: 66.2
click at [600, 296] on div "Damian Jansen damianjansen@gmail.com" at bounding box center [617, 302] width 223 height 45
copy link "Jansen"
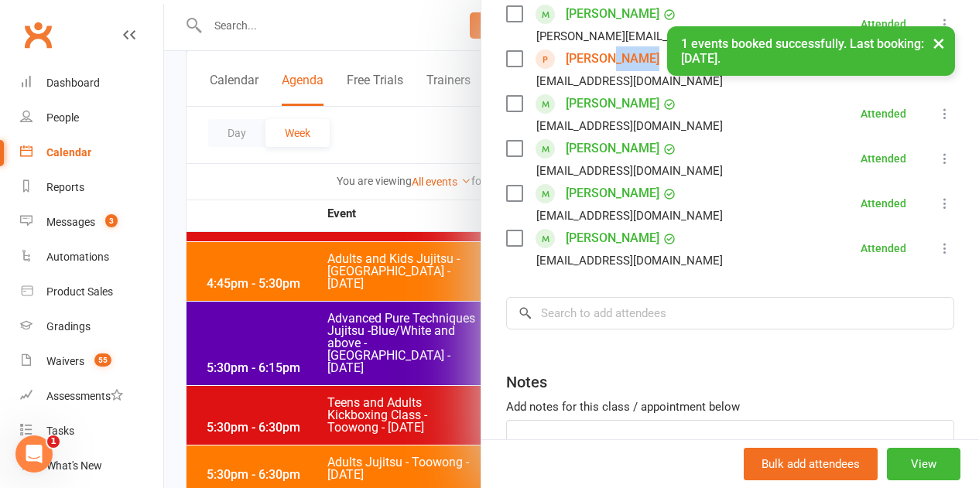
scroll to position [575, 0]
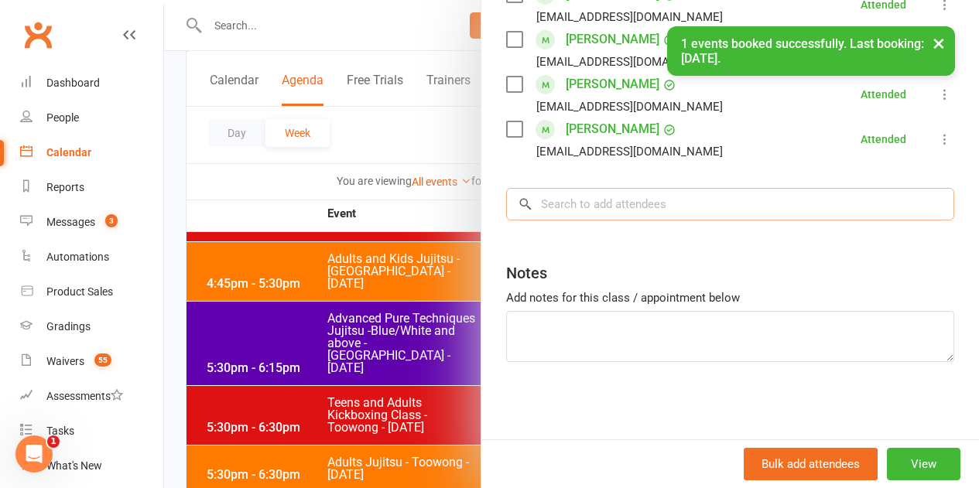
click at [631, 204] on input "search" at bounding box center [730, 204] width 448 height 32
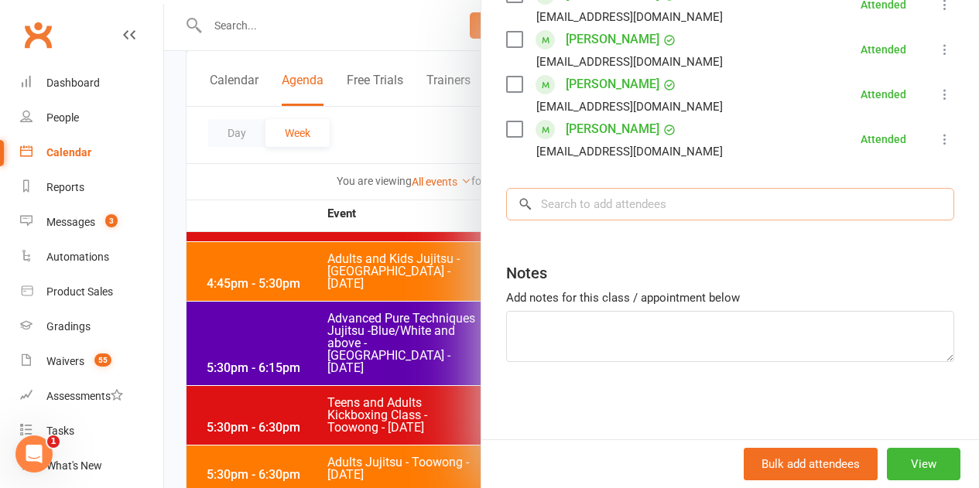
paste input "Jansen"
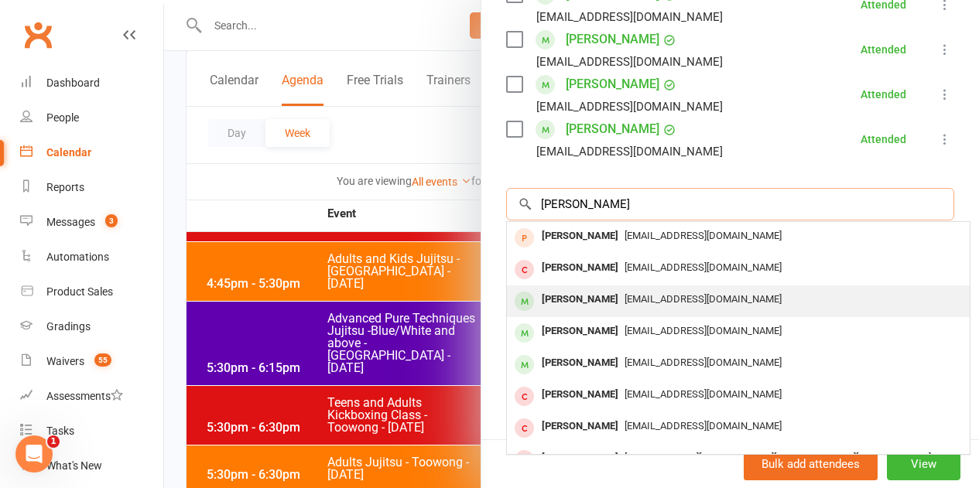
type input "Jansen"
click at [624, 296] on span "sicokitty@gmail.com" at bounding box center [702, 299] width 157 height 12
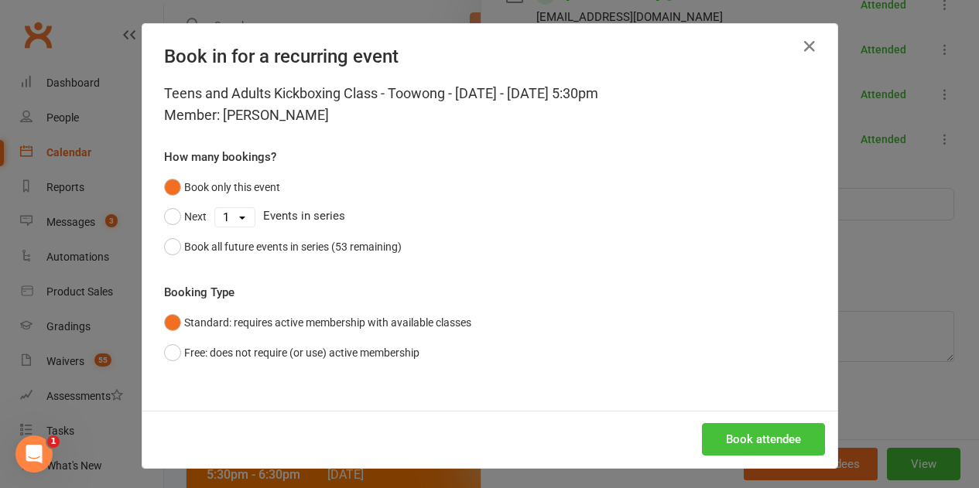
click at [757, 429] on button "Book attendee" at bounding box center [763, 439] width 123 height 32
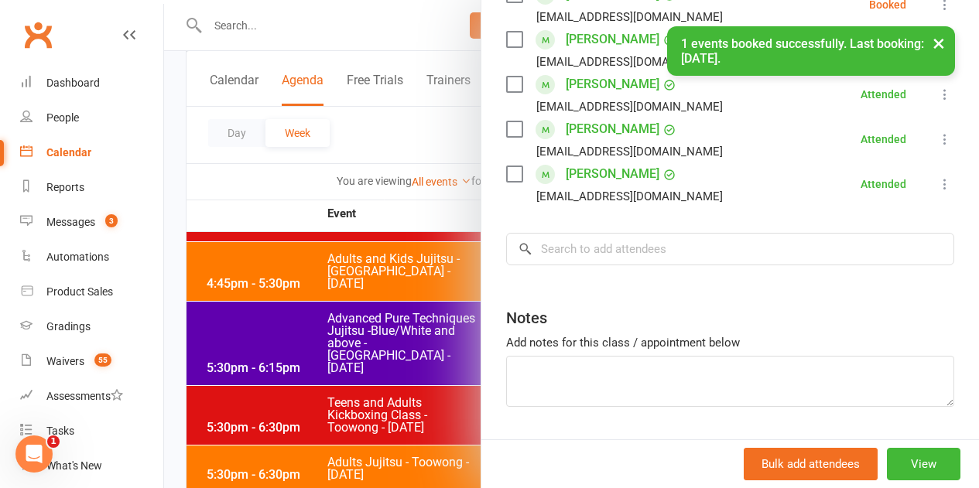
scroll to position [620, 0]
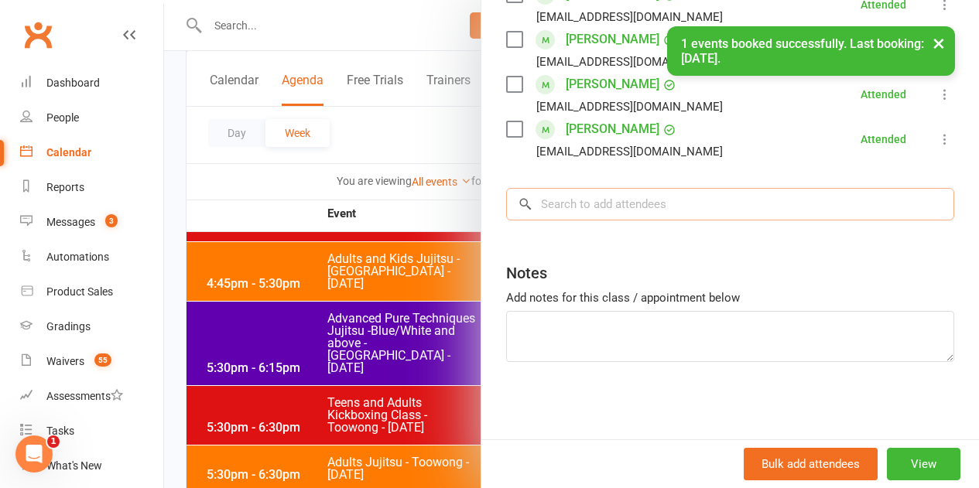
click at [617, 216] on input "search" at bounding box center [730, 204] width 448 height 32
paste input "Jansen"
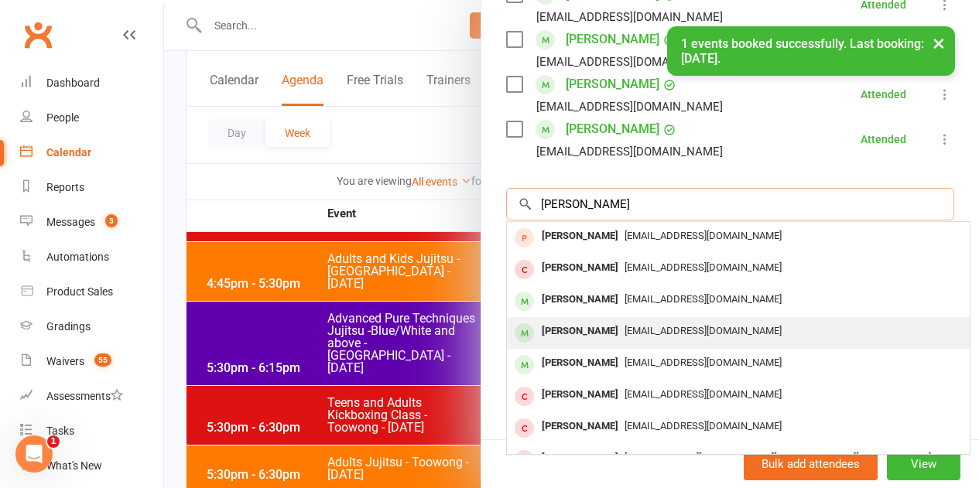
type input "Jansen"
click at [586, 332] on div "Brennan Jansen" at bounding box center [579, 331] width 89 height 22
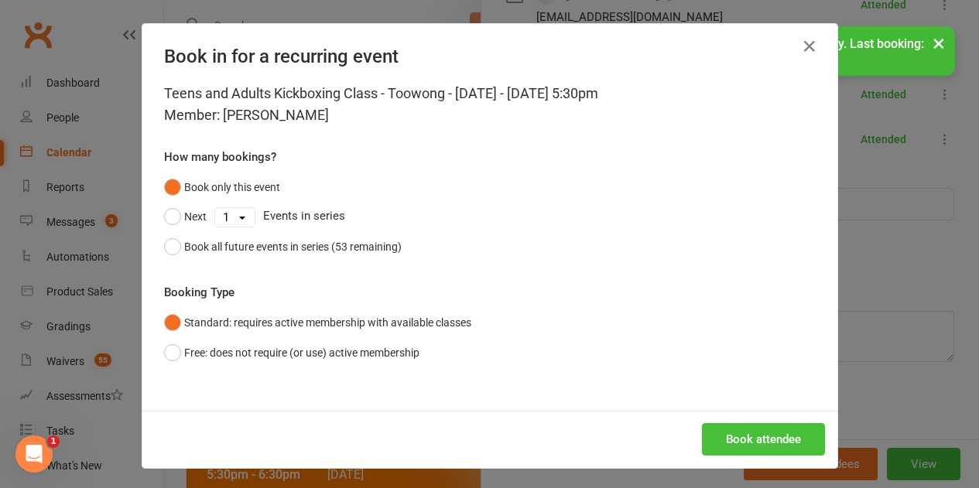
click at [805, 436] on button "Book attendee" at bounding box center [763, 439] width 123 height 32
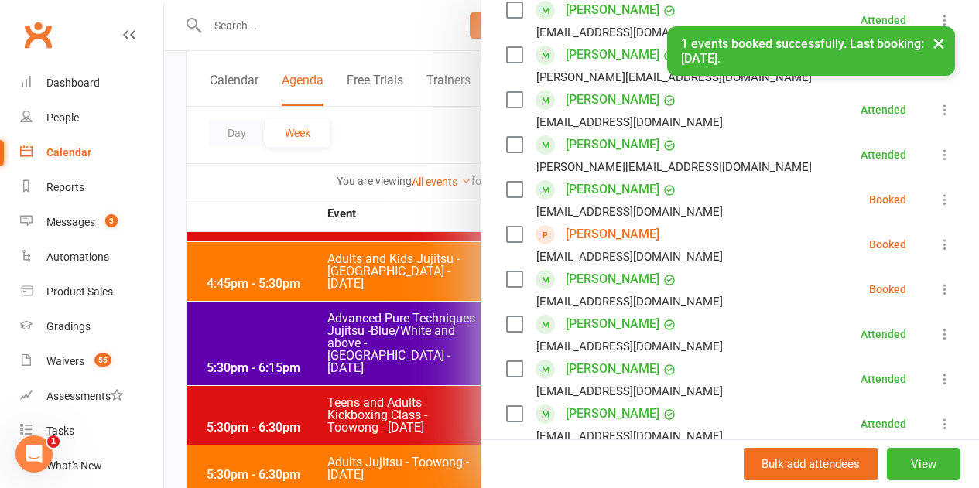
scroll to position [310, 0]
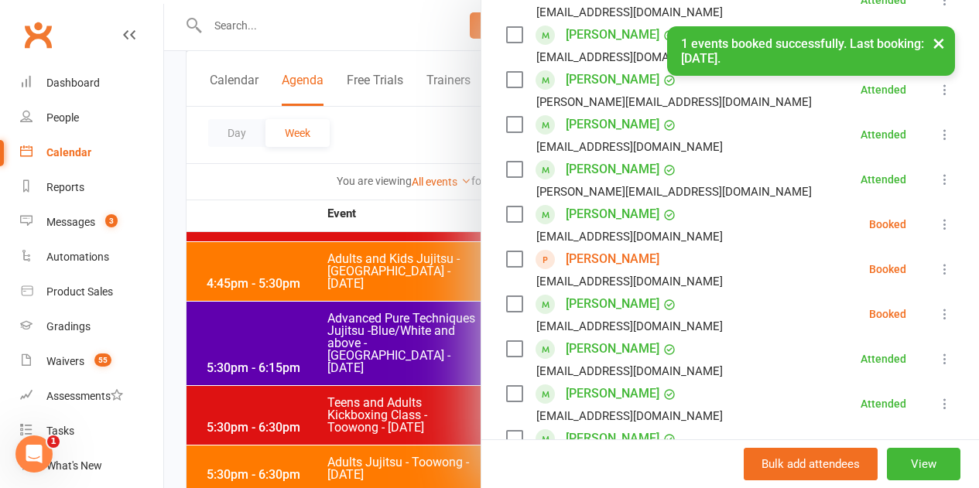
click at [935, 233] on button at bounding box center [944, 224] width 19 height 19
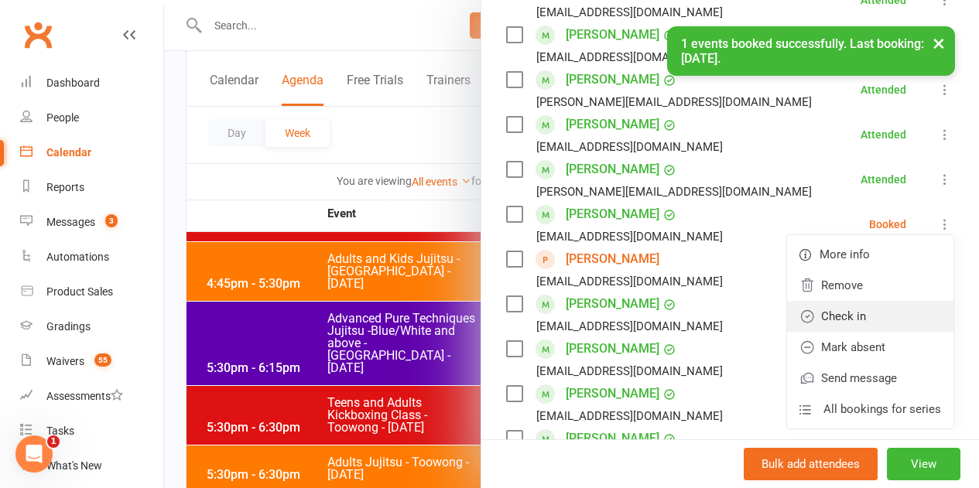
click at [860, 308] on link "Check in" at bounding box center [870, 316] width 166 height 31
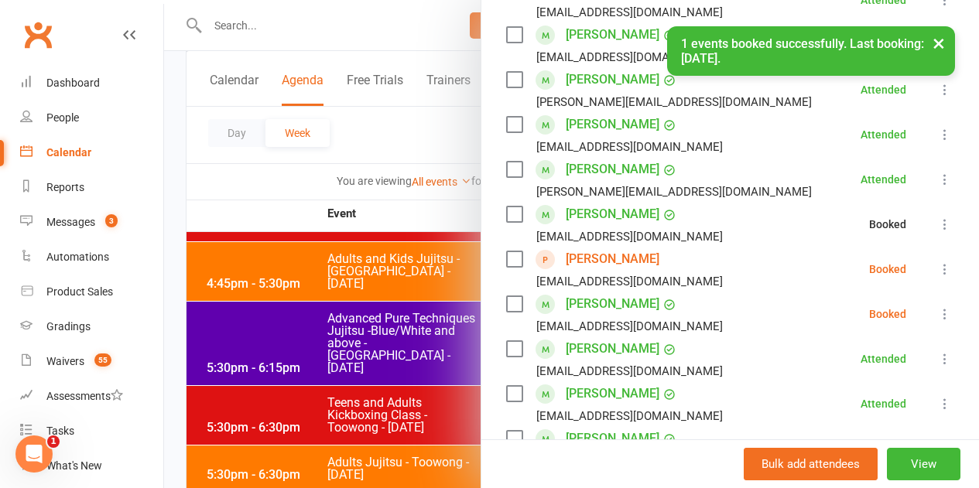
click at [937, 263] on icon at bounding box center [944, 268] width 15 height 15
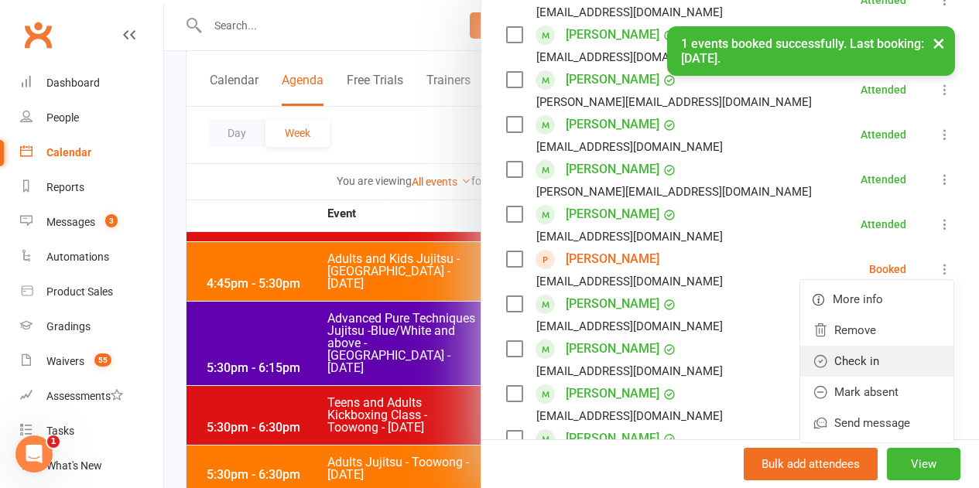
click at [846, 361] on link "Check in" at bounding box center [876, 361] width 153 height 31
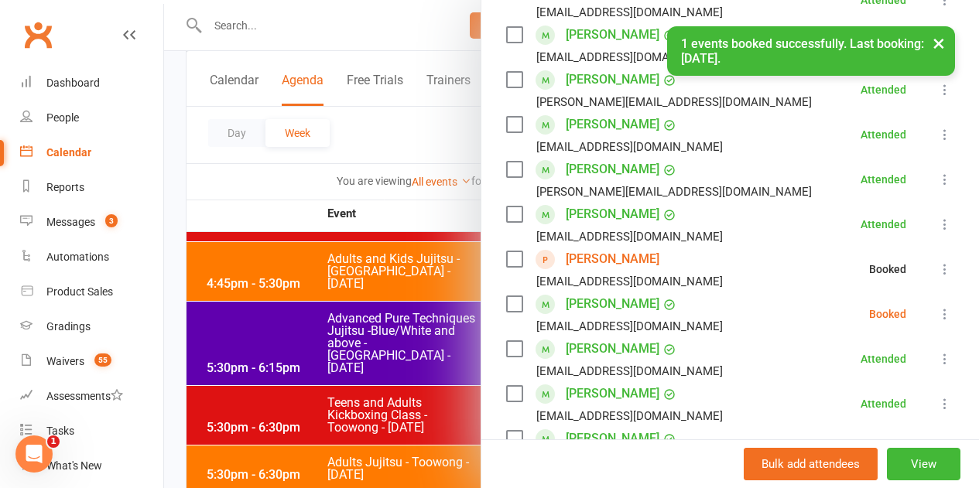
click at [937, 315] on icon at bounding box center [944, 313] width 15 height 15
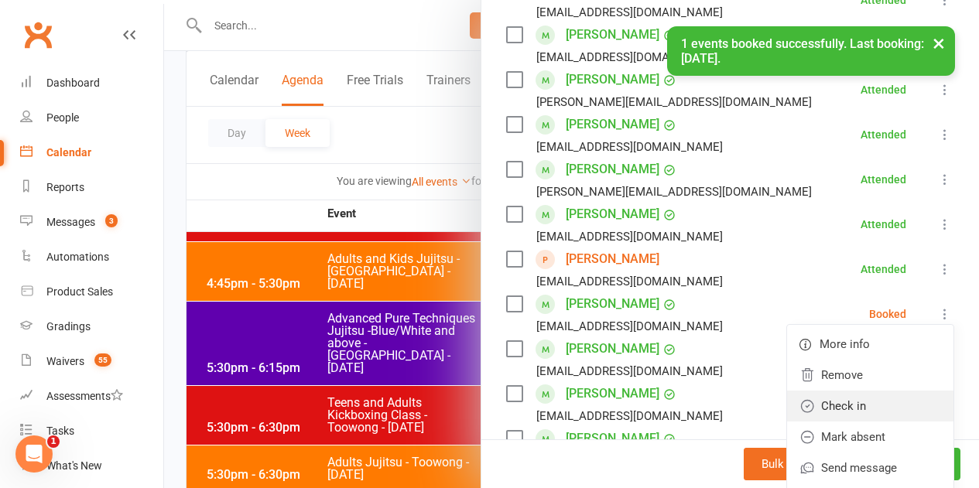
click at [853, 396] on link "Check in" at bounding box center [870, 406] width 166 height 31
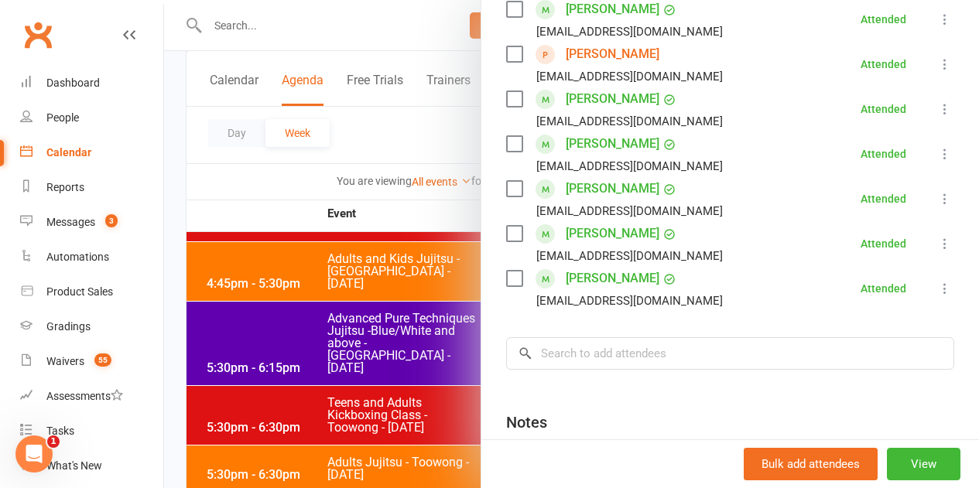
scroll to position [542, 0]
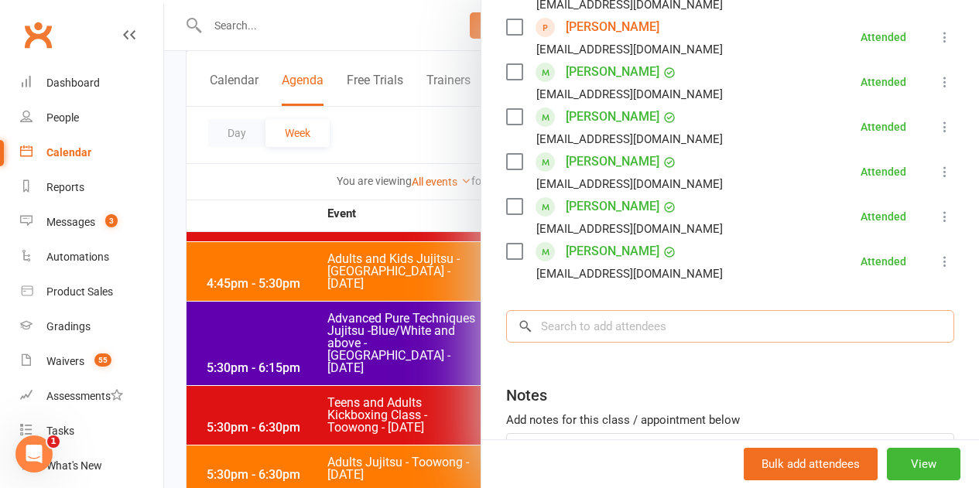
click at [586, 324] on input "search" at bounding box center [730, 326] width 448 height 32
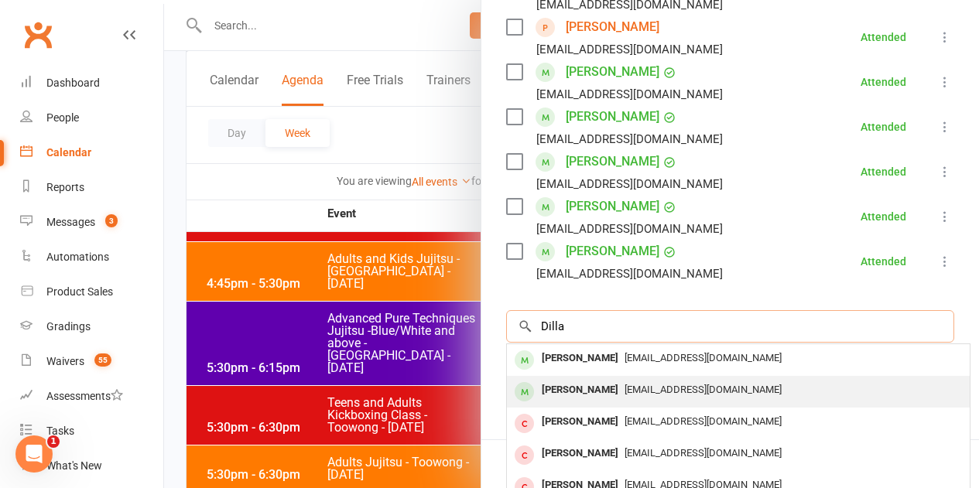
type input "Dilla"
click at [595, 396] on div "berrinsari@hotmail.com" at bounding box center [738, 390] width 450 height 22
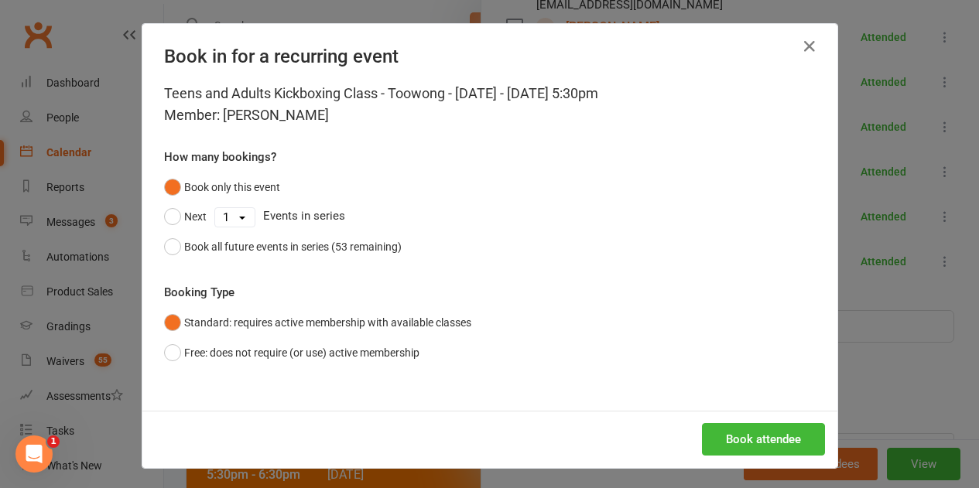
click at [746, 463] on div "Book attendee" at bounding box center [489, 439] width 695 height 57
click at [743, 449] on button "Book attendee" at bounding box center [763, 439] width 123 height 32
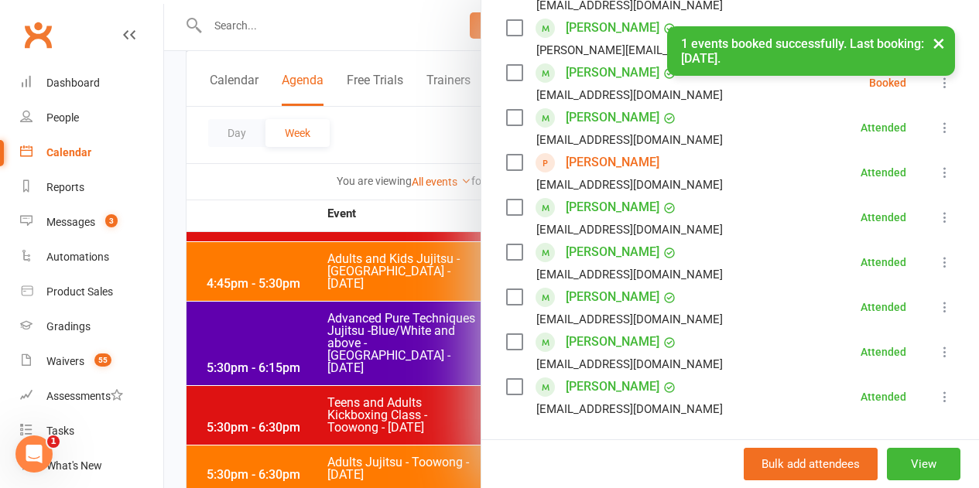
scroll to position [310, 0]
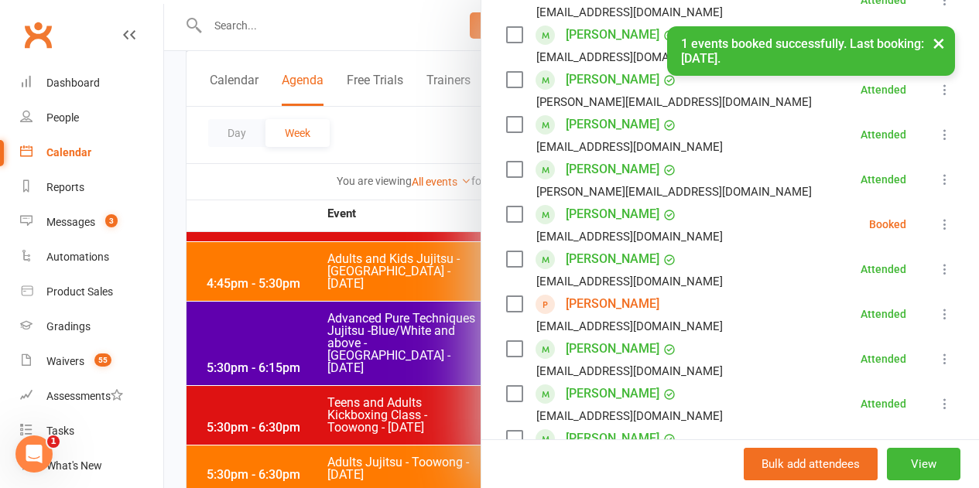
click at [937, 225] on icon at bounding box center [944, 224] width 15 height 15
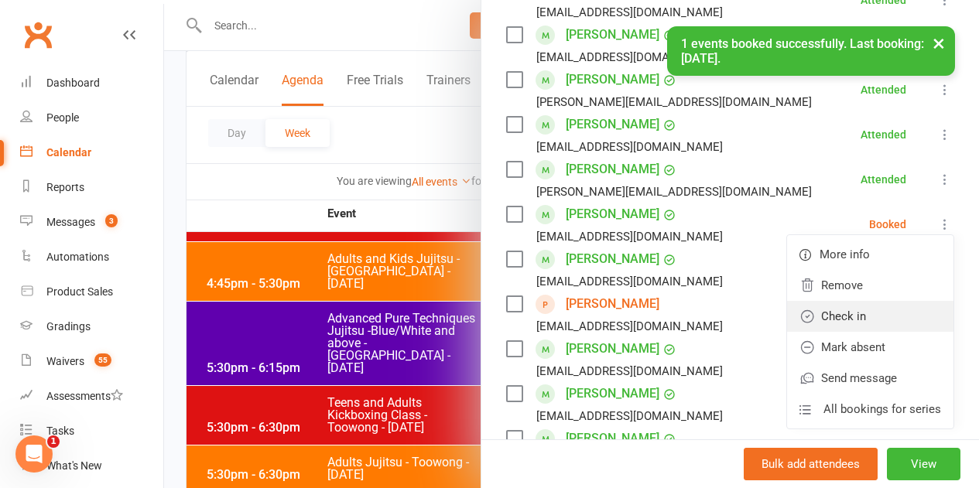
click at [820, 316] on link "Check in" at bounding box center [870, 316] width 166 height 31
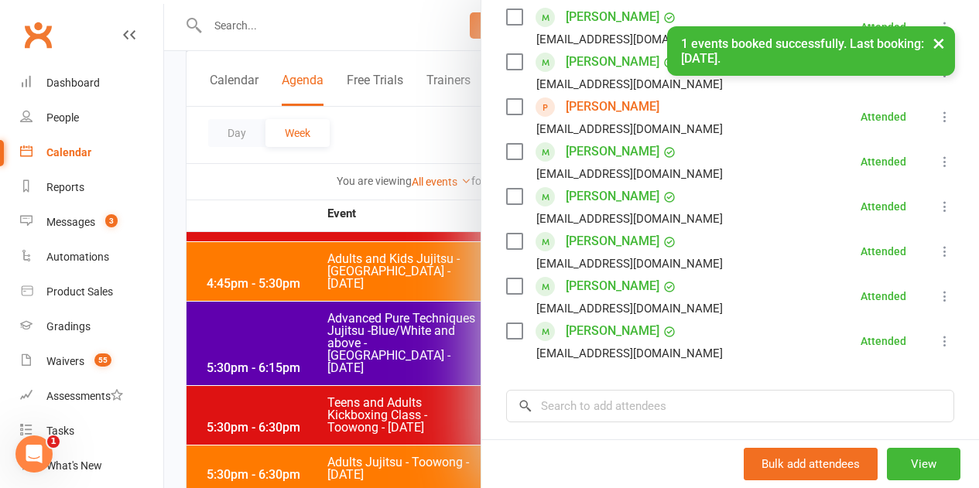
scroll to position [542, 0]
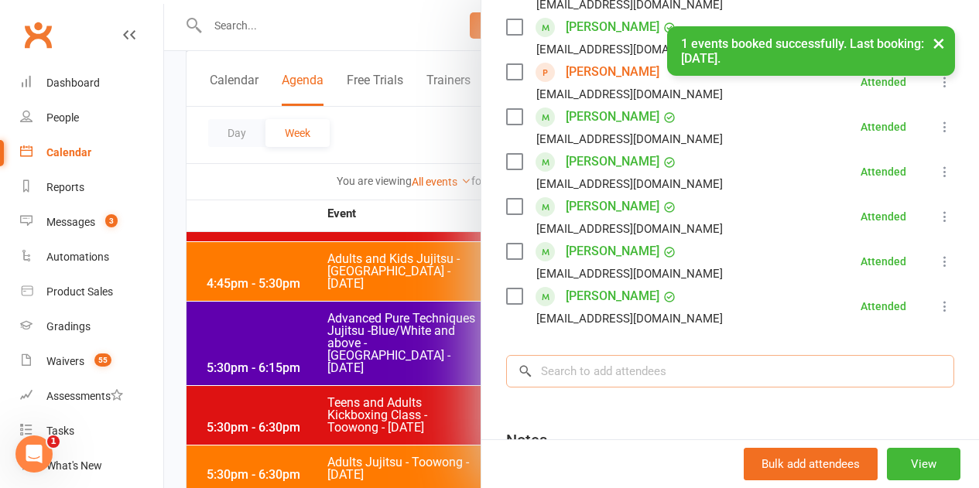
click at [607, 366] on input "search" at bounding box center [730, 371] width 448 height 32
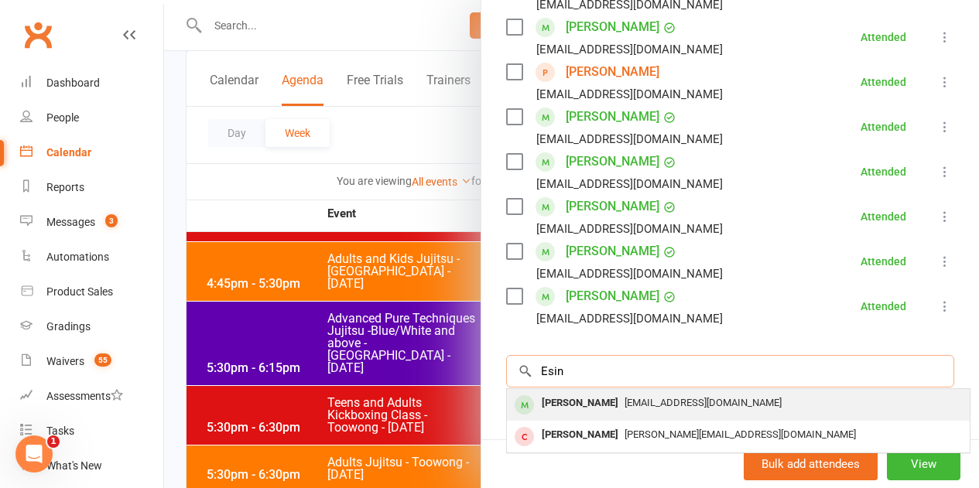
type input "Esin"
click at [572, 403] on div "Esin Gokce" at bounding box center [579, 403] width 89 height 22
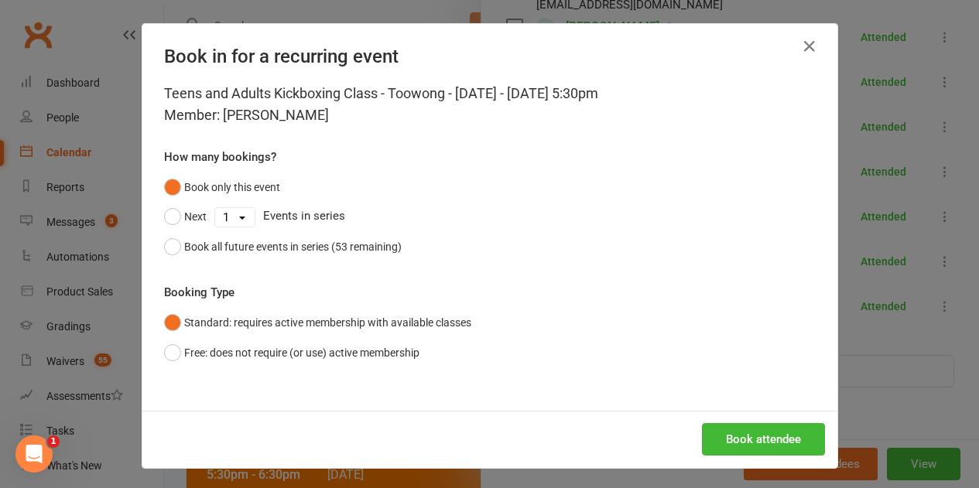
click at [759, 422] on div "Book attendee" at bounding box center [489, 439] width 695 height 57
click at [761, 432] on button "Book attendee" at bounding box center [763, 439] width 123 height 32
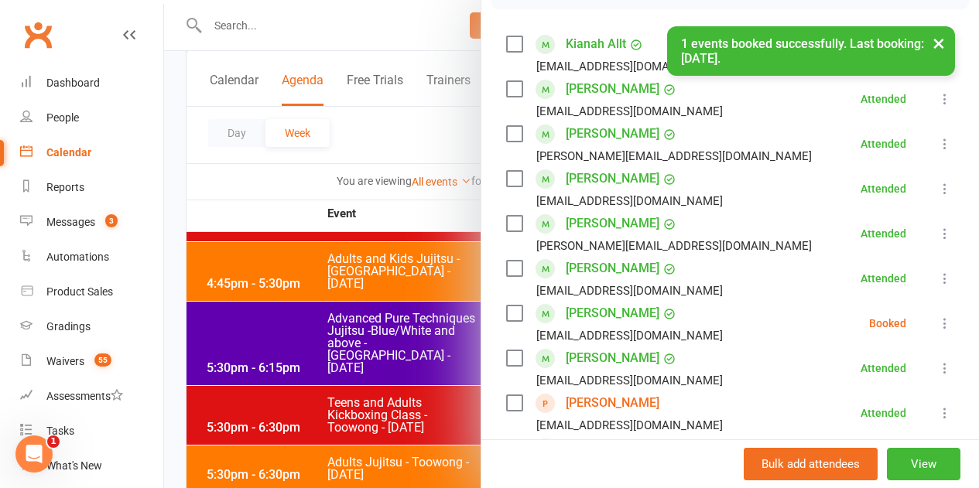
scroll to position [233, 0]
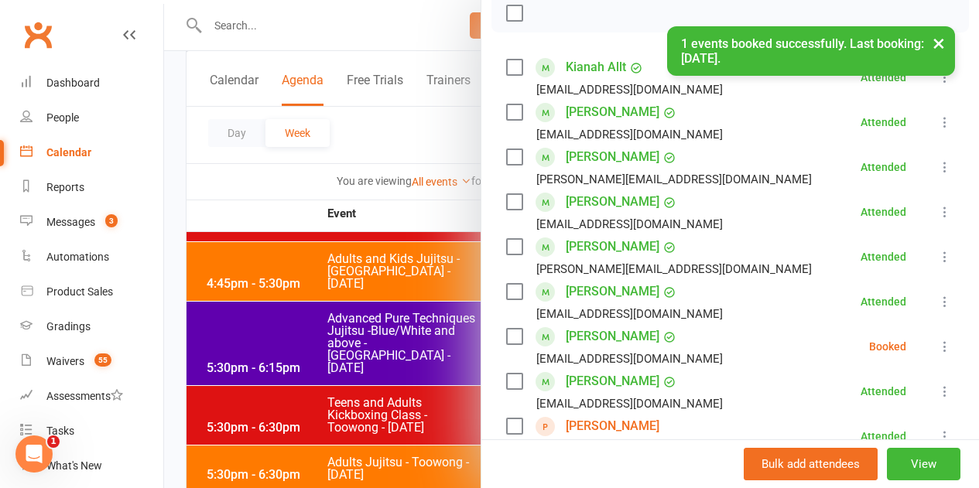
click at [937, 343] on icon at bounding box center [944, 346] width 15 height 15
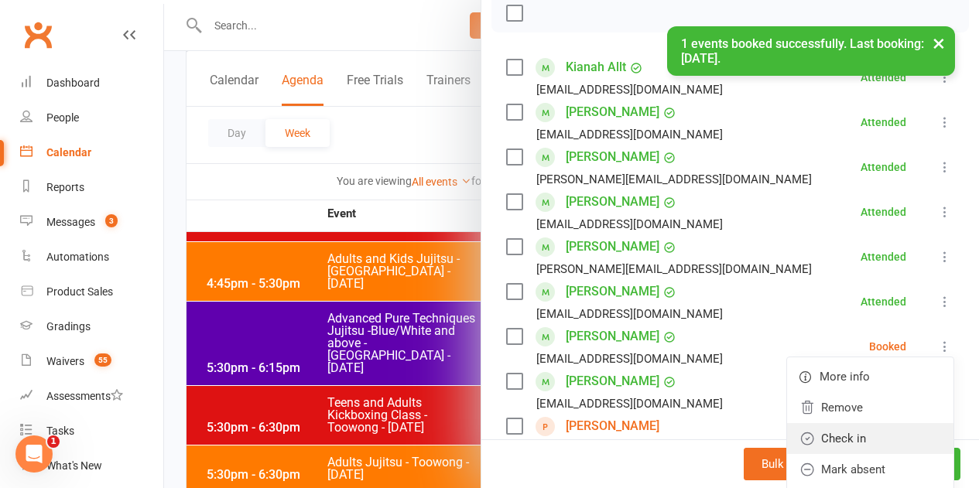
click at [846, 425] on link "Check in" at bounding box center [870, 438] width 166 height 31
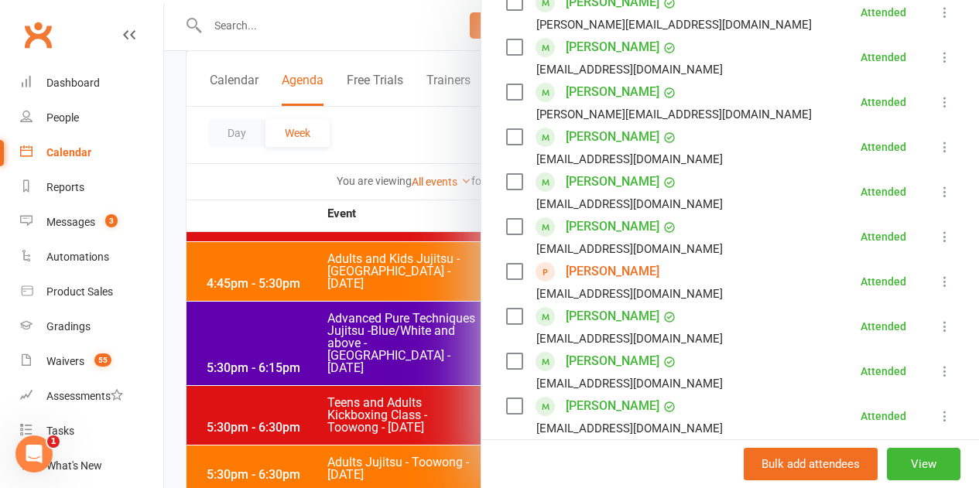
scroll to position [542, 0]
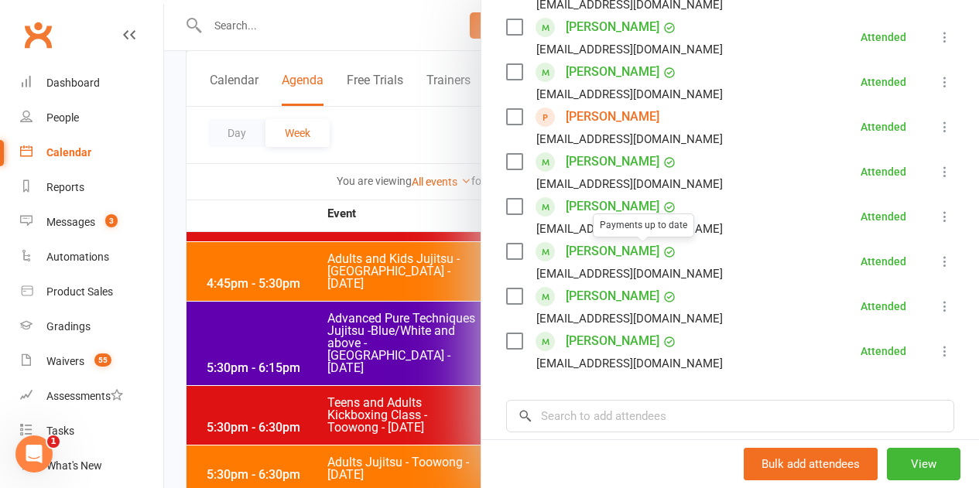
click at [383, 391] on div at bounding box center [571, 244] width 815 height 488
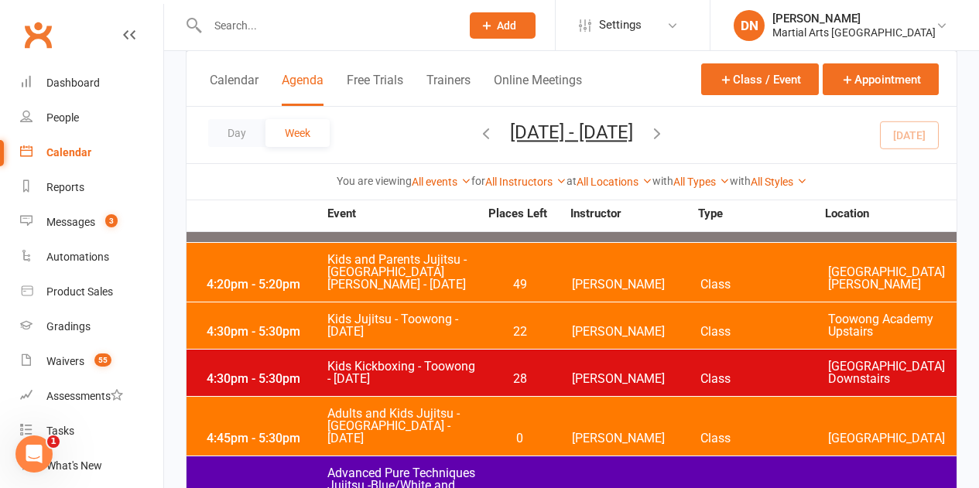
scroll to position [1160, 0]
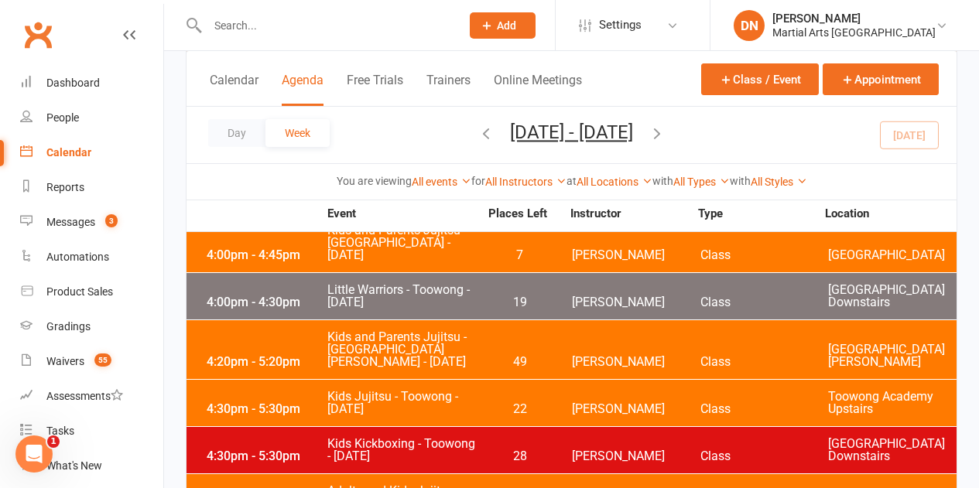
click at [477, 438] on span "Kids Kickboxing - Toowong - Tuesday" at bounding box center [402, 450] width 152 height 25
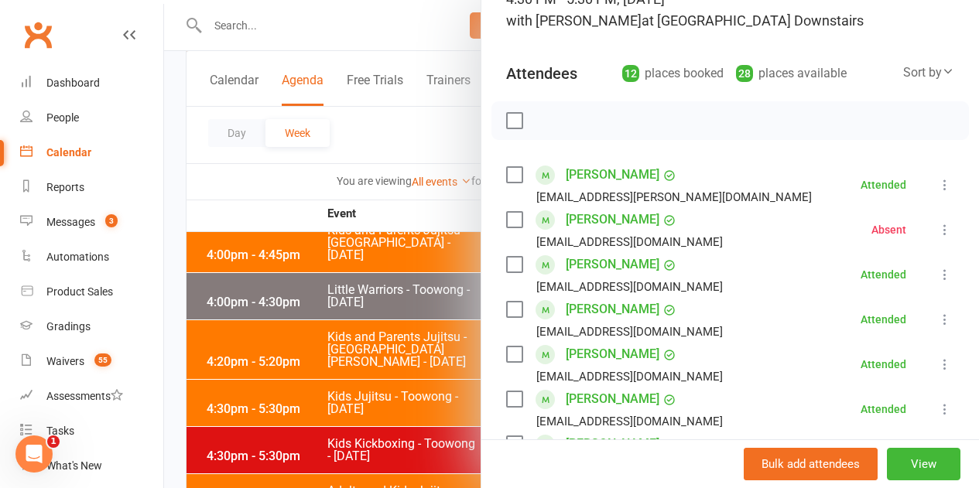
scroll to position [203, 0]
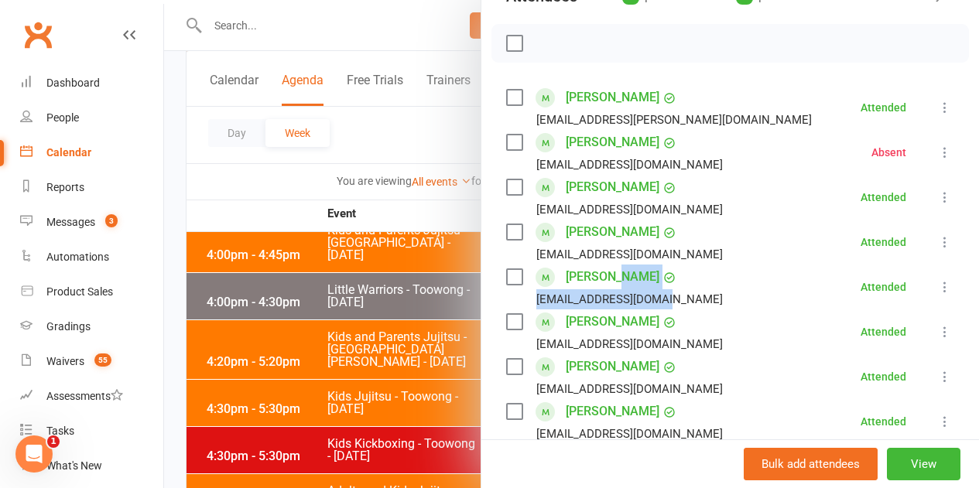
drag, startPoint x: 641, startPoint y: 289, endPoint x: 608, endPoint y: 284, distance: 33.7
click at [608, 284] on div "Paige Milne Tmilne.fabrications@gmail.com" at bounding box center [617, 287] width 223 height 45
click at [619, 286] on div "Paige Milne" at bounding box center [621, 277] width 111 height 25
click at [728, 299] on li "Paige Milne Tmilne.fabrications@gmail.com Attended More info Remove Mark absent…" at bounding box center [730, 287] width 448 height 45
drag, startPoint x: 734, startPoint y: 306, endPoint x: 509, endPoint y: 304, distance: 225.1
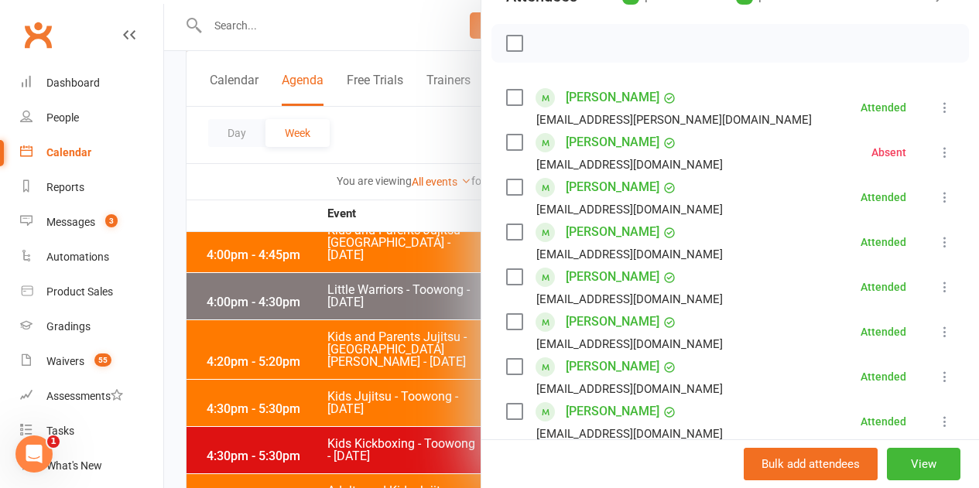
click at [509, 304] on li "Paige Milne Tmilne.fabrications@gmail.com Attended More info Remove Mark absent…" at bounding box center [730, 287] width 448 height 45
copy div "Tmilne.fabrications@gmail.com"
click at [386, 350] on div at bounding box center [571, 244] width 815 height 488
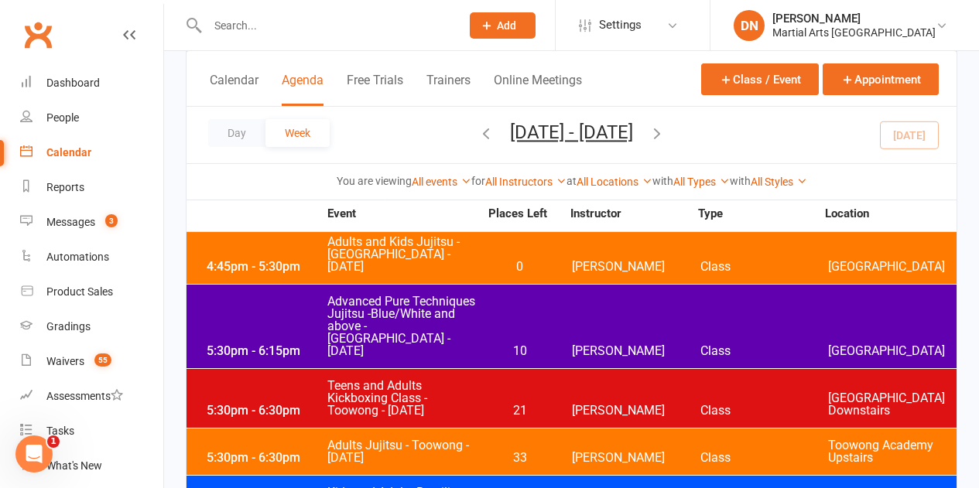
scroll to position [1470, 0]
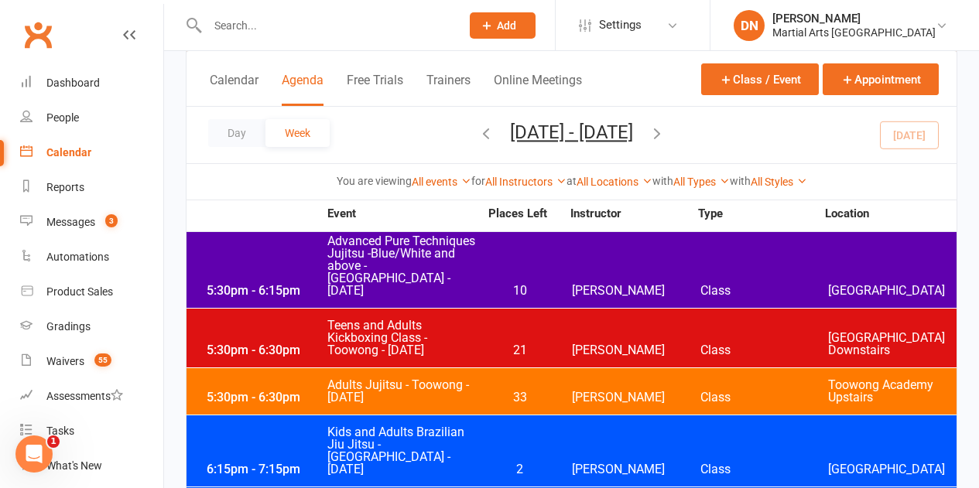
click at [511, 344] on span "21" at bounding box center [519, 350] width 81 height 12
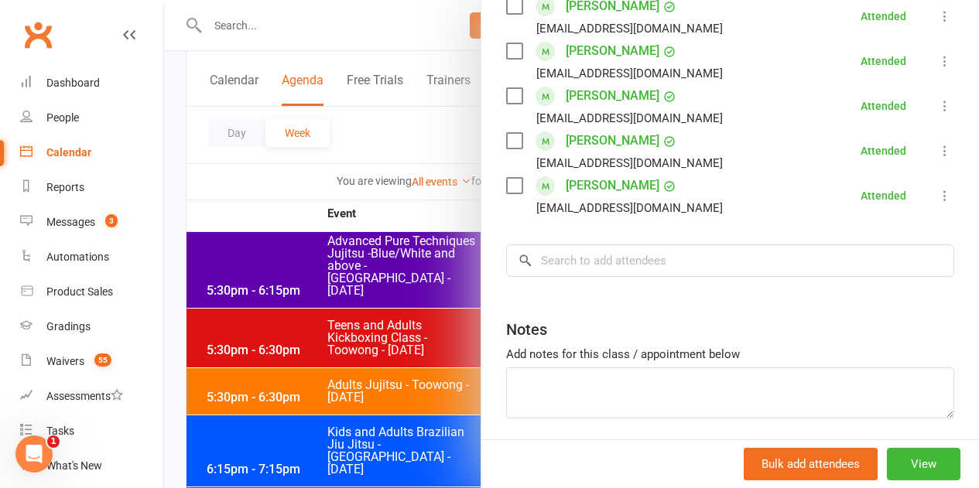
scroll to position [754, 0]
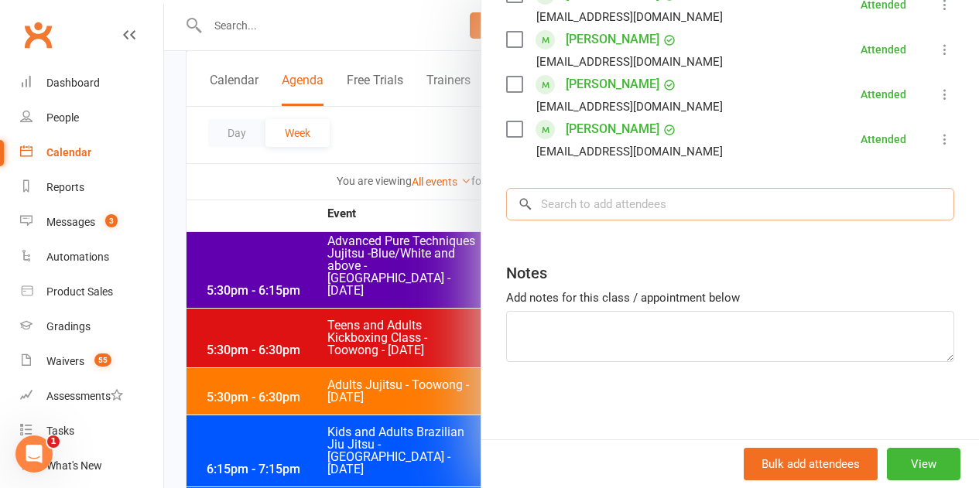
click at [585, 209] on input "search" at bounding box center [730, 204] width 448 height 32
paste input "Tmilne.fabrications@gmail.com"
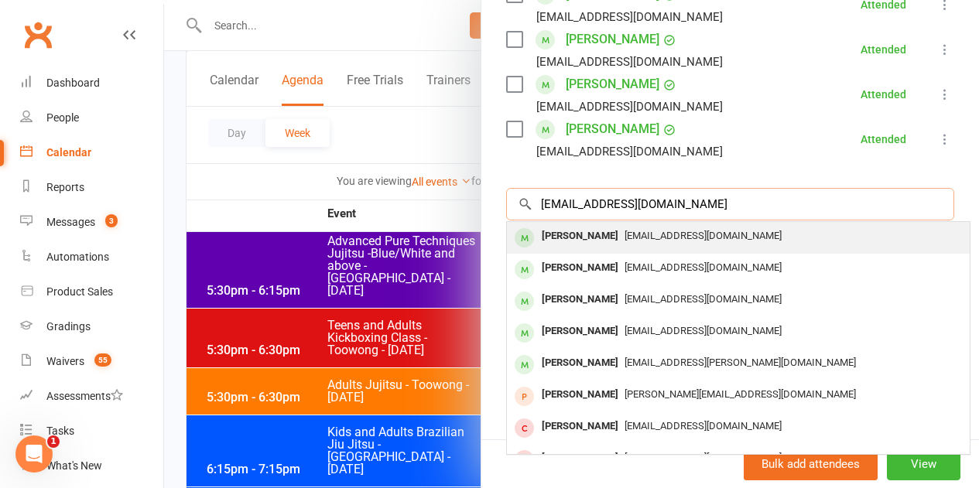
type input "Tmilne.fabrications@gmail.com"
click at [624, 240] on span "Tmilne.fabrications@gmail.com" at bounding box center [702, 236] width 157 height 12
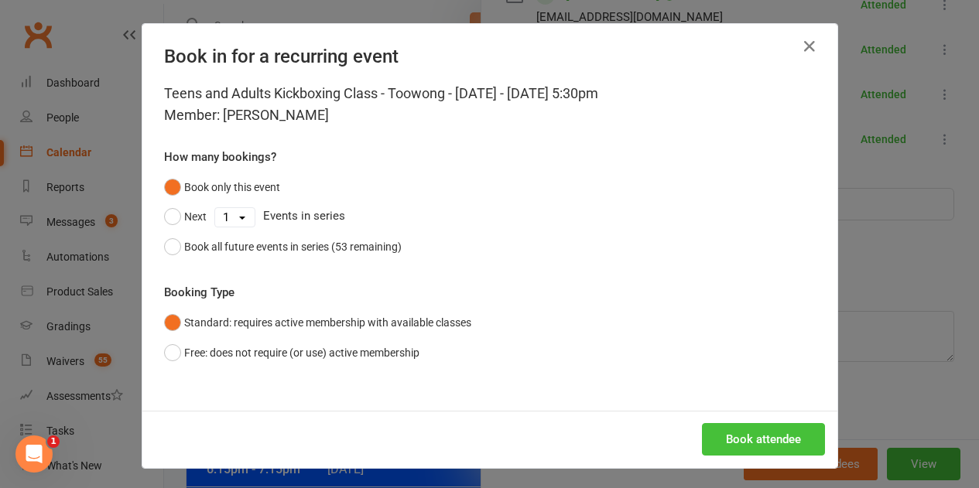
click at [736, 443] on button "Book attendee" at bounding box center [763, 439] width 123 height 32
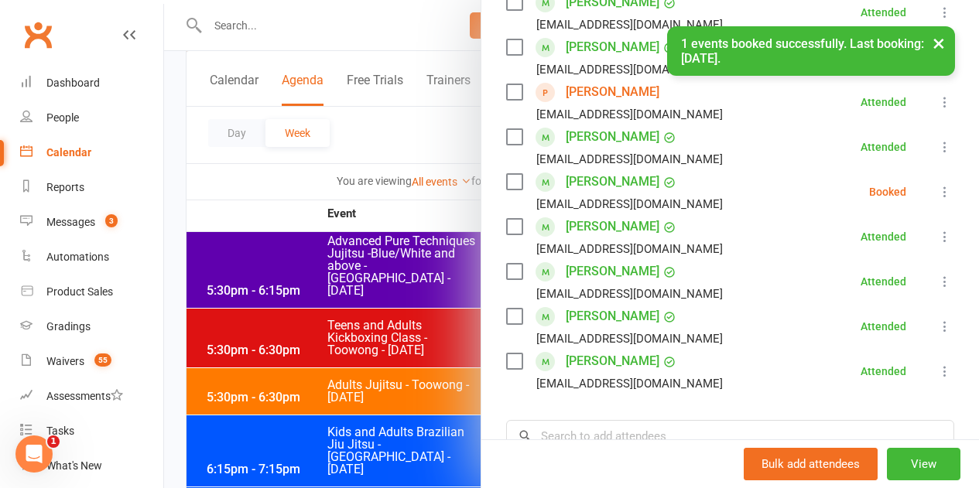
scroll to position [412, 0]
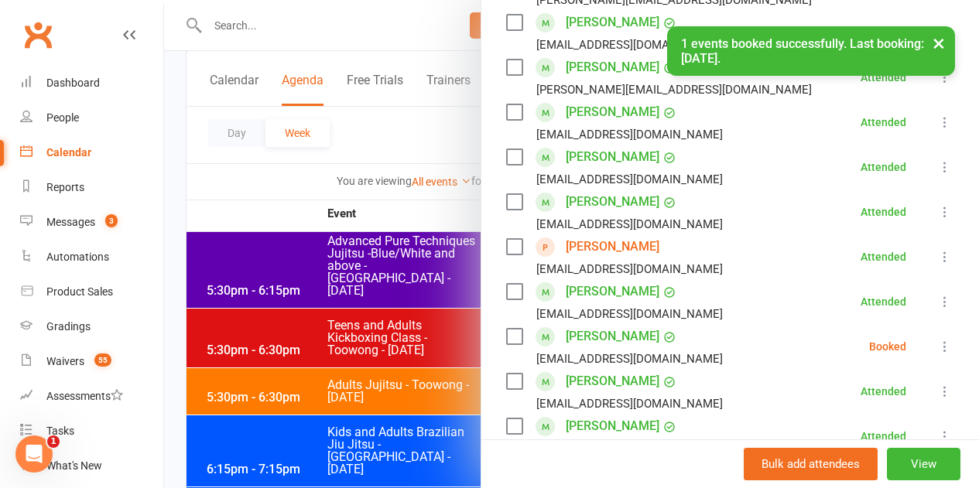
click at [935, 337] on button at bounding box center [944, 346] width 19 height 19
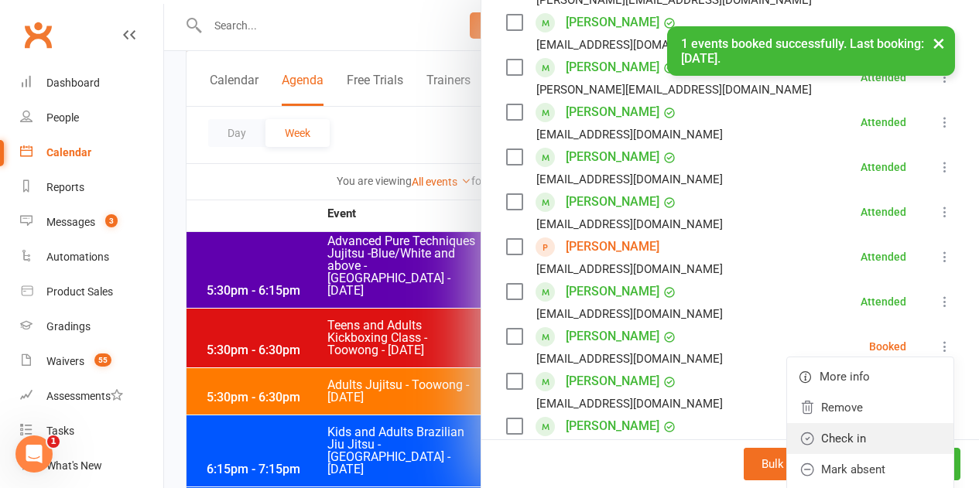
click at [835, 434] on link "Check in" at bounding box center [870, 438] width 166 height 31
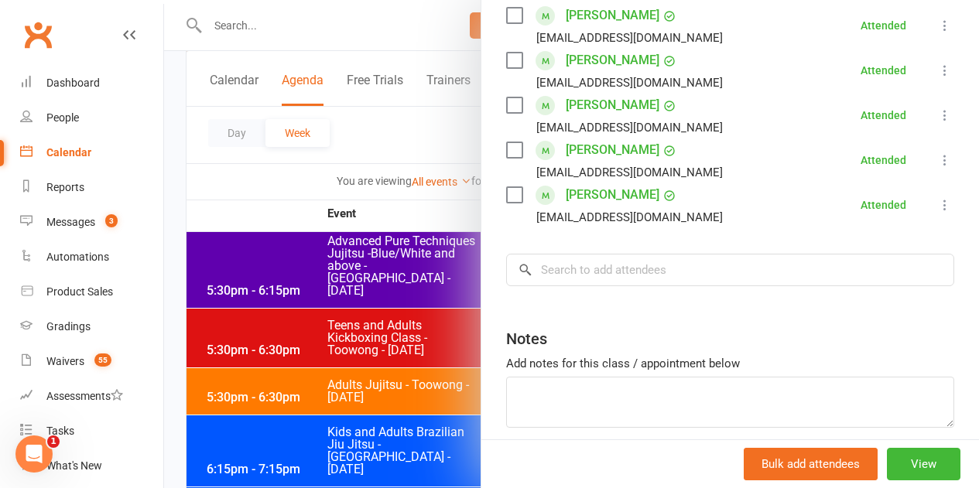
scroll to position [696, 0]
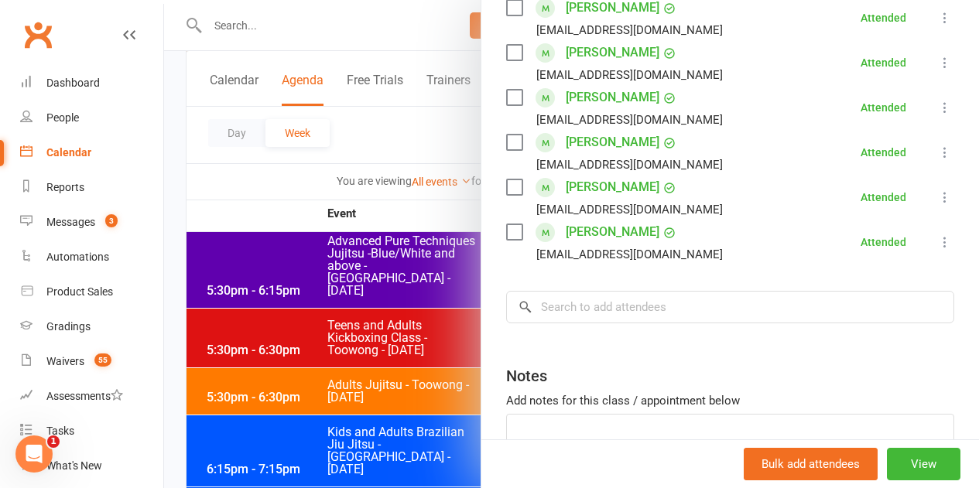
drag, startPoint x: 932, startPoint y: 199, endPoint x: 923, endPoint y: 197, distance: 9.4
drag, startPoint x: 923, startPoint y: 197, endPoint x: 899, endPoint y: 216, distance: 30.3
click at [937, 197] on icon at bounding box center [944, 197] width 15 height 15
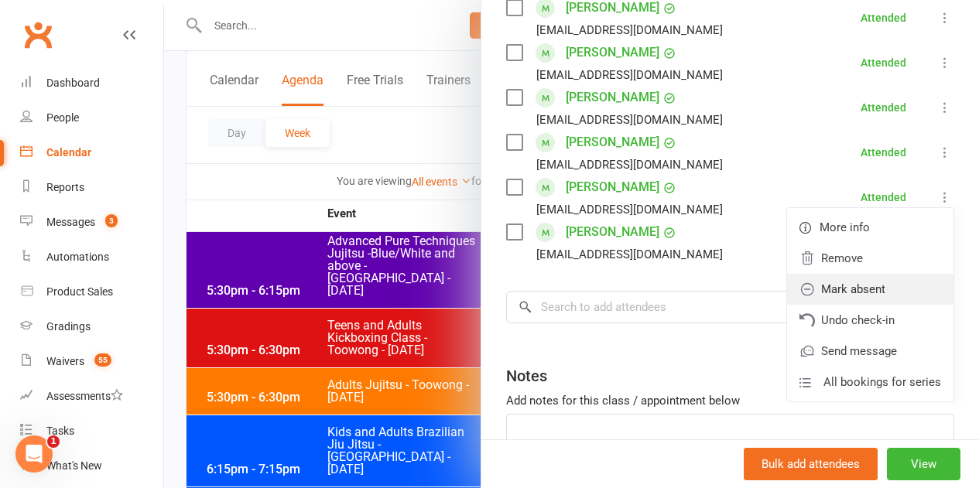
click at [804, 295] on link "Mark absent" at bounding box center [870, 289] width 166 height 31
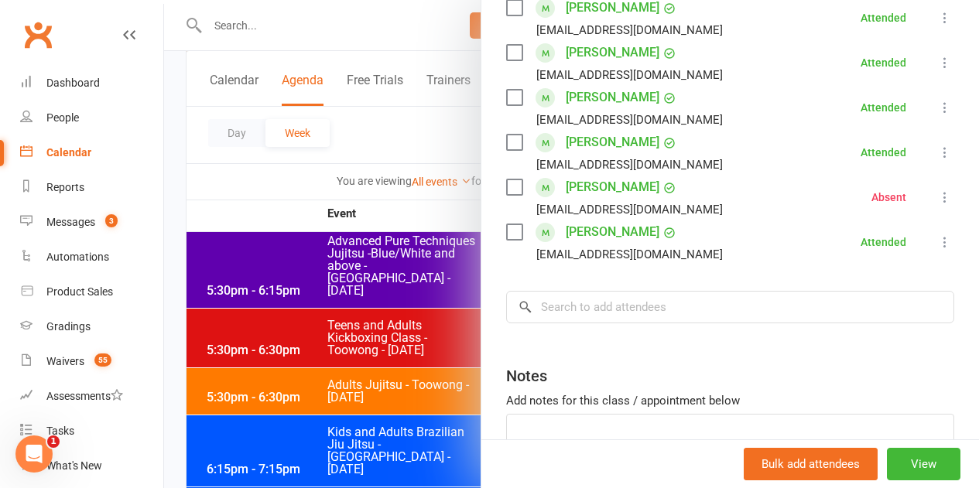
click at [323, 347] on div at bounding box center [571, 244] width 815 height 488
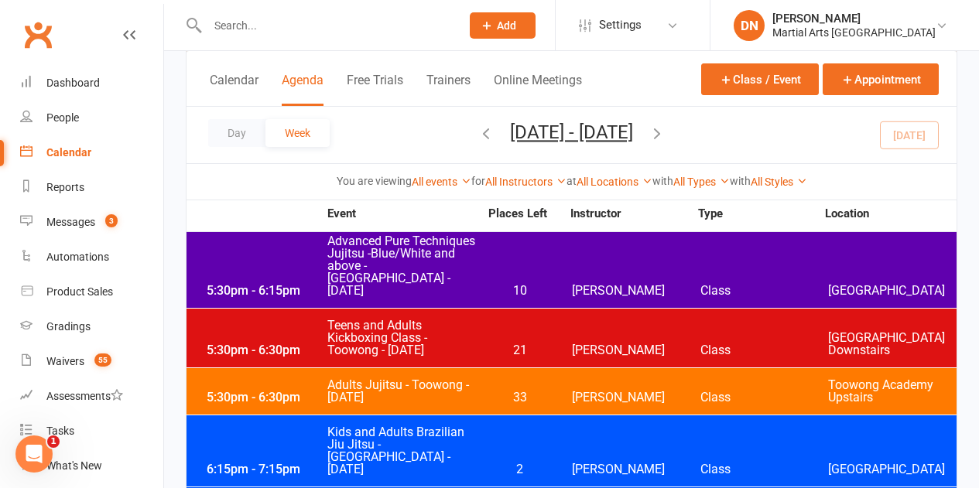
click at [484, 368] on div "5:30pm - 6:30pm Adults Jujitsu - Toowong - Tuesday 33 Robert Dupont Class Toowo…" at bounding box center [571, 391] width 770 height 46
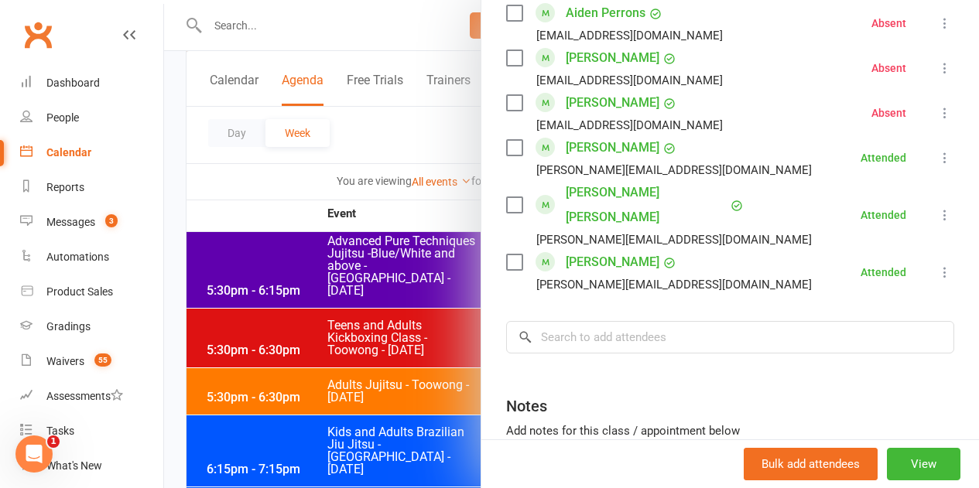
scroll to position [1114, 0]
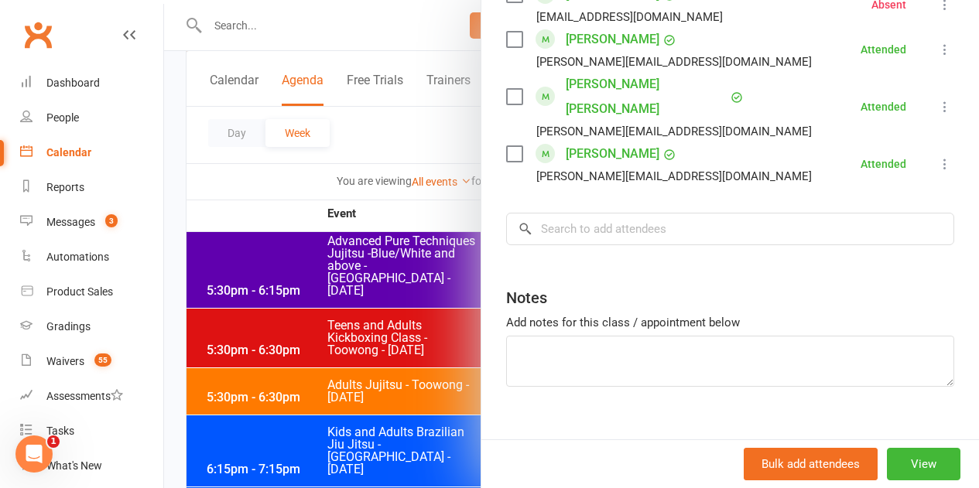
click at [277, 341] on div at bounding box center [571, 244] width 815 height 488
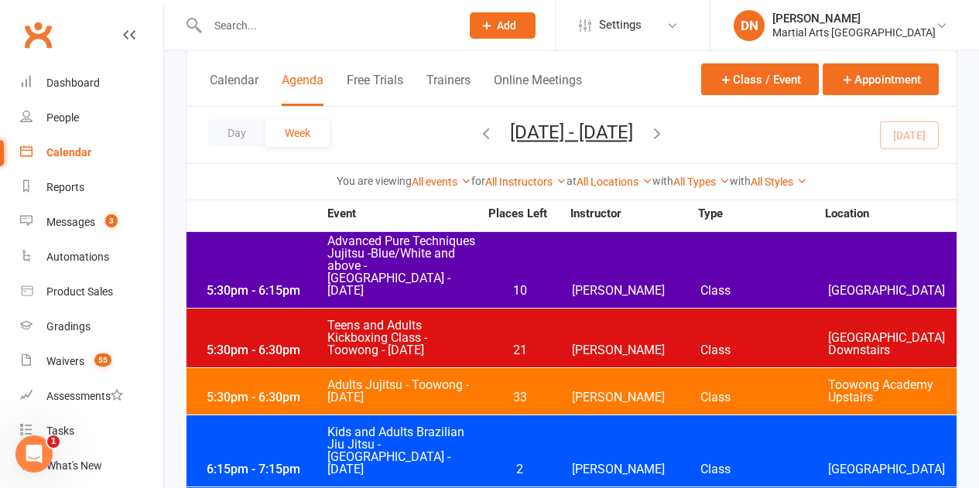
click at [467, 415] on div "6:15pm - 7:15pm Kids and Adults Brazilian Jiu Jitsu - Jamboree Heights - Tuesda…" at bounding box center [571, 450] width 770 height 71
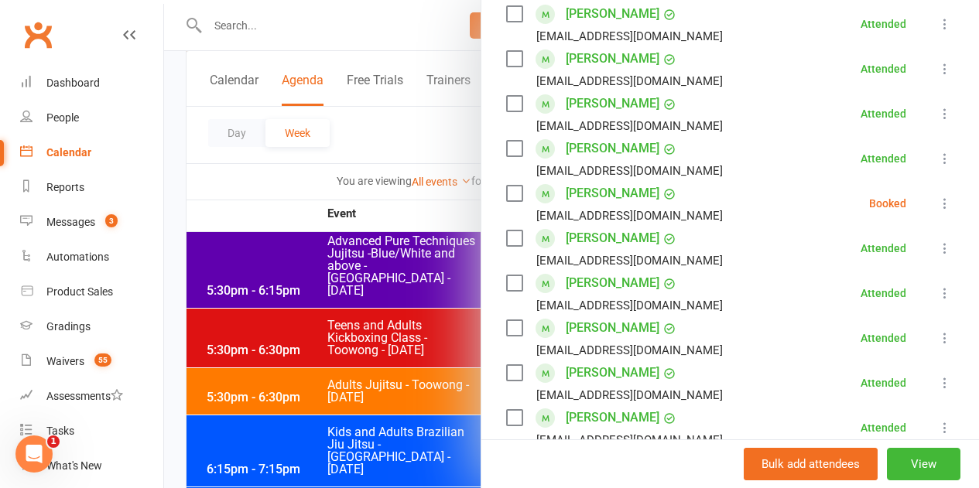
scroll to position [464, 0]
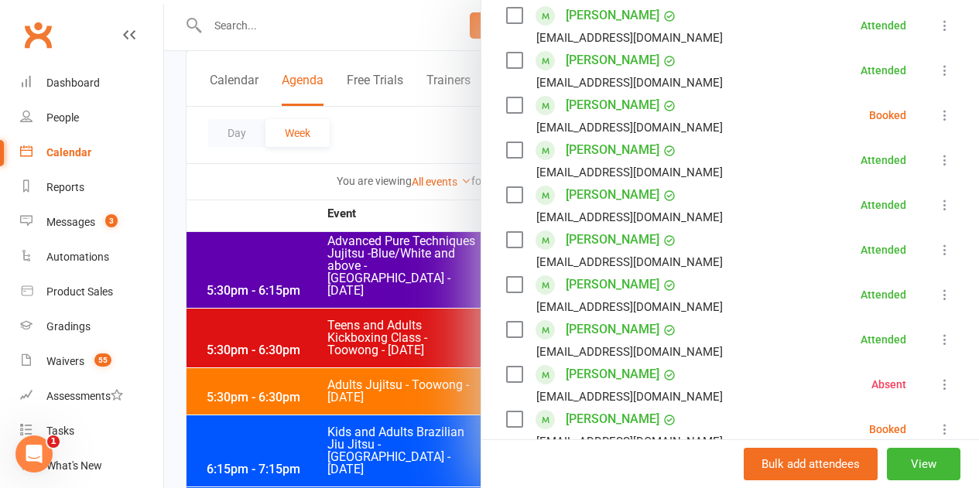
click at [929, 104] on li "Ben Chadwick-Jones bchadwick72@outlook.com Booked More info Remove Check in Mar…" at bounding box center [730, 115] width 448 height 45
click at [937, 114] on icon at bounding box center [944, 115] width 15 height 15
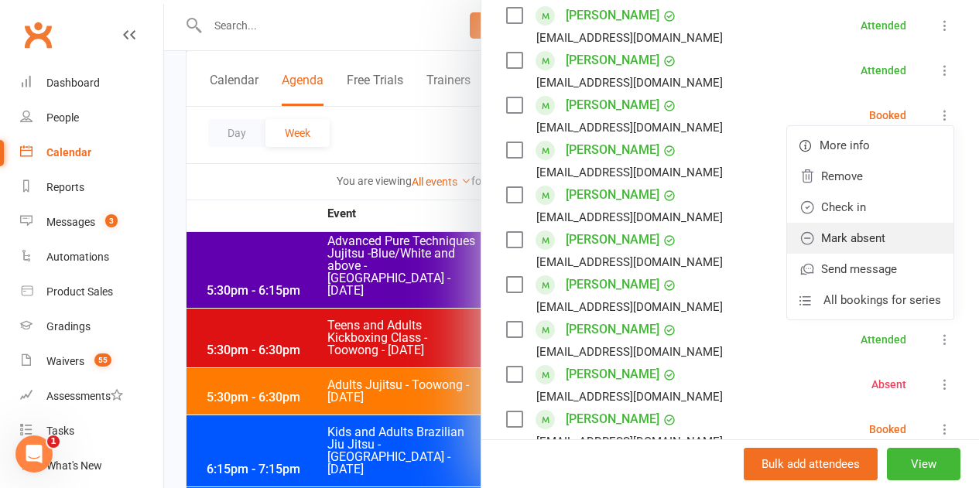
click at [853, 238] on link "Mark absent" at bounding box center [870, 238] width 166 height 31
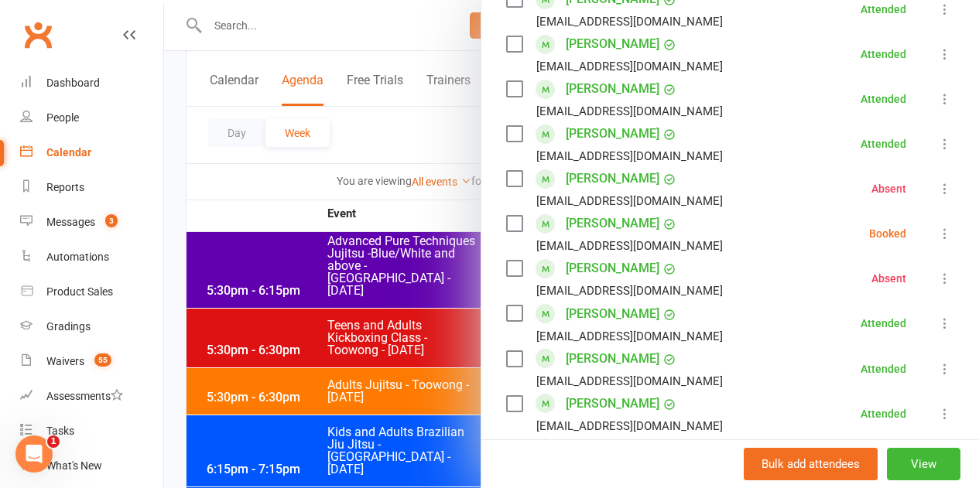
scroll to position [696, 0]
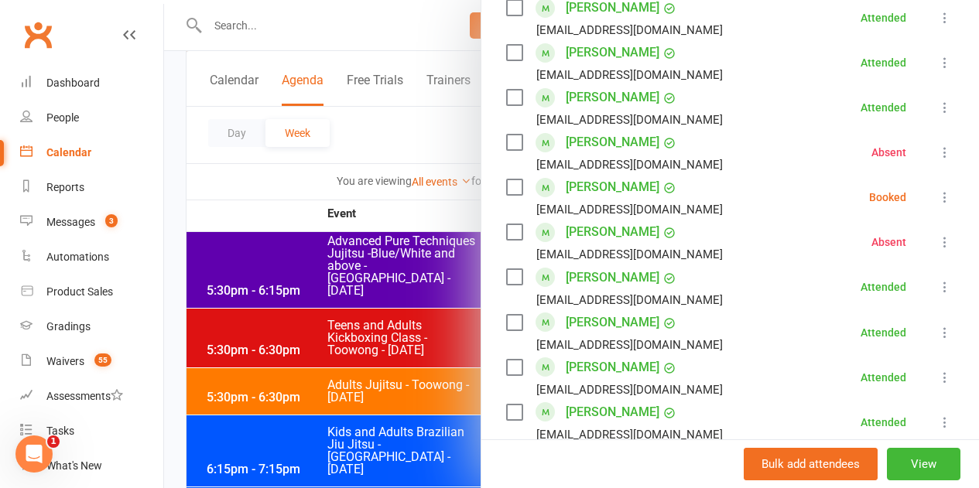
click at [937, 197] on icon at bounding box center [944, 197] width 15 height 15
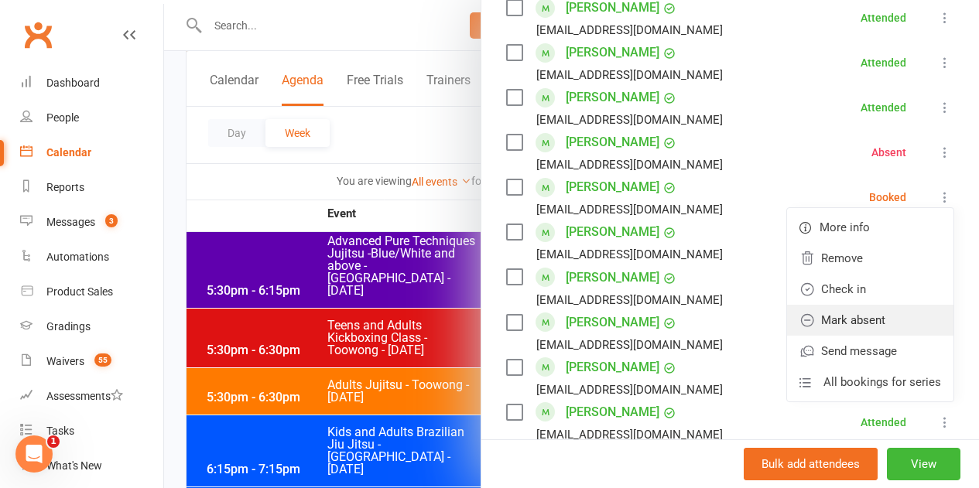
click at [850, 315] on link "Mark absent" at bounding box center [870, 320] width 166 height 31
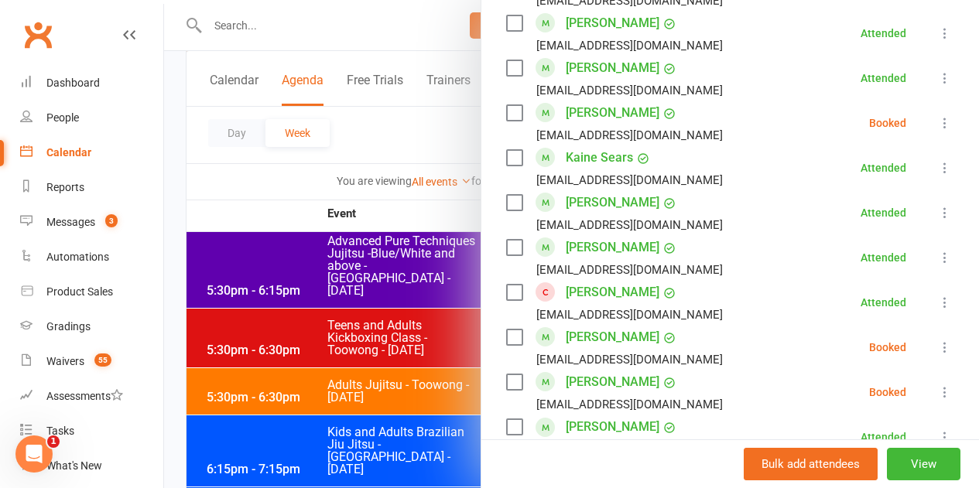
scroll to position [1238, 0]
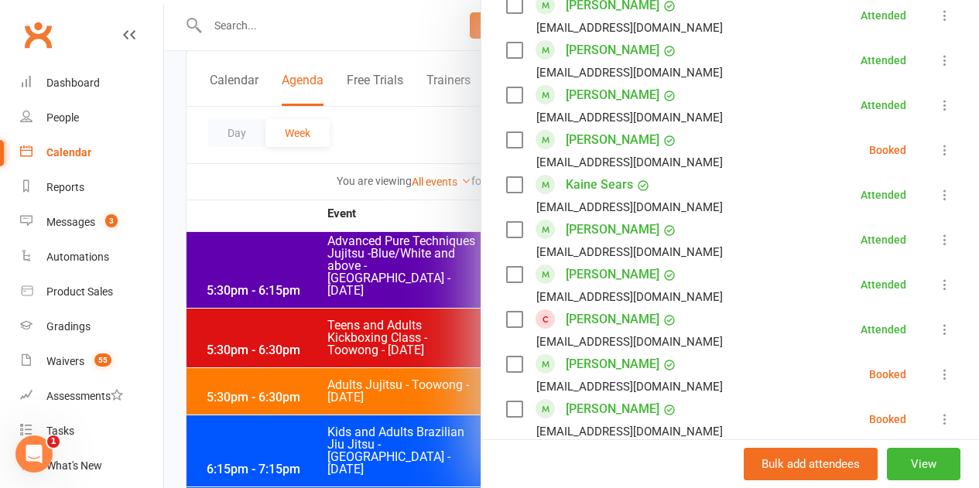
click at [937, 150] on icon at bounding box center [944, 149] width 15 height 15
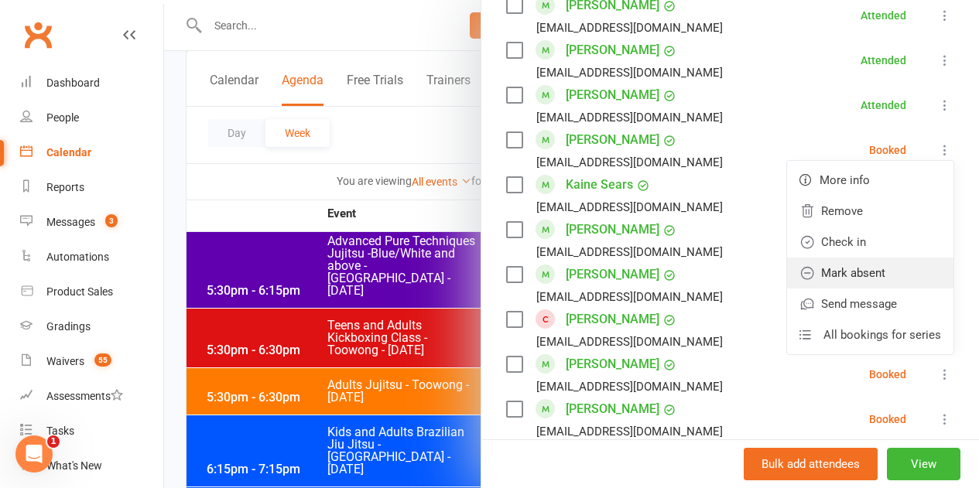
click at [866, 270] on link "Mark absent" at bounding box center [870, 273] width 166 height 31
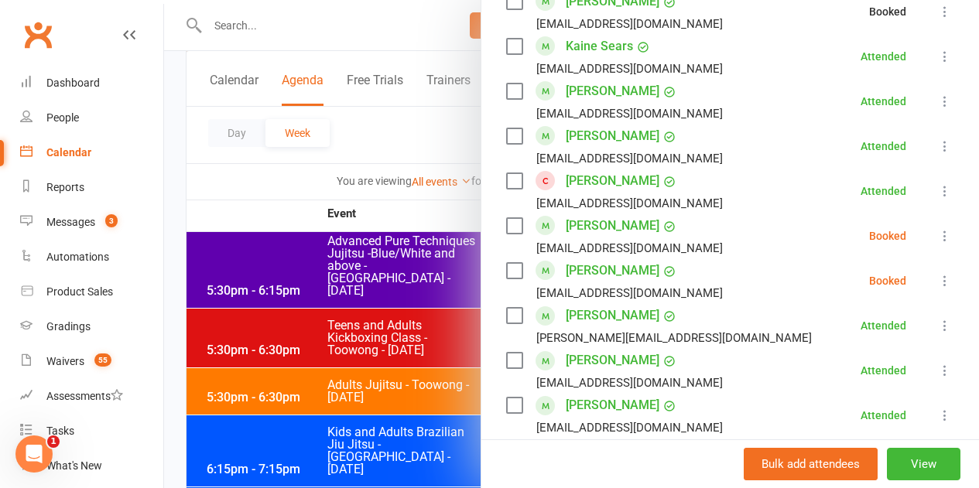
scroll to position [1470, 0]
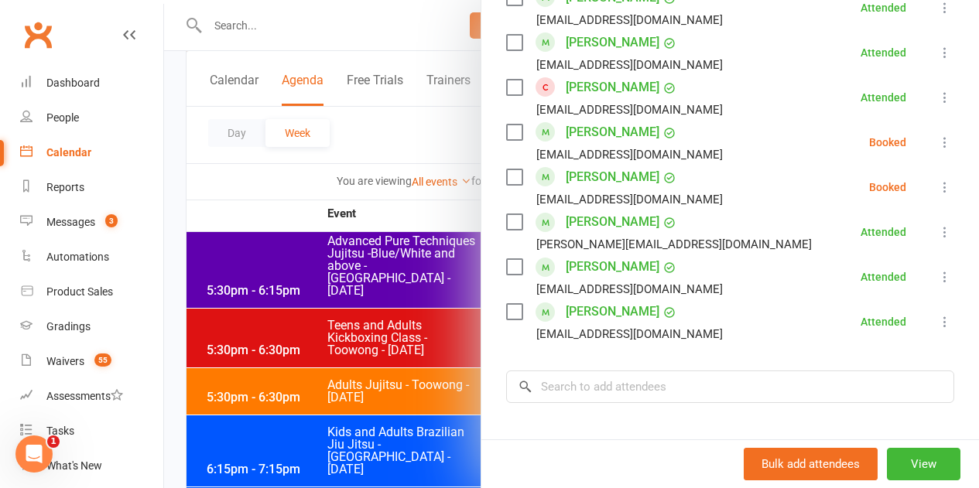
click at [937, 140] on icon at bounding box center [944, 142] width 15 height 15
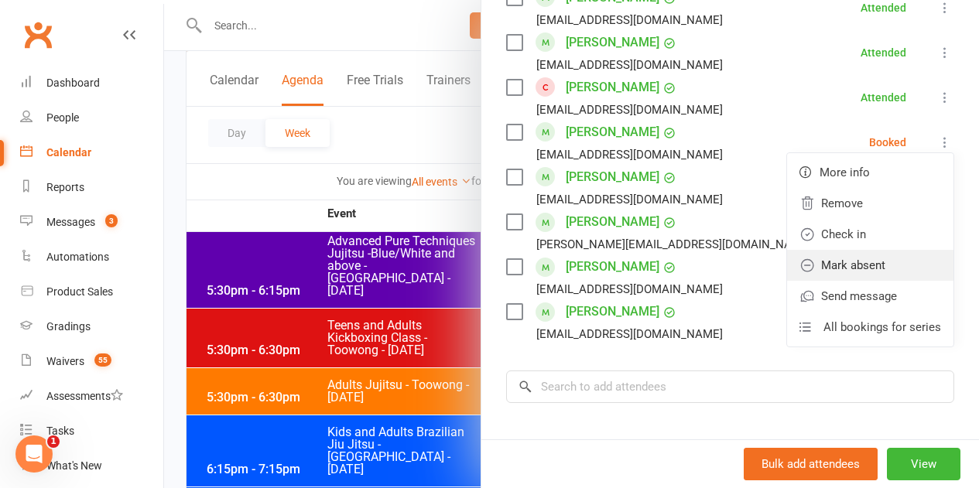
click at [869, 262] on link "Mark absent" at bounding box center [870, 265] width 166 height 31
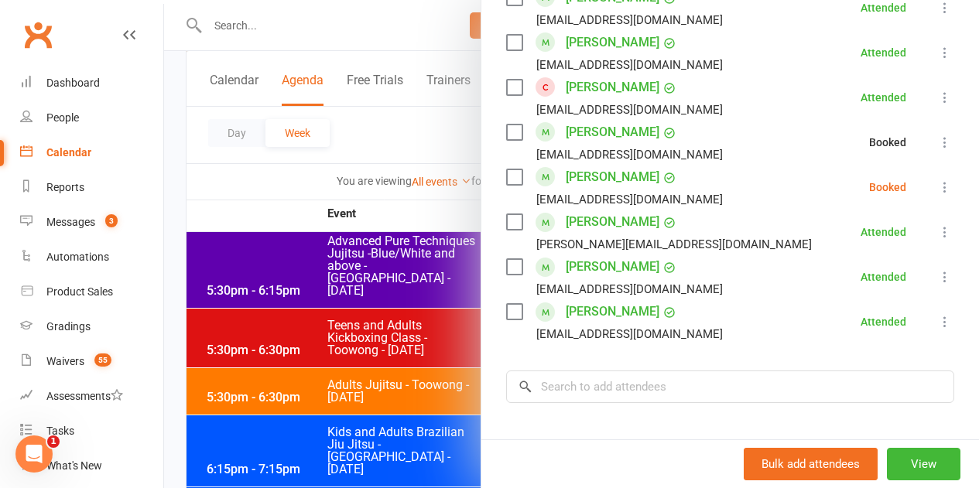
click at [935, 189] on button at bounding box center [944, 187] width 19 height 19
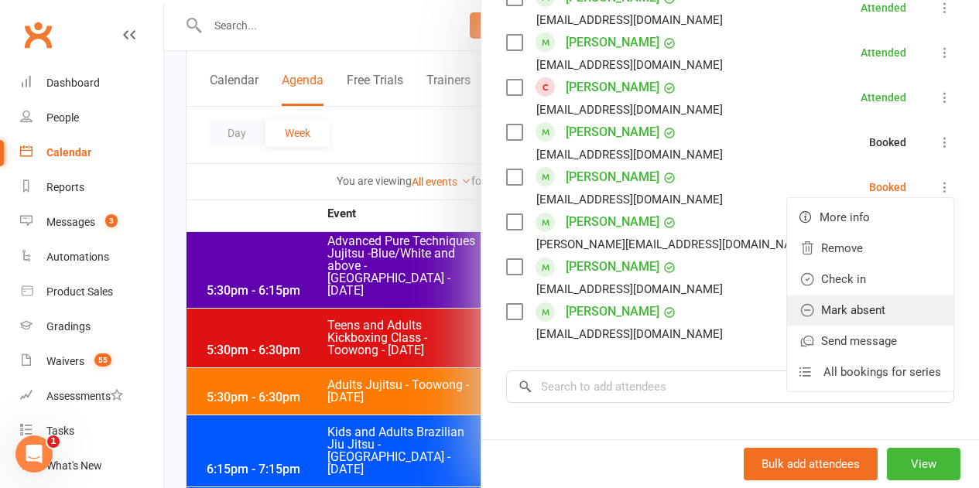
click at [860, 305] on link "Mark absent" at bounding box center [870, 310] width 166 height 31
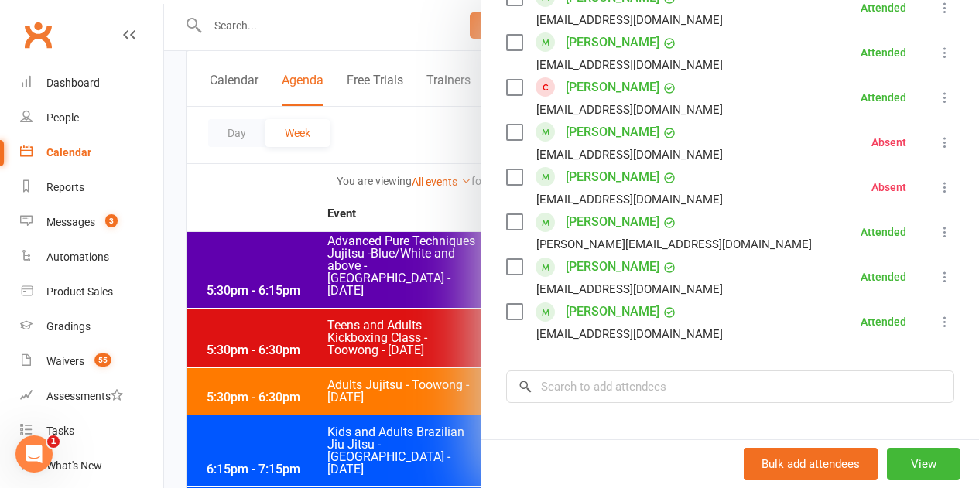
click at [379, 332] on div at bounding box center [571, 244] width 815 height 488
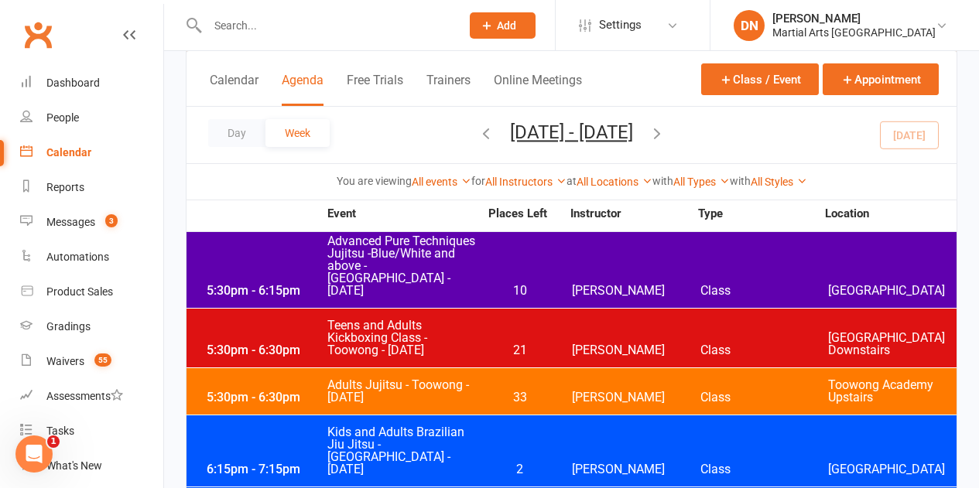
scroll to position [1547, 0]
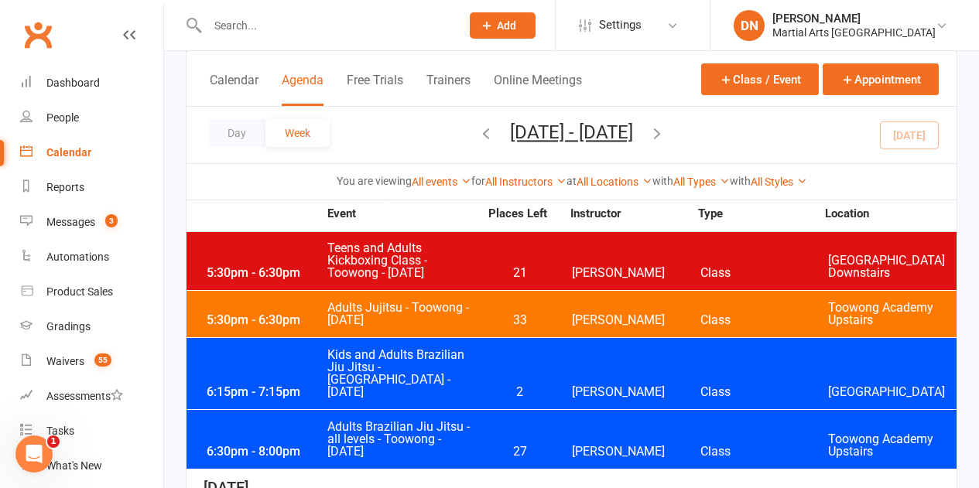
click at [549, 410] on div "6:30pm - 8:00pm Adults Brazilian Jiu Jitsu - all levels - Toowong - Tuesday 27 …" at bounding box center [571, 439] width 770 height 59
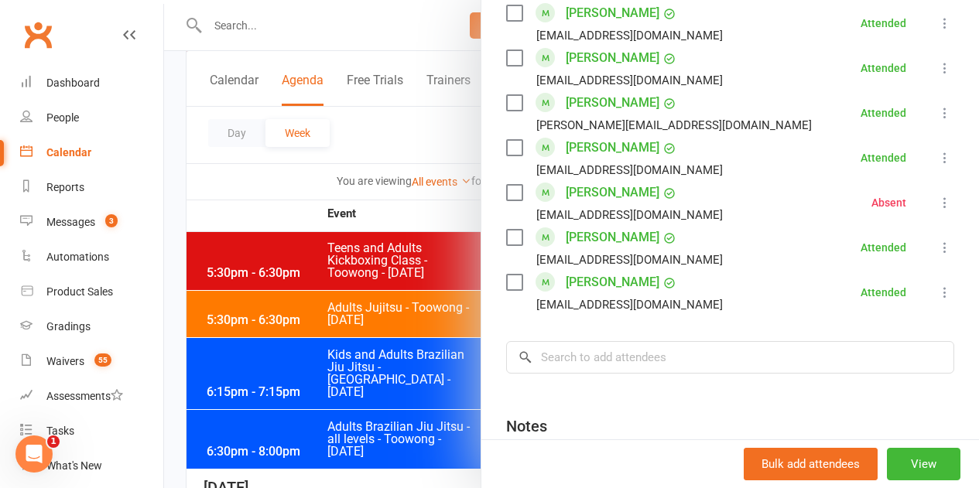
scroll to position [1083, 0]
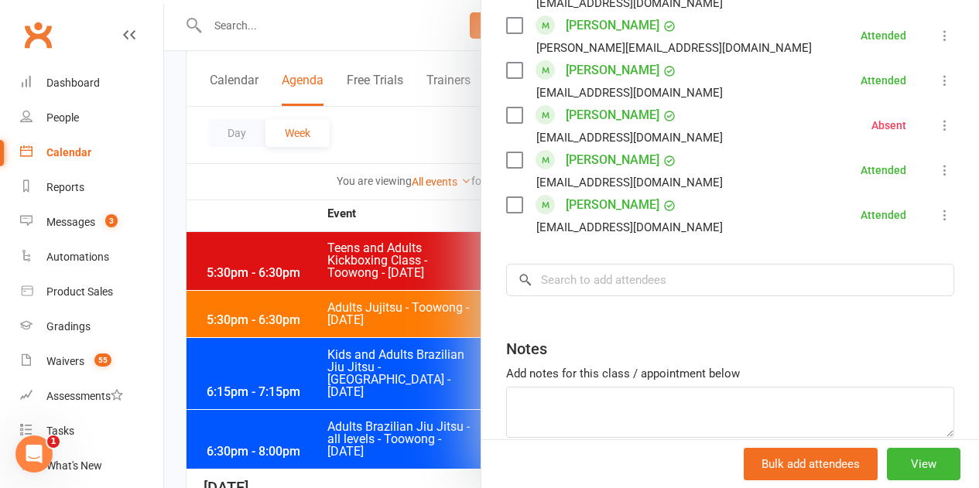
click at [395, 344] on div at bounding box center [571, 244] width 815 height 488
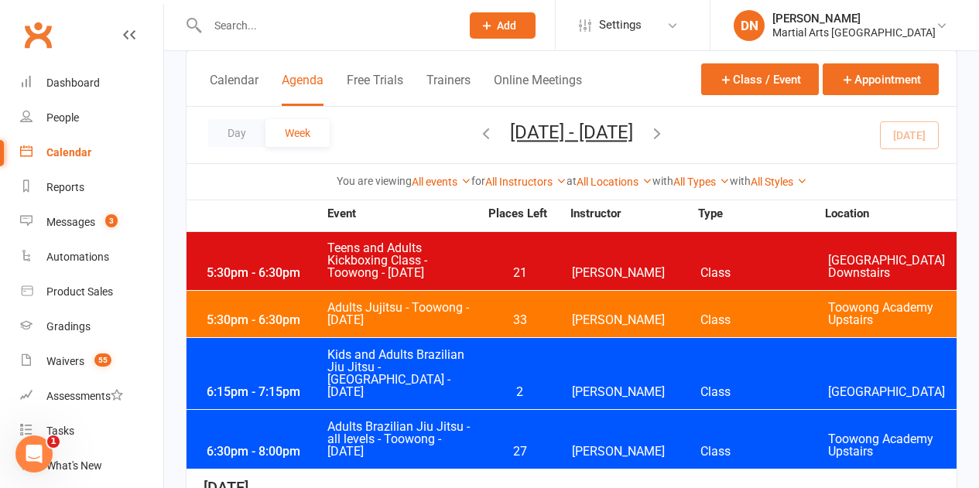
scroll to position [1625, 0]
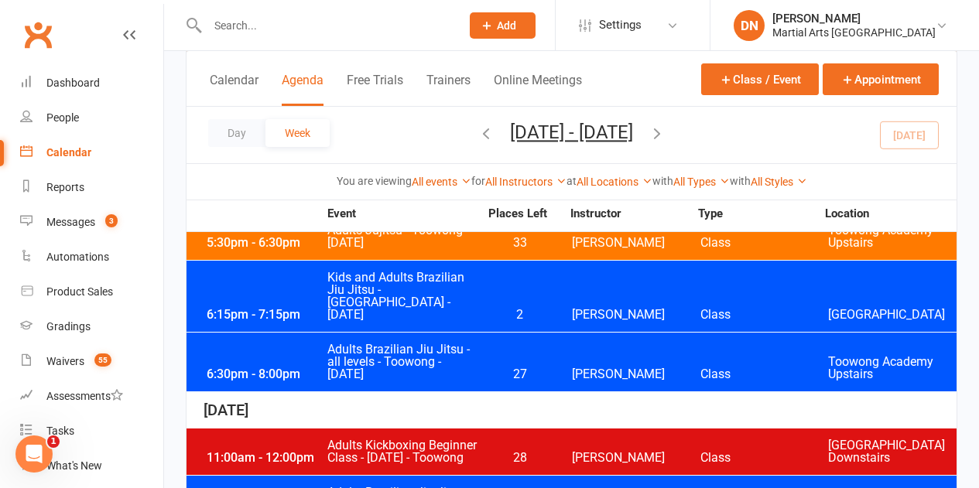
click at [521, 452] on span "28" at bounding box center [519, 458] width 81 height 12
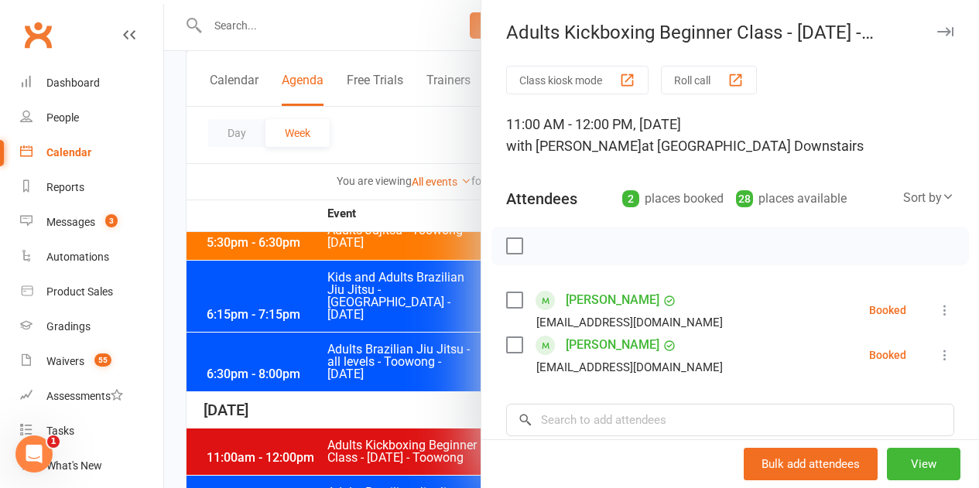
scroll to position [77, 0]
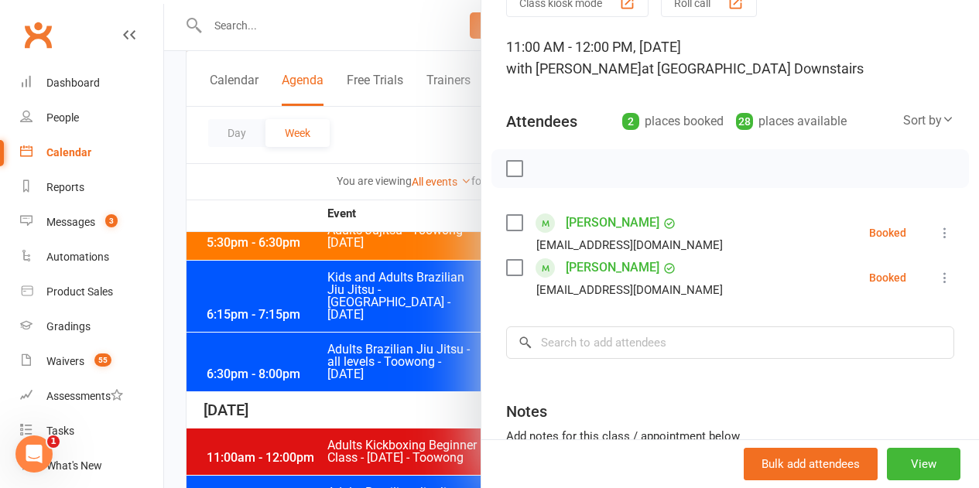
click at [381, 367] on div at bounding box center [571, 244] width 815 height 488
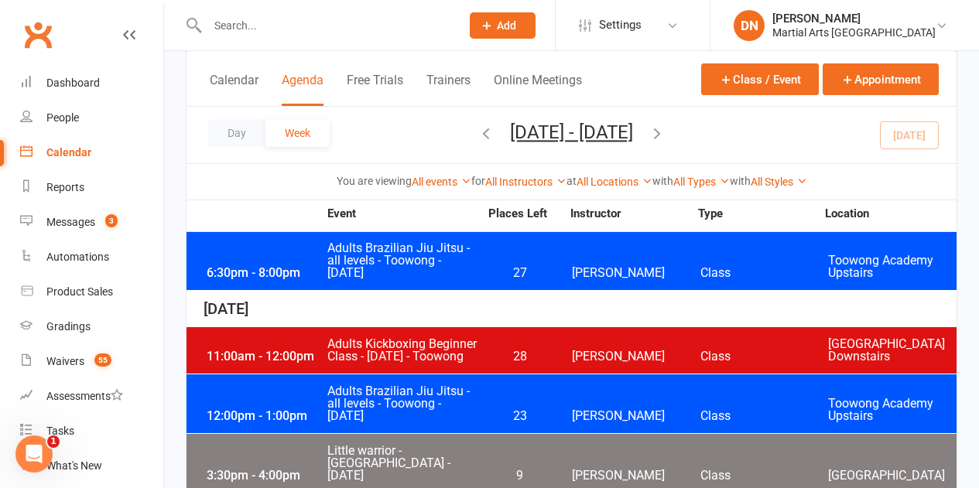
scroll to position [1702, 0]
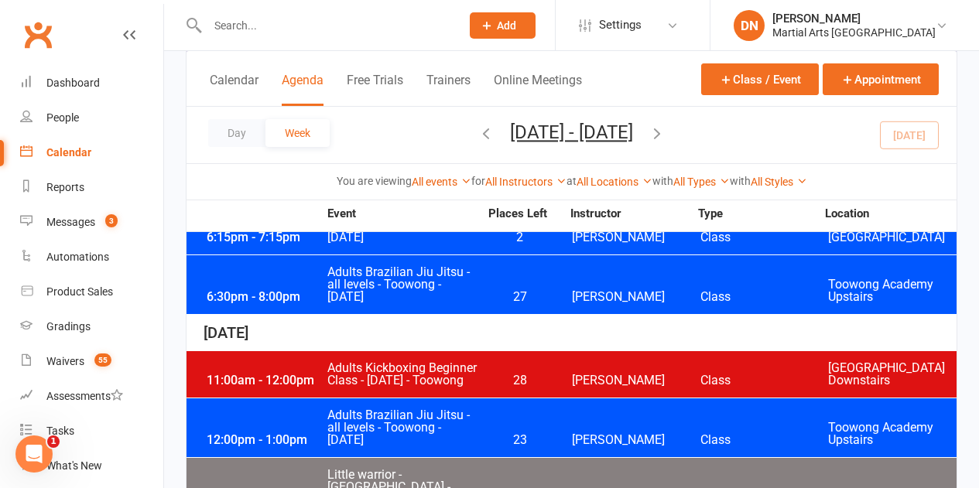
click at [538, 434] on span "23" at bounding box center [519, 440] width 81 height 12
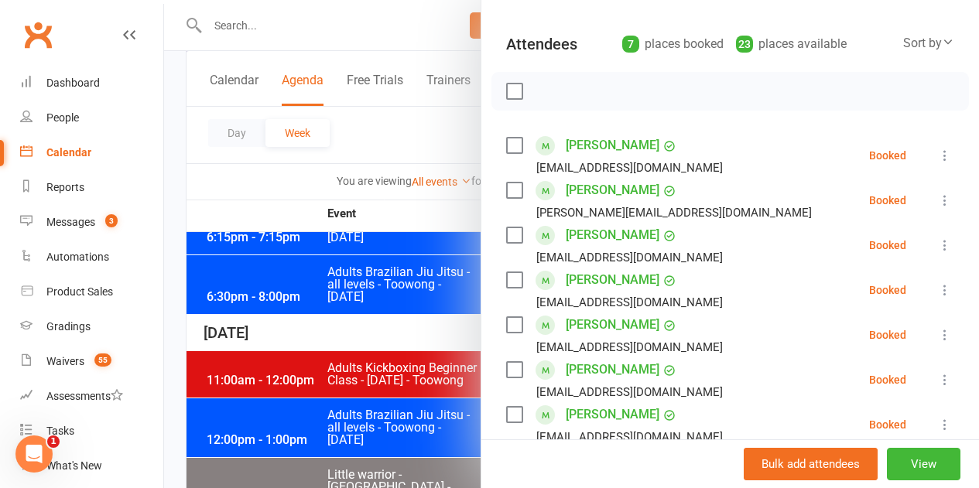
scroll to position [232, 0]
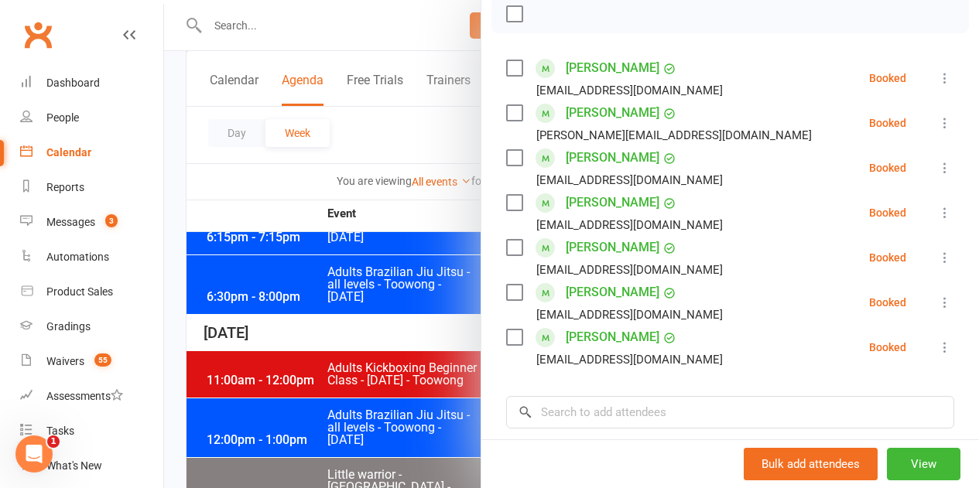
click at [349, 333] on div at bounding box center [571, 244] width 815 height 488
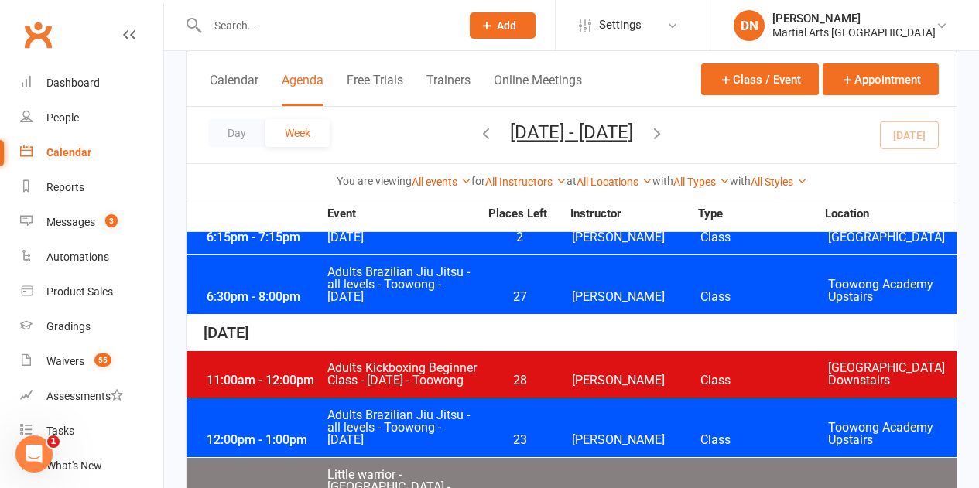
click at [377, 362] on span "Adults Kickboxing Beginner Class - Wednesday - Toowong" at bounding box center [402, 374] width 152 height 25
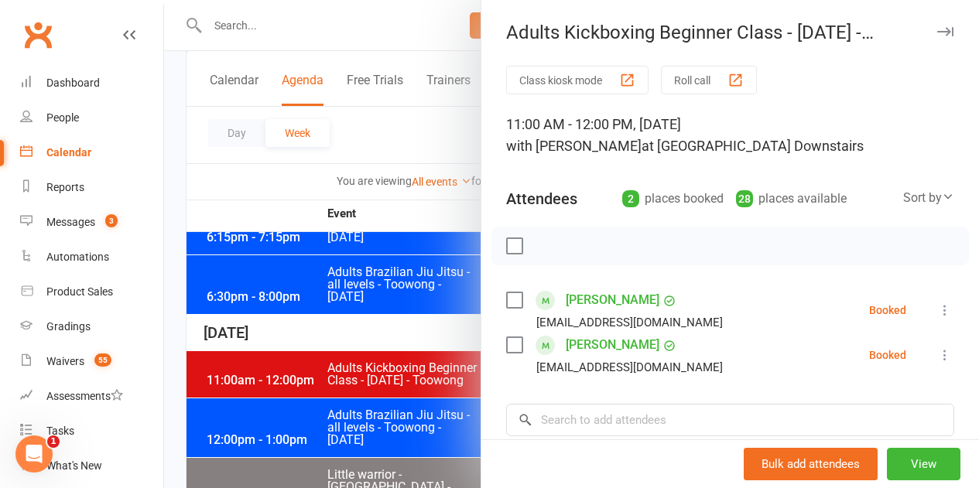
click at [208, 273] on div at bounding box center [571, 244] width 815 height 488
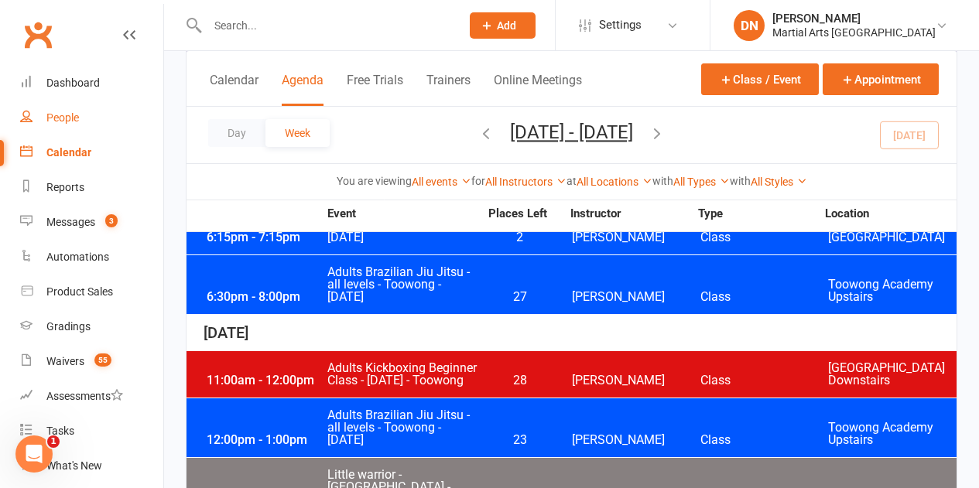
click at [70, 128] on link "People" at bounding box center [91, 118] width 143 height 35
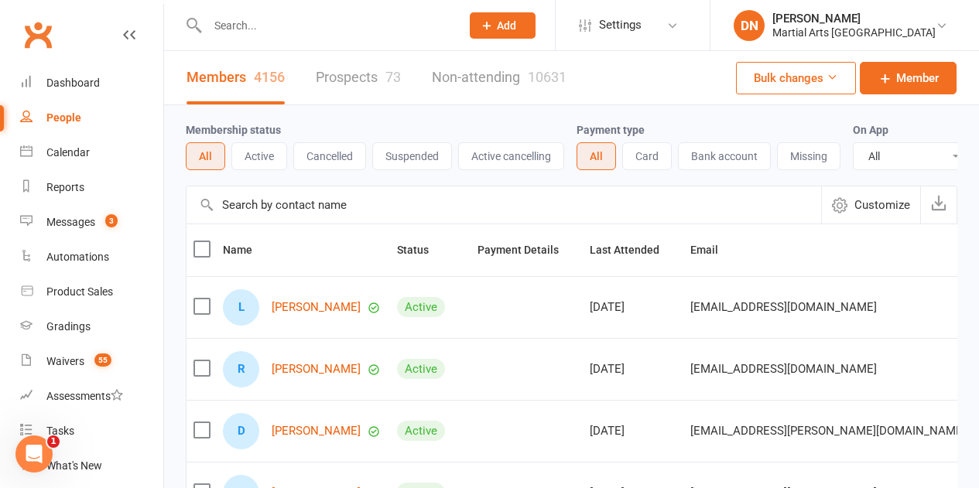
click at [351, 76] on link "Prospects 73" at bounding box center [358, 77] width 85 height 53
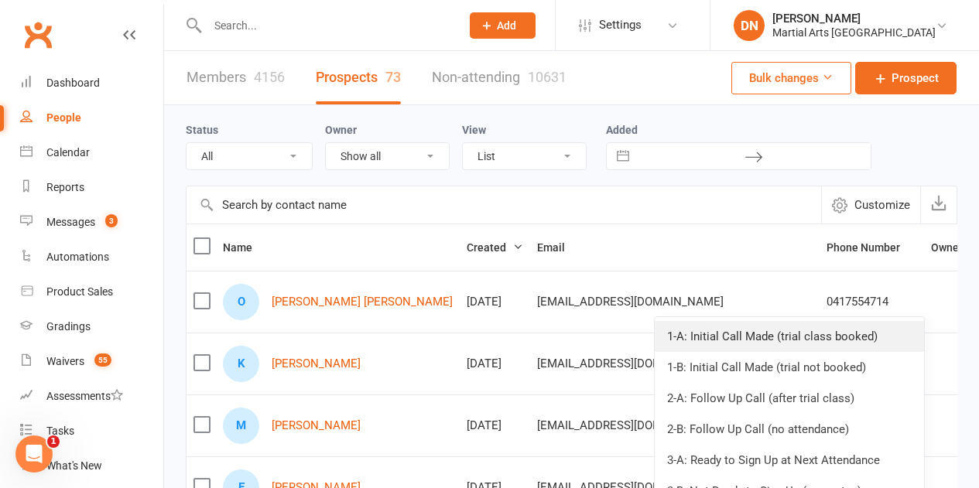
click at [831, 343] on link "1-A: Initial Call Made (trial class booked)" at bounding box center [788, 336] width 269 height 31
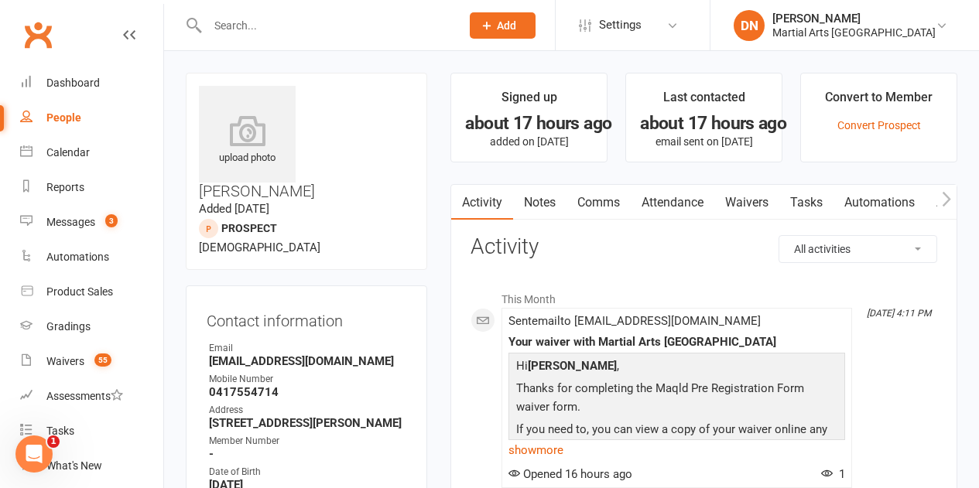
drag, startPoint x: 218, startPoint y: 350, endPoint x: 398, endPoint y: 371, distance: 181.6
click at [415, 349] on div "Contact information Owner Email [EMAIL_ADDRESS][DOMAIN_NAME] Mobile Number [PHO…" at bounding box center [306, 448] width 241 height 326
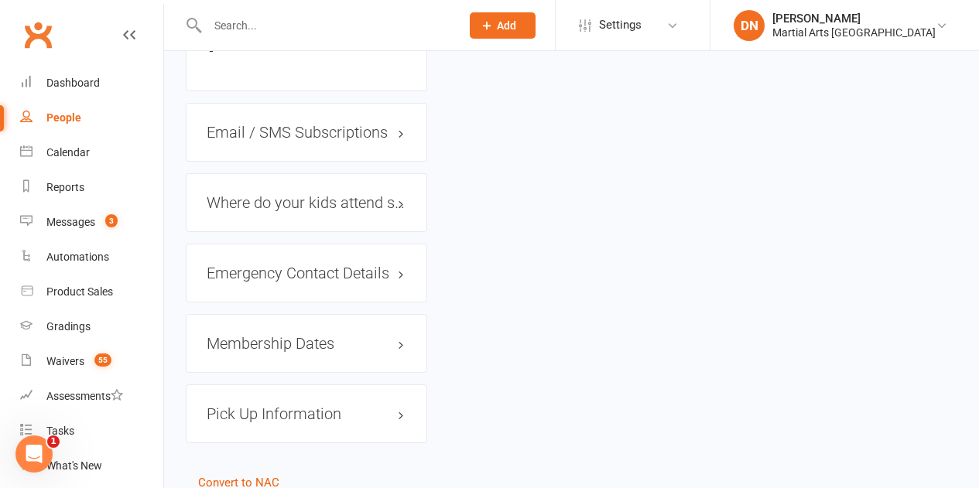
scroll to position [1014, 0]
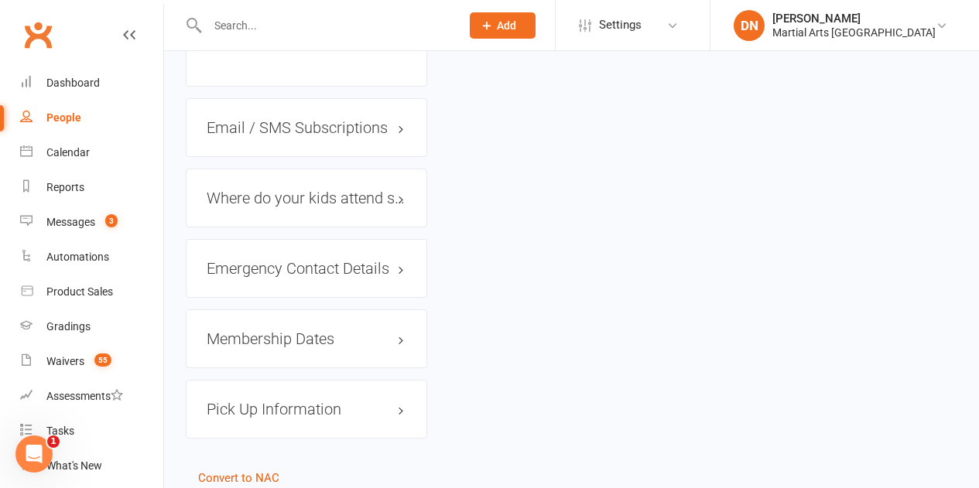
click at [228, 471] on link "Convert to NAC" at bounding box center [238, 478] width 81 height 14
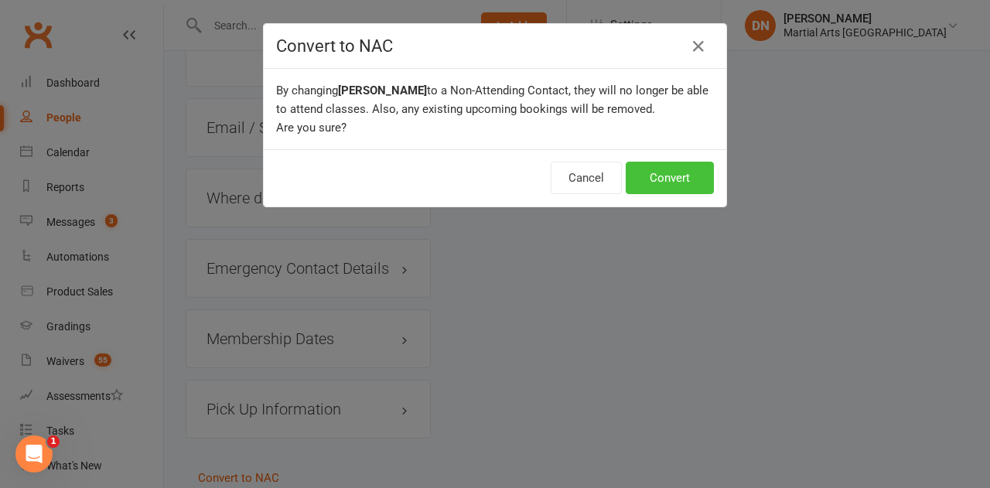
click at [678, 190] on button "Convert" at bounding box center [670, 178] width 88 height 32
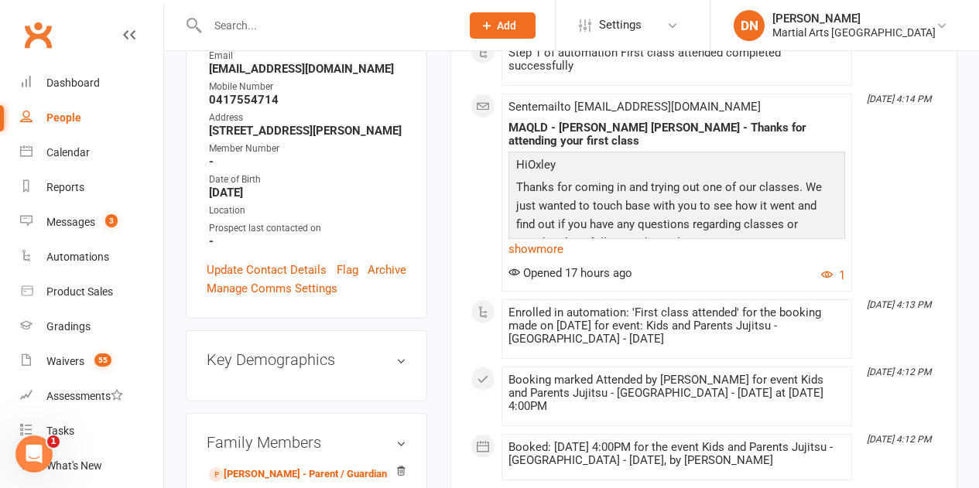
scroll to position [387, 0]
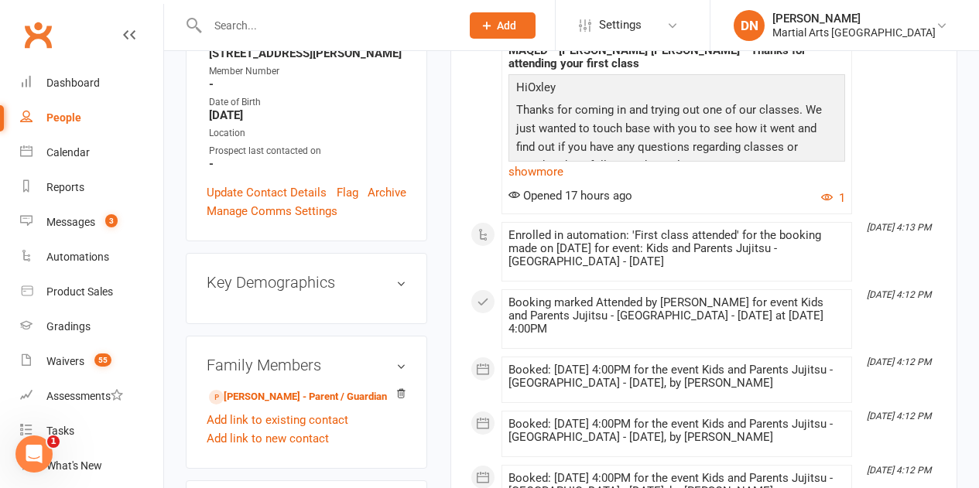
drag, startPoint x: 510, startPoint y: 292, endPoint x: 846, endPoint y: 305, distance: 336.8
click at [846, 305] on li "[DATE] 4:12 PM Booking marked Attended by [PERSON_NAME] for event Kids and Pare…" at bounding box center [676, 319] width 350 height 60
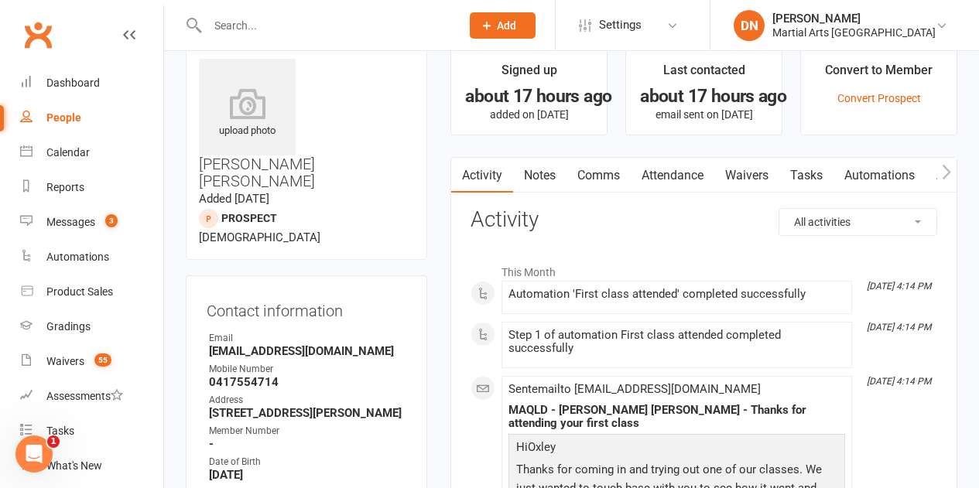
scroll to position [0, 0]
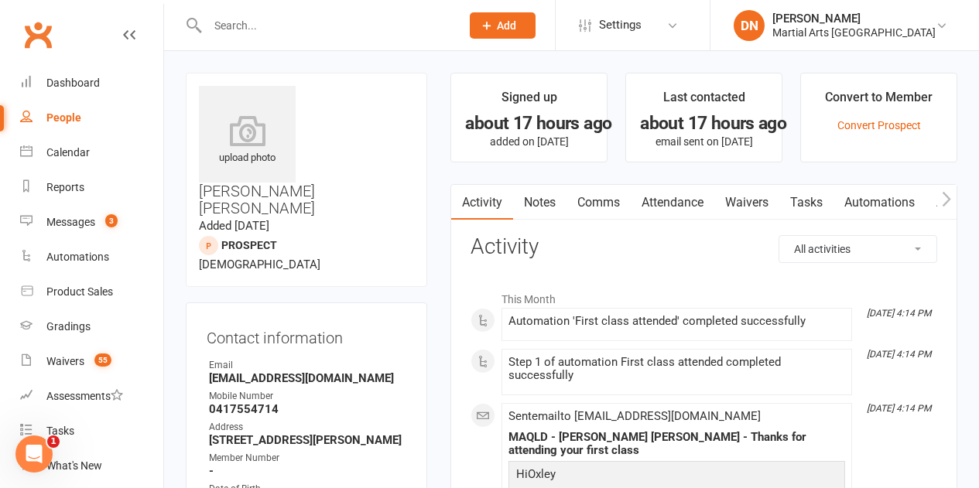
click at [539, 203] on link "Notes" at bounding box center [539, 203] width 53 height 36
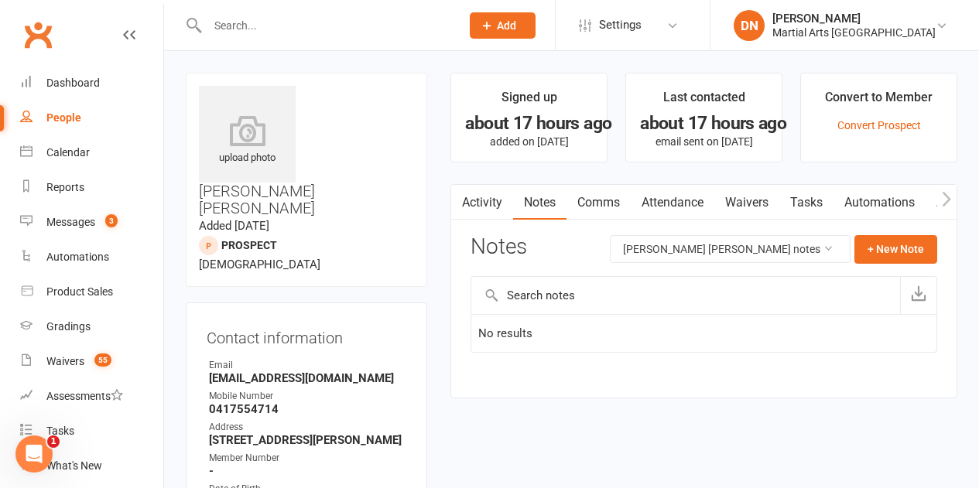
click at [496, 209] on link "Activity" at bounding box center [482, 203] width 62 height 36
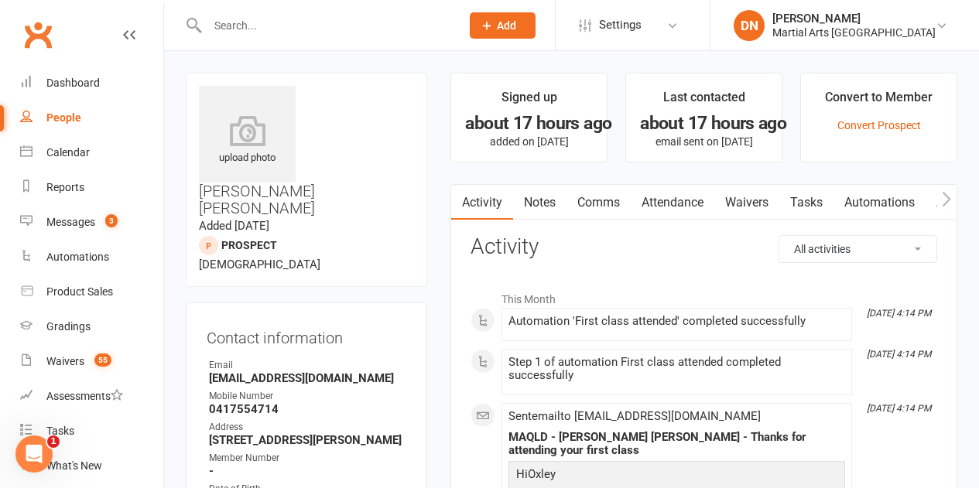
click at [542, 211] on link "Notes" at bounding box center [539, 203] width 53 height 36
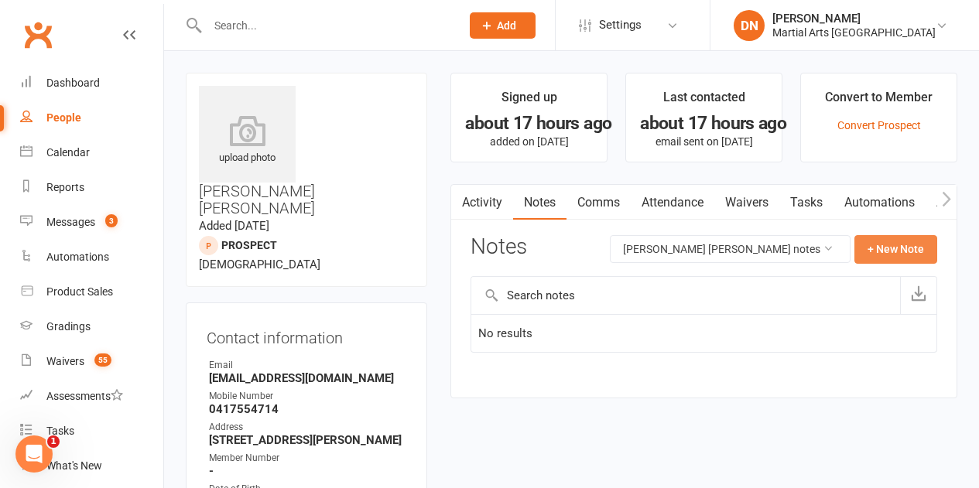
click at [916, 252] on button "+ New Note" at bounding box center [895, 249] width 83 height 28
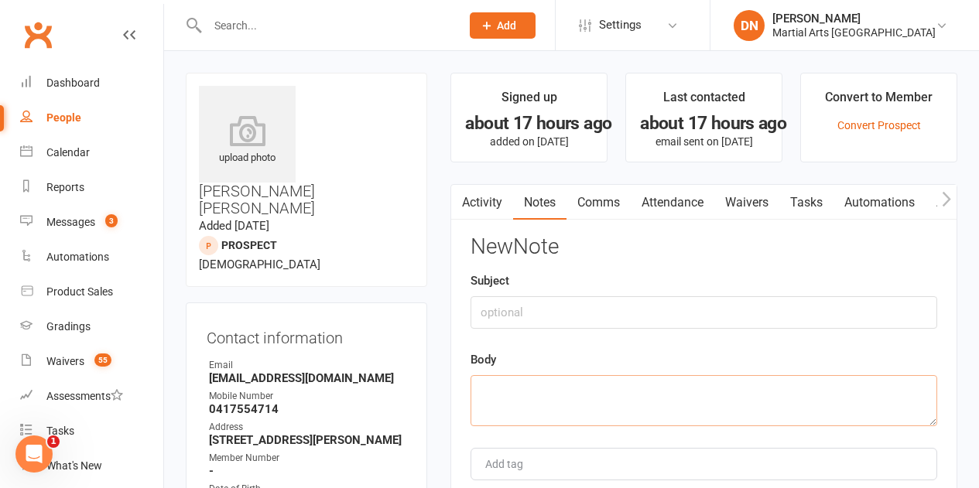
click at [551, 412] on textarea at bounding box center [703, 400] width 466 height 51
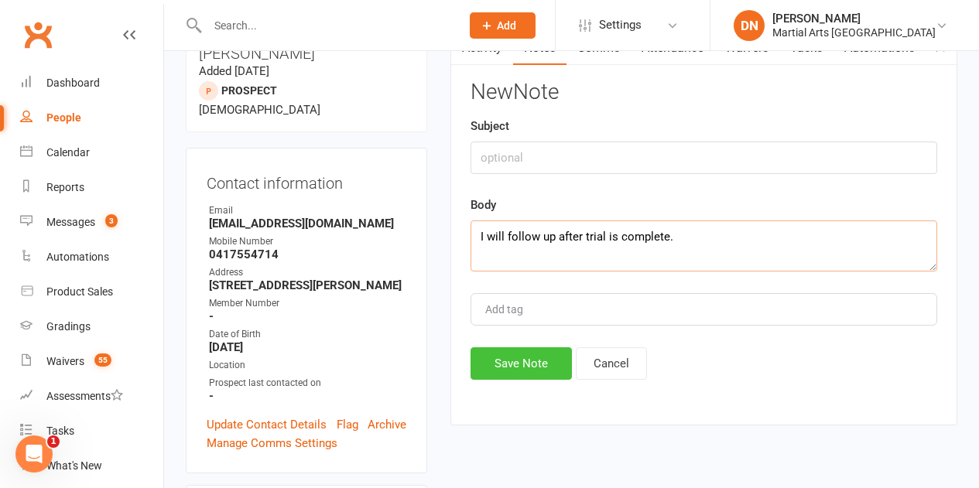
type textarea "I will follow up after trial is complete."
click at [553, 364] on button "Save Note" at bounding box center [520, 363] width 101 height 32
